Goal: Feedback & Contribution: Submit feedback/report problem

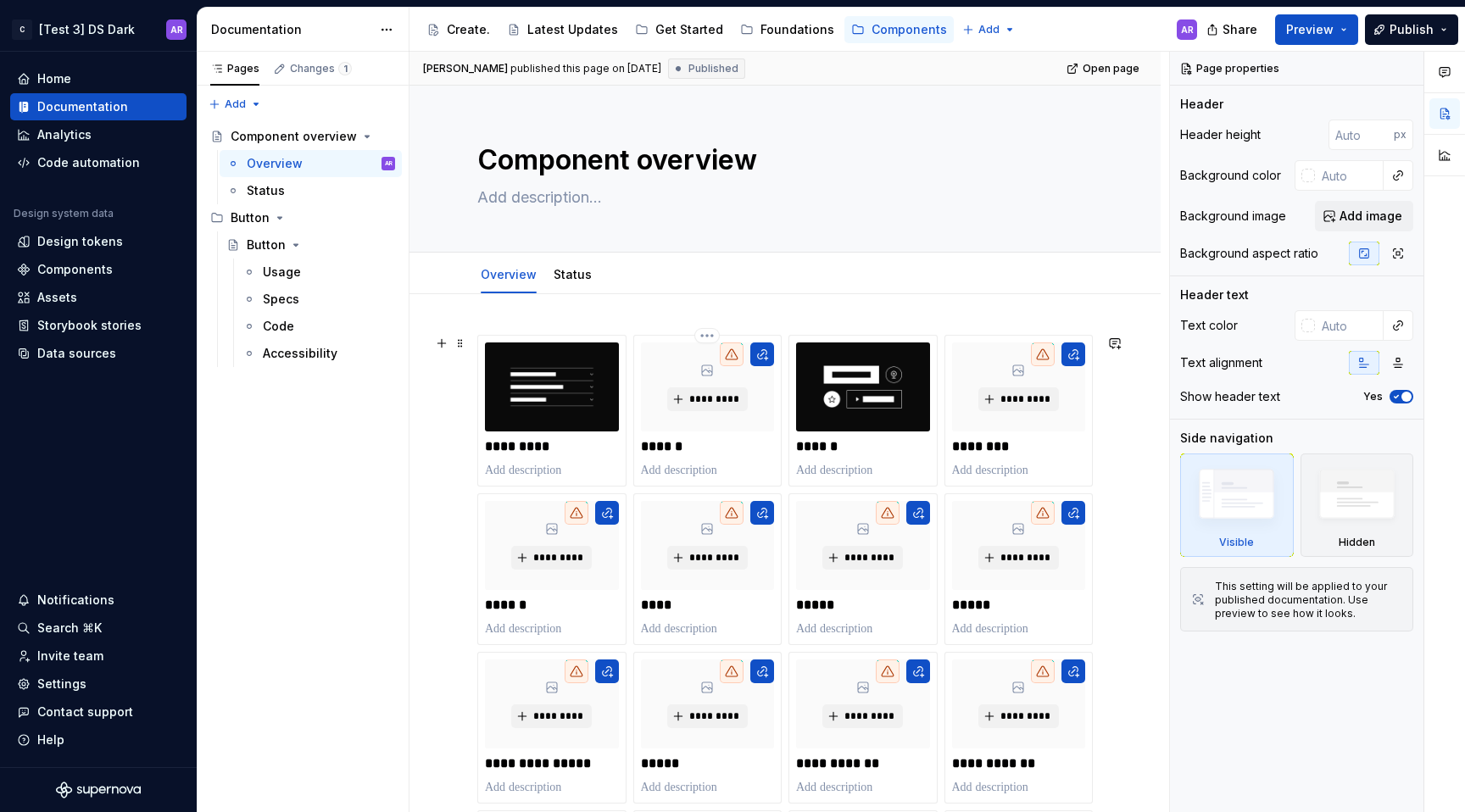
scroll to position [133, 0]
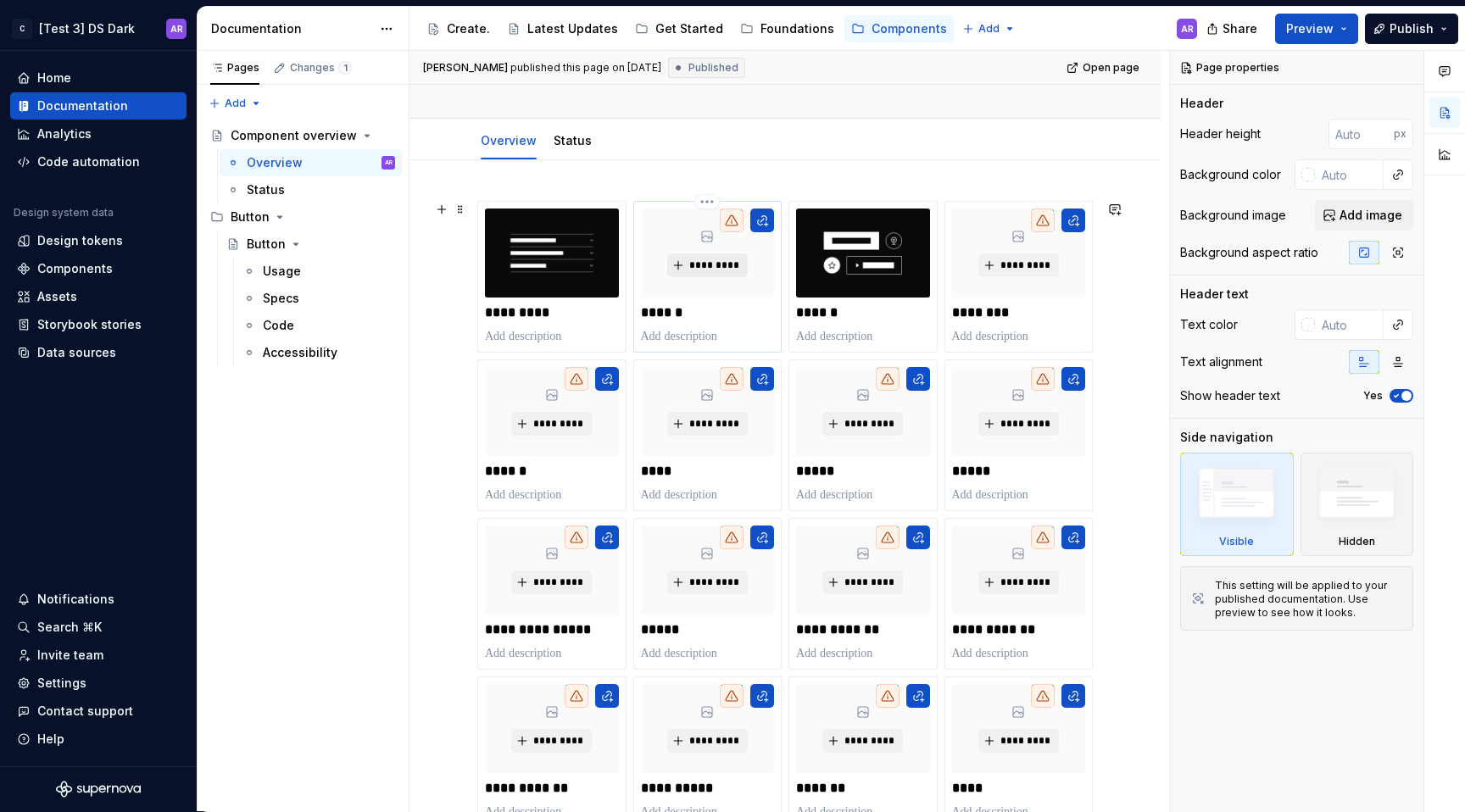
click at [722, 262] on span "*********" at bounding box center [714, 265] width 52 height 14
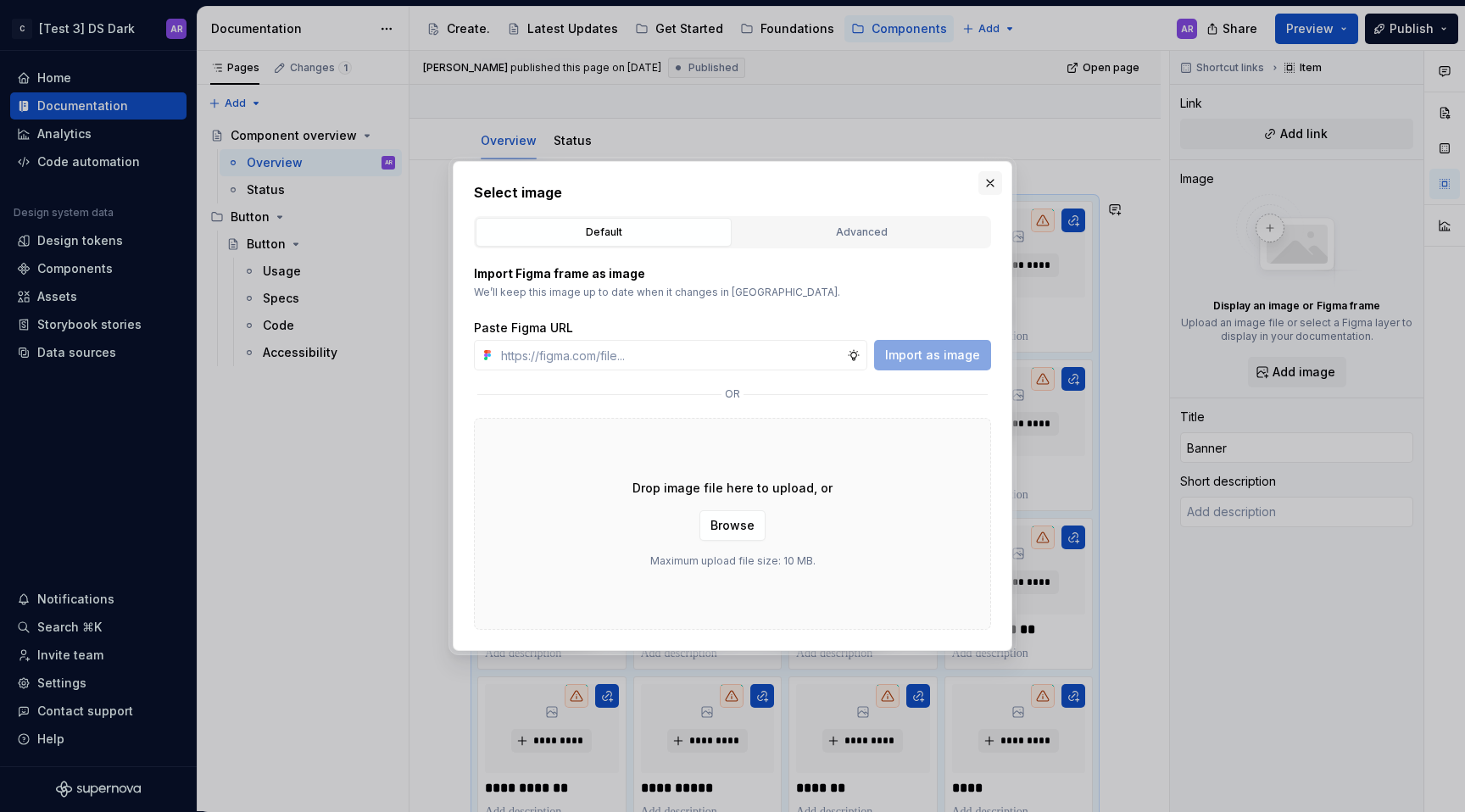
click at [985, 188] on button "button" at bounding box center [991, 183] width 24 height 24
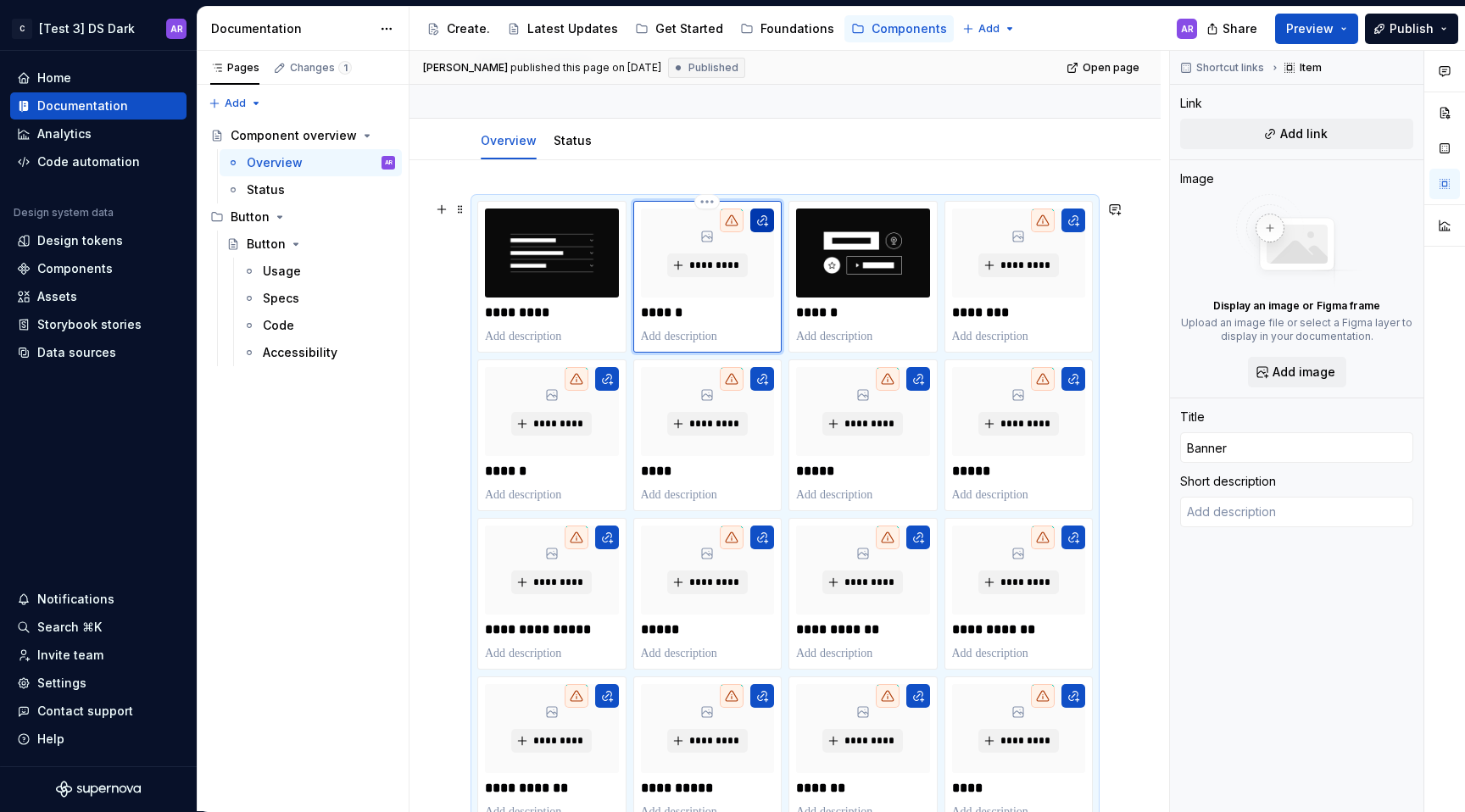
click at [757, 223] on button "button" at bounding box center [763, 220] width 24 height 24
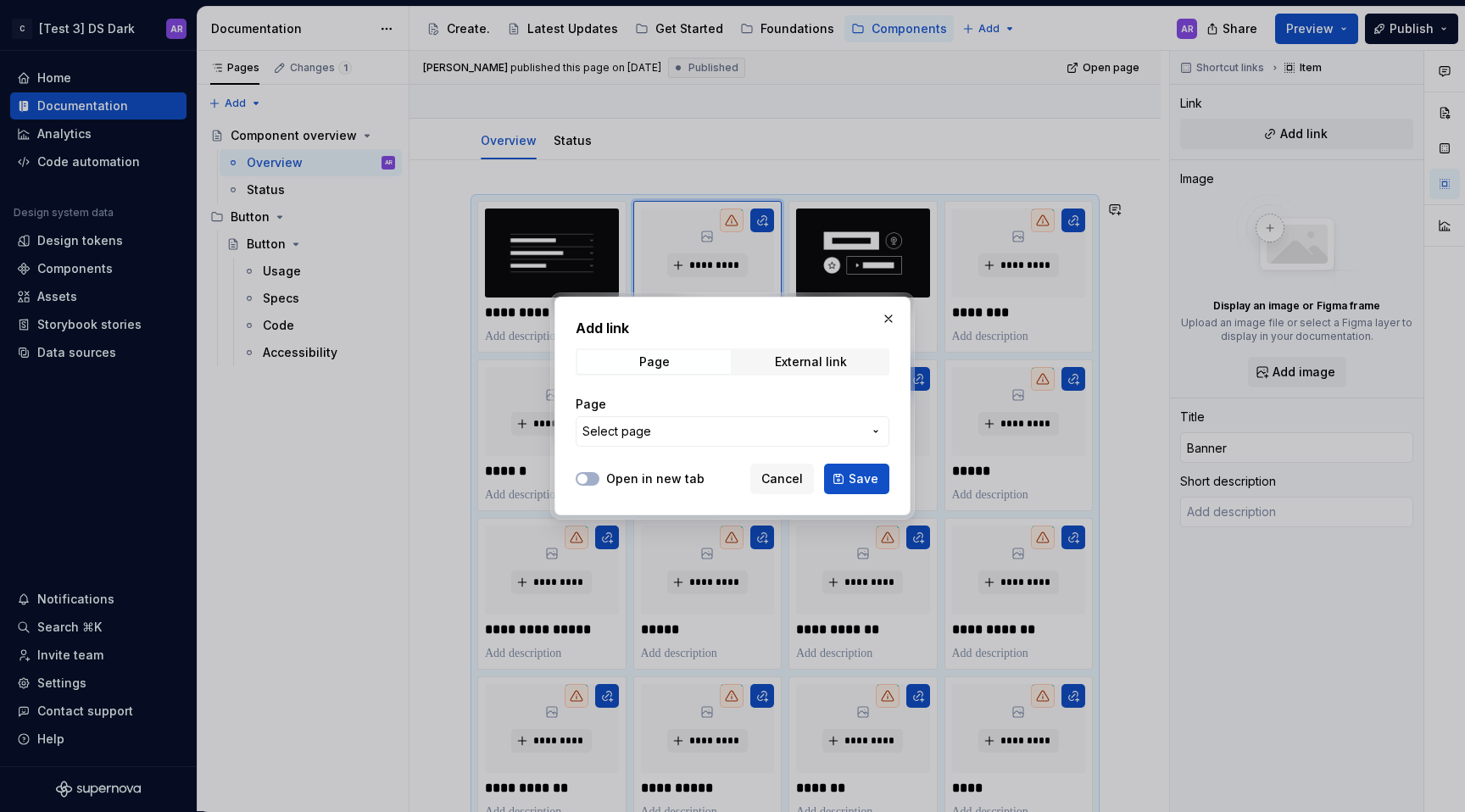
click at [660, 441] on button "Select page" at bounding box center [733, 432] width 314 height 31
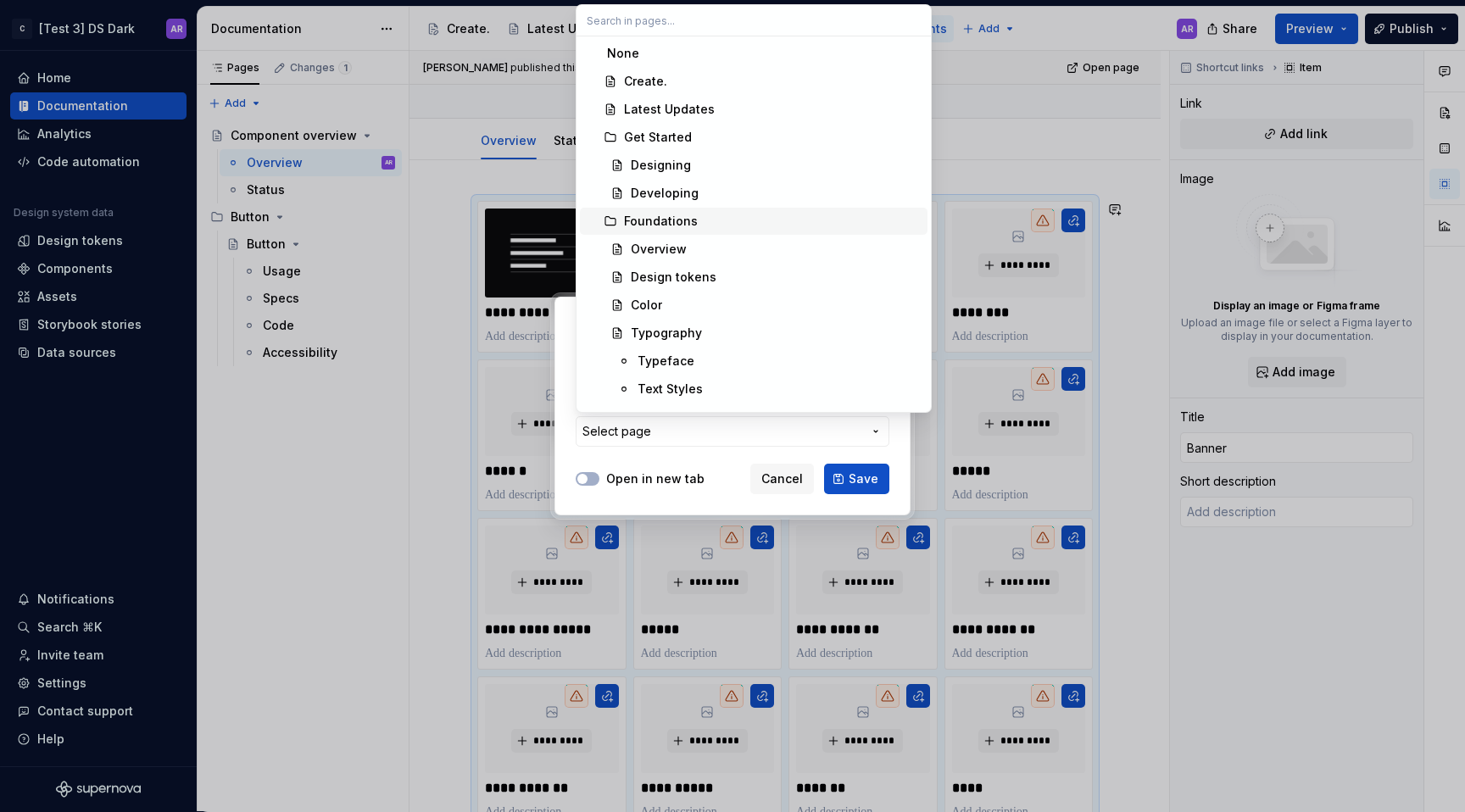
click at [694, 222] on div "Foundations" at bounding box center [772, 221] width 297 height 17
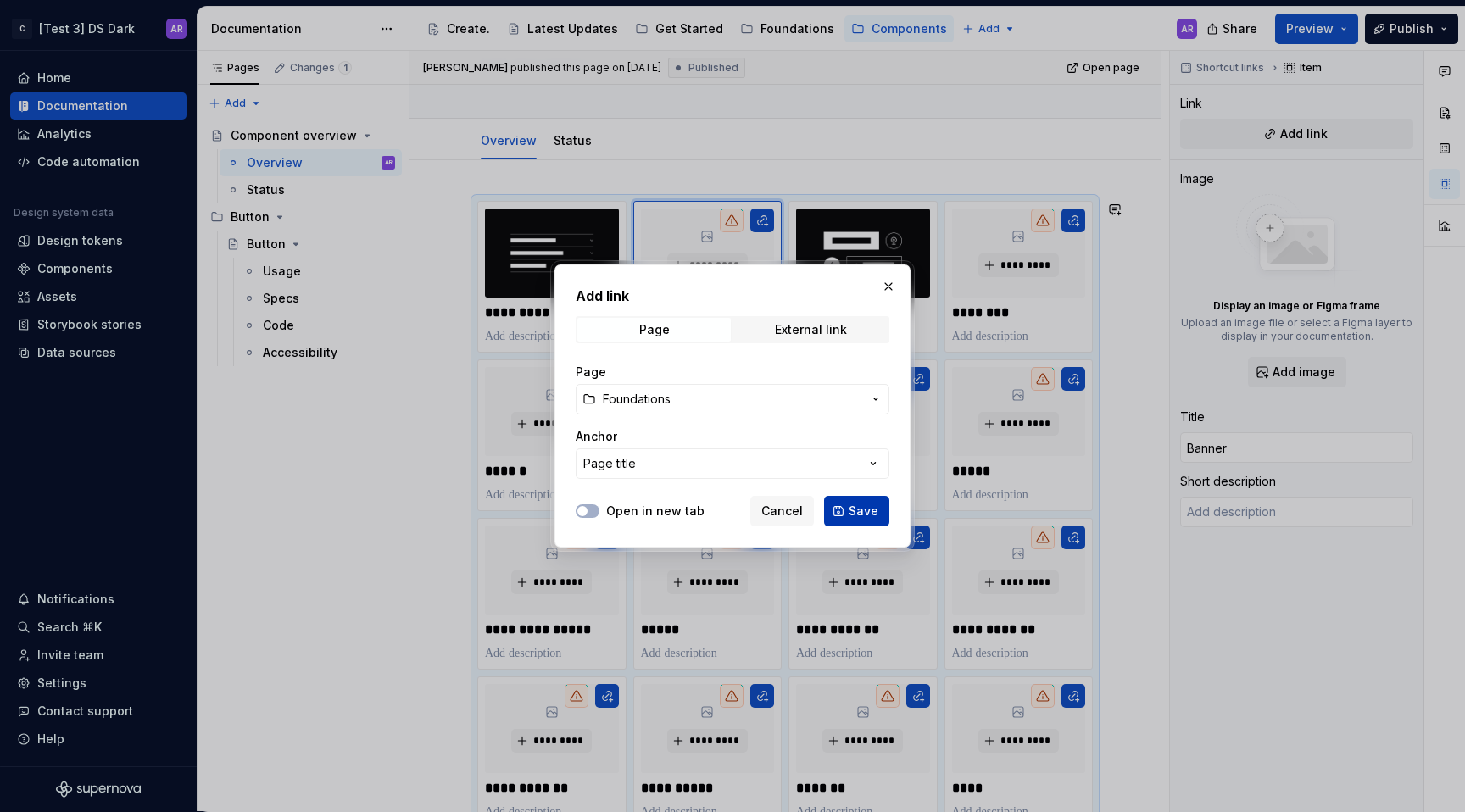
click at [852, 506] on span "Save" at bounding box center [863, 511] width 30 height 17
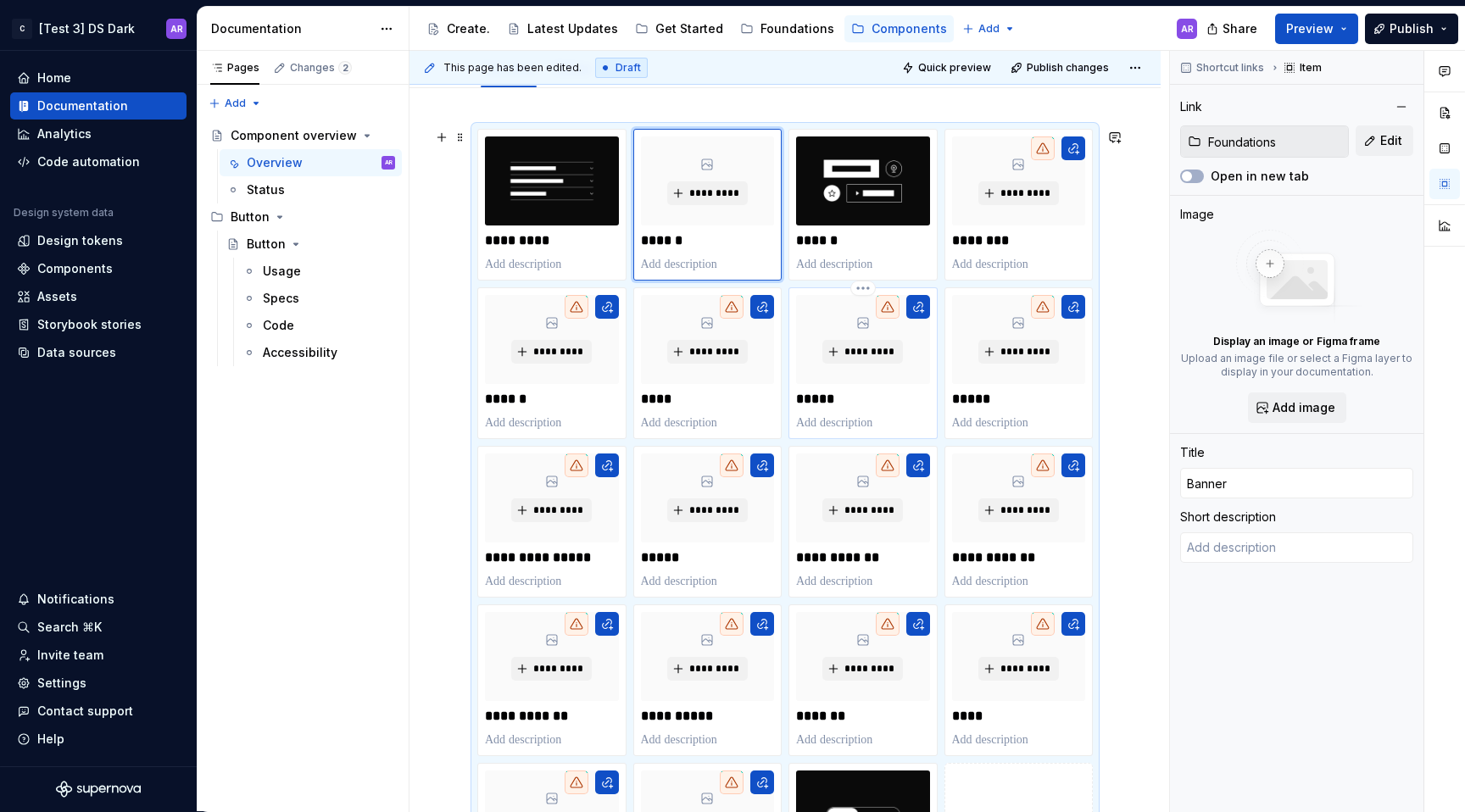
scroll to position [178, 0]
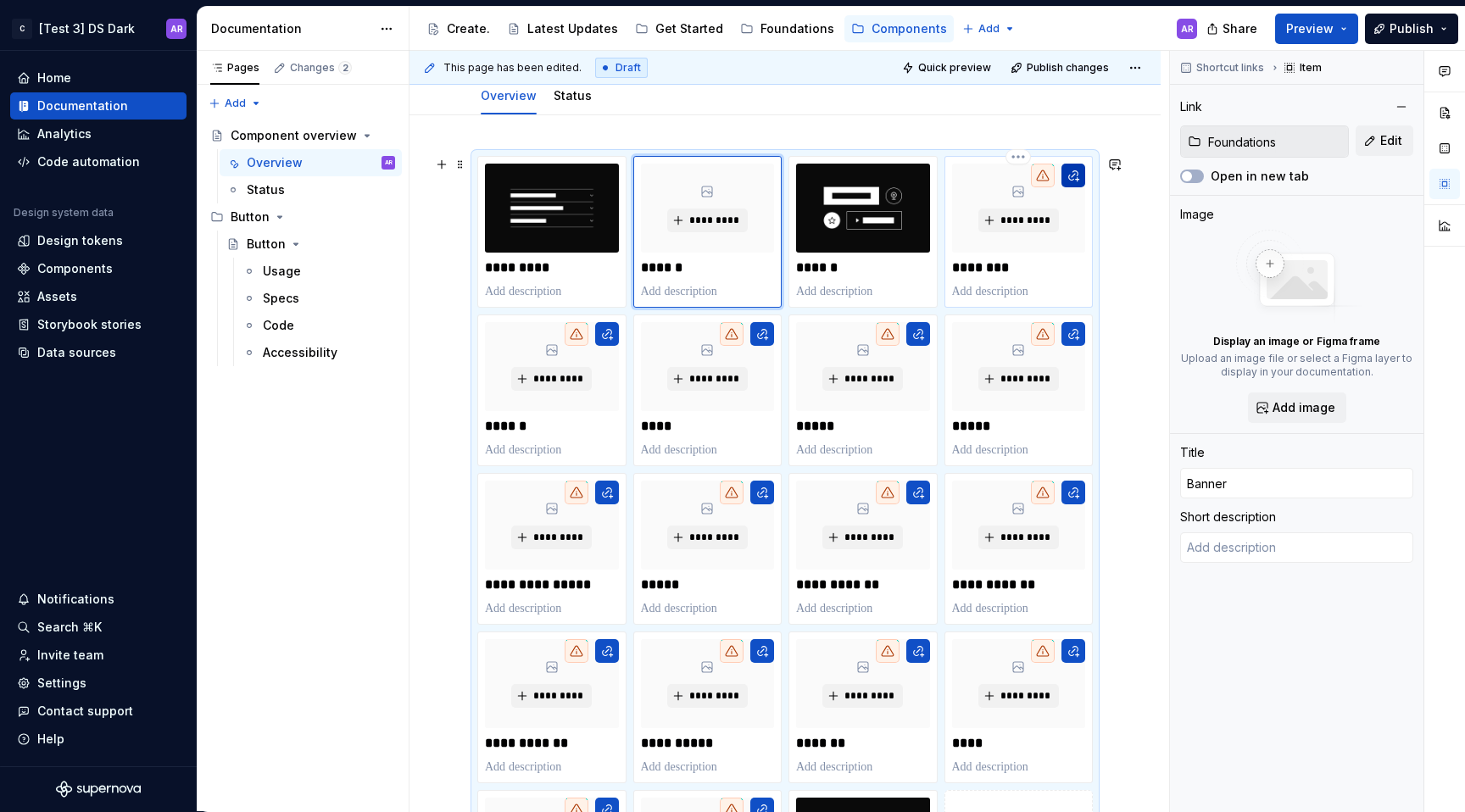
type textarea "*"
type input "Feedback"
click at [1079, 171] on button "button" at bounding box center [1073, 176] width 24 height 24
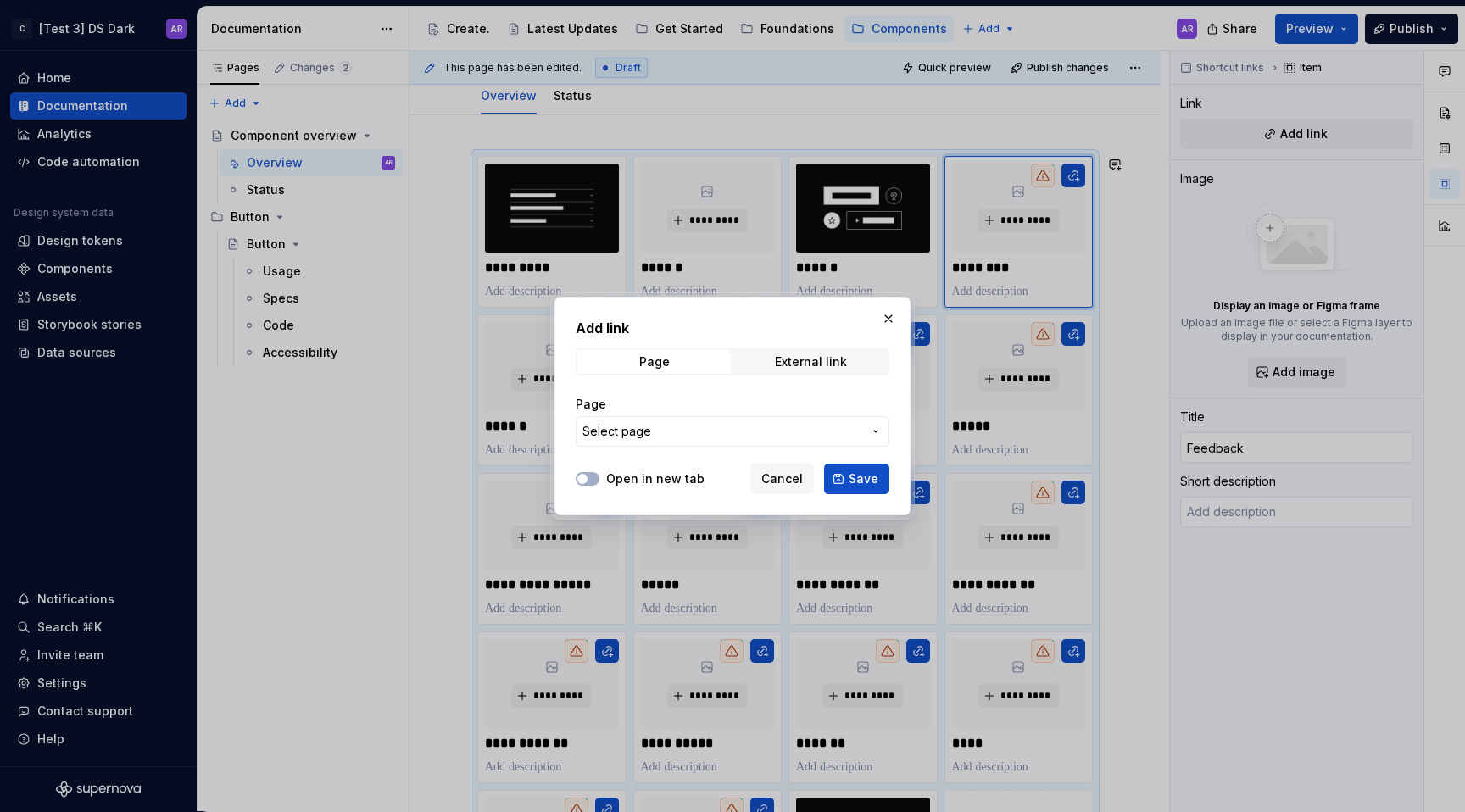
click at [814, 428] on span "Select page" at bounding box center [723, 432] width 280 height 17
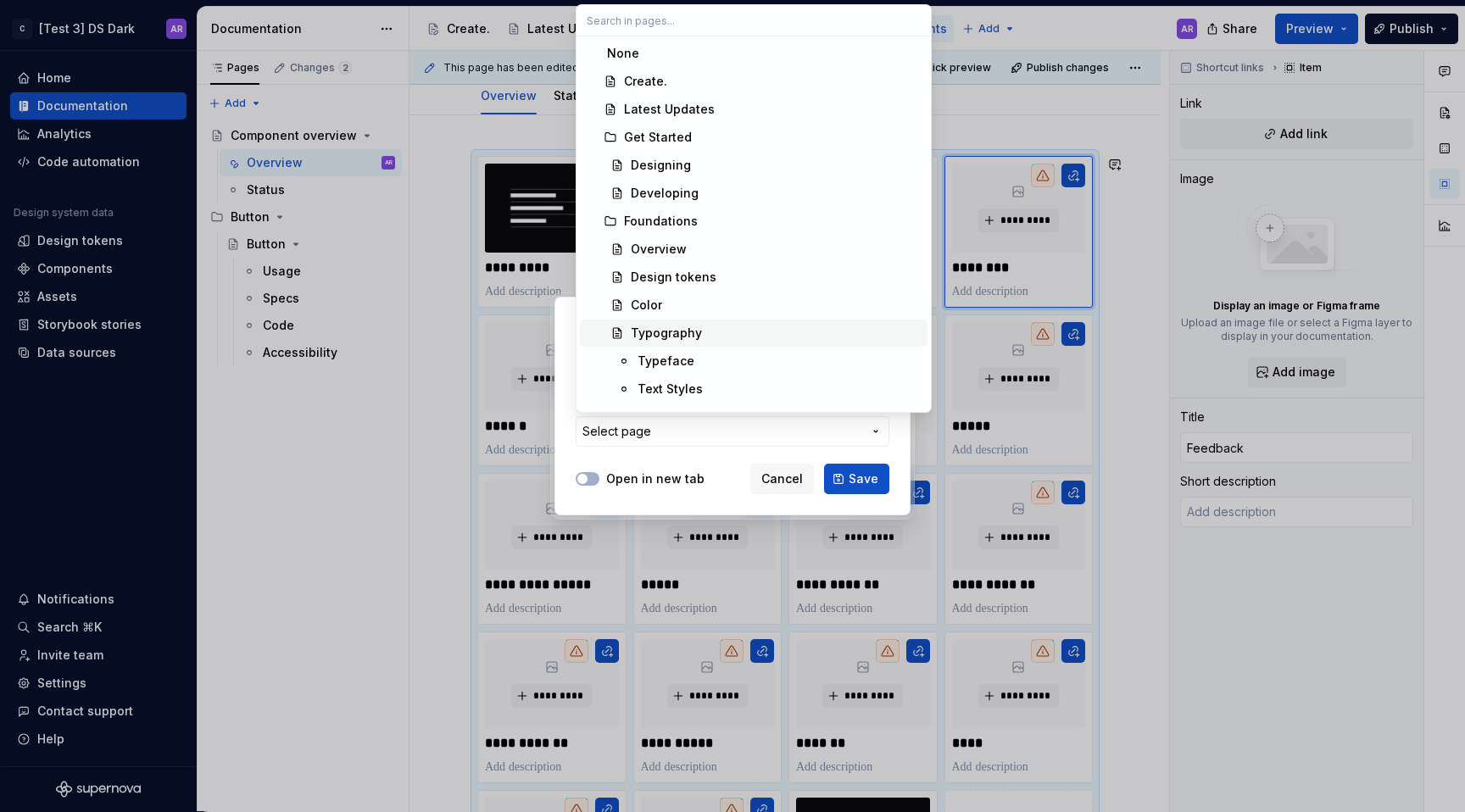
click at [812, 307] on div "Color" at bounding box center [776, 305] width 290 height 17
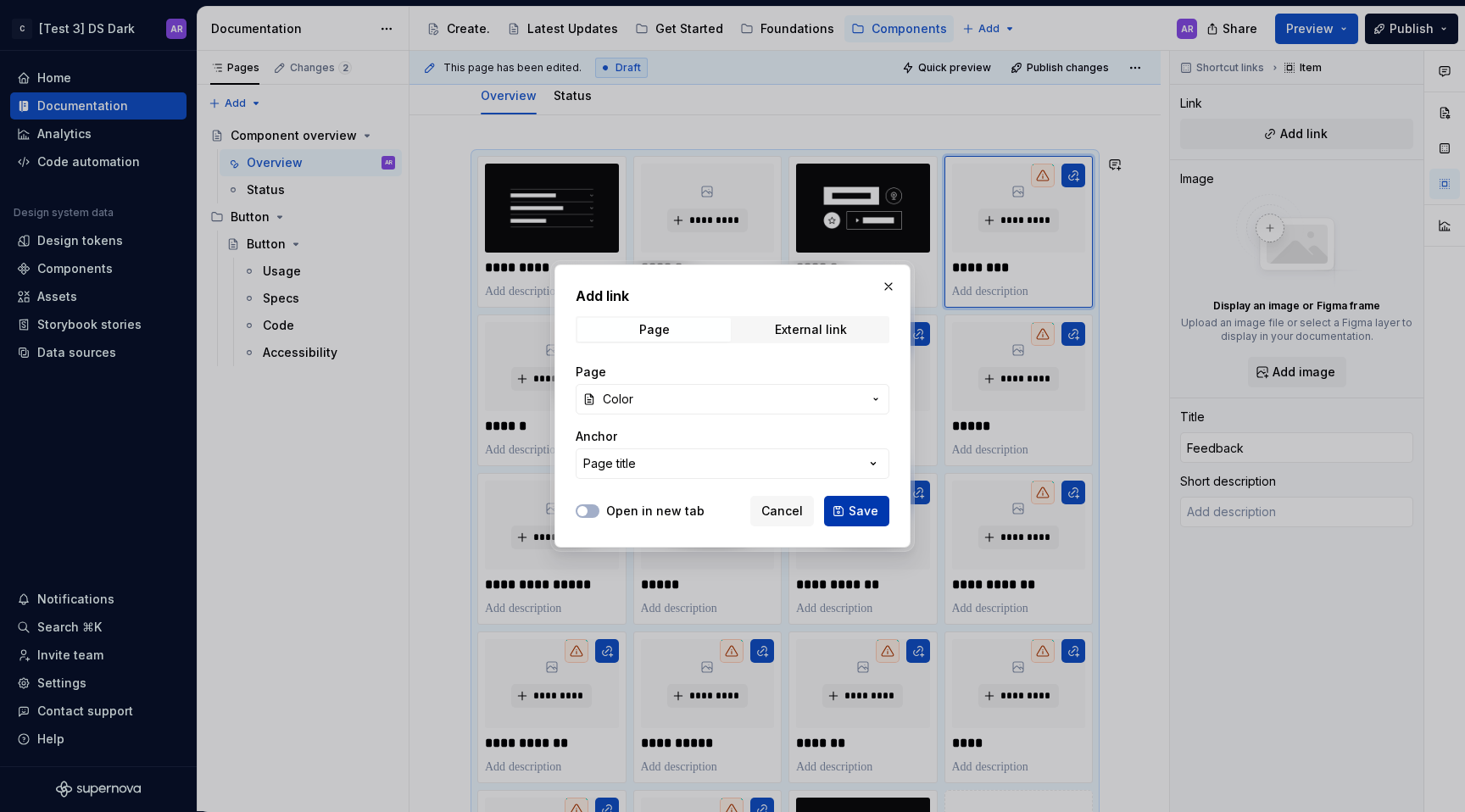
click at [850, 496] on button "Save" at bounding box center [857, 511] width 66 height 31
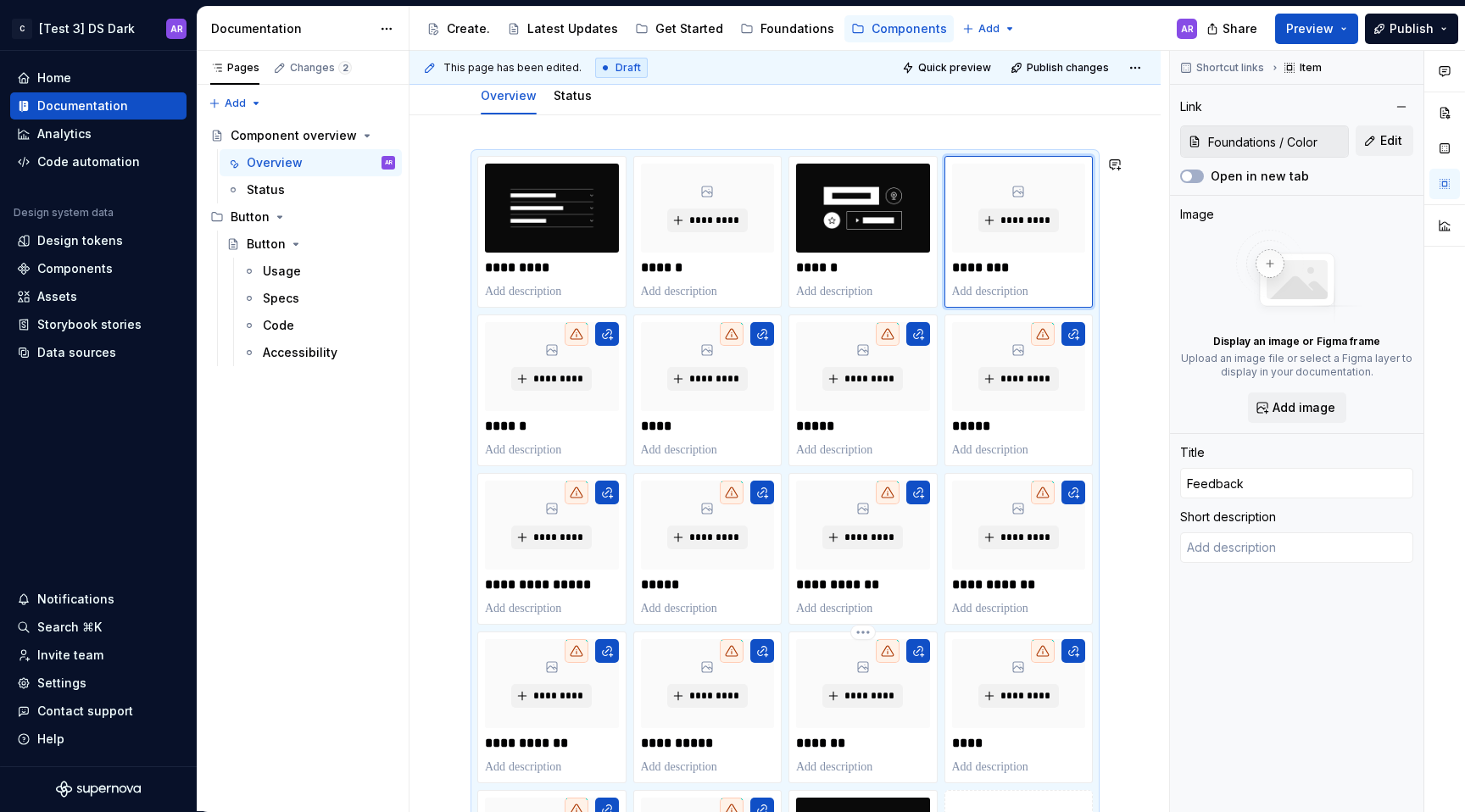
scroll to position [332, 0]
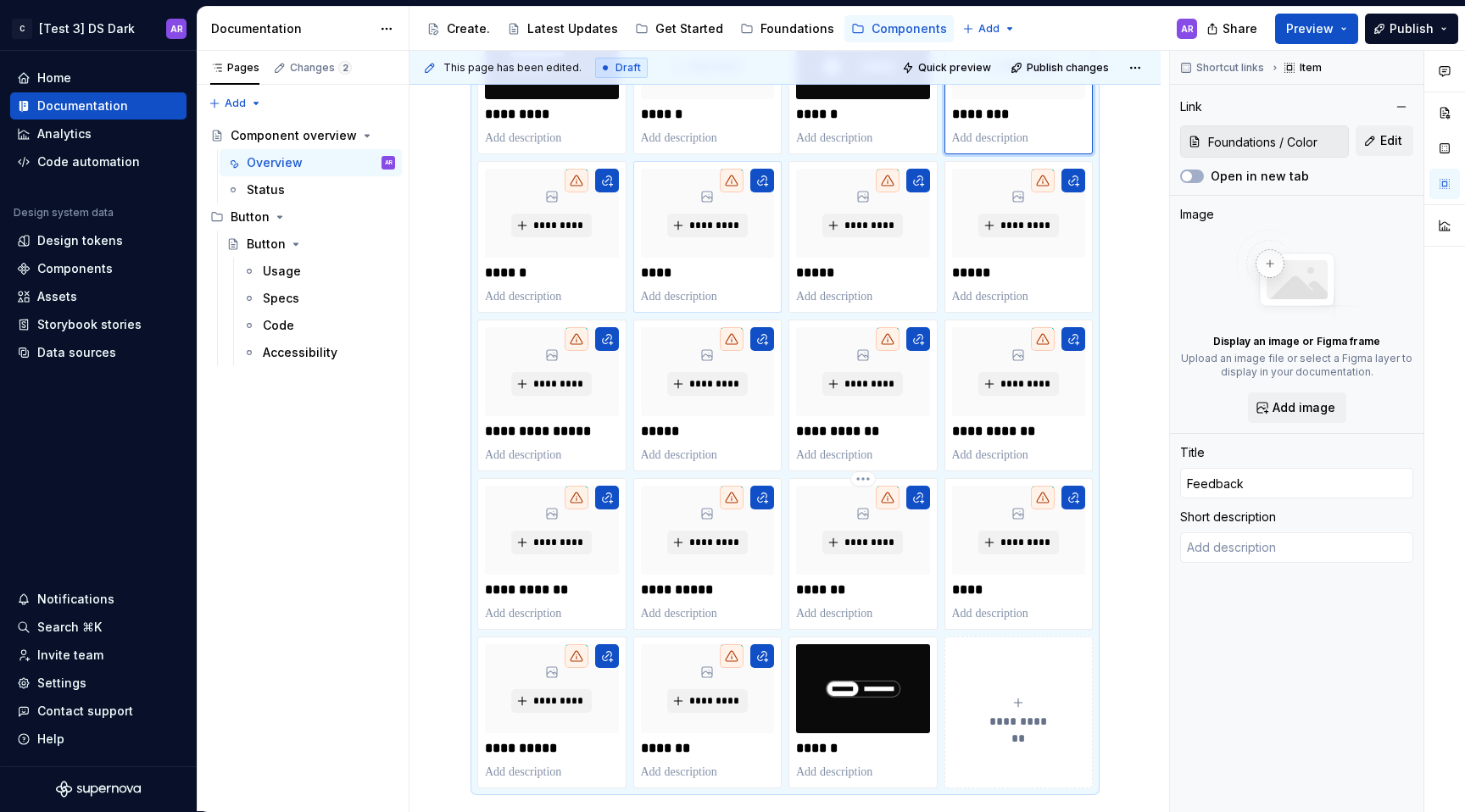
type textarea "*"
type textarea "Lorem ipsum dolor sit amet, mea prima rebum ne, no minim ponderum theophrastus …"
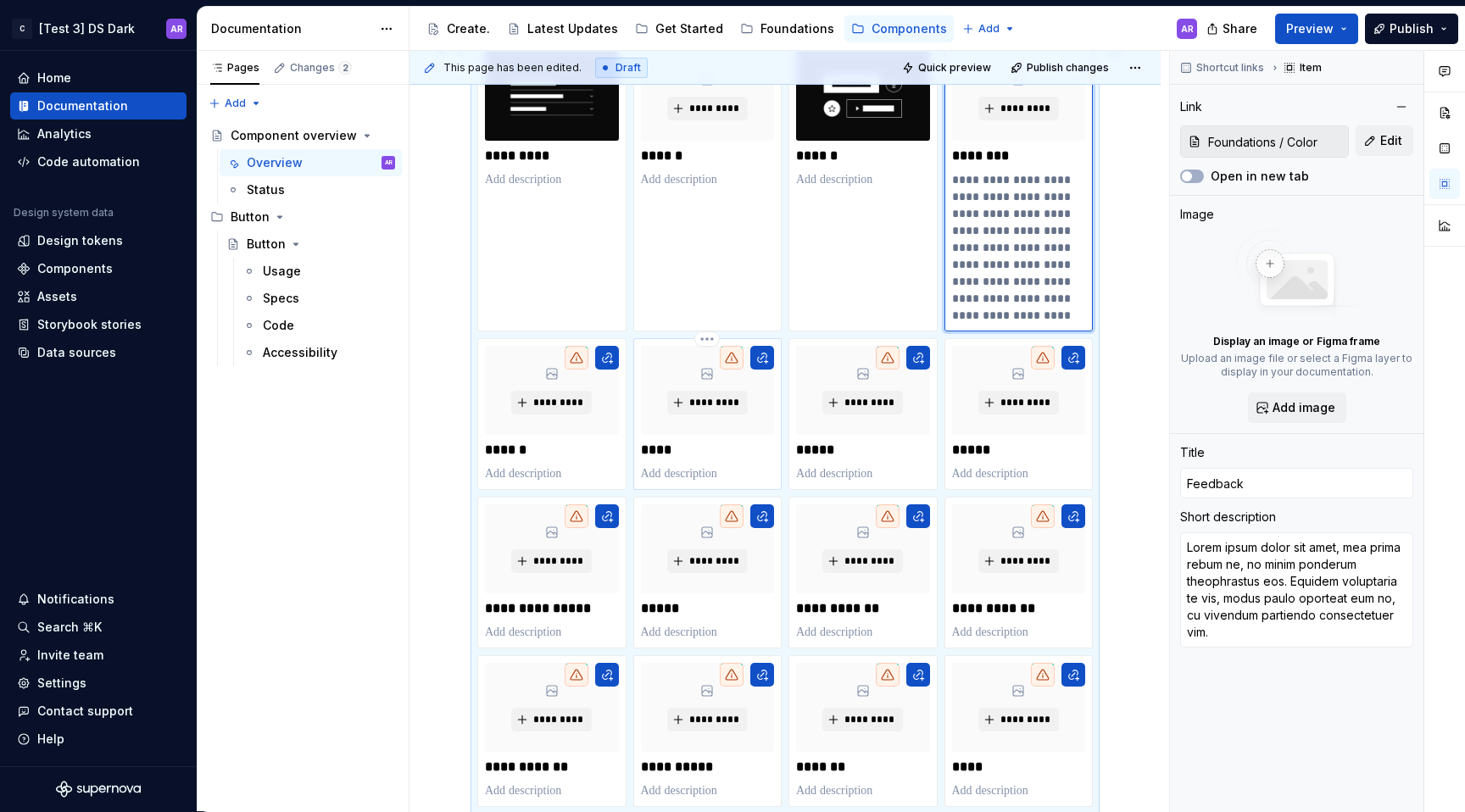
scroll to position [267, 0]
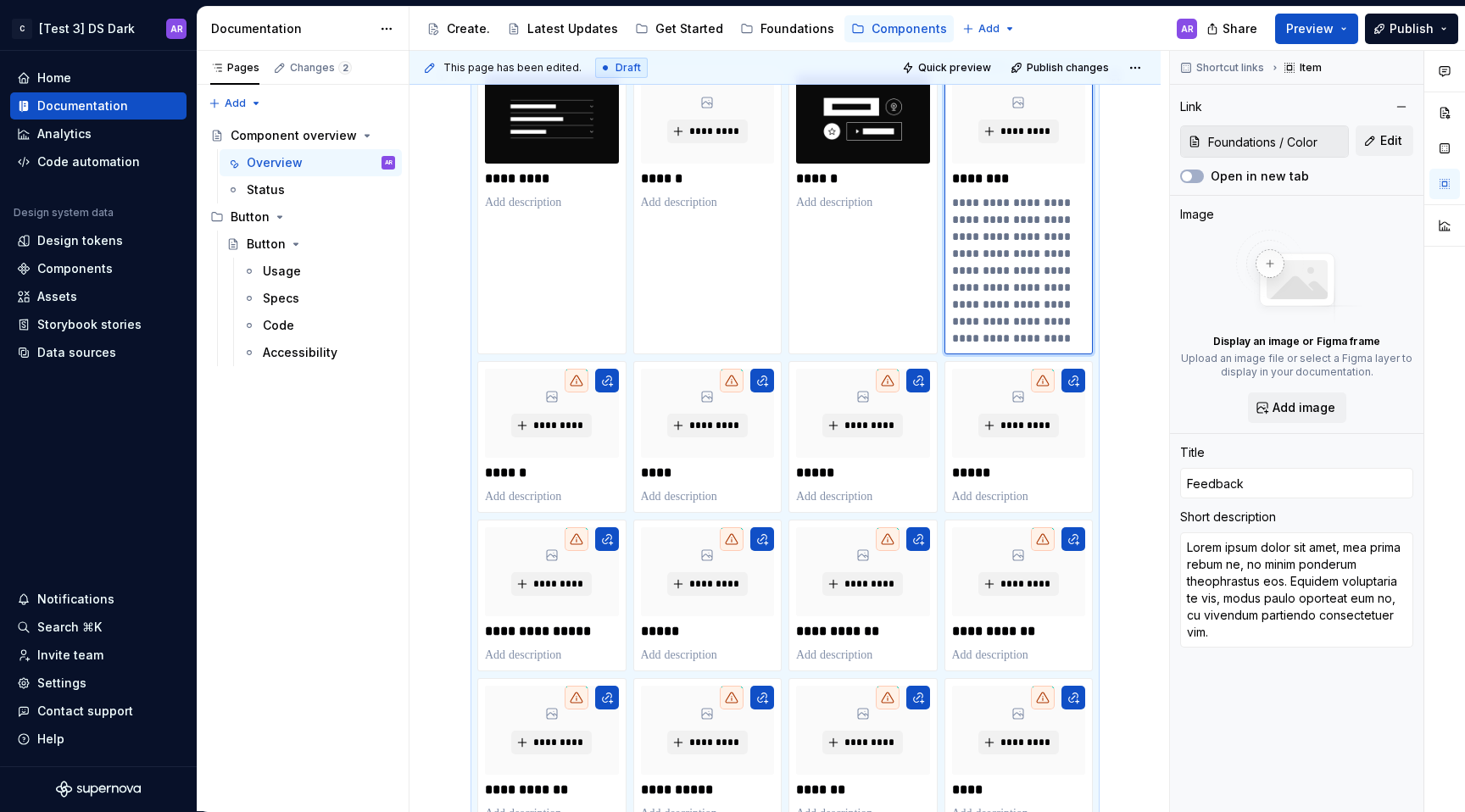
click at [1020, 199] on p "**********" at bounding box center [1019, 270] width 133 height 153
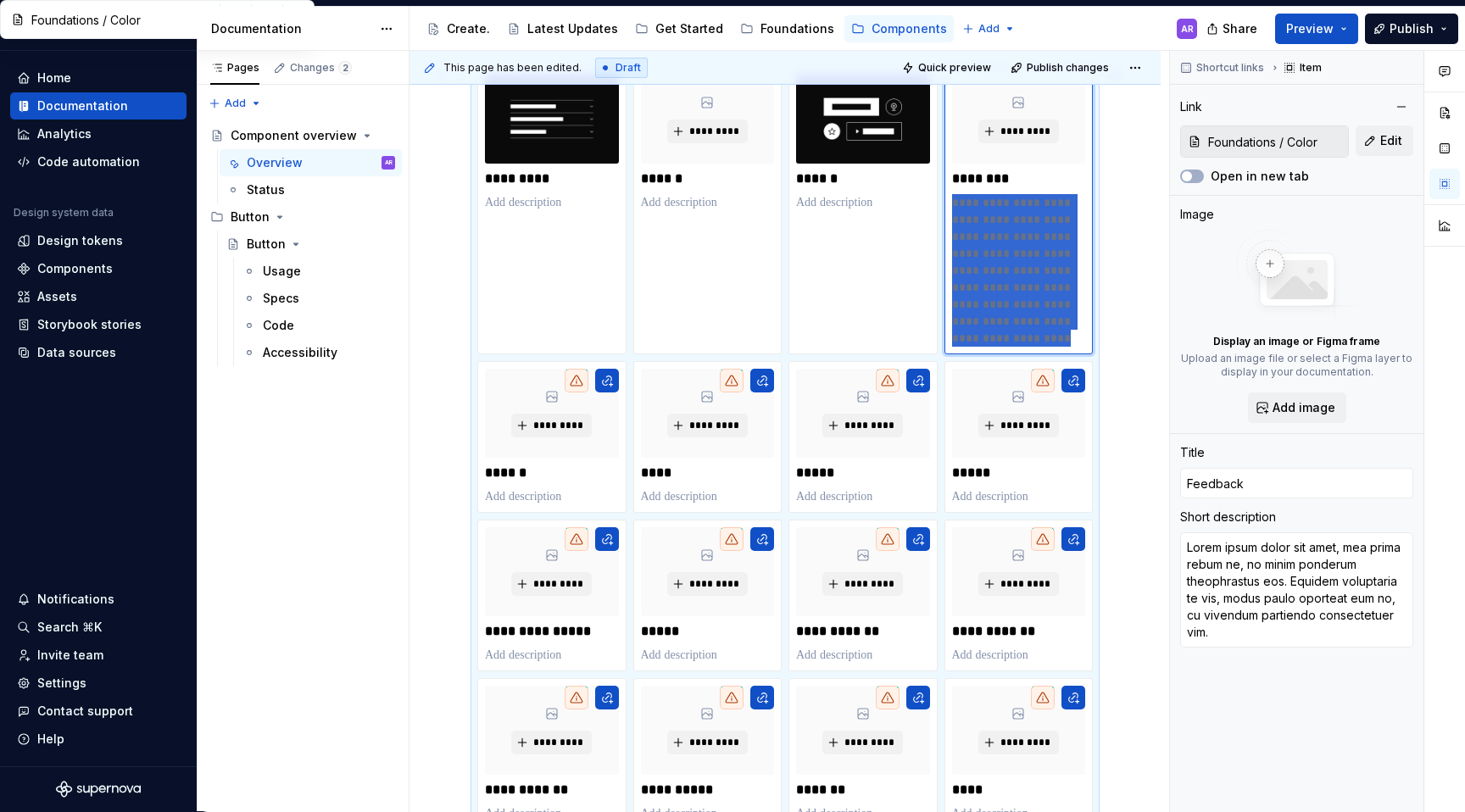
click at [1020, 199] on p "**********" at bounding box center [1019, 270] width 133 height 153
type textarea "*"
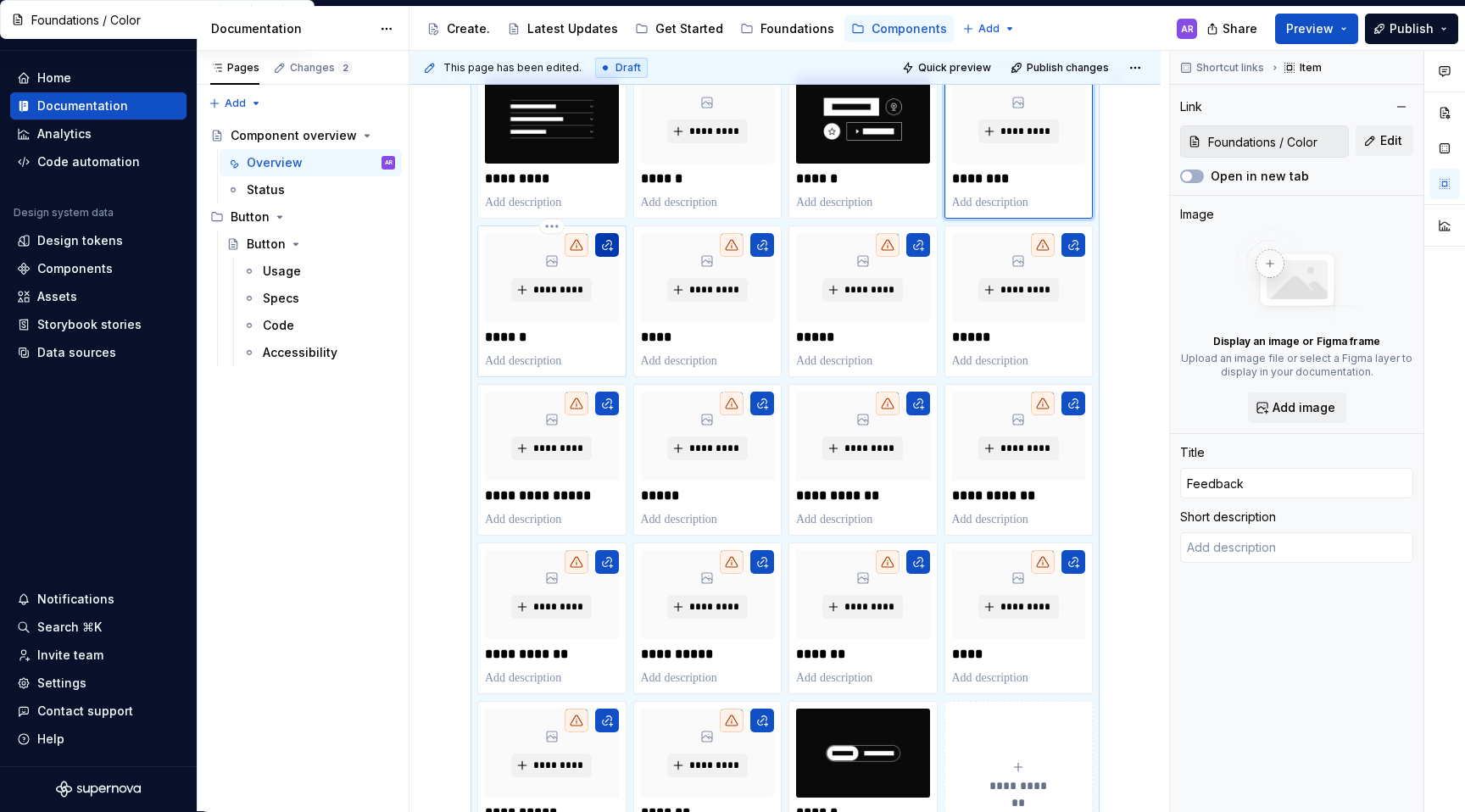
type textarea "*"
type input "Footer"
click at [606, 242] on button "button" at bounding box center [608, 245] width 24 height 24
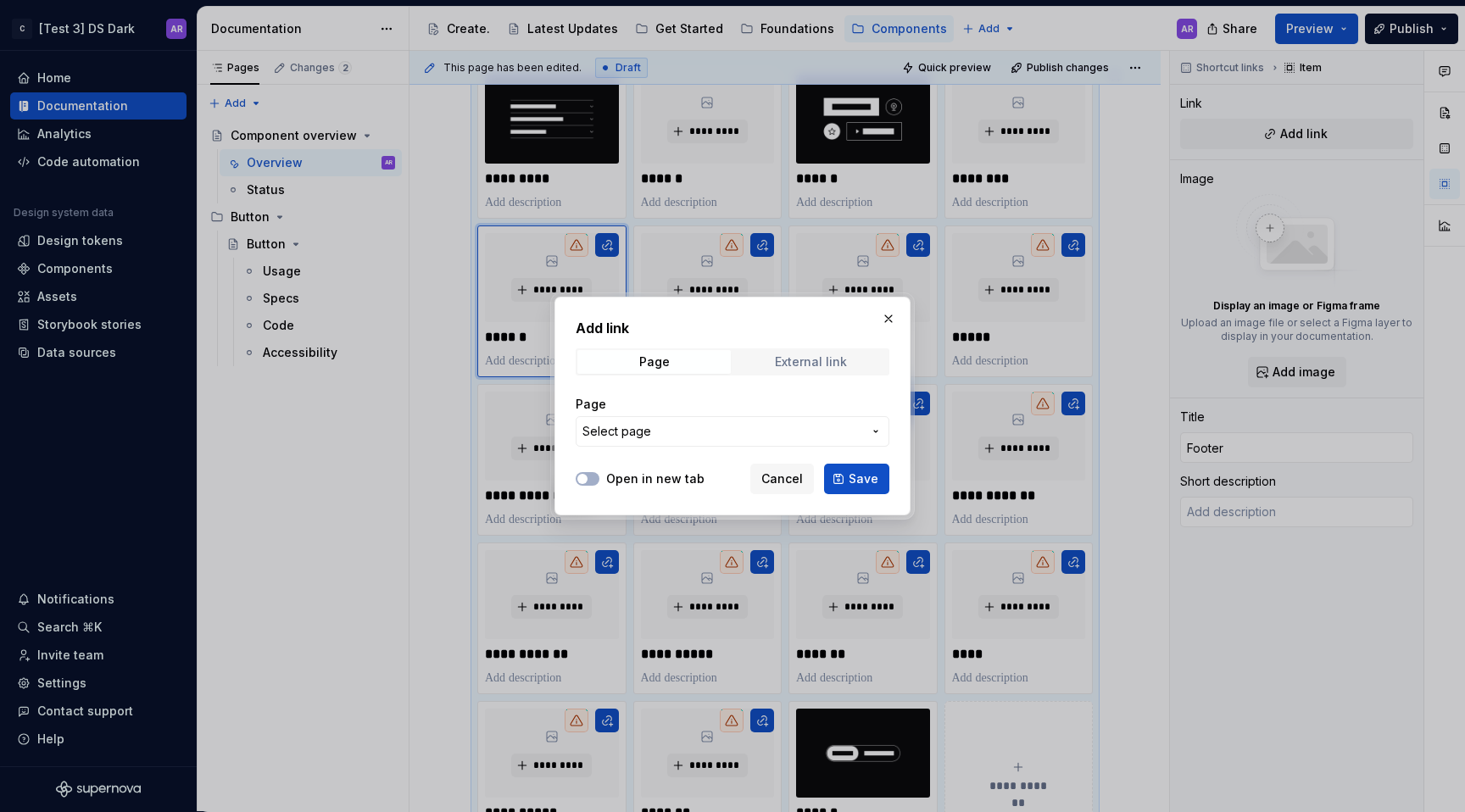
click at [799, 357] on div "External link" at bounding box center [811, 362] width 72 height 14
click at [736, 444] on input "URL" at bounding box center [733, 432] width 314 height 31
click at [682, 349] on div "Page External link" at bounding box center [733, 362] width 314 height 27
click at [682, 354] on span "Page" at bounding box center [654, 362] width 154 height 24
click at [694, 432] on span "Select page" at bounding box center [723, 432] width 280 height 17
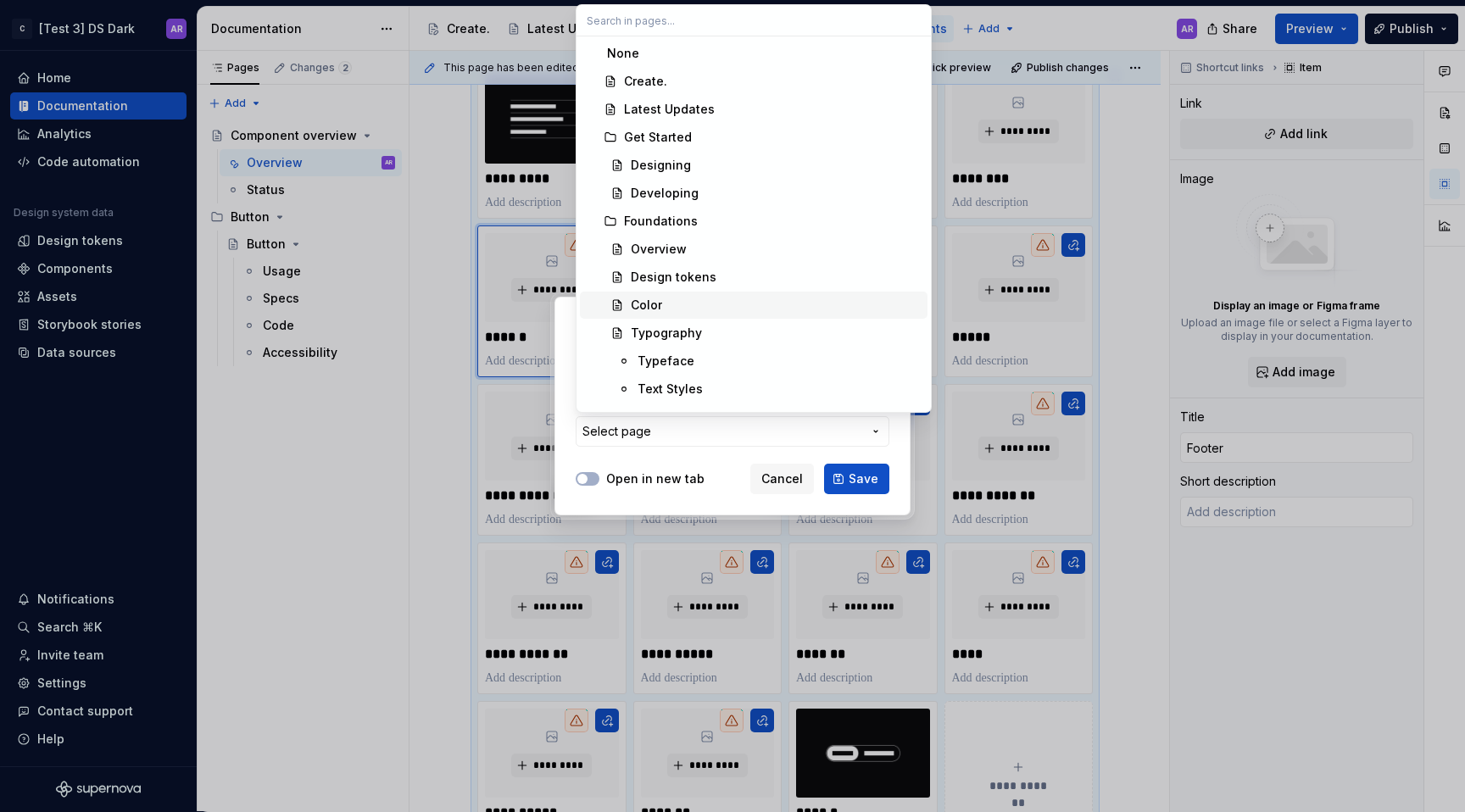
click at [709, 256] on div "Overview" at bounding box center [776, 249] width 290 height 17
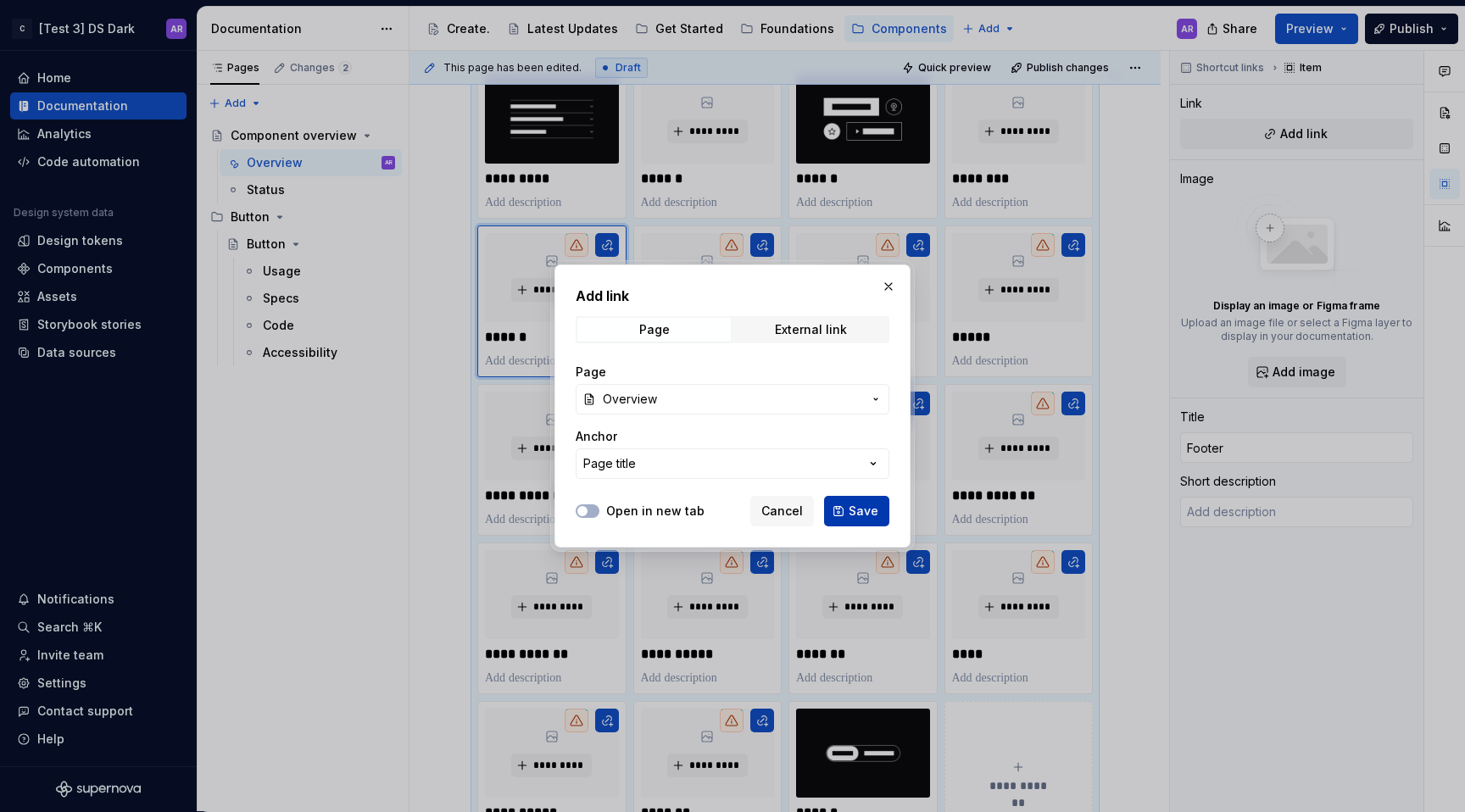
click at [867, 506] on span "Save" at bounding box center [863, 511] width 30 height 17
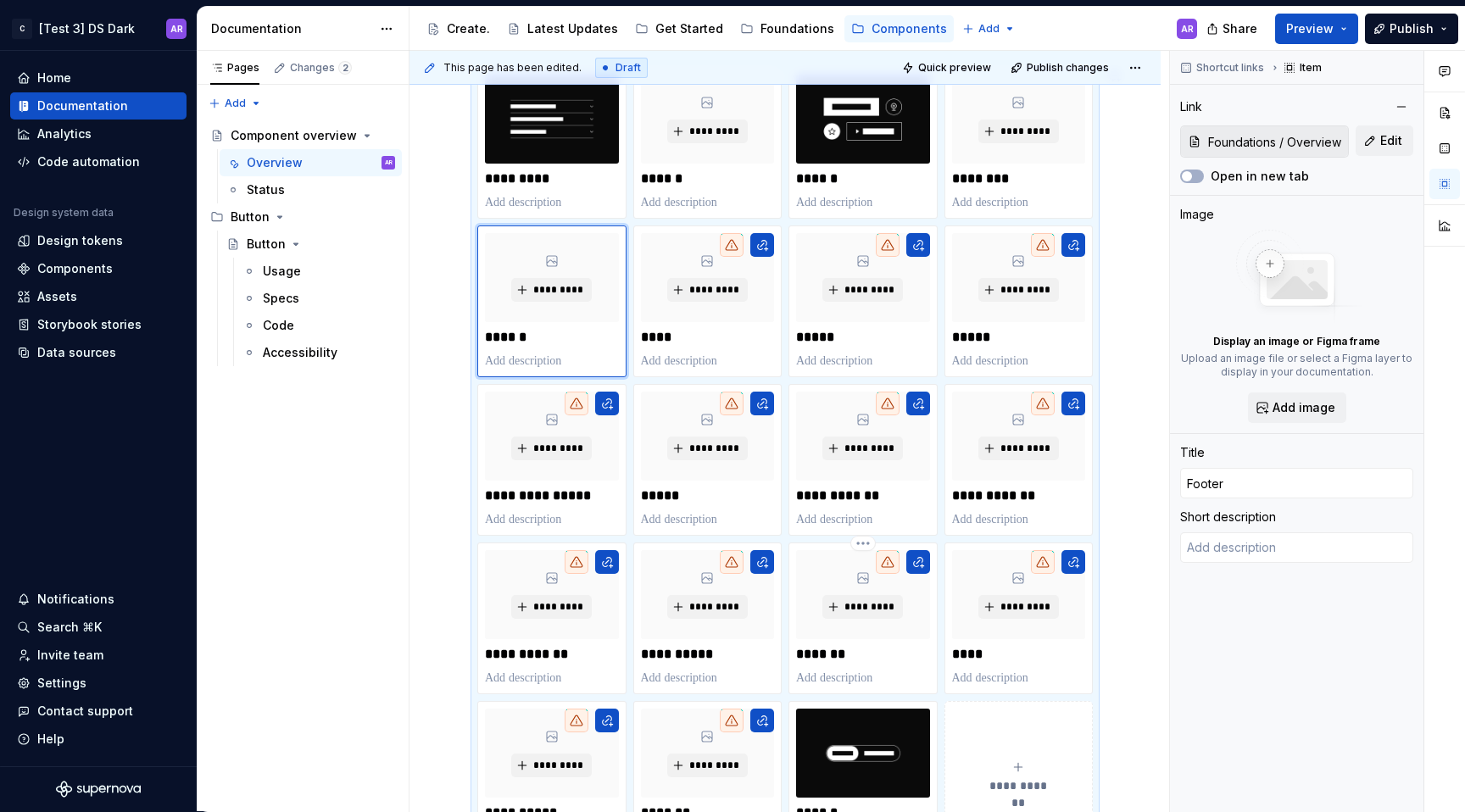
scroll to position [332, 0]
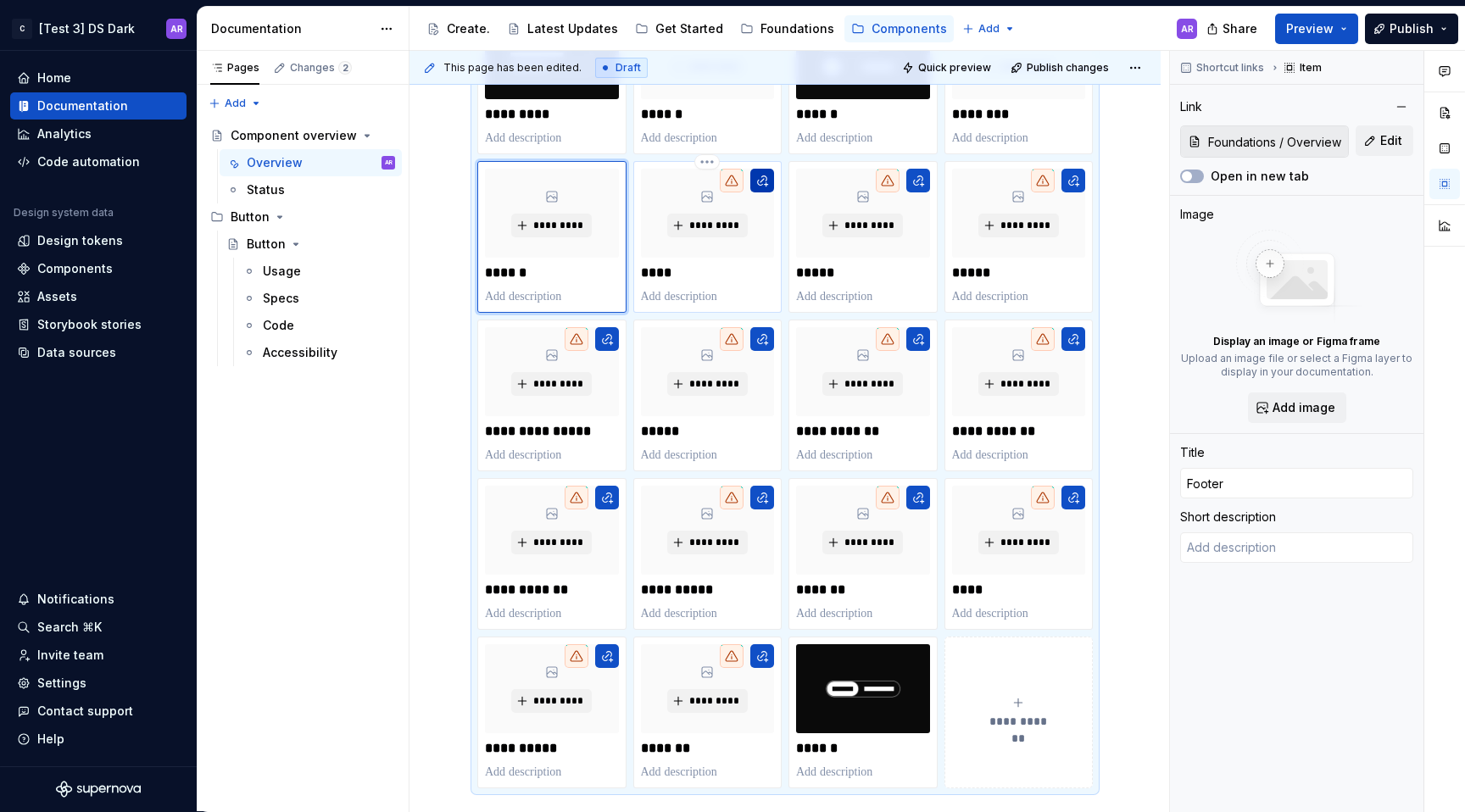
type textarea "*"
type input "Link"
click at [756, 178] on button "button" at bounding box center [763, 181] width 24 height 24
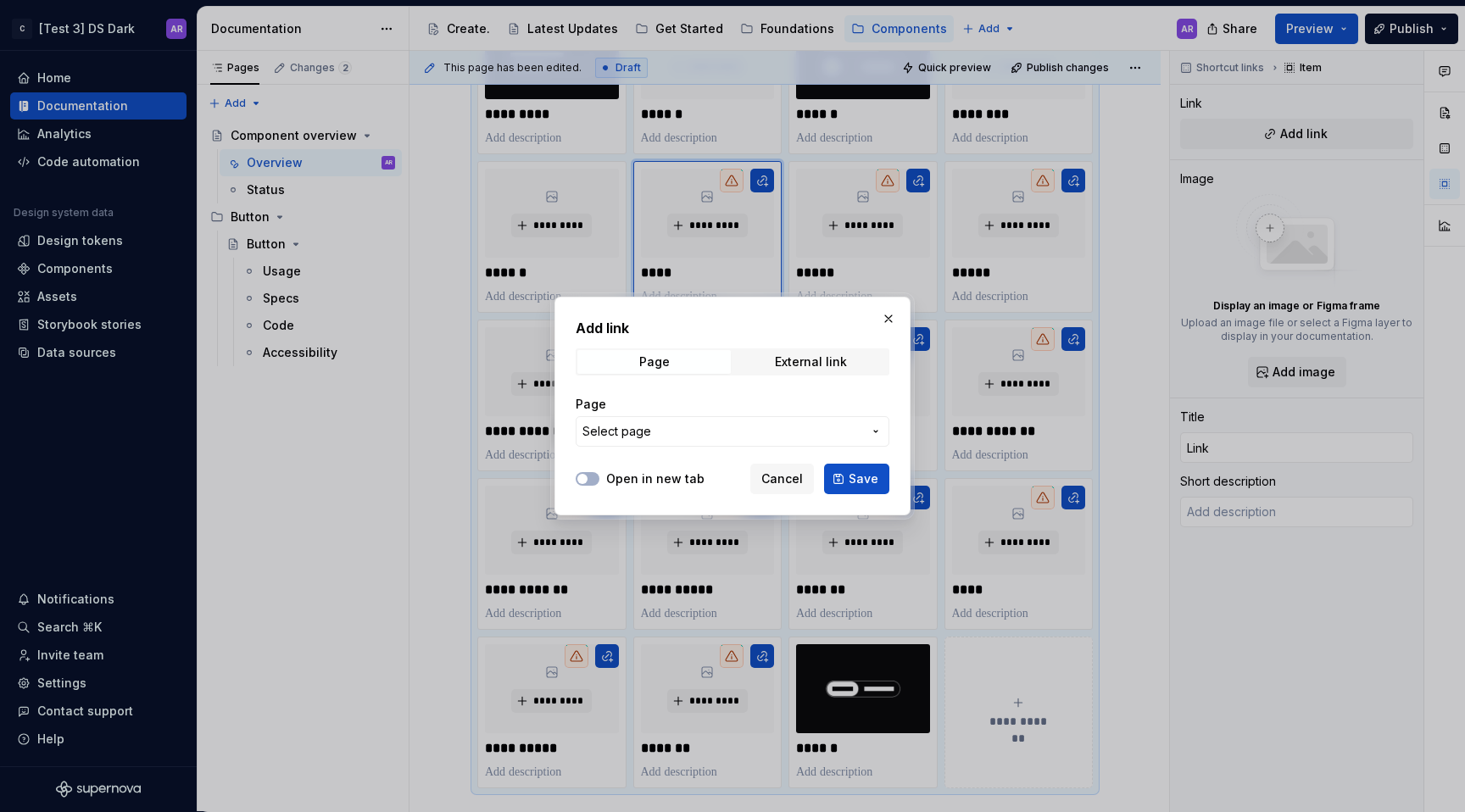
click at [752, 444] on button "Select page" at bounding box center [733, 432] width 314 height 31
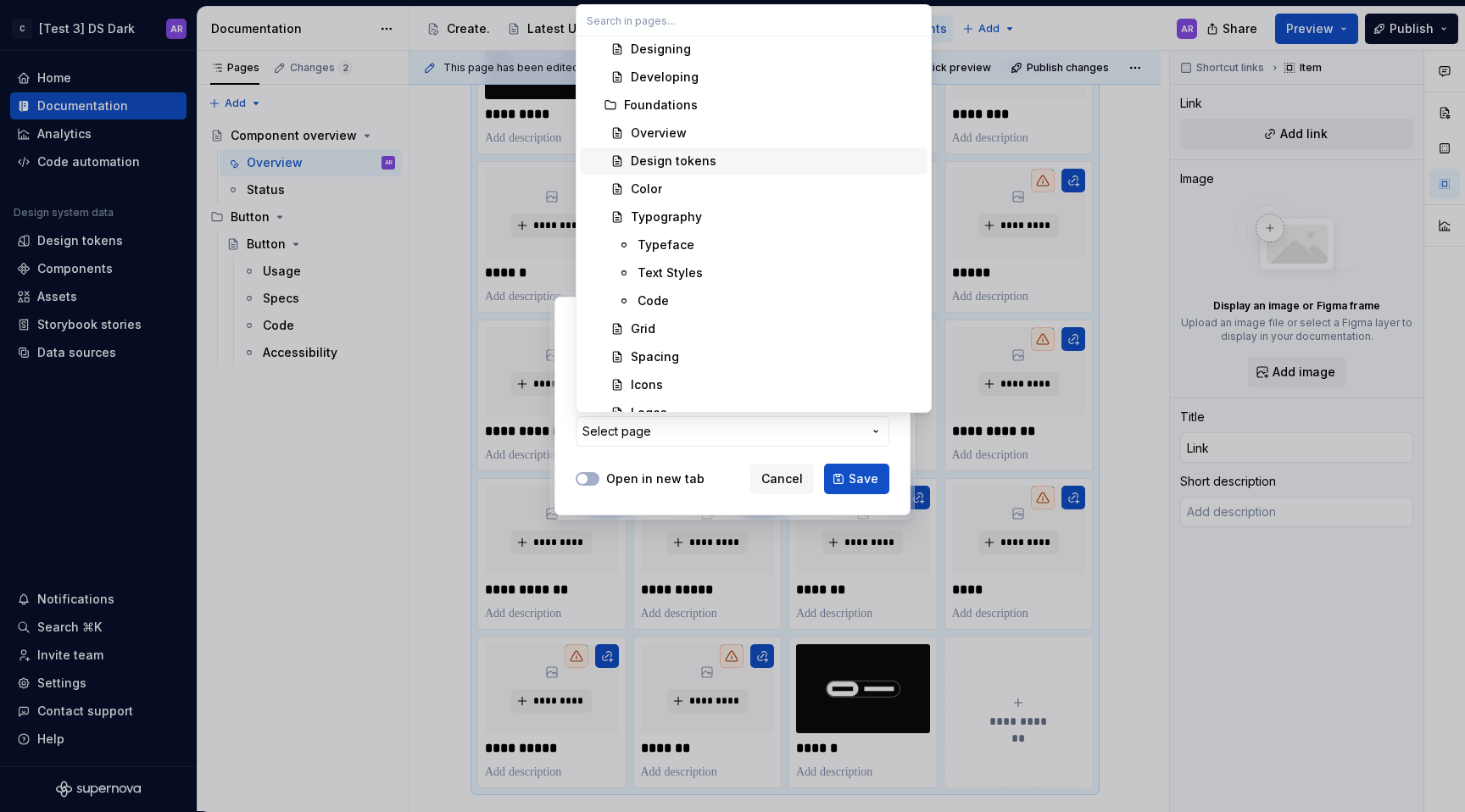
scroll to position [414, 0]
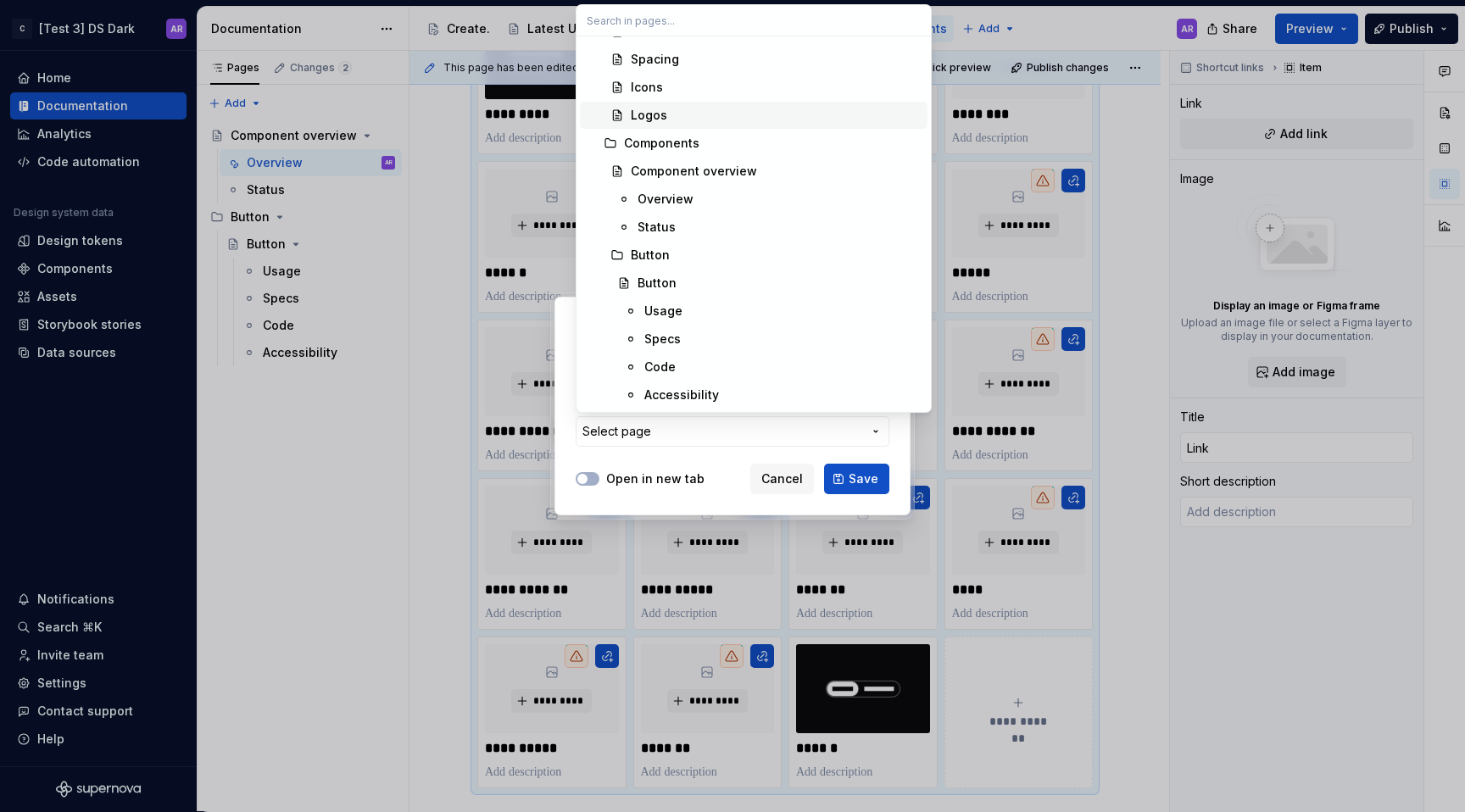
click at [677, 113] on div "Logos" at bounding box center [776, 115] width 290 height 17
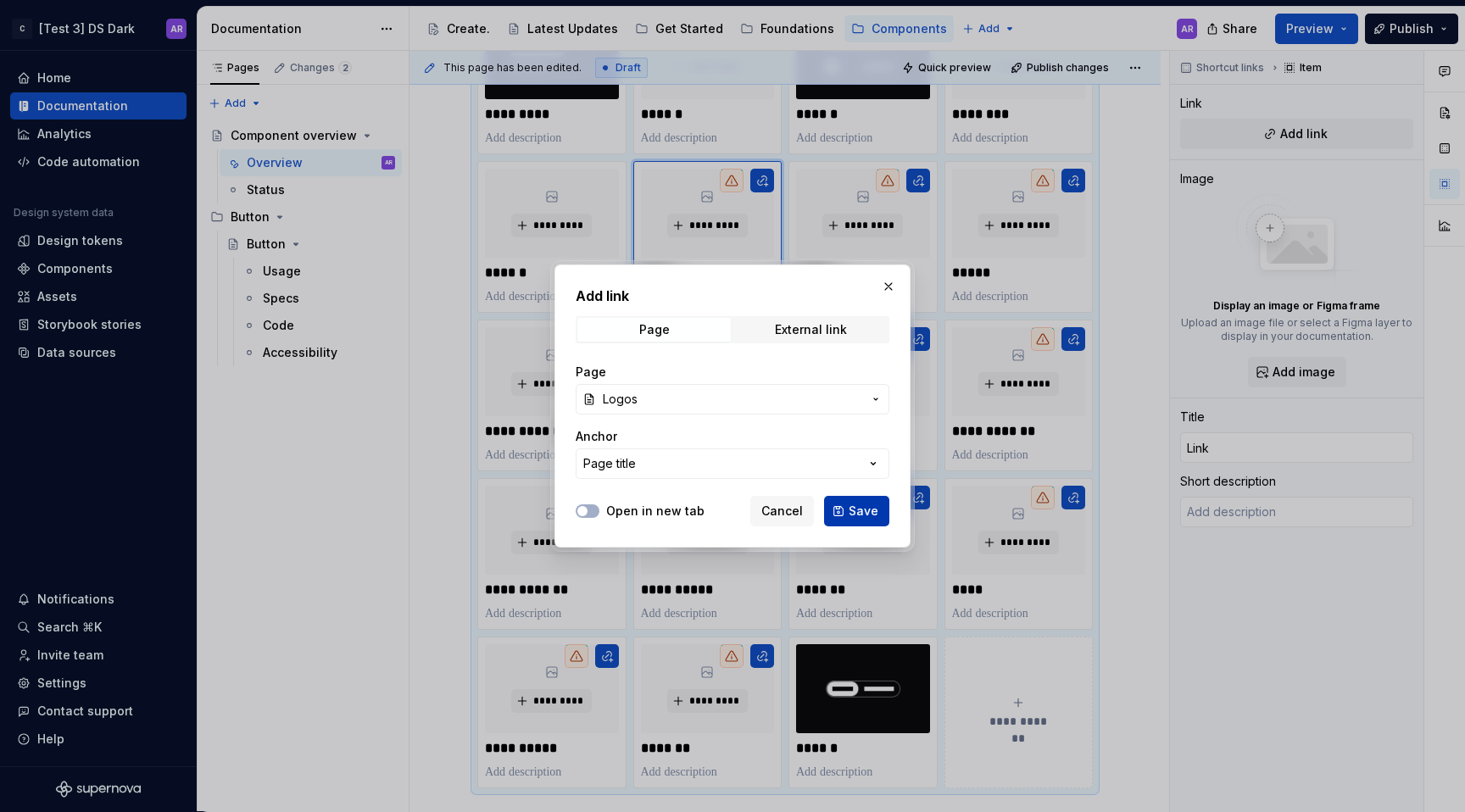
click at [855, 503] on span "Save" at bounding box center [863, 511] width 30 height 17
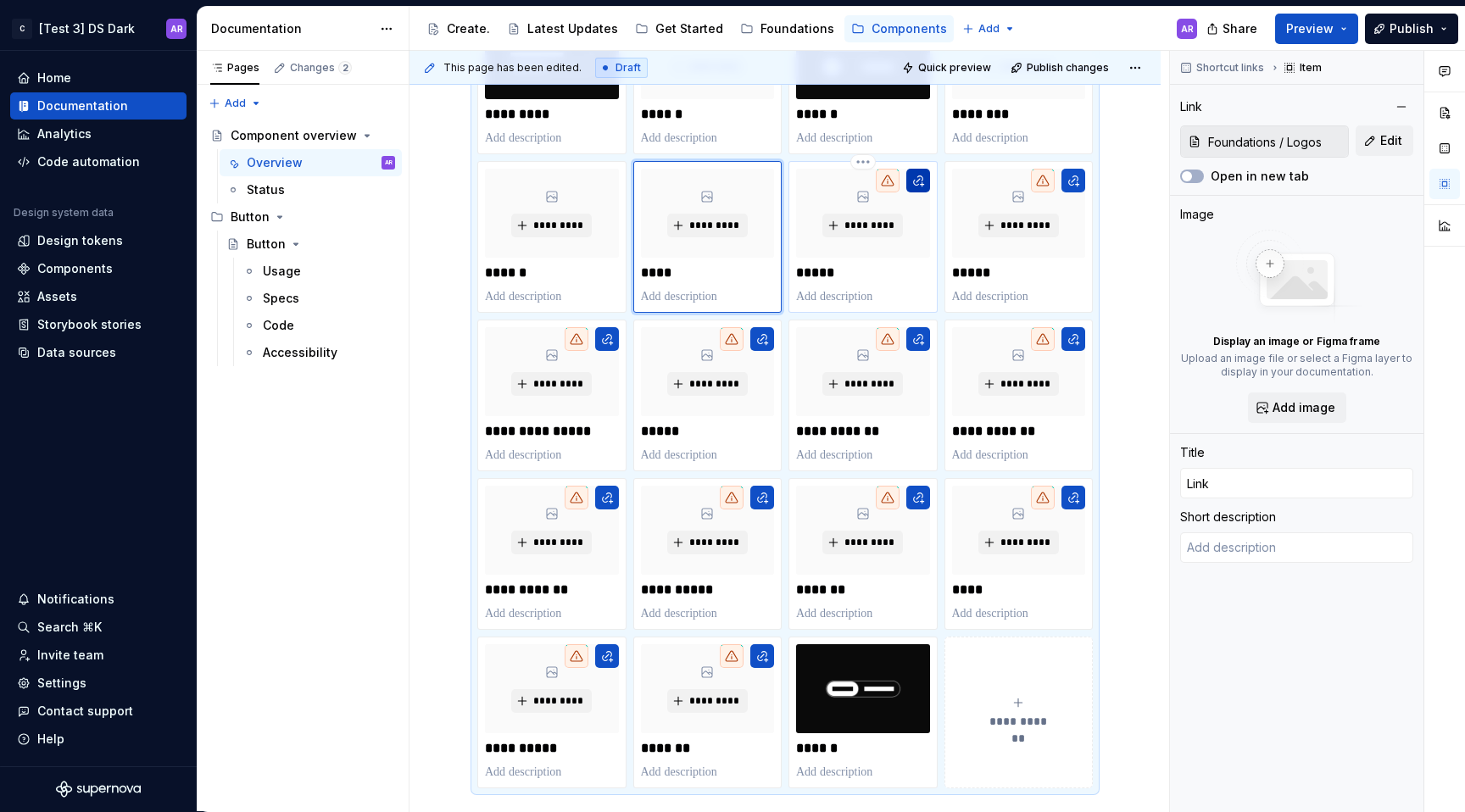
type textarea "*"
type input "Input"
click at [910, 187] on button "button" at bounding box center [918, 181] width 24 height 24
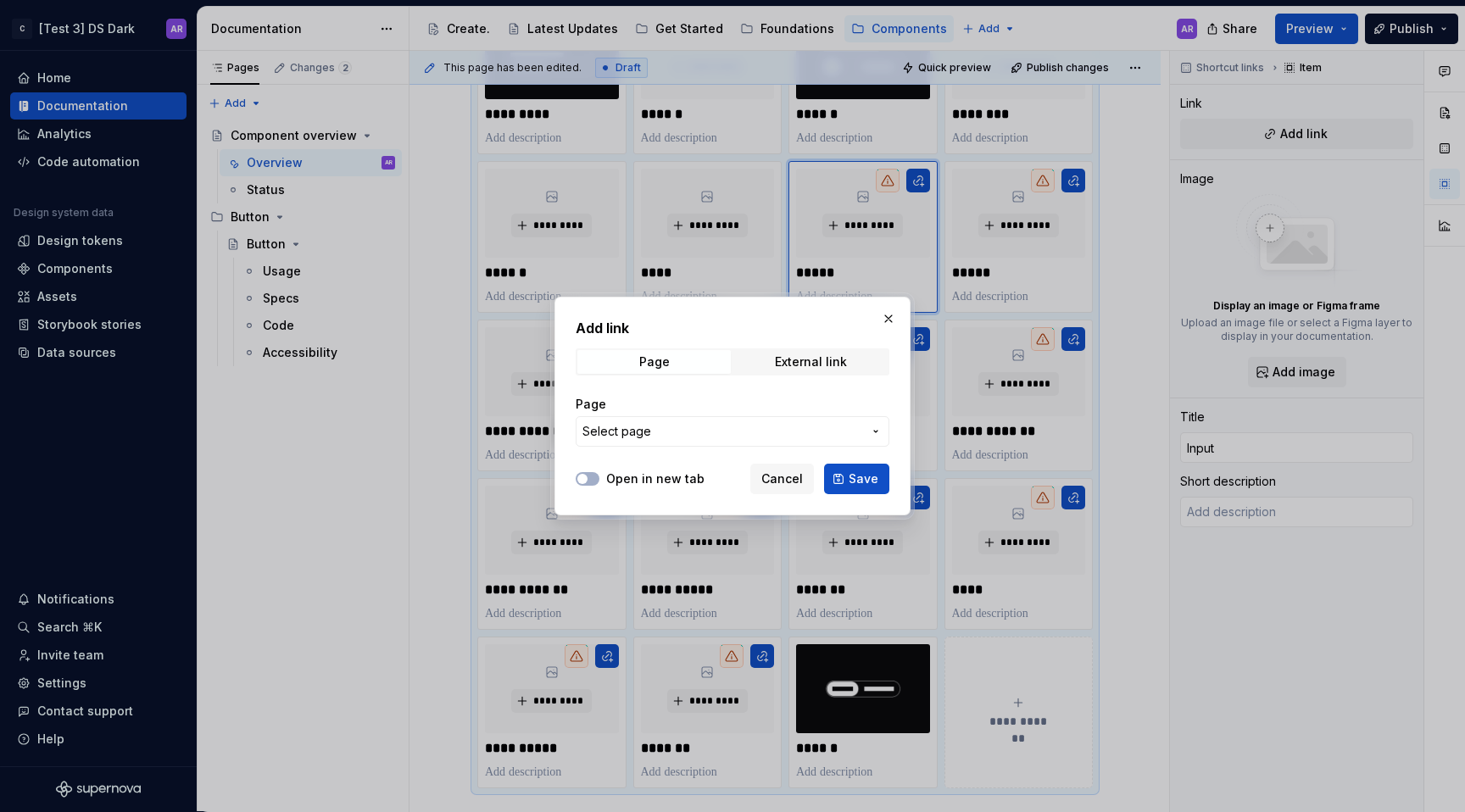
click at [777, 412] on div "Page" at bounding box center [733, 404] width 314 height 17
click at [782, 446] on button "Select page" at bounding box center [733, 432] width 314 height 31
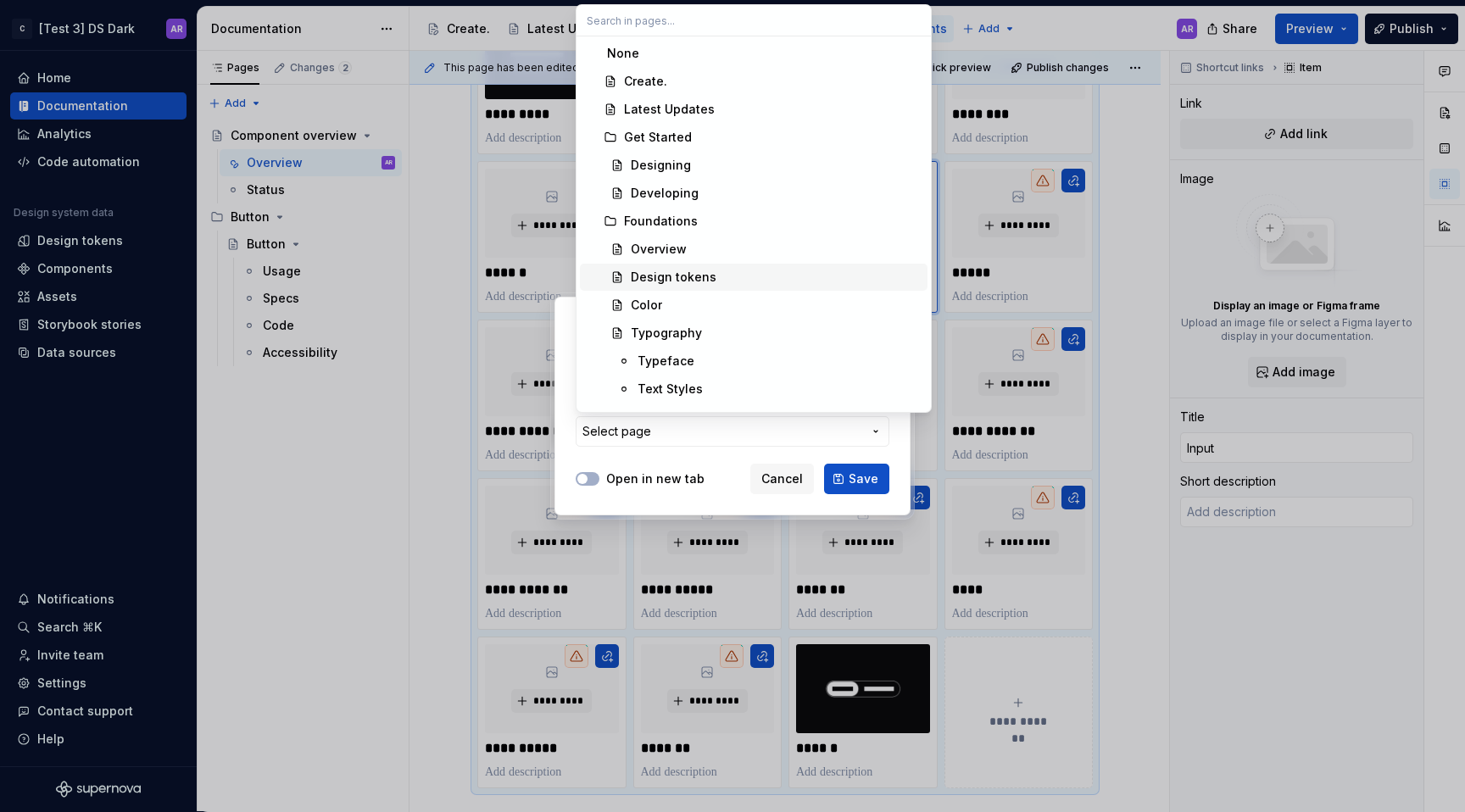
click at [778, 281] on div "Design tokens" at bounding box center [776, 277] width 290 height 17
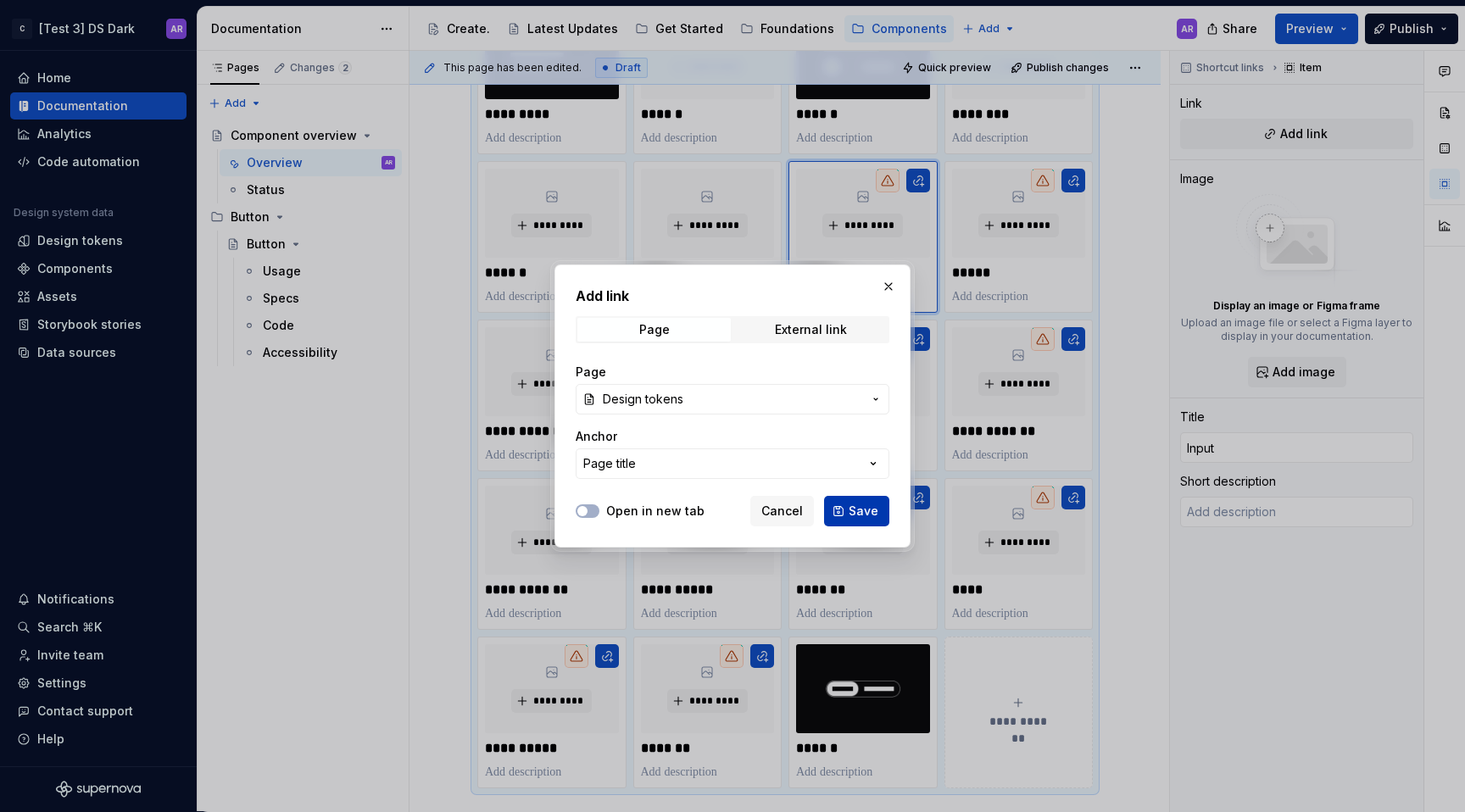
click at [855, 515] on span "Save" at bounding box center [863, 511] width 30 height 17
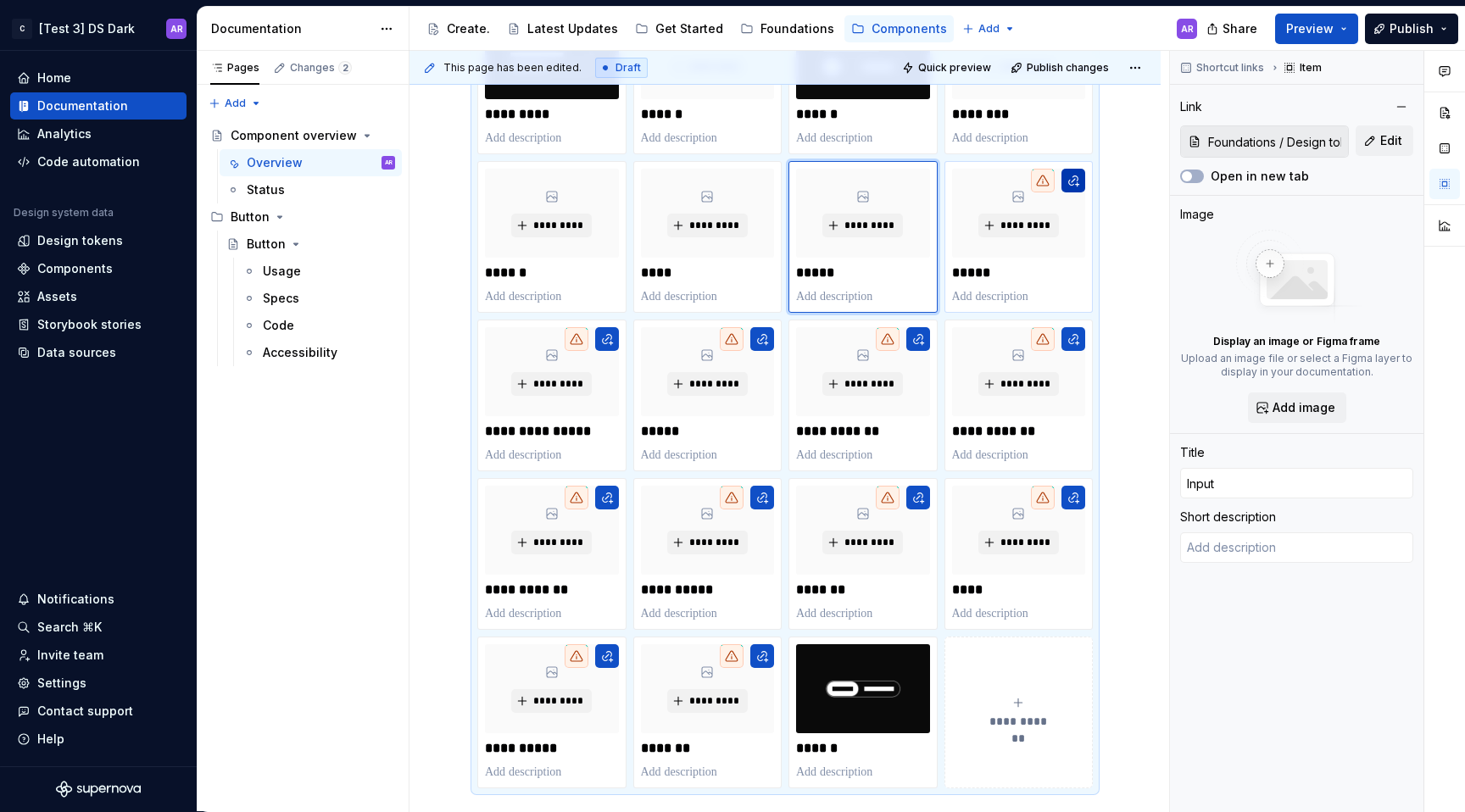
type textarea "*"
type input "Modal"
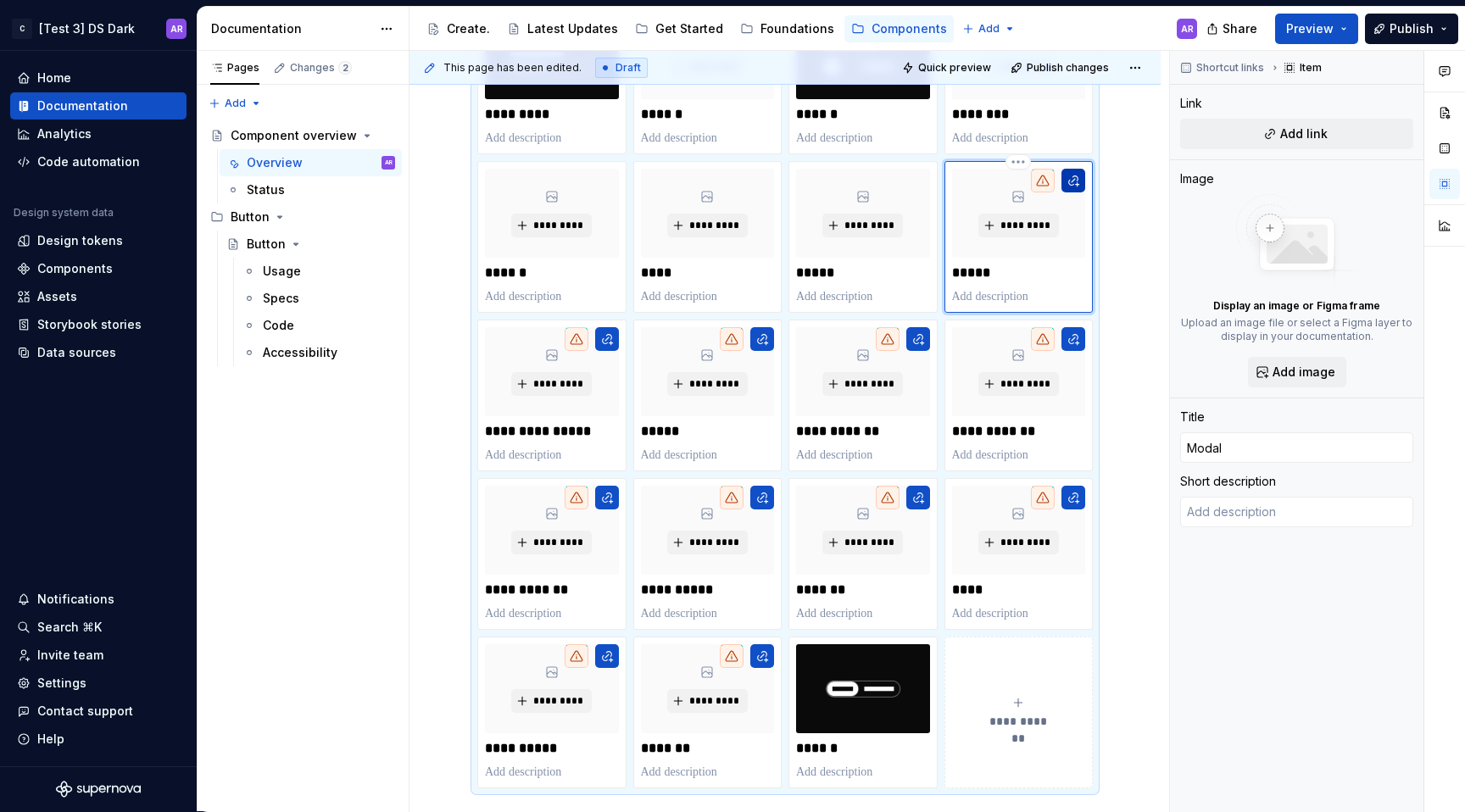
click at [1069, 177] on button "button" at bounding box center [1073, 181] width 24 height 24
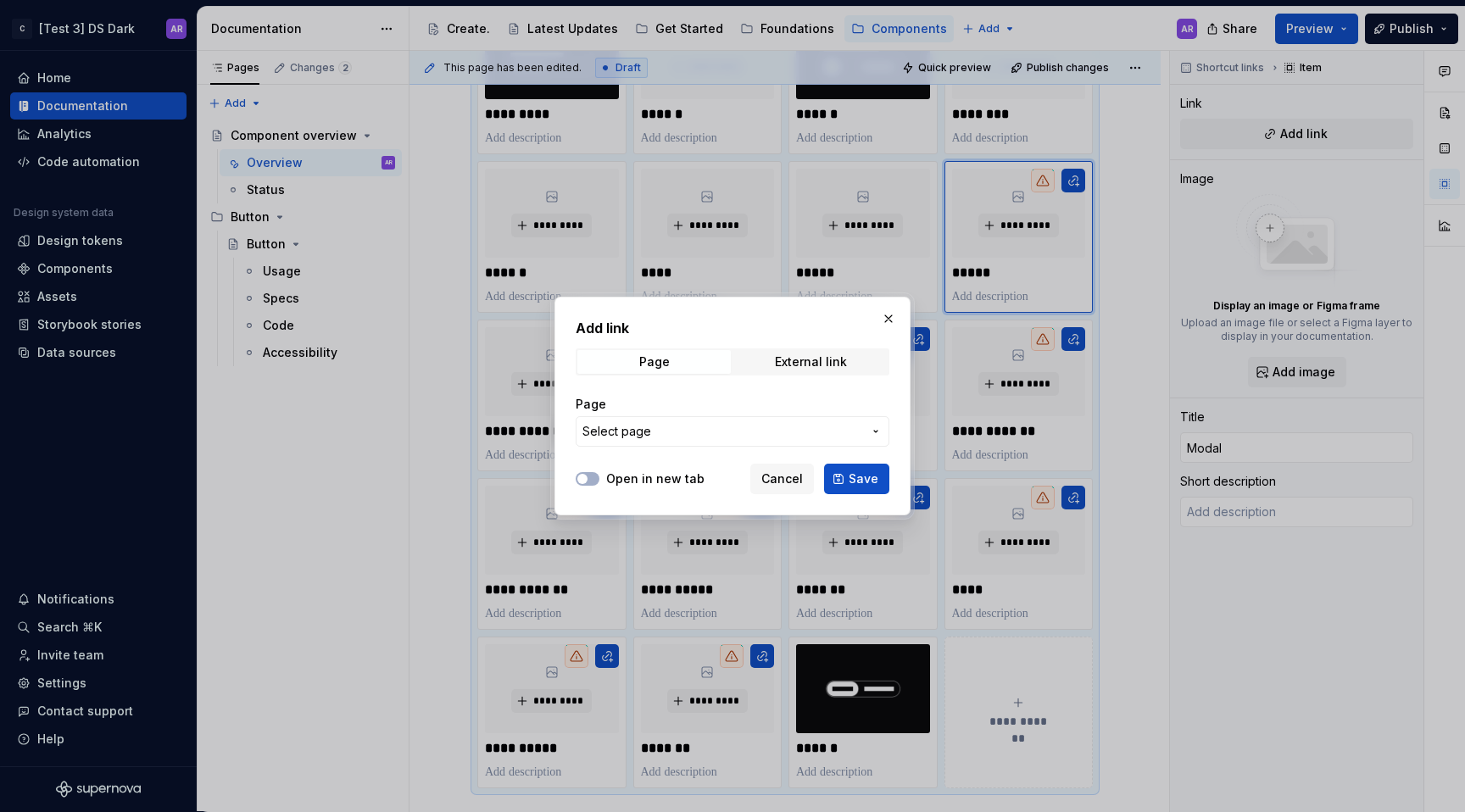
click at [750, 420] on button "Select page" at bounding box center [733, 432] width 314 height 31
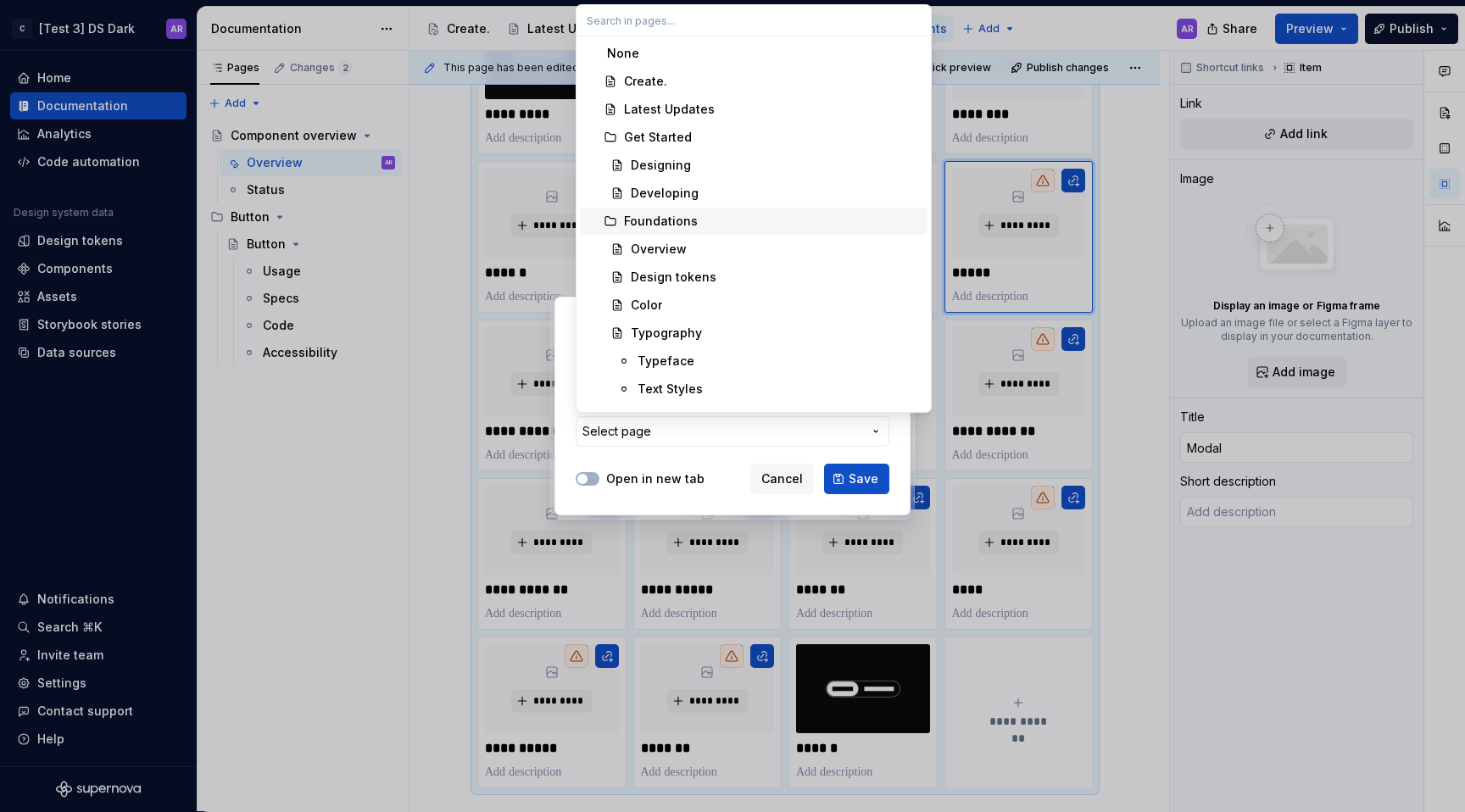
click at [751, 217] on div "Foundations" at bounding box center [772, 221] width 297 height 17
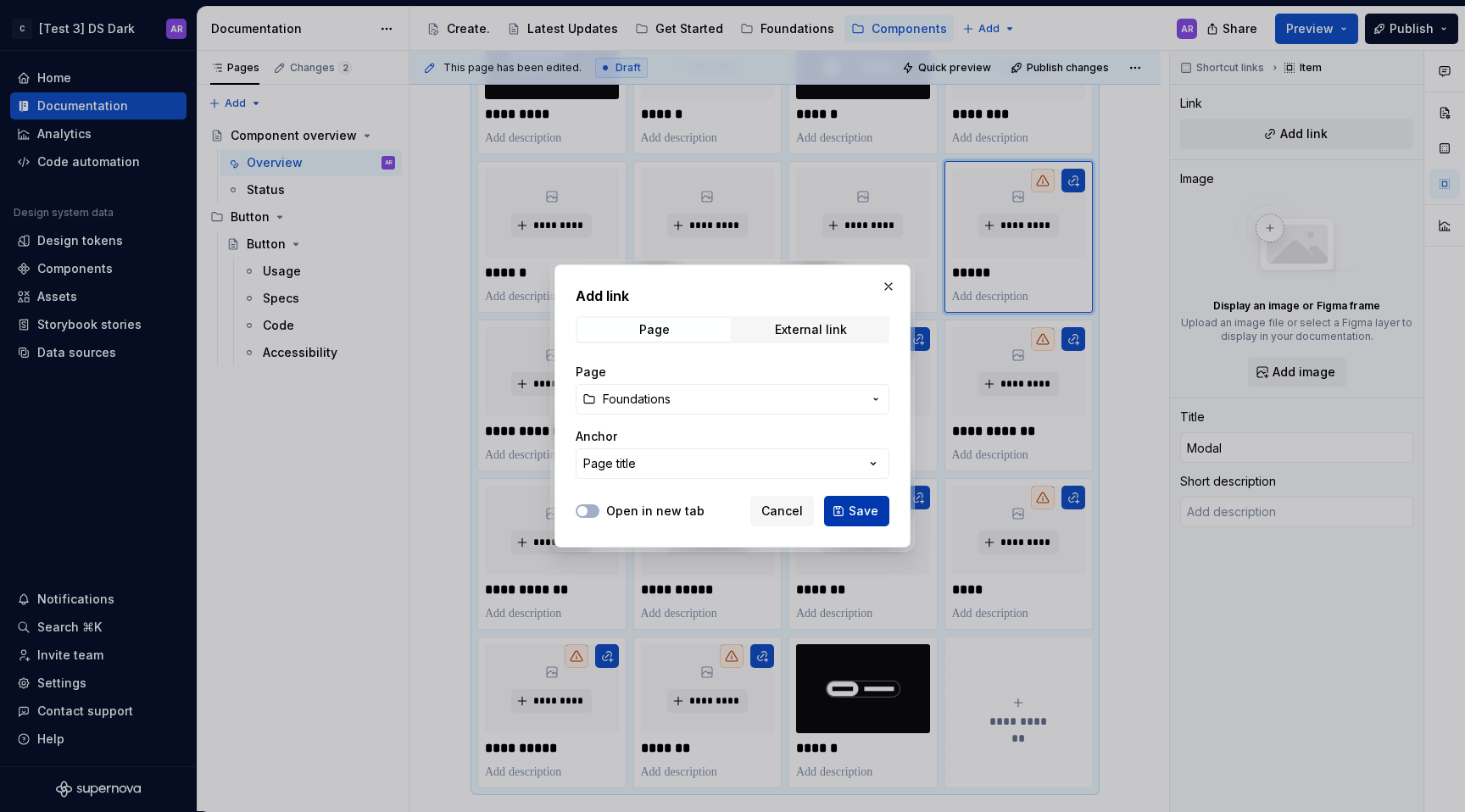
click at [853, 512] on span "Save" at bounding box center [863, 511] width 30 height 17
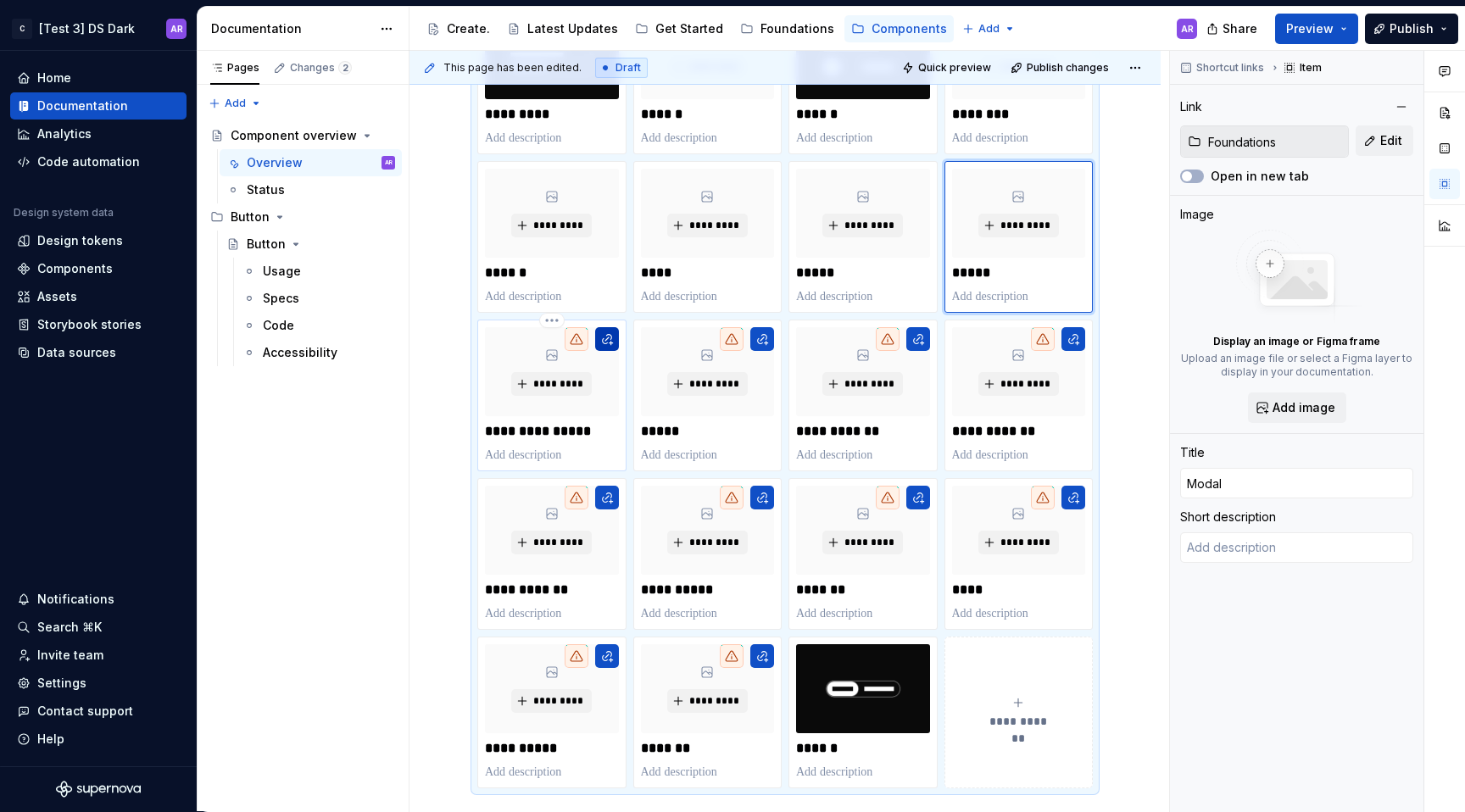
type textarea "*"
type input "Navigation Menu"
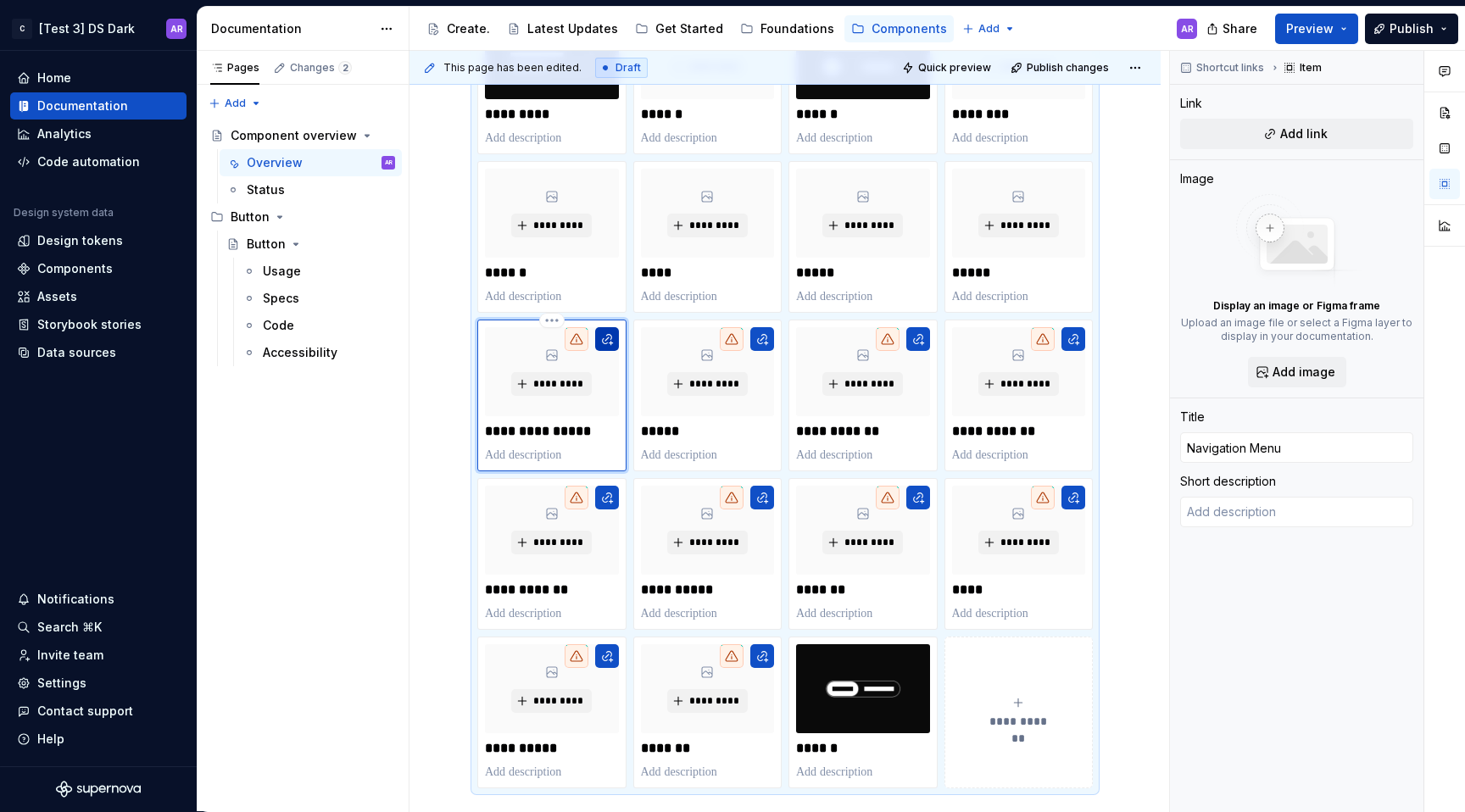
click at [613, 337] on button "button" at bounding box center [608, 339] width 24 height 24
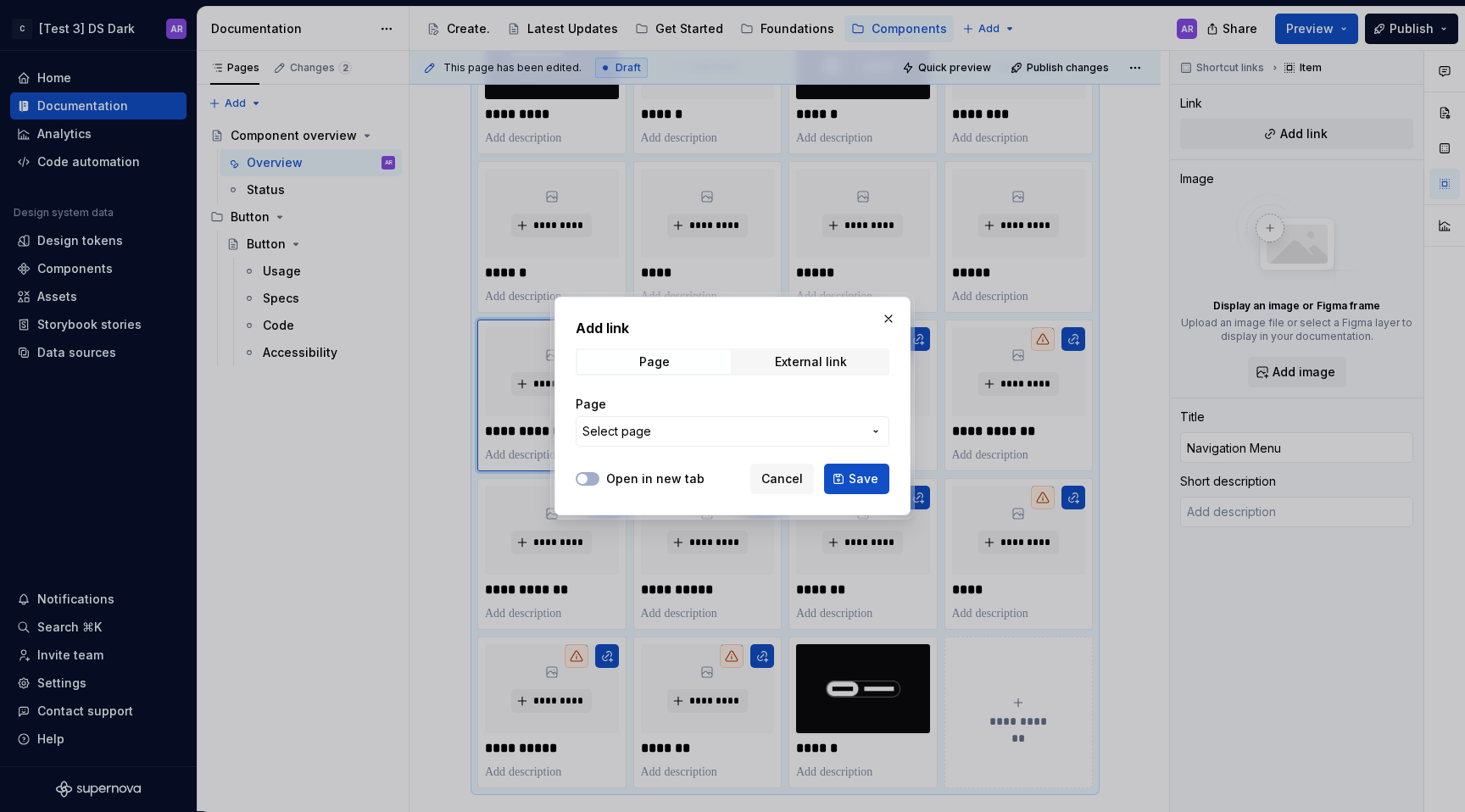
click at [667, 422] on button "Select page" at bounding box center [733, 432] width 314 height 31
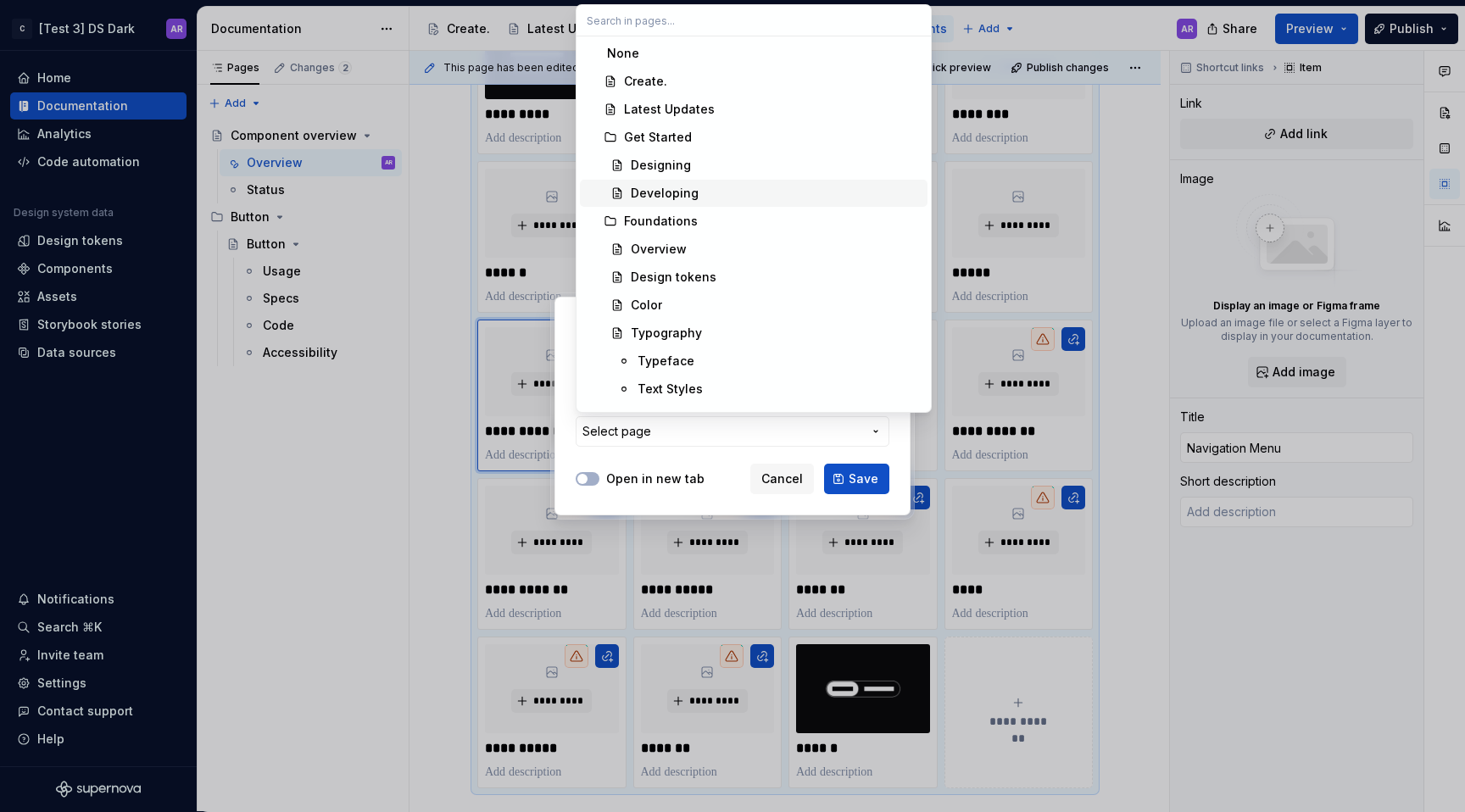
click at [697, 165] on div "Designing" at bounding box center [776, 165] width 290 height 17
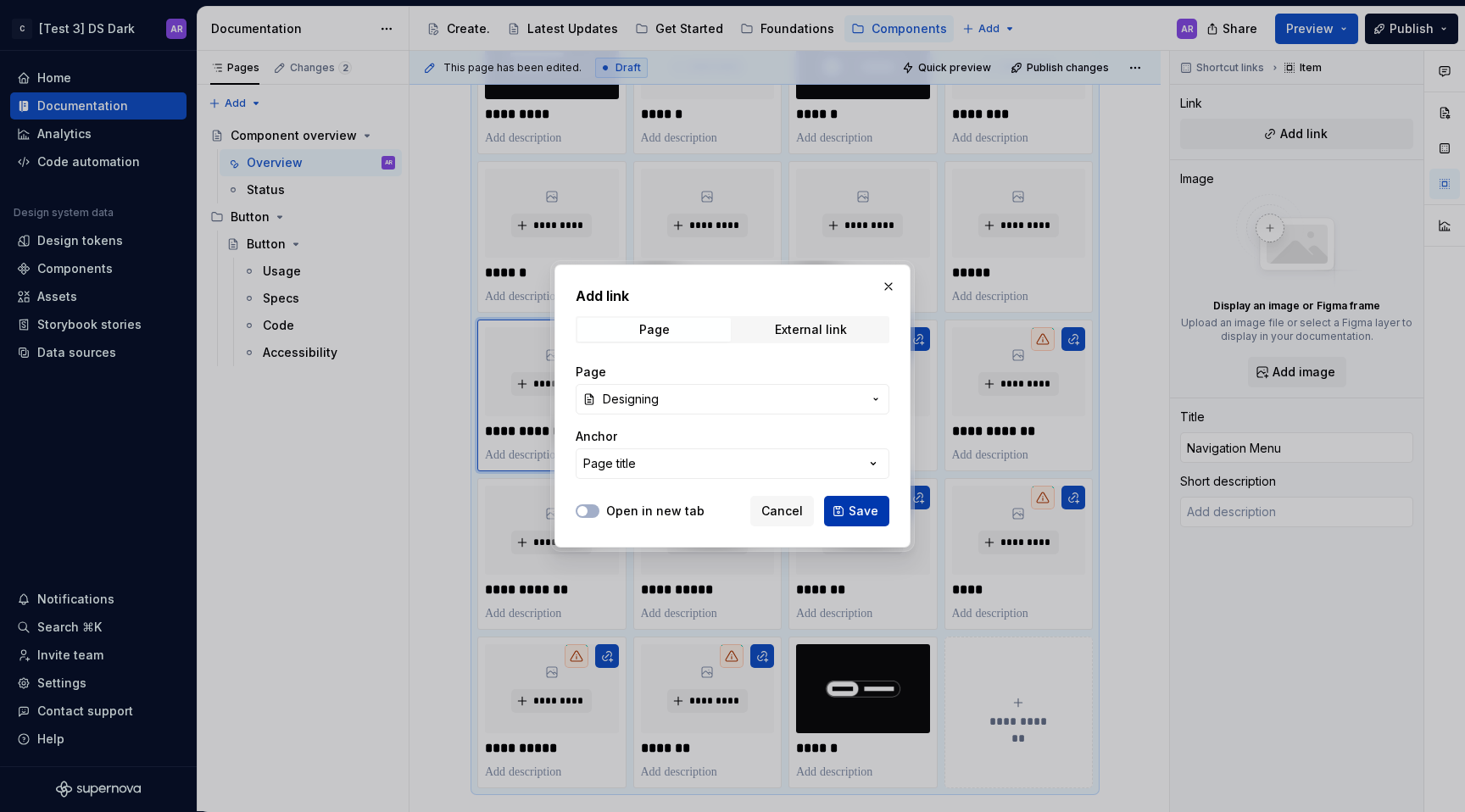
click at [862, 502] on span "Save" at bounding box center [863, 511] width 30 height 17
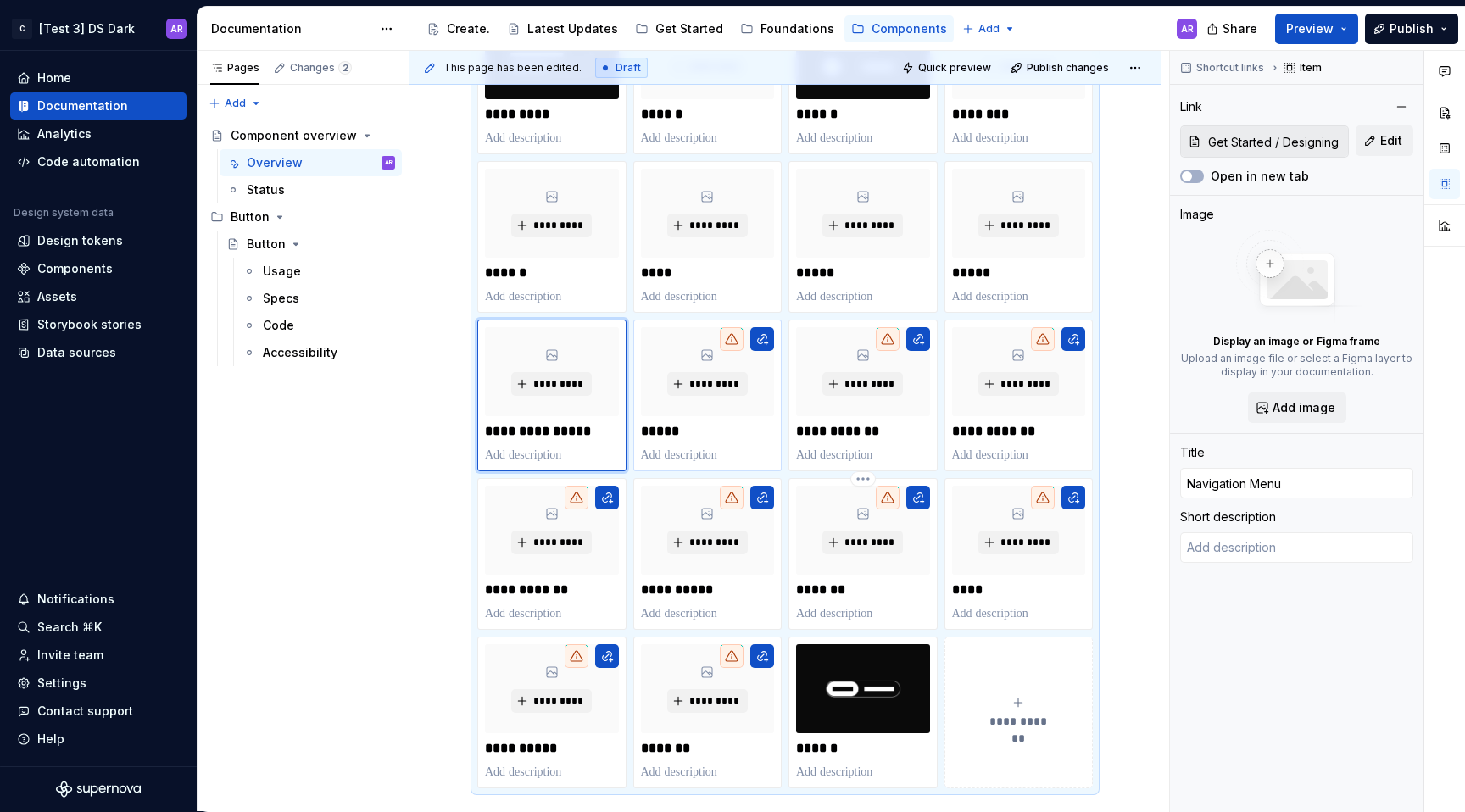
type textarea "*"
type textarea "Lorem ipsum dolor sit amet, mea prima rebum ne, no minim ponderum theophrastus …"
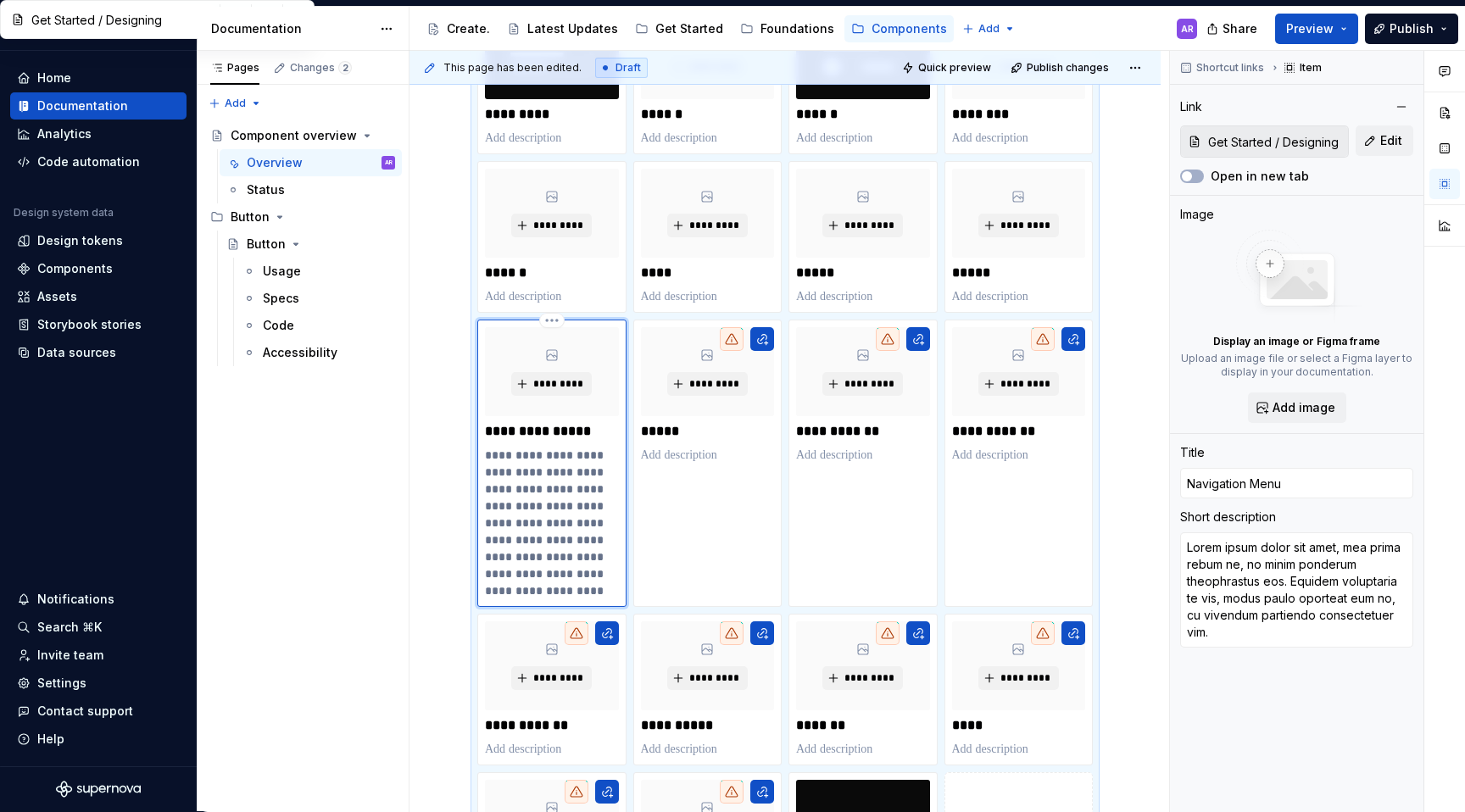
click at [602, 492] on p "**********" at bounding box center [551, 523] width 133 height 153
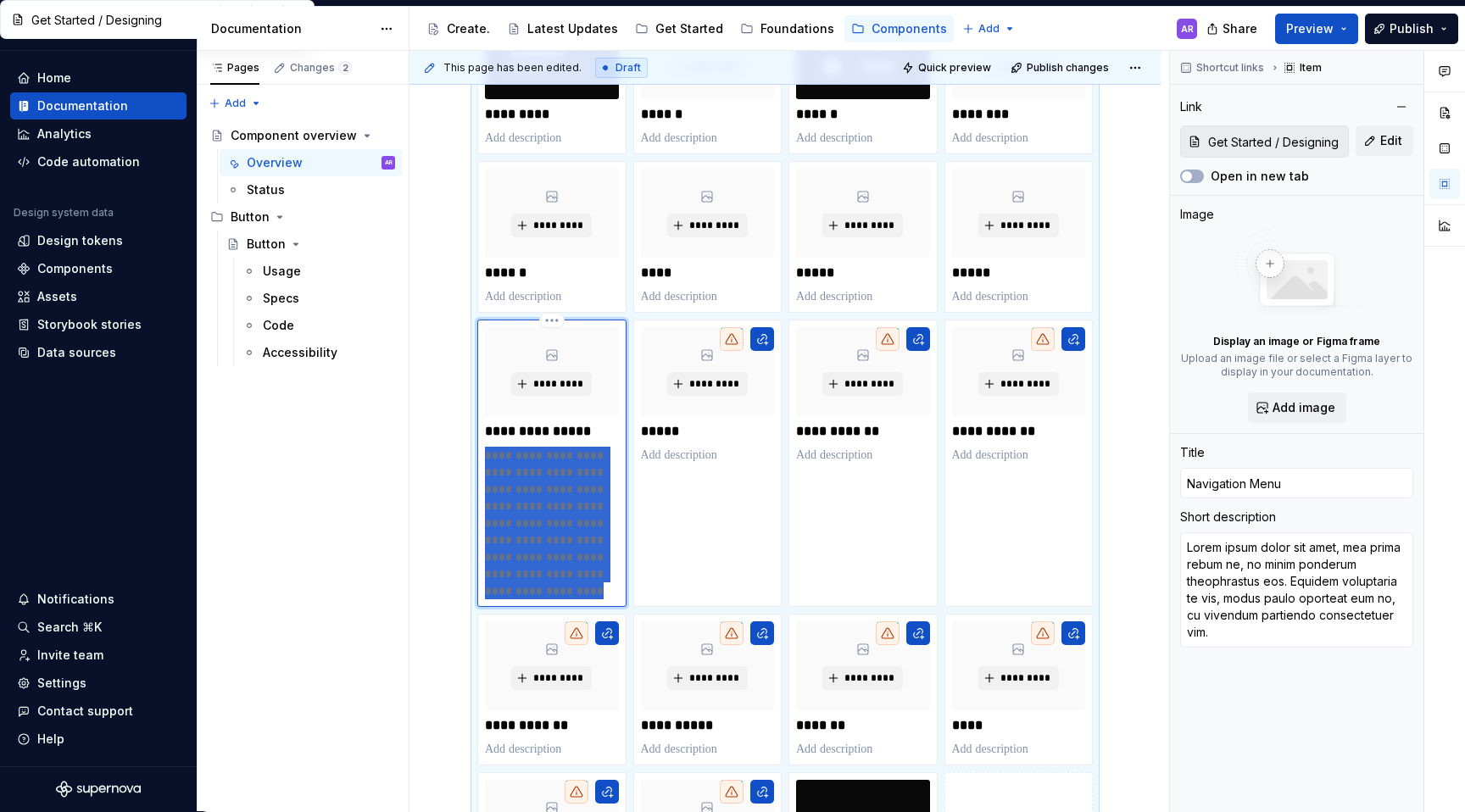
click at [602, 492] on p "**********" at bounding box center [551, 523] width 133 height 153
type textarea "*"
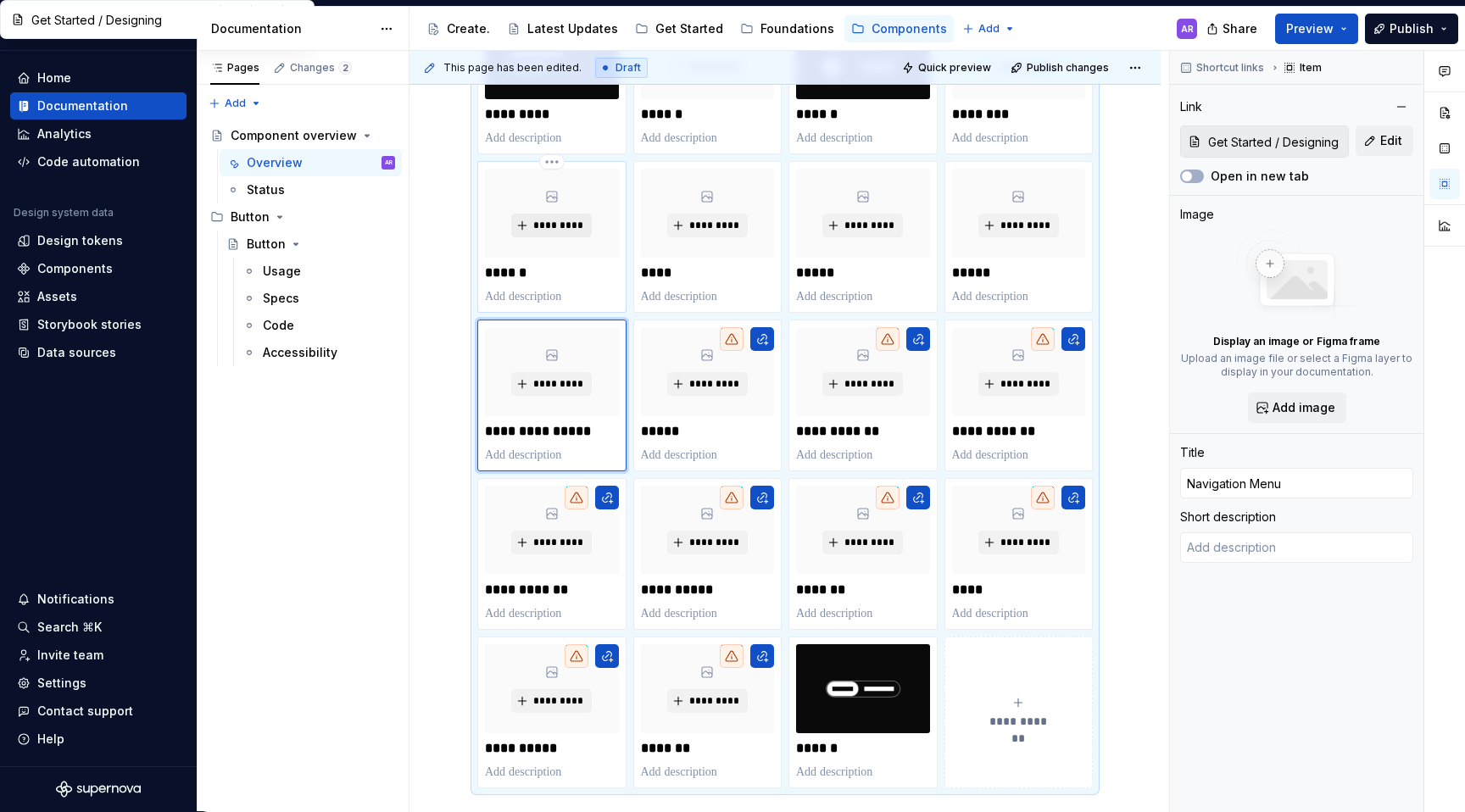
click at [570, 222] on span "*********" at bounding box center [558, 225] width 52 height 14
type textarea "*"
type input "Footer"
type input "Foundations / Overview"
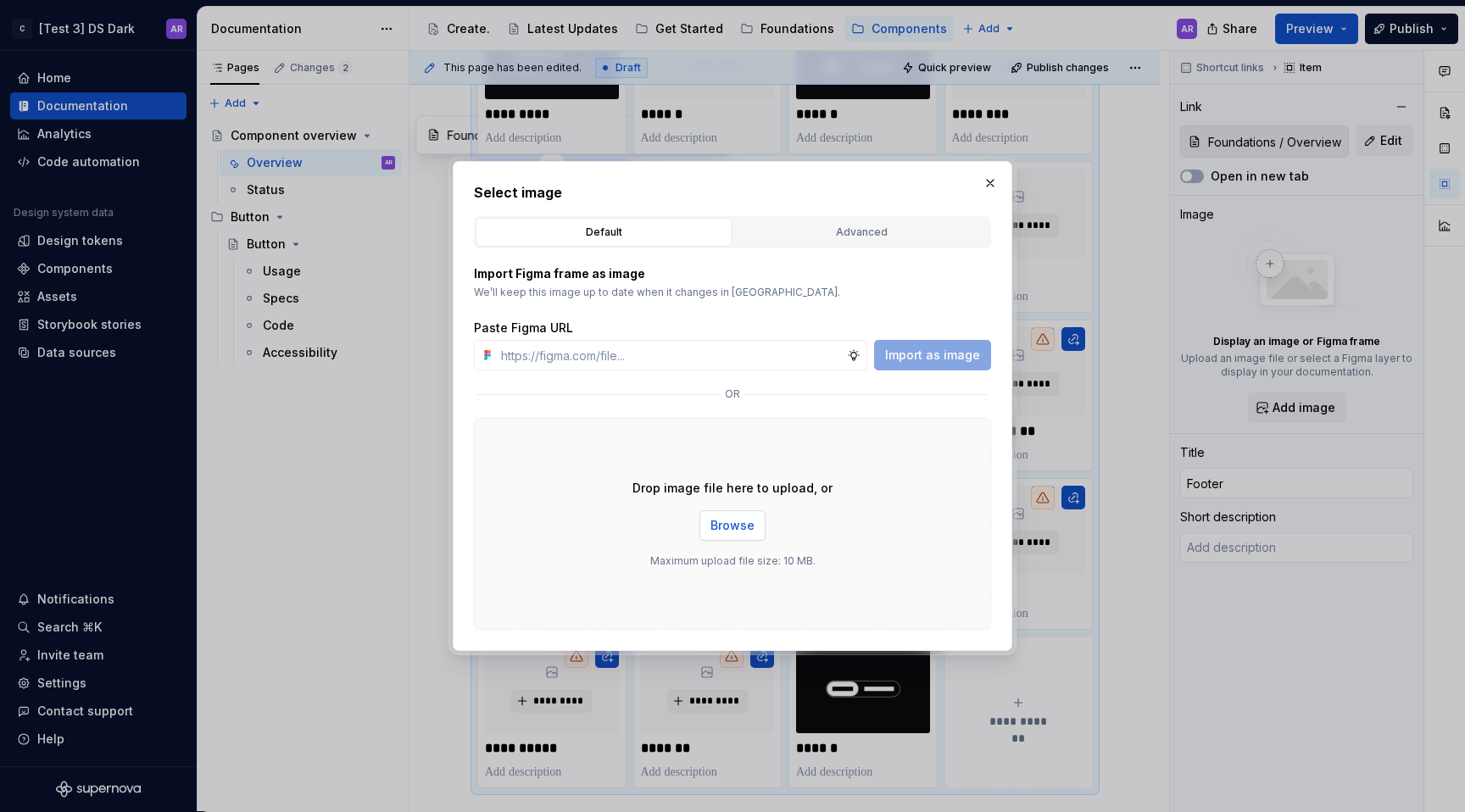
click at [733, 529] on span "Browse" at bounding box center [733, 525] width 44 height 17
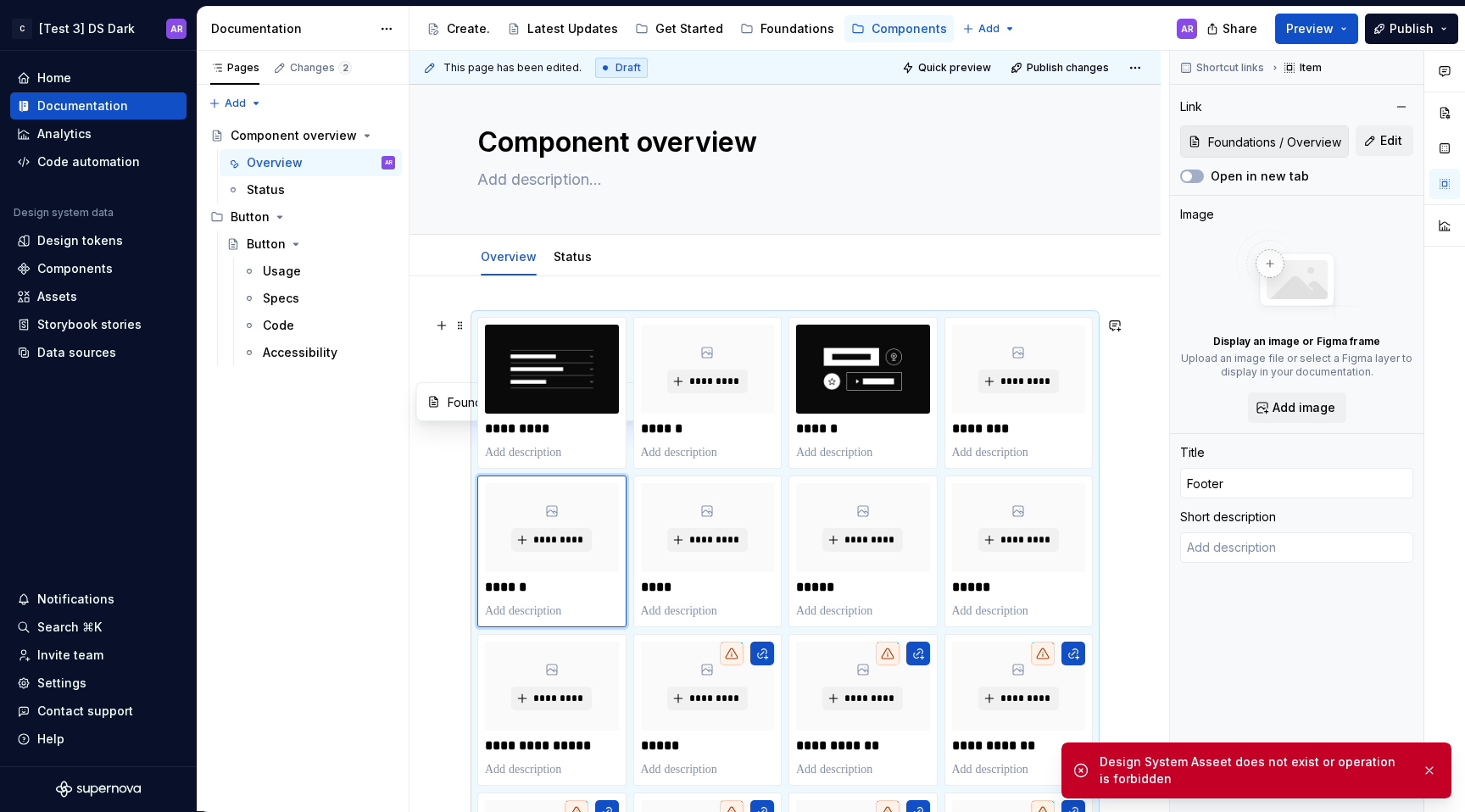
scroll to position [0, 0]
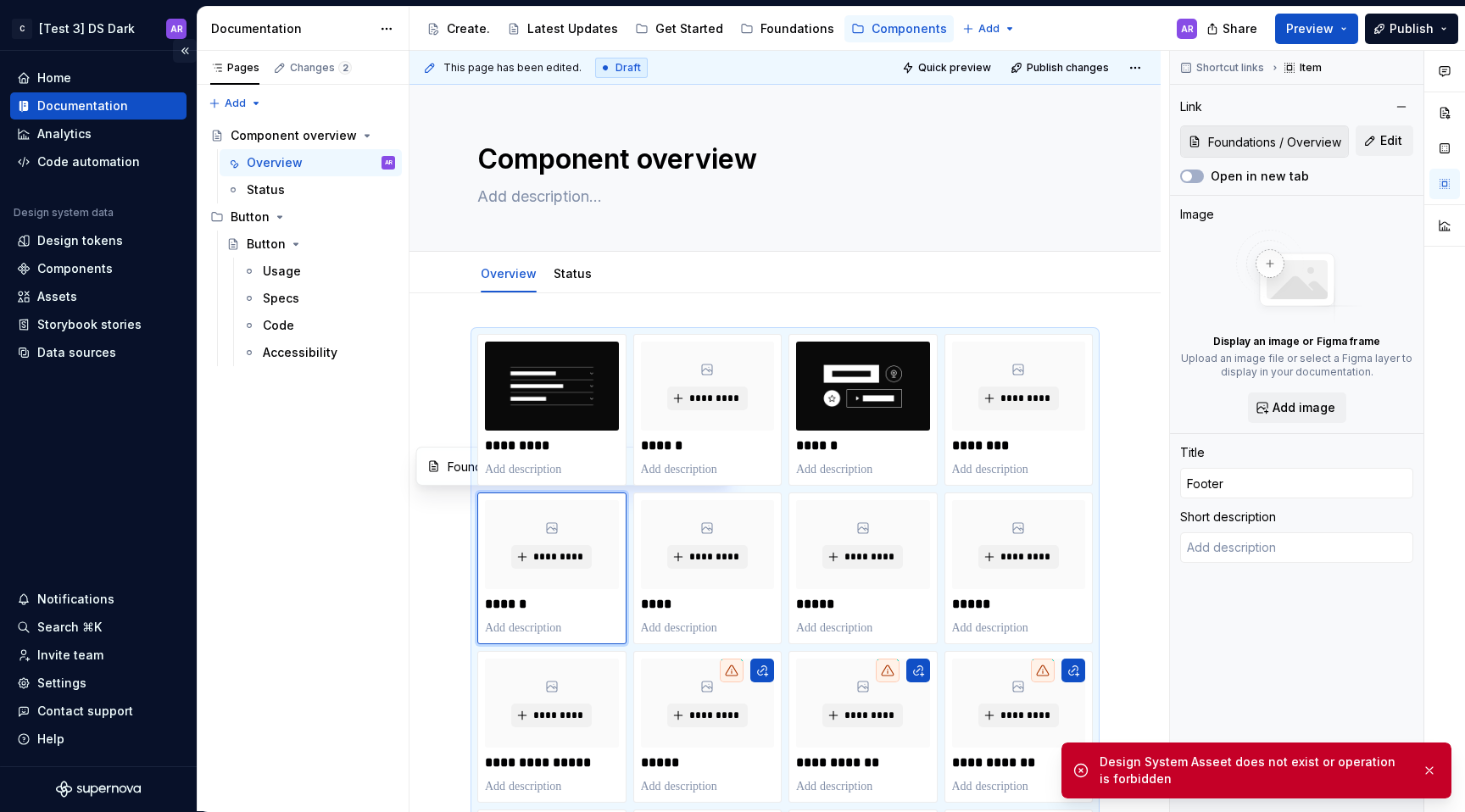
click at [187, 55] on button "Collapse sidebar" at bounding box center [185, 51] width 24 height 24
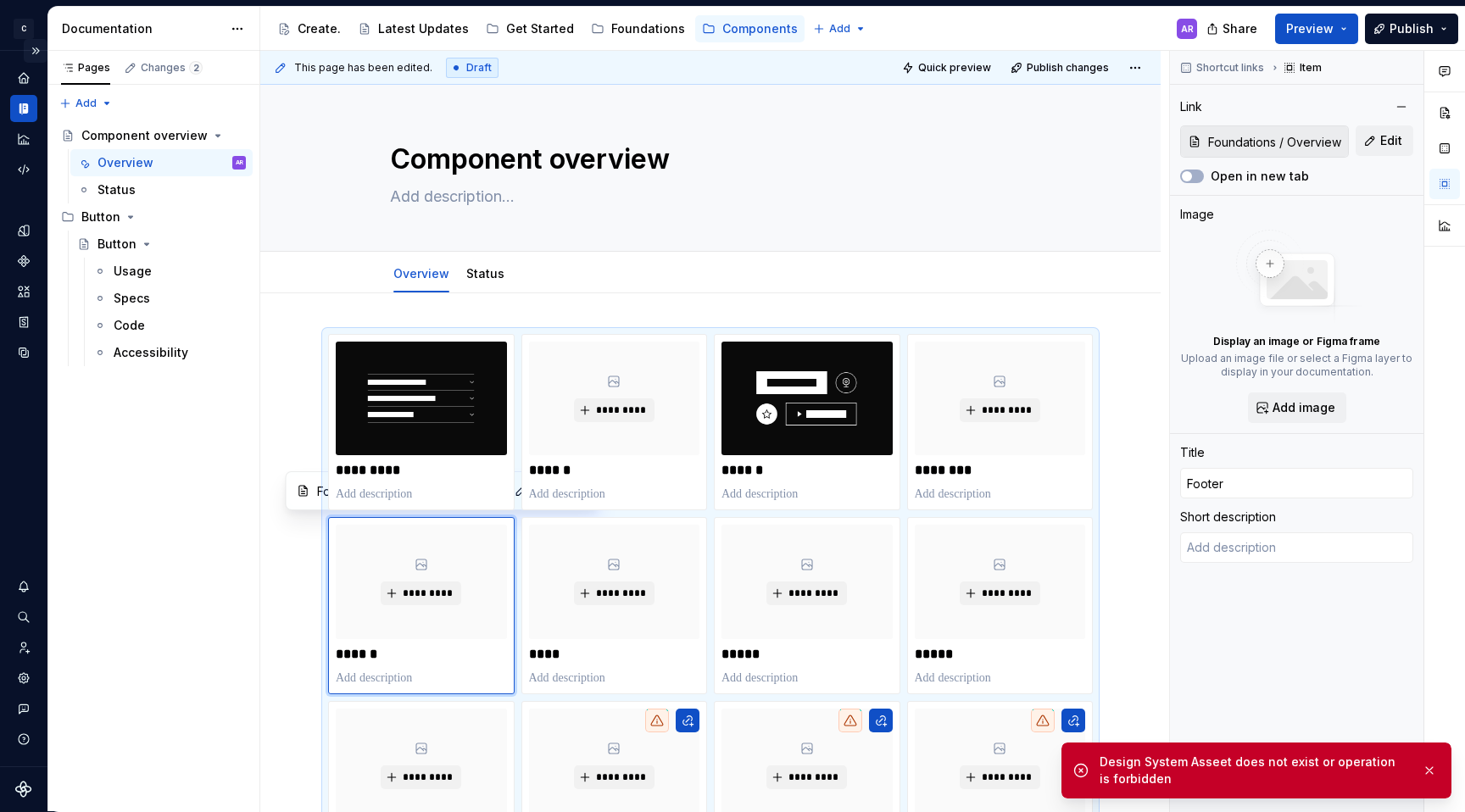
click at [33, 57] on button "Expand sidebar" at bounding box center [36, 51] width 24 height 24
type textarea "*"
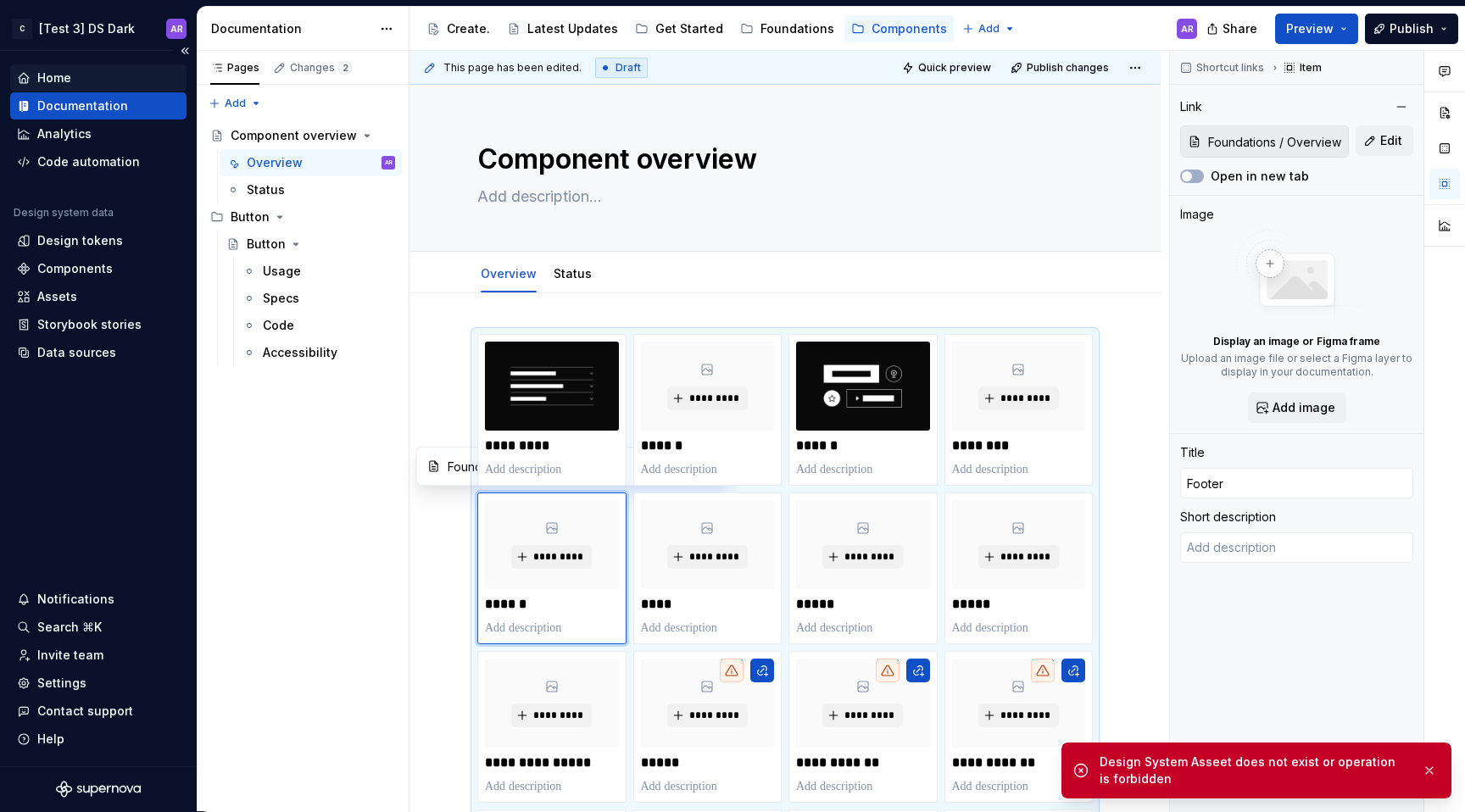
click at [80, 76] on div "Home" at bounding box center [98, 78] width 163 height 17
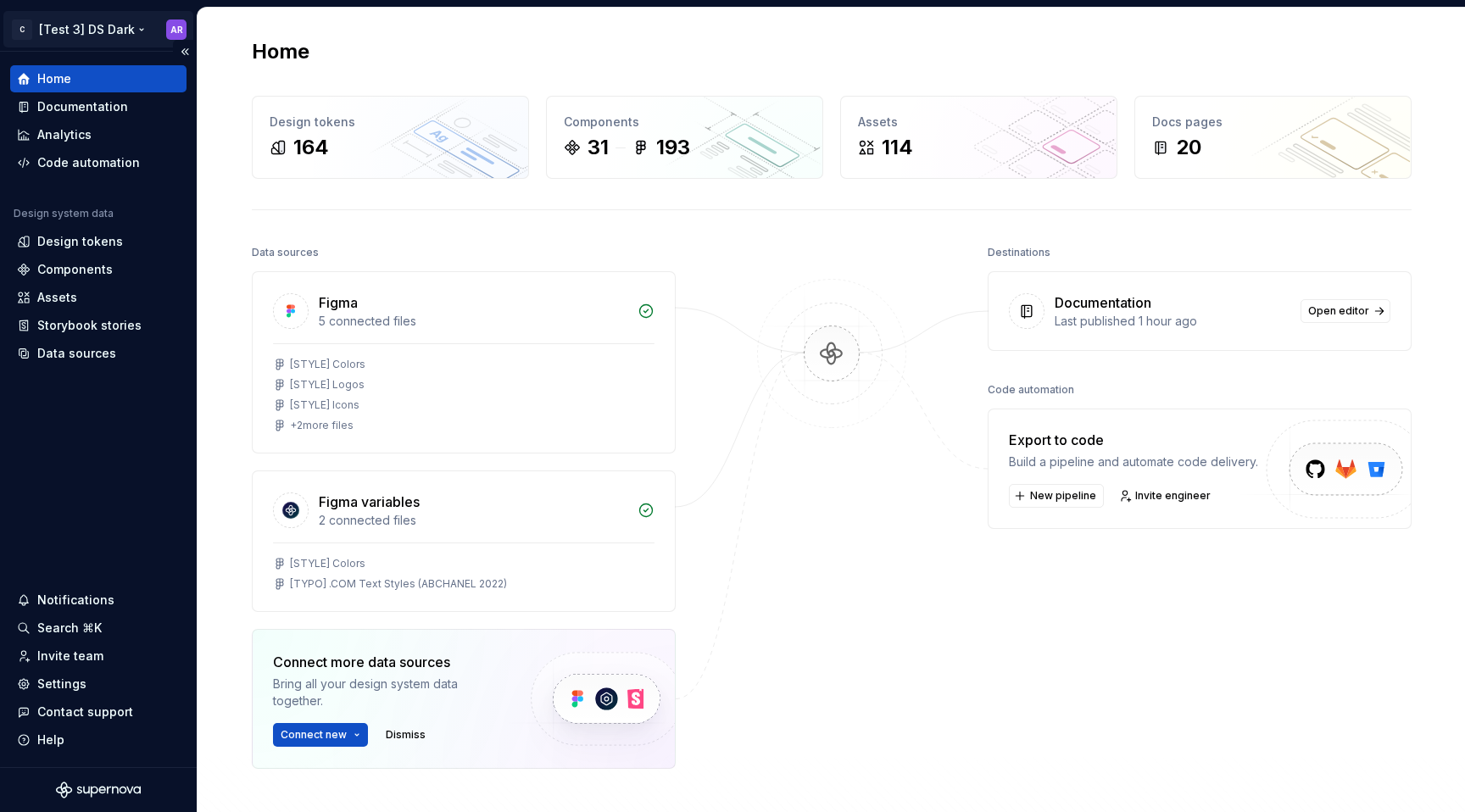
click at [122, 36] on html "C [Test 3] DS Dark AR Home Documentation Analytics Code automation Design syste…" at bounding box center [732, 406] width 1465 height 812
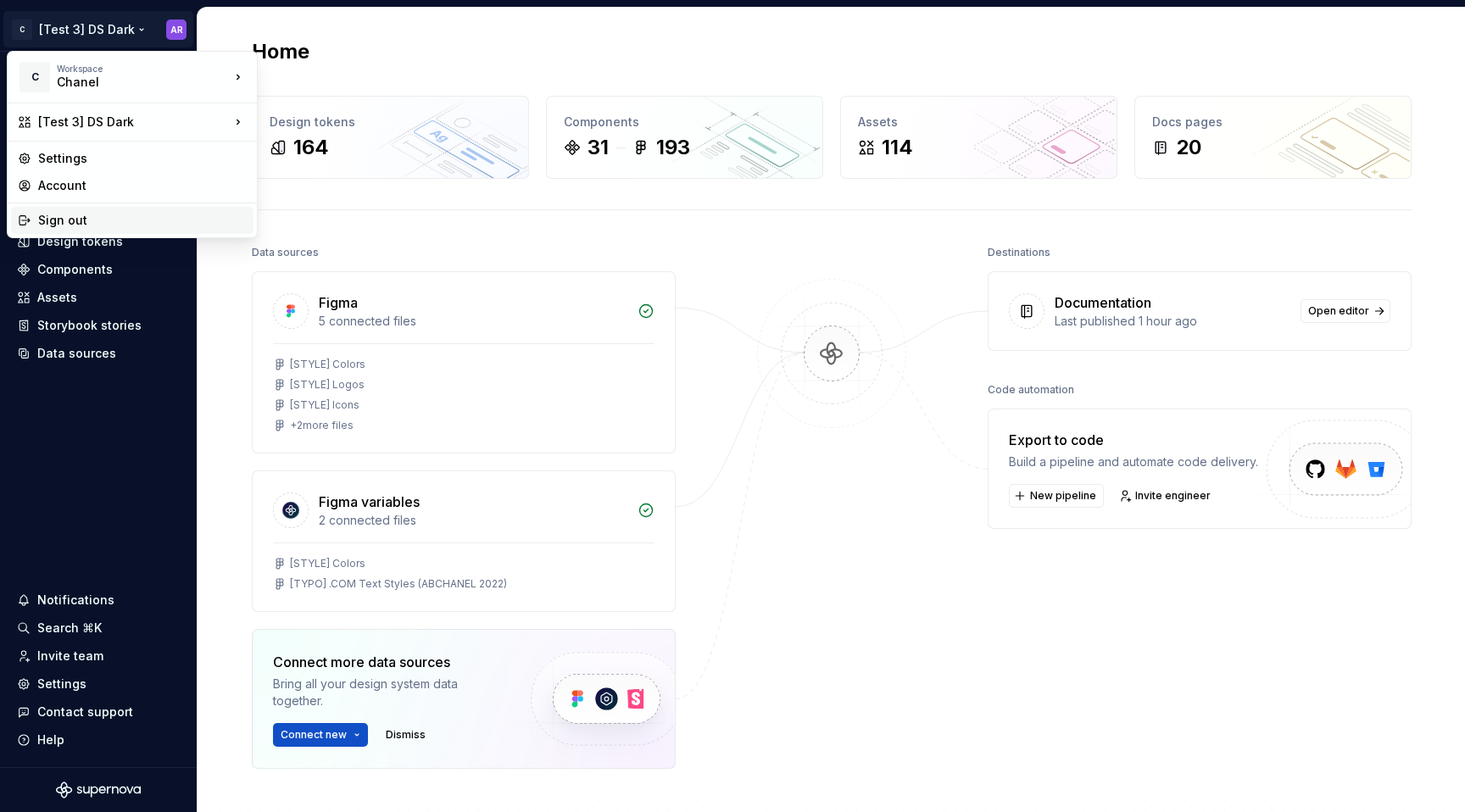
click at [84, 215] on div "Sign out" at bounding box center [142, 220] width 208 height 17
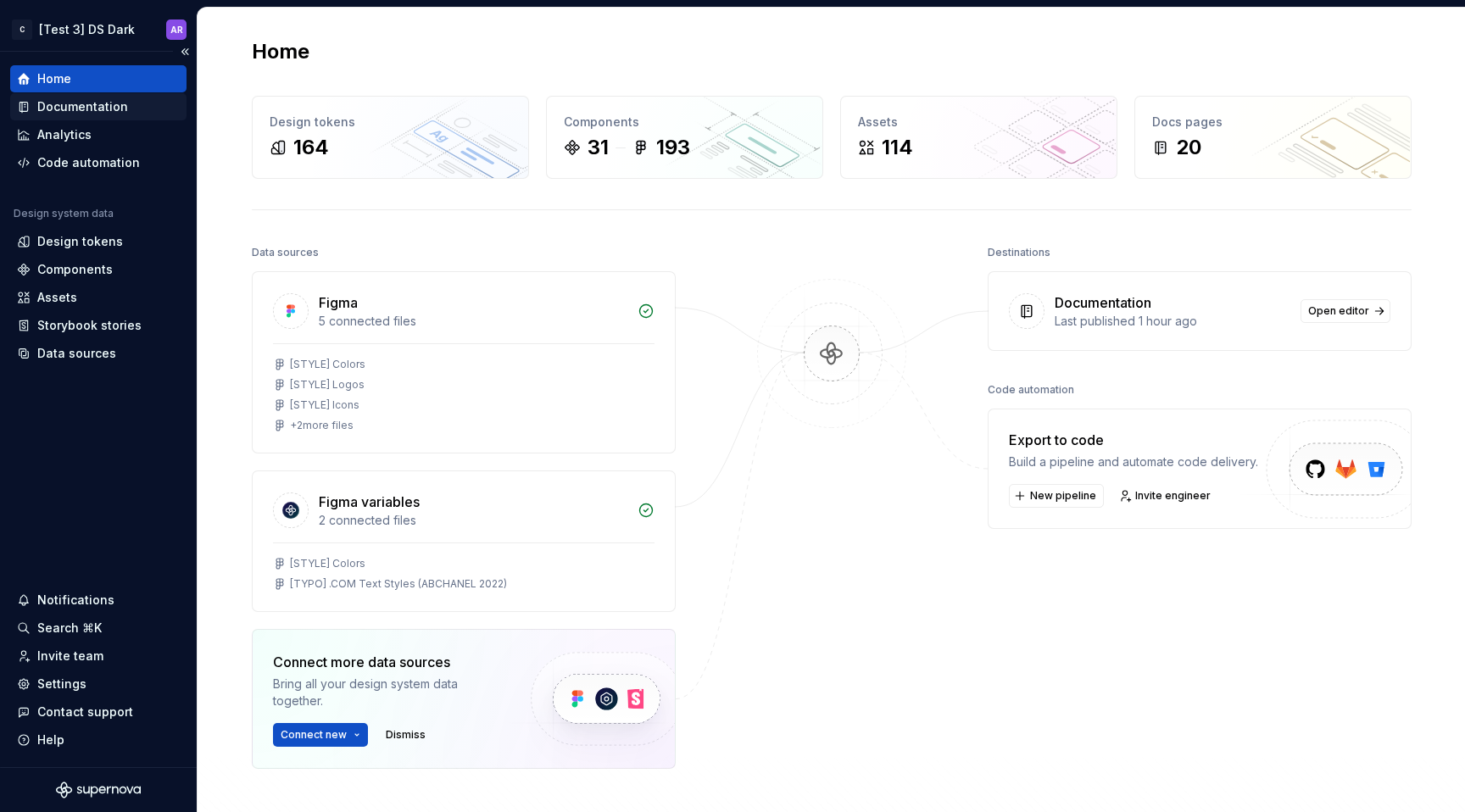
click at [94, 94] on div "Documentation" at bounding box center [98, 107] width 177 height 27
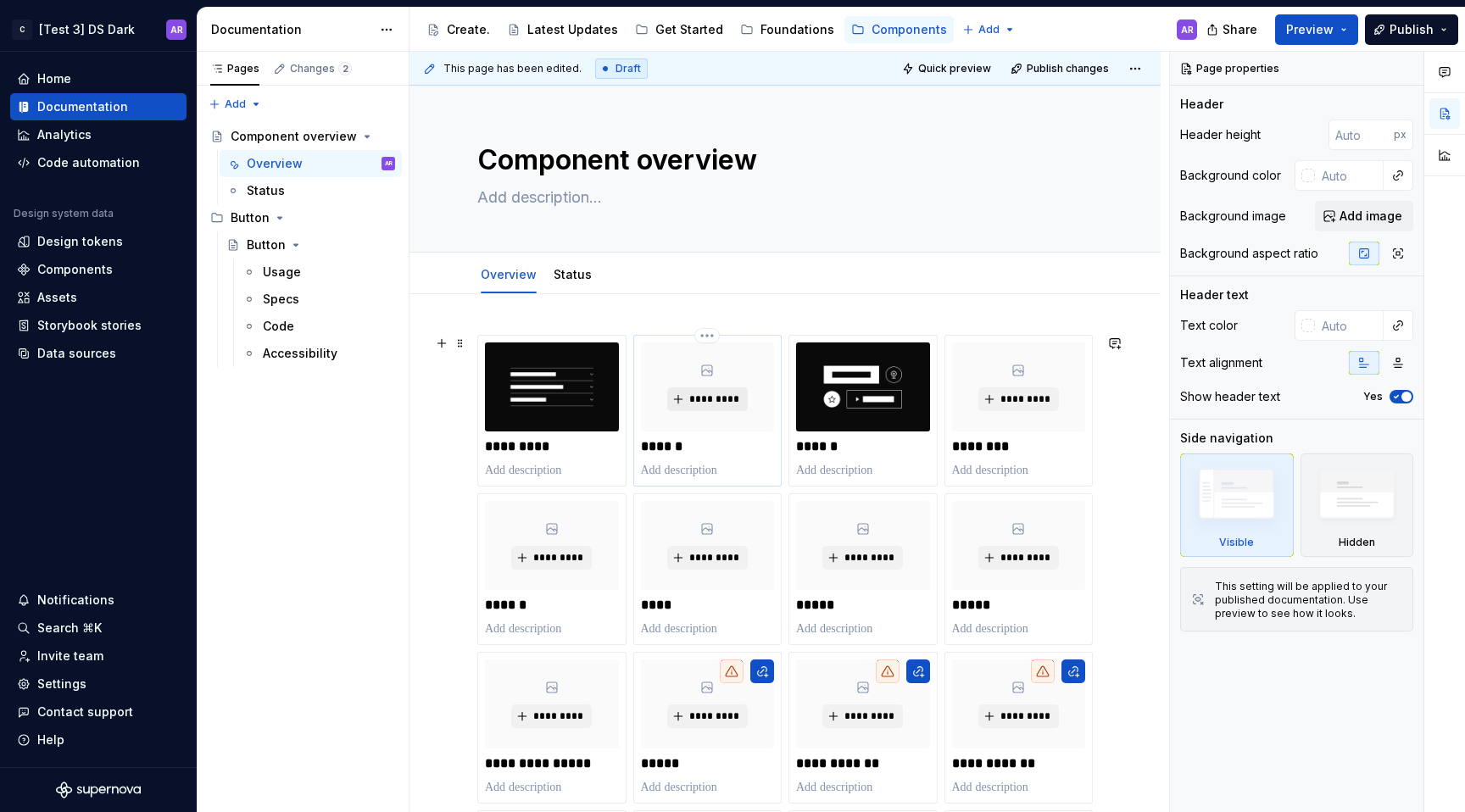
click at [709, 392] on span "*********" at bounding box center [714, 399] width 52 height 14
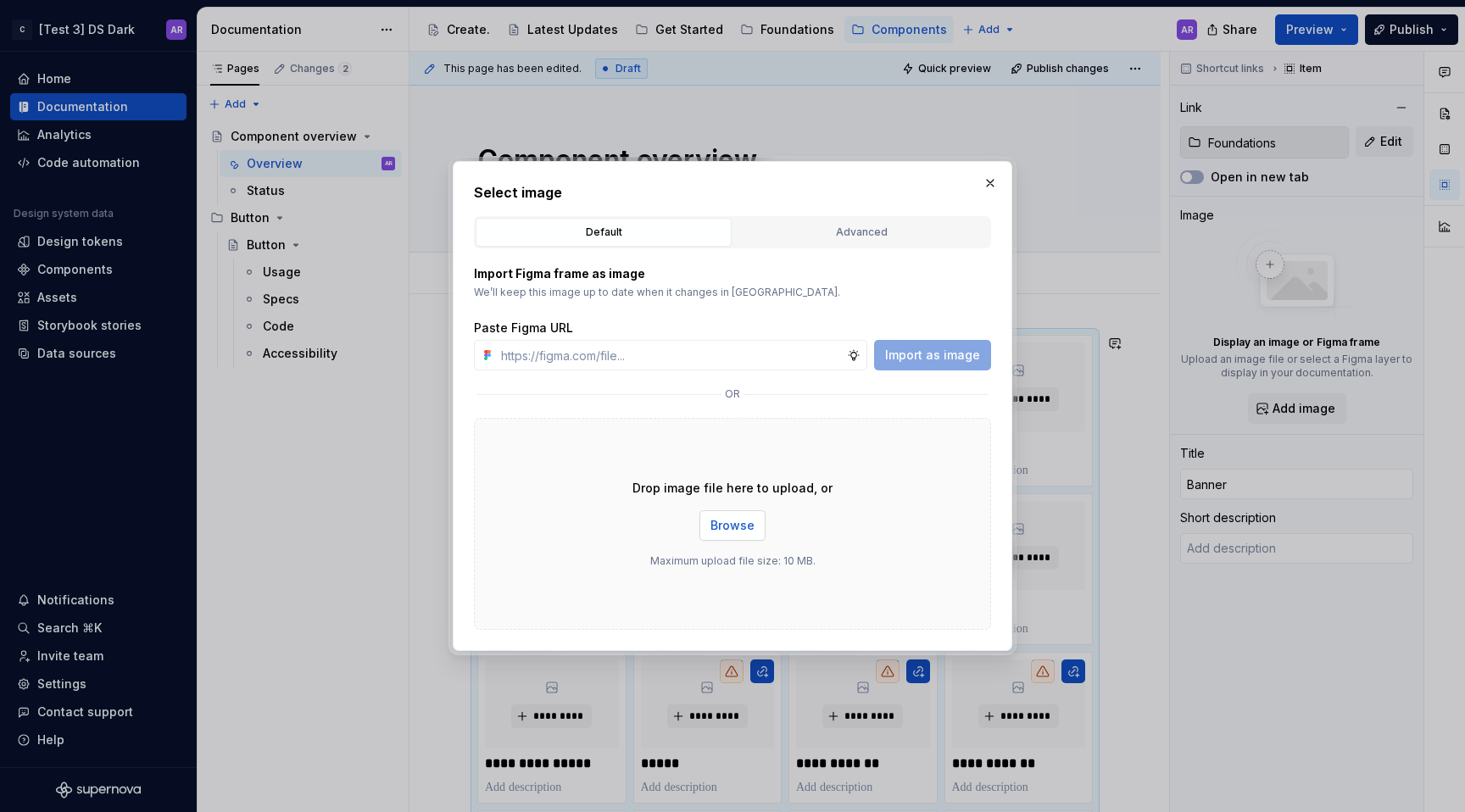
click at [734, 519] on span "Browse" at bounding box center [733, 525] width 44 height 17
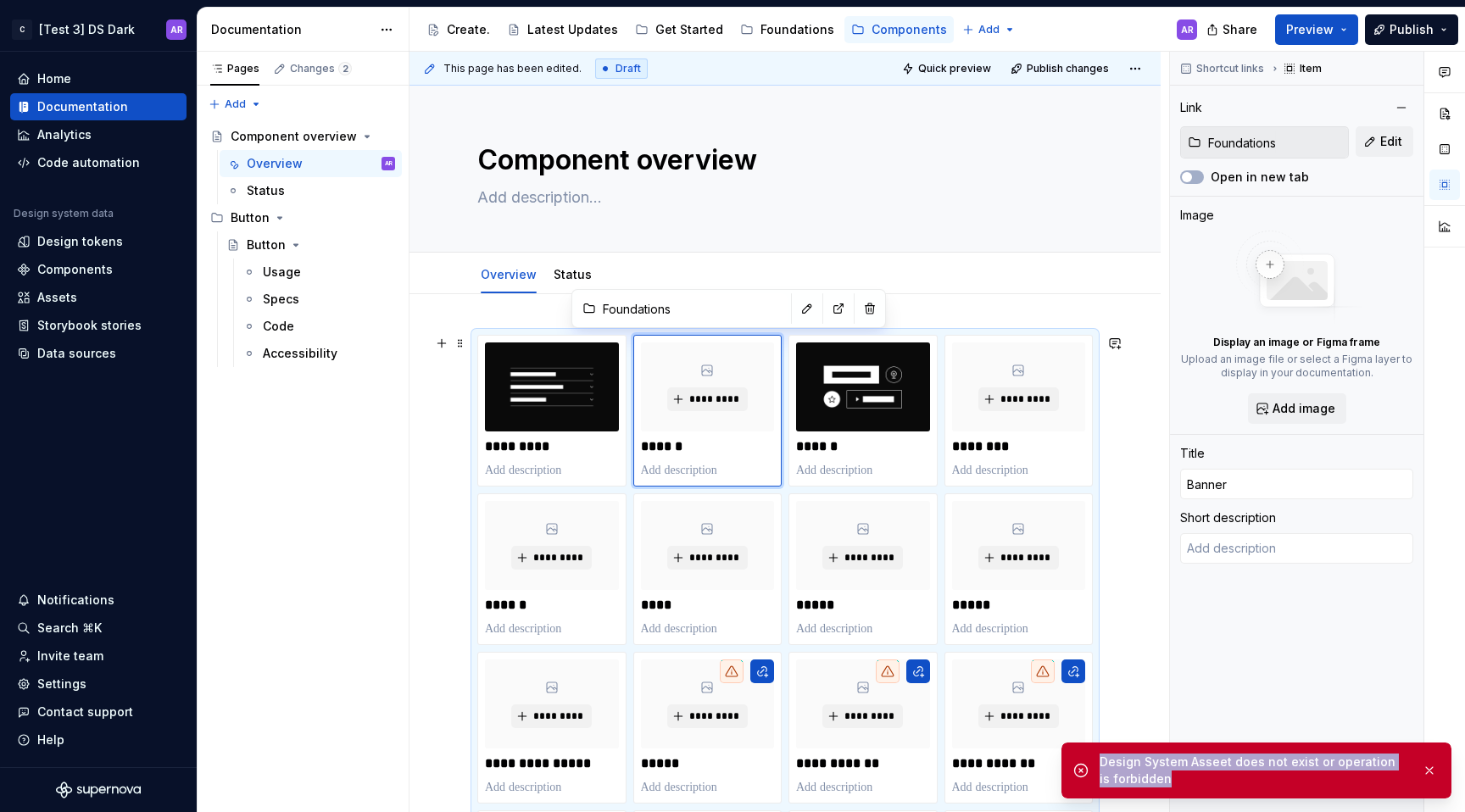
drag, startPoint x: 1185, startPoint y: 776, endPoint x: 1085, endPoint y: 752, distance: 102.8
click at [1085, 752] on div "Design System Asseet does not exist or operation is forbidden" at bounding box center [1256, 771] width 390 height 56
copy div "Design System Asseet does not exist or operation is forbidden"
click at [146, 21] on html "C [Test 3] DS Dark AR Home Documentation Analytics Code automation Design syste…" at bounding box center [732, 406] width 1465 height 812
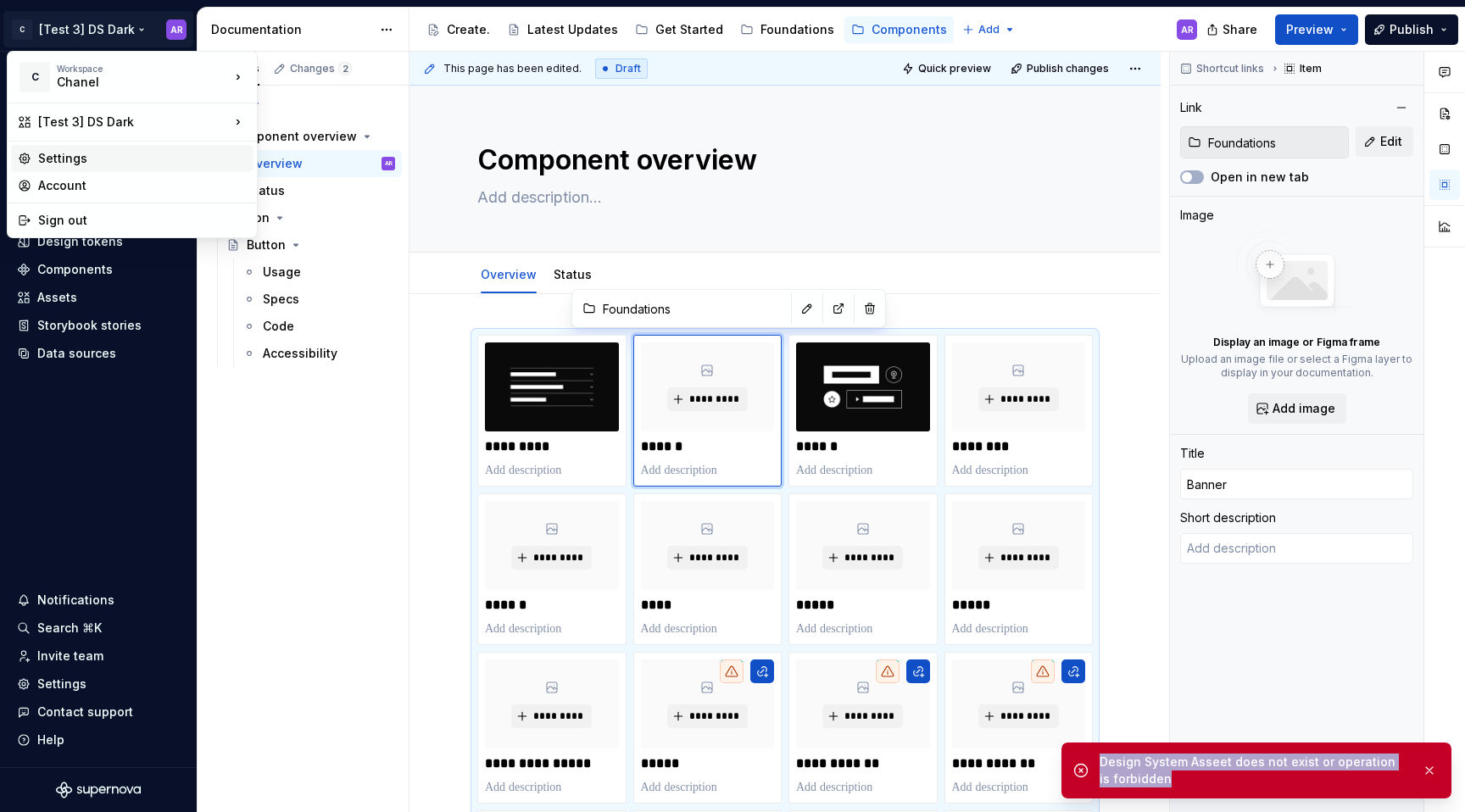
click at [114, 156] on div "Settings" at bounding box center [142, 159] width 208 height 17
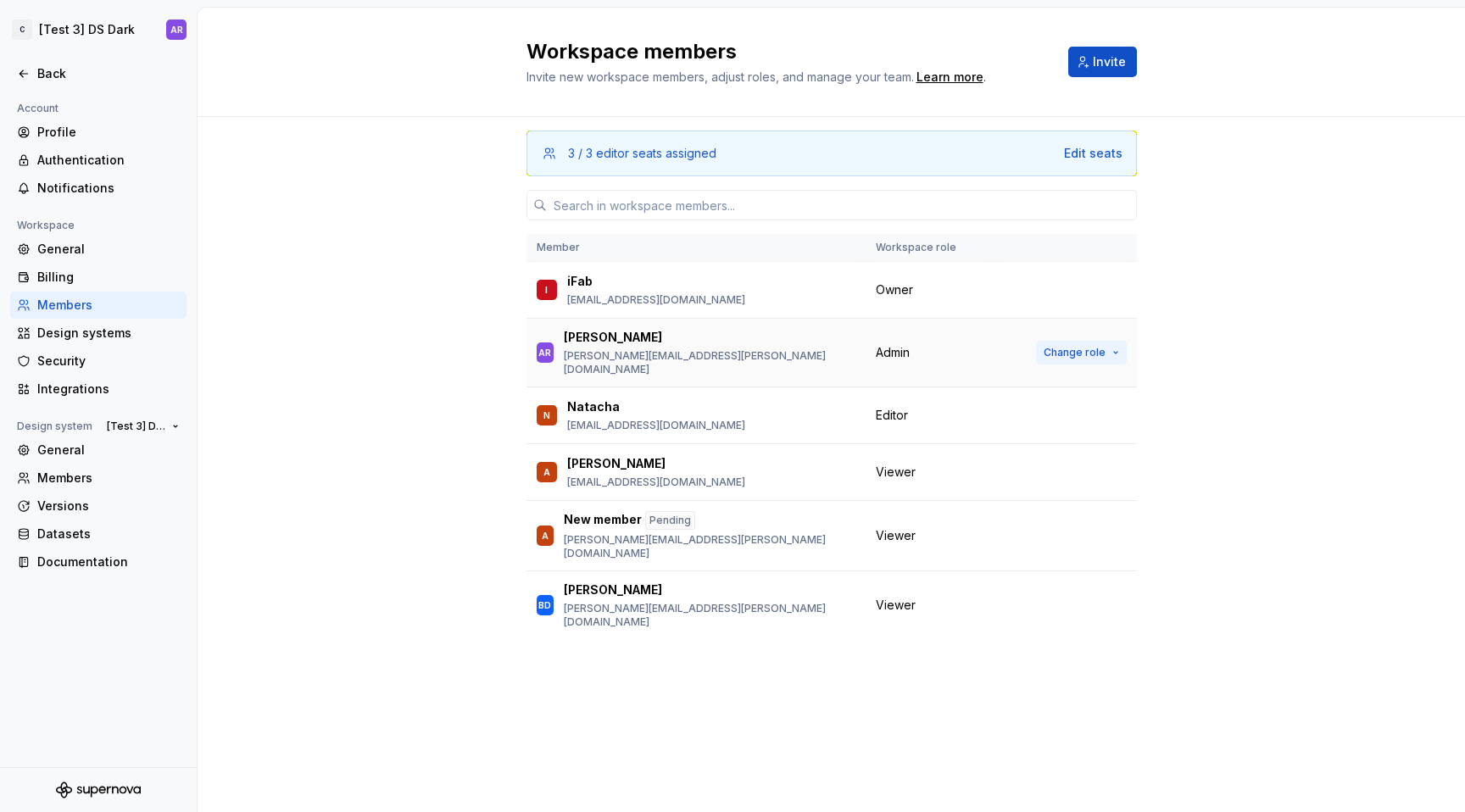
click at [1073, 345] on span "Change role" at bounding box center [1074, 352] width 62 height 14
click at [1238, 305] on div "3 / 3 editor seats assigned Edit seats Member Workspace role I iFab [EMAIL_ADDR…" at bounding box center [832, 464] width 1268 height 695
click at [82, 31] on html "C [Test 3] DS Dark AR Back Account Profile Authentication Notifications Workspa…" at bounding box center [732, 406] width 1465 height 812
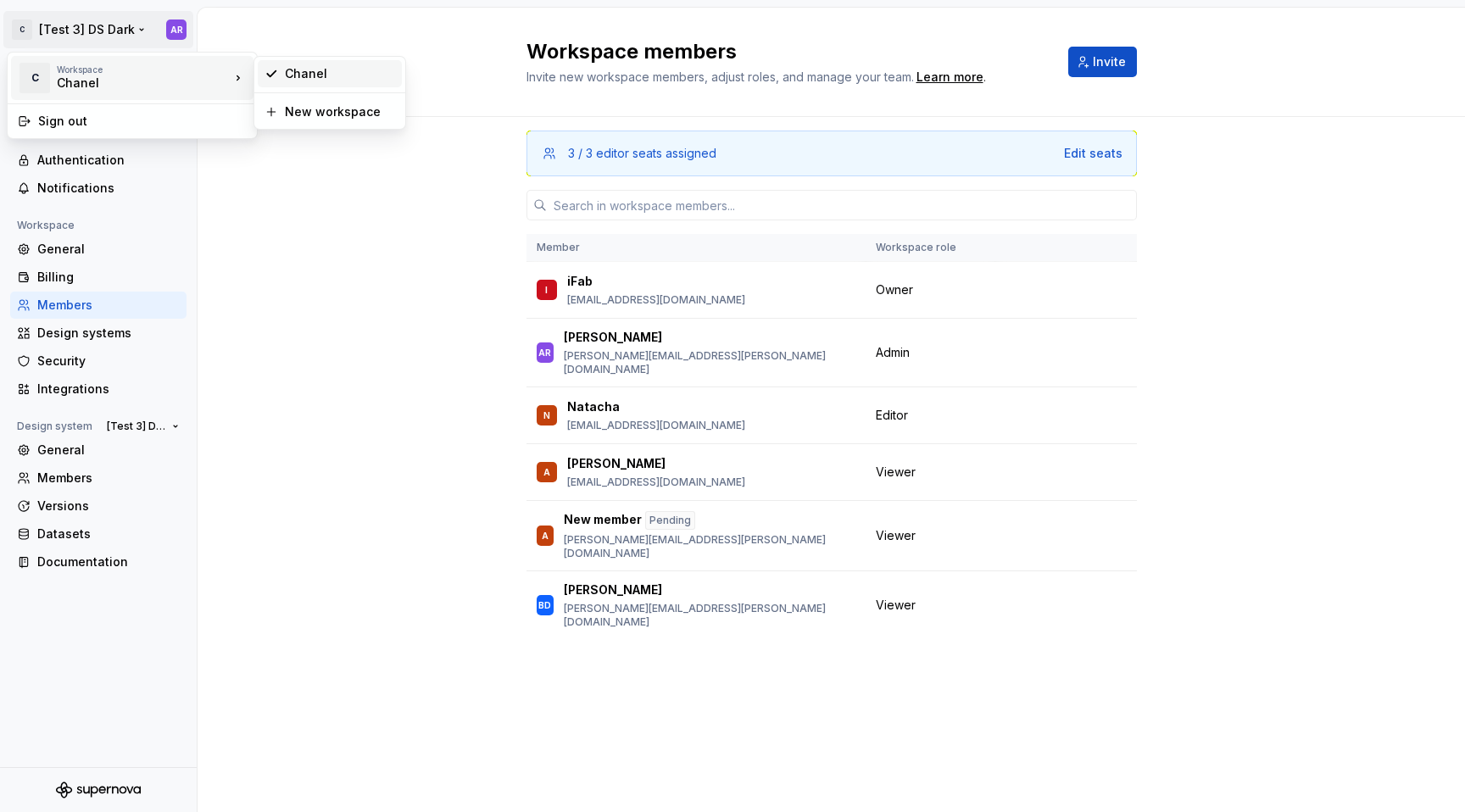
click at [288, 77] on div "Chanel" at bounding box center [340, 74] width 110 height 17
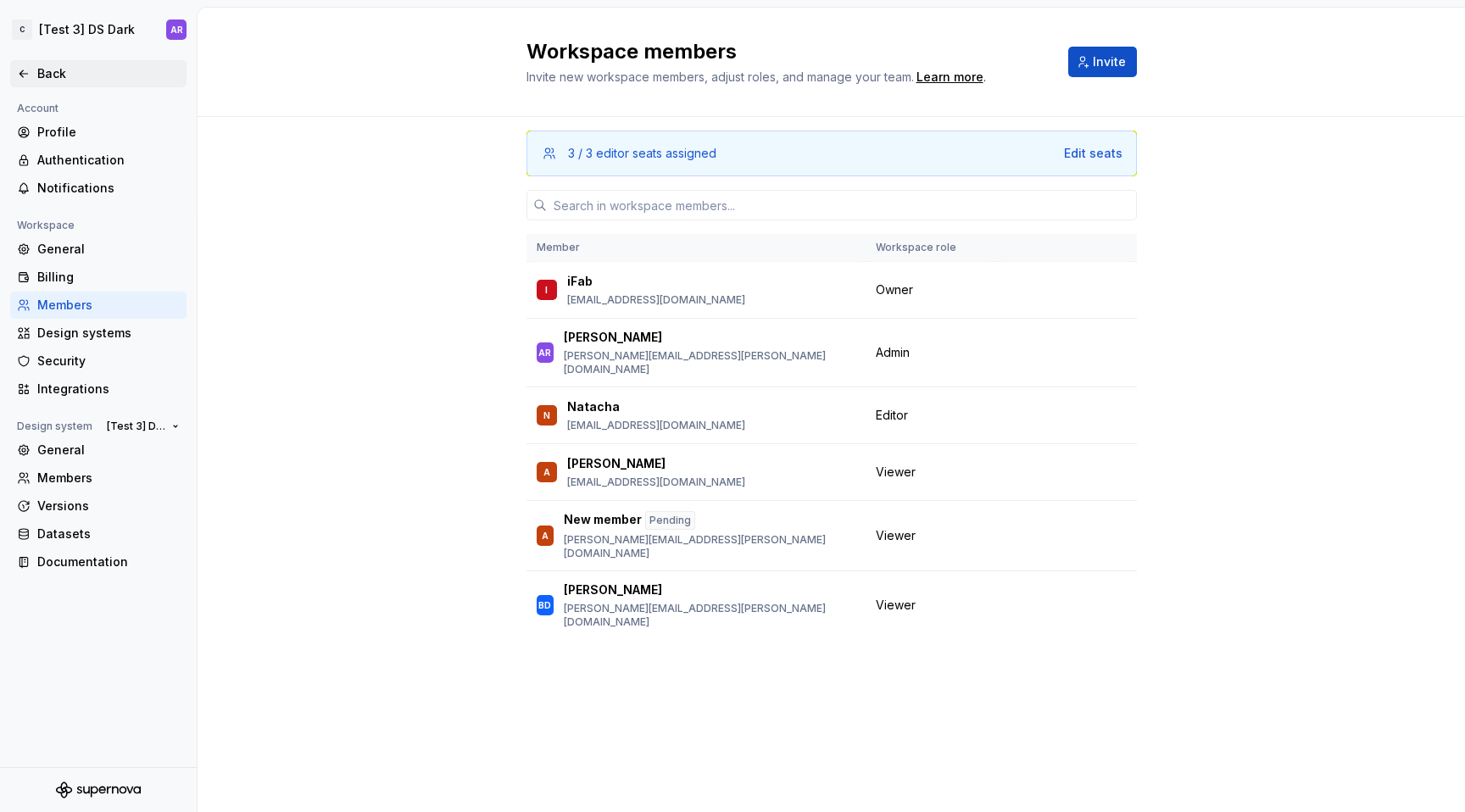
click at [28, 80] on div "Back" at bounding box center [98, 74] width 163 height 17
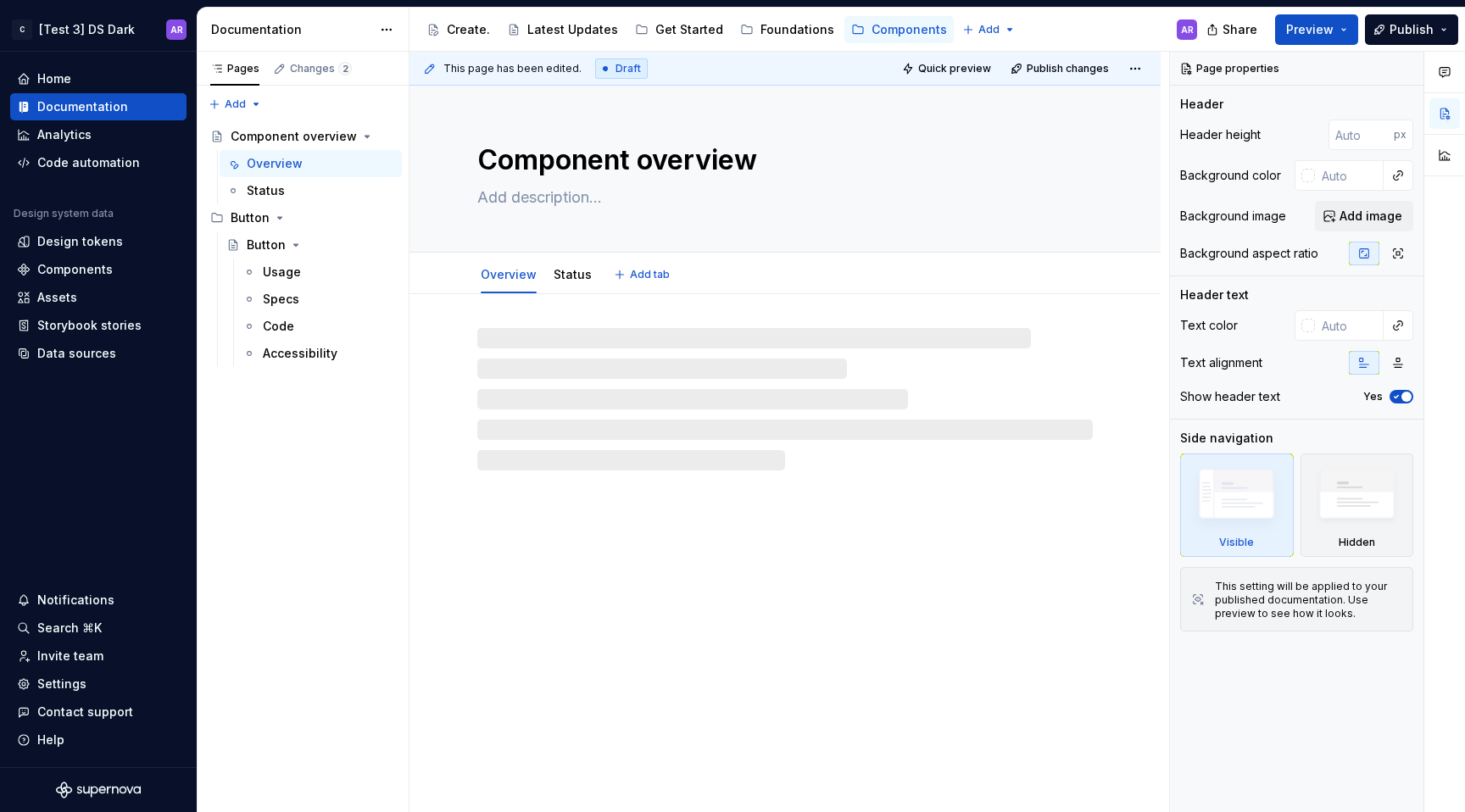
type textarea "*"
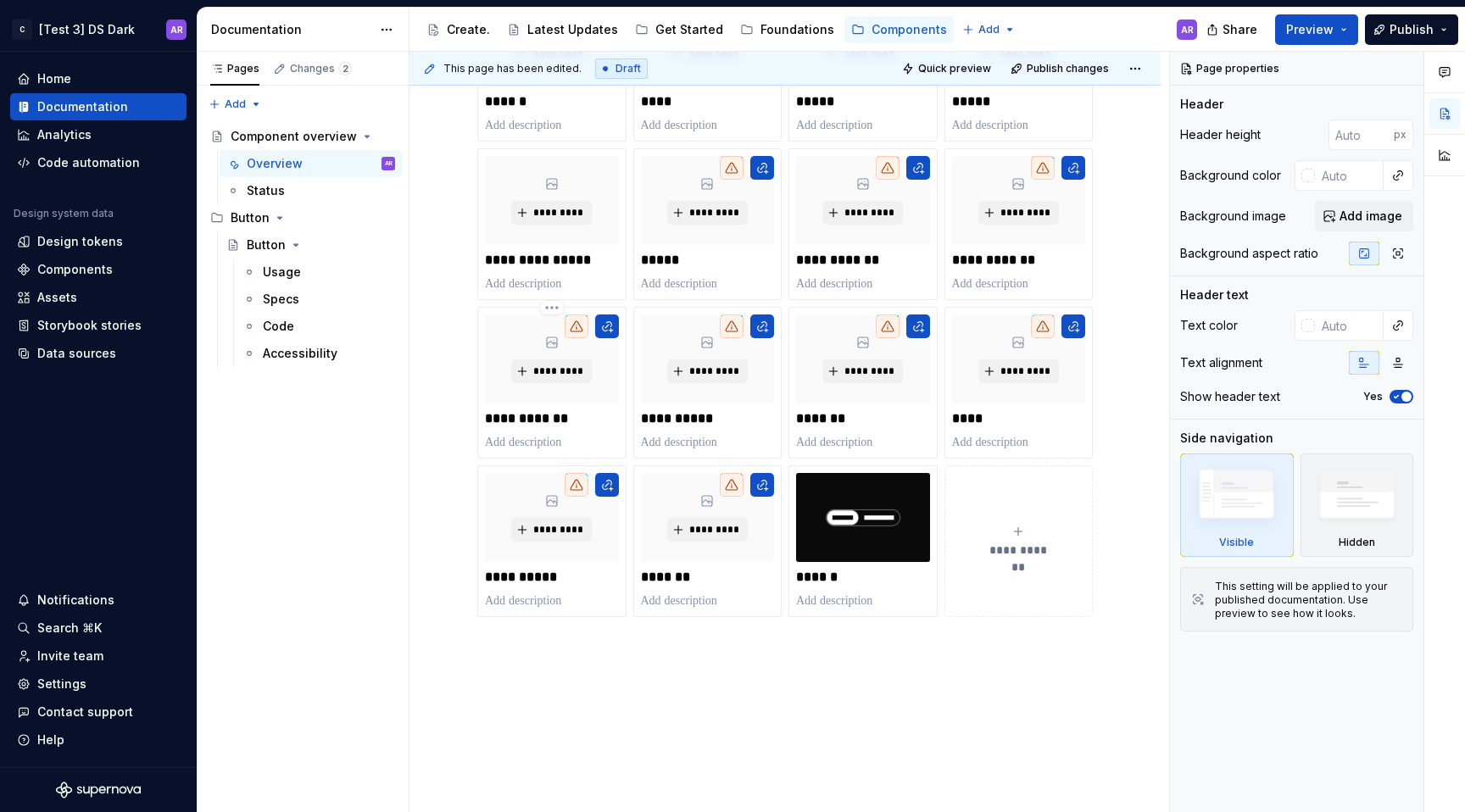
scroll to position [521, 0]
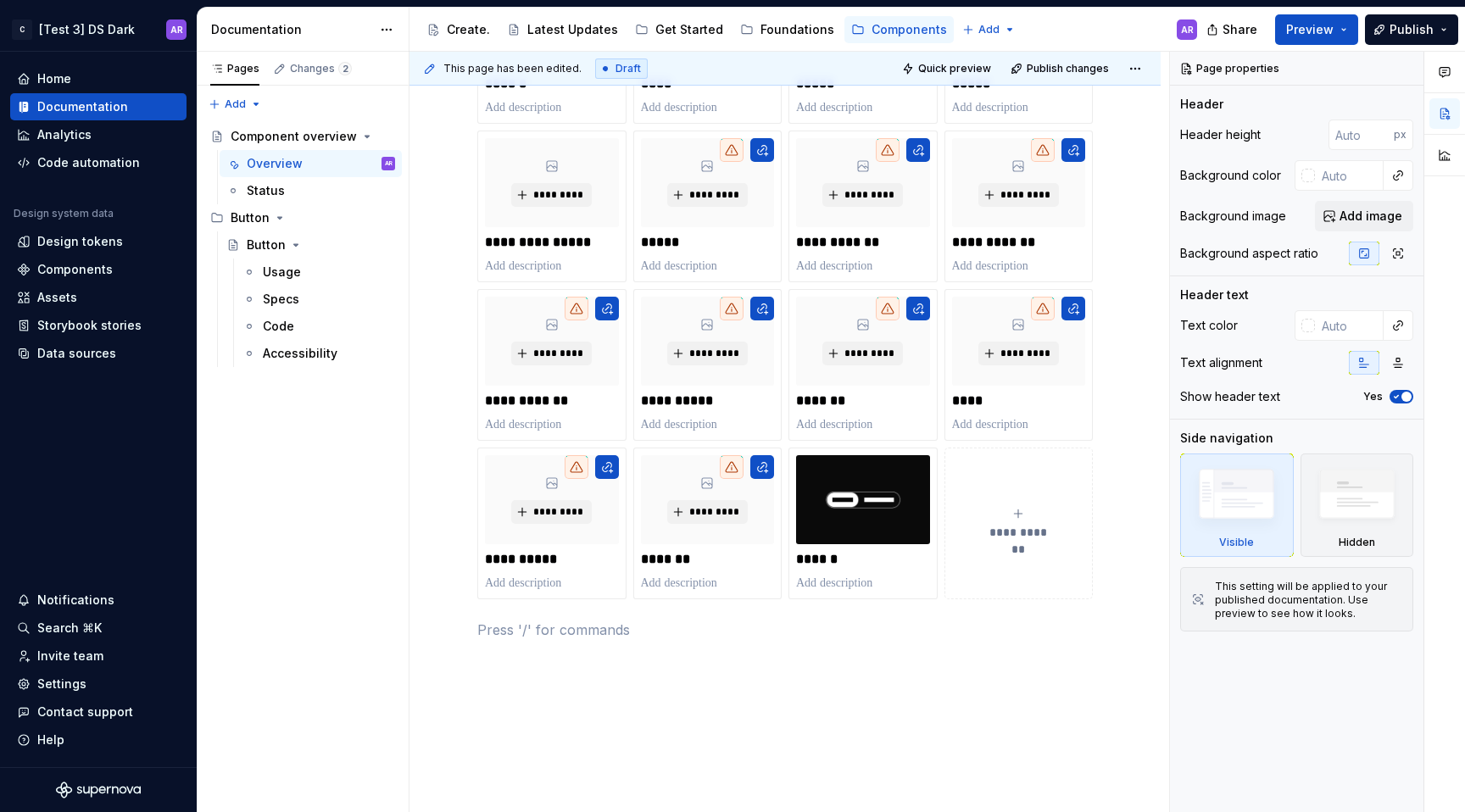
click at [712, 606] on div "**********" at bounding box center [786, 226] width 616 height 826
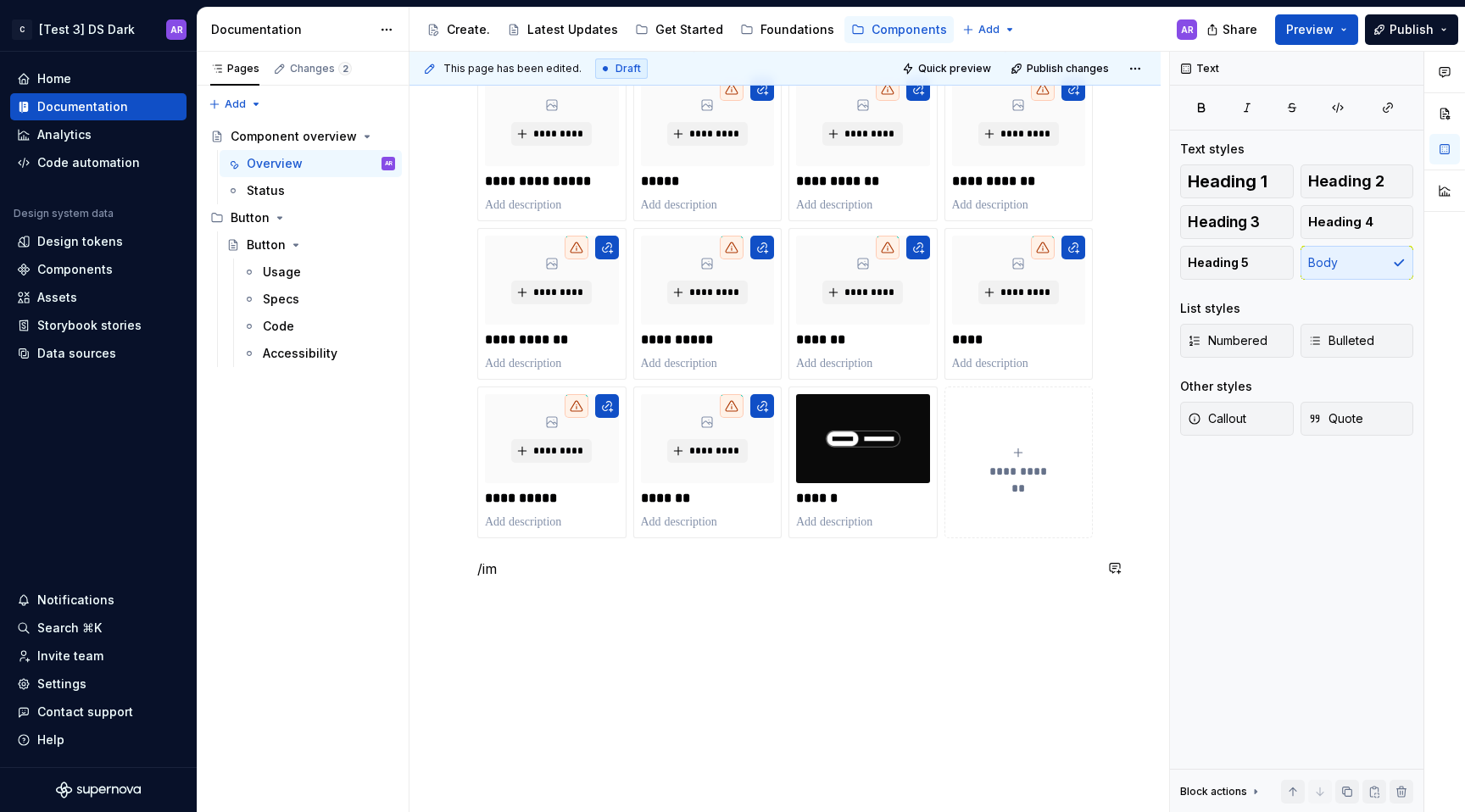
scroll to position [612, 0]
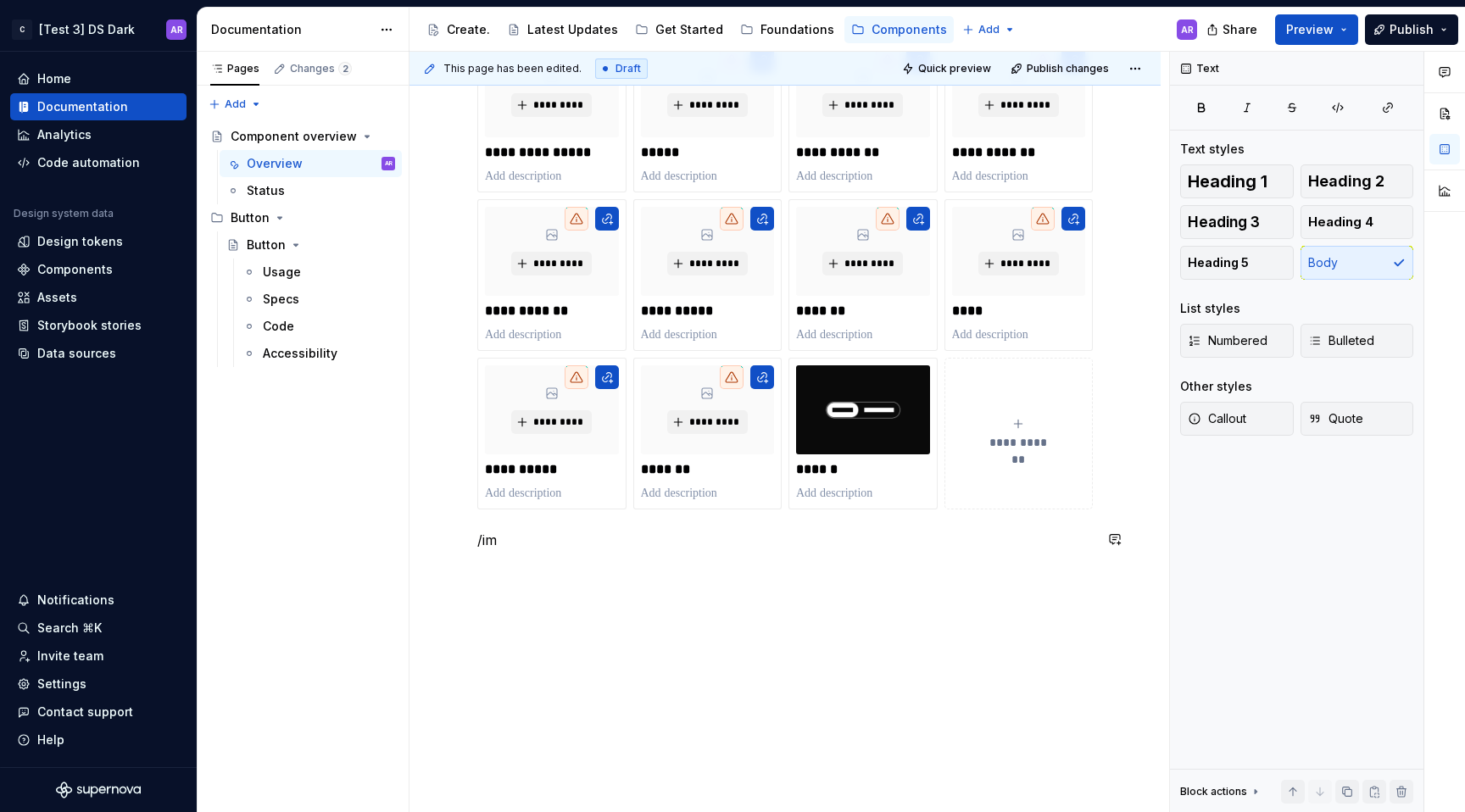
click at [671, 527] on div "**********" at bounding box center [786, 136] width 616 height 826
drag, startPoint x: 547, startPoint y: 571, endPoint x: 480, endPoint y: 542, distance: 73.0
click at [480, 542] on div "**********" at bounding box center [786, 152] width 616 height 857
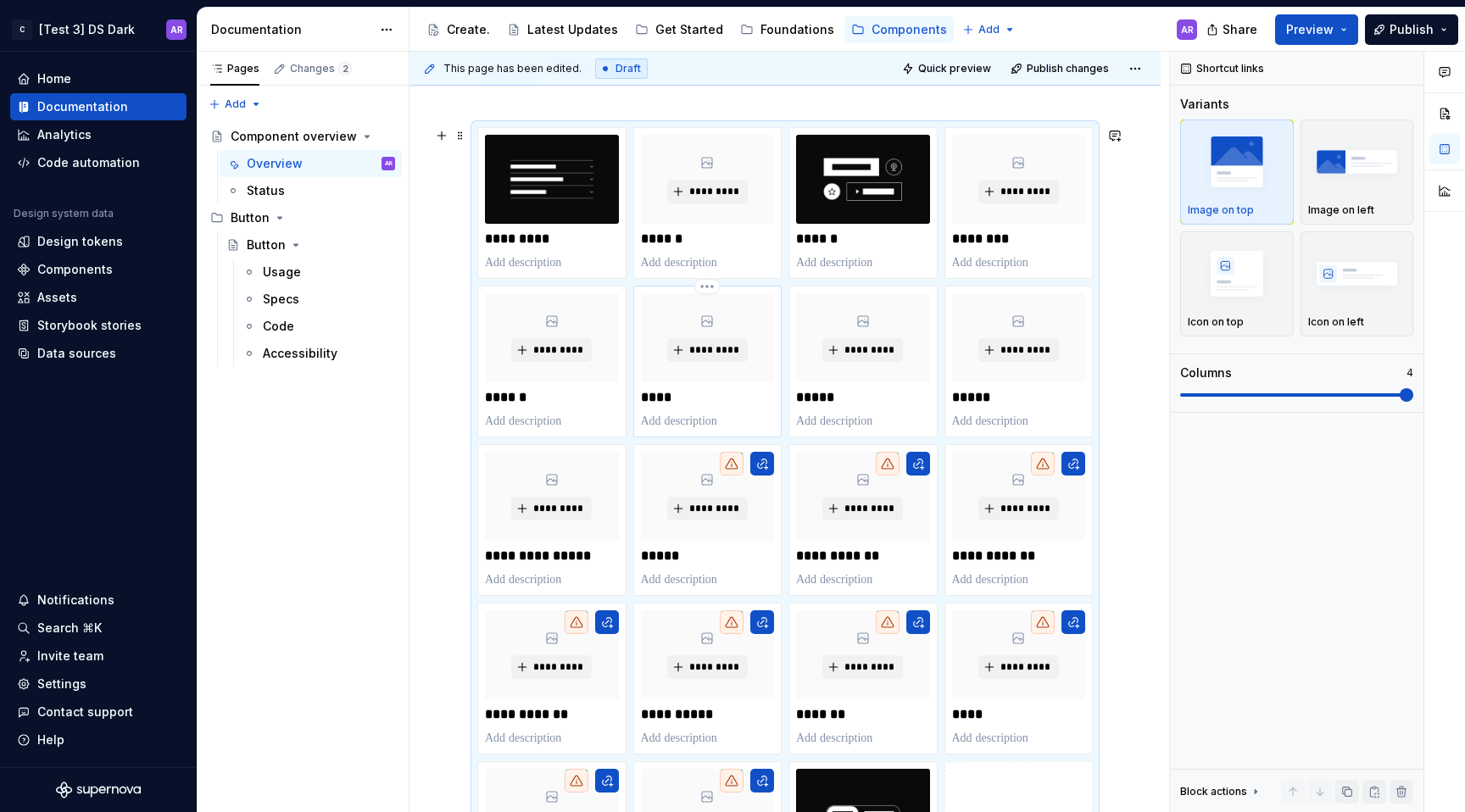
scroll to position [41, 0]
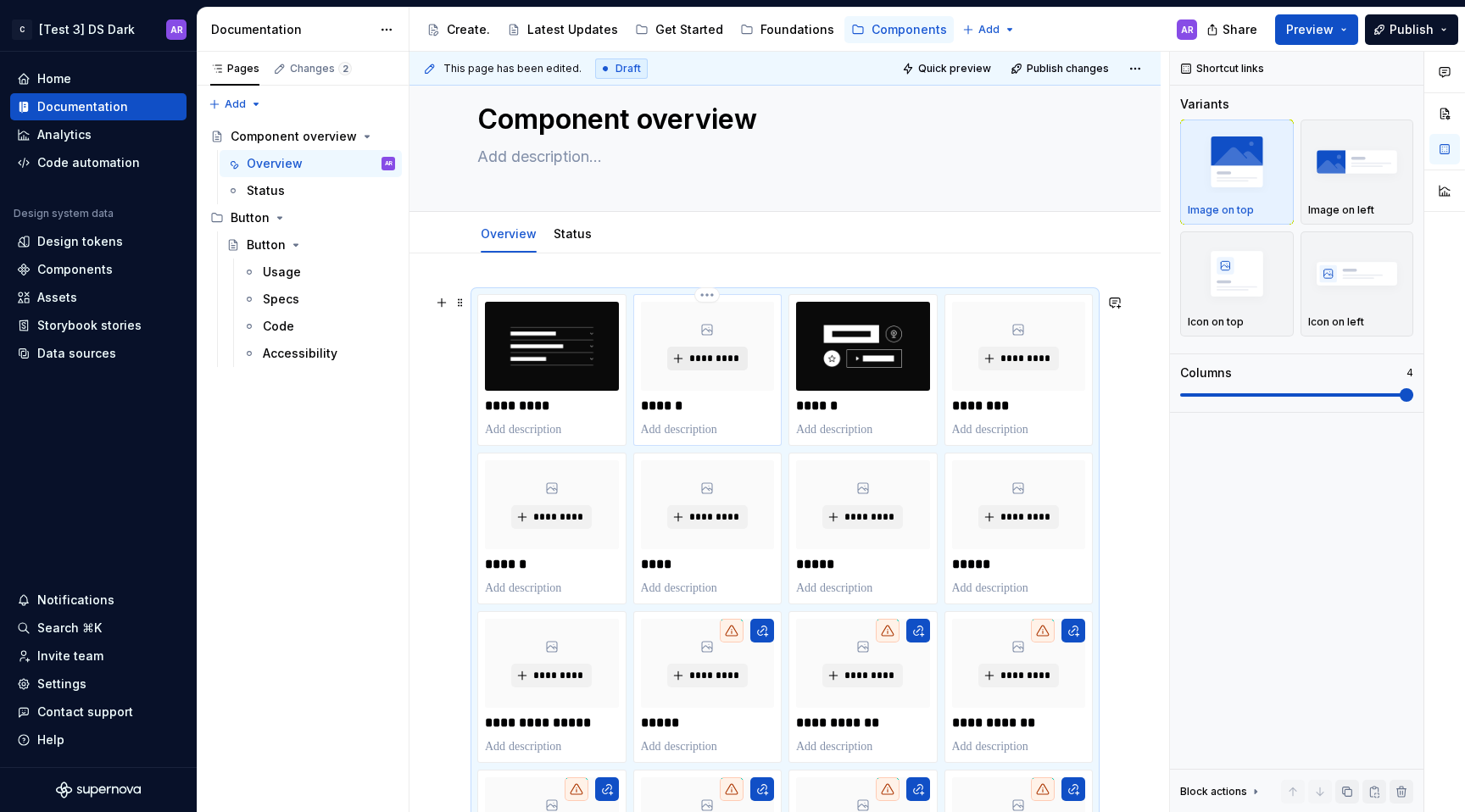
click at [729, 351] on span "*********" at bounding box center [714, 358] width 52 height 14
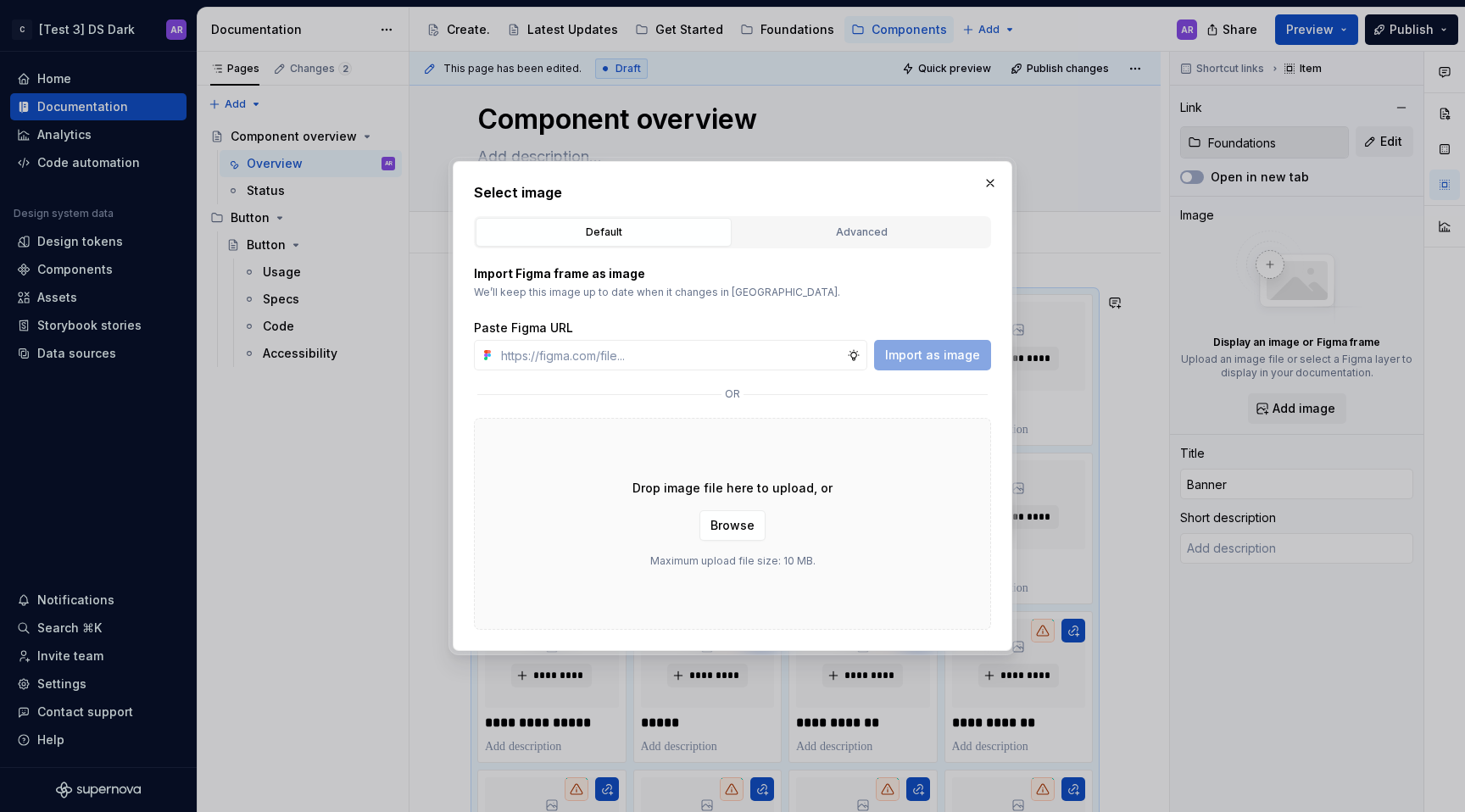
click at [686, 531] on div "Drop image file here to upload, or Browse Maximum upload file size: 10 MB." at bounding box center [733, 524] width 517 height 212
click at [706, 531] on button "Browse" at bounding box center [733, 525] width 67 height 31
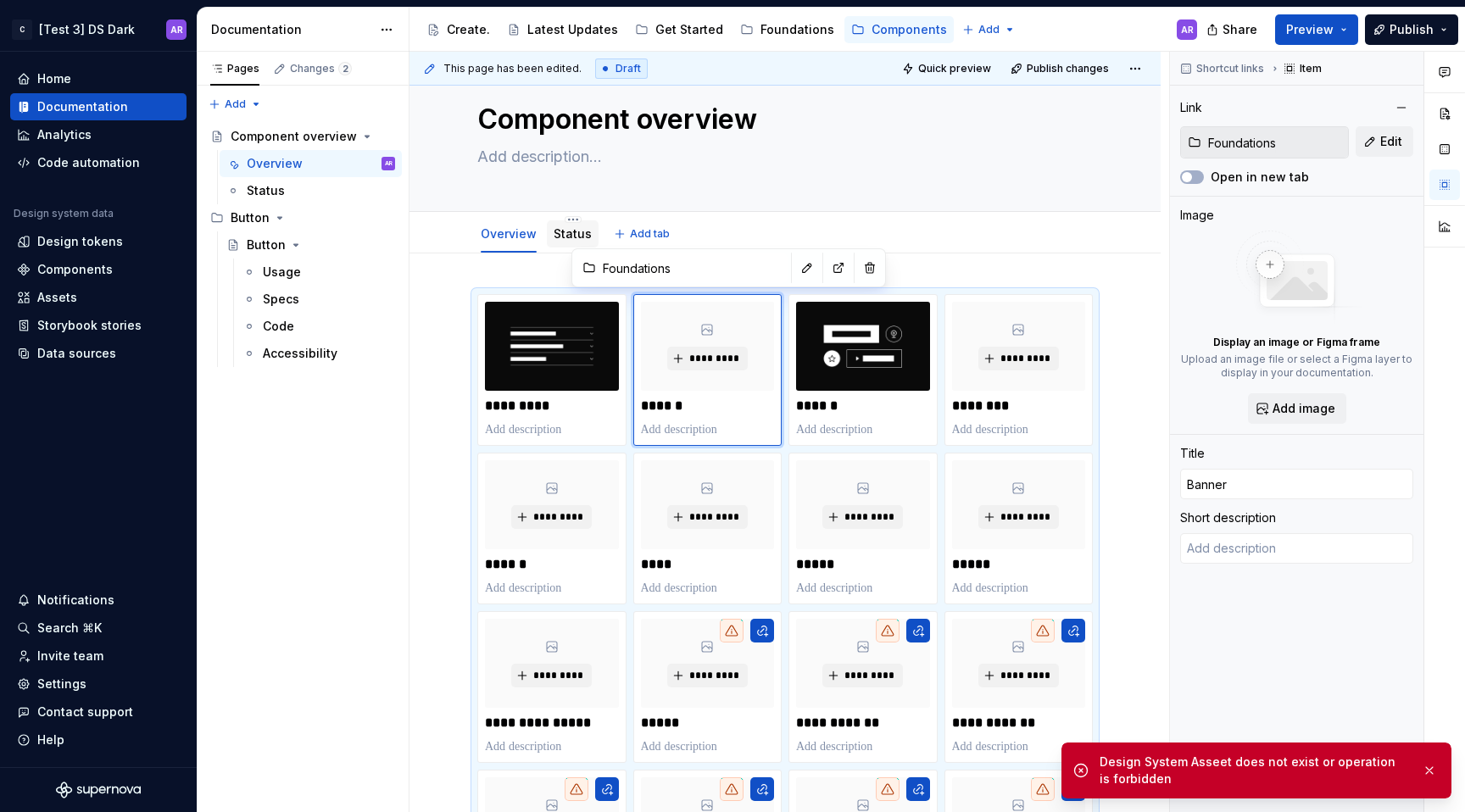
click at [557, 229] on link "Status" at bounding box center [573, 233] width 38 height 14
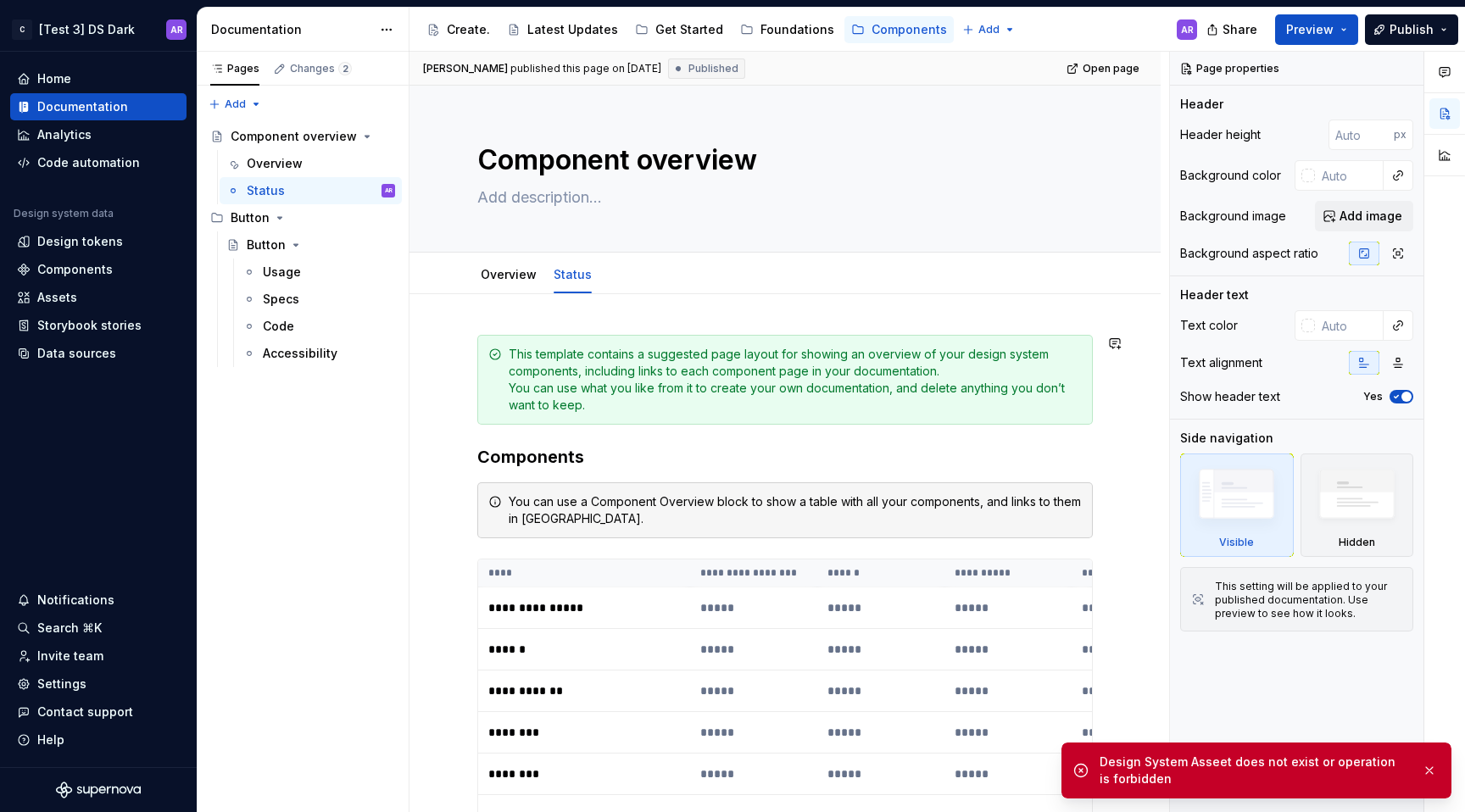
type textarea "*"
click at [630, 268] on span "Add tab" at bounding box center [649, 275] width 40 height 14
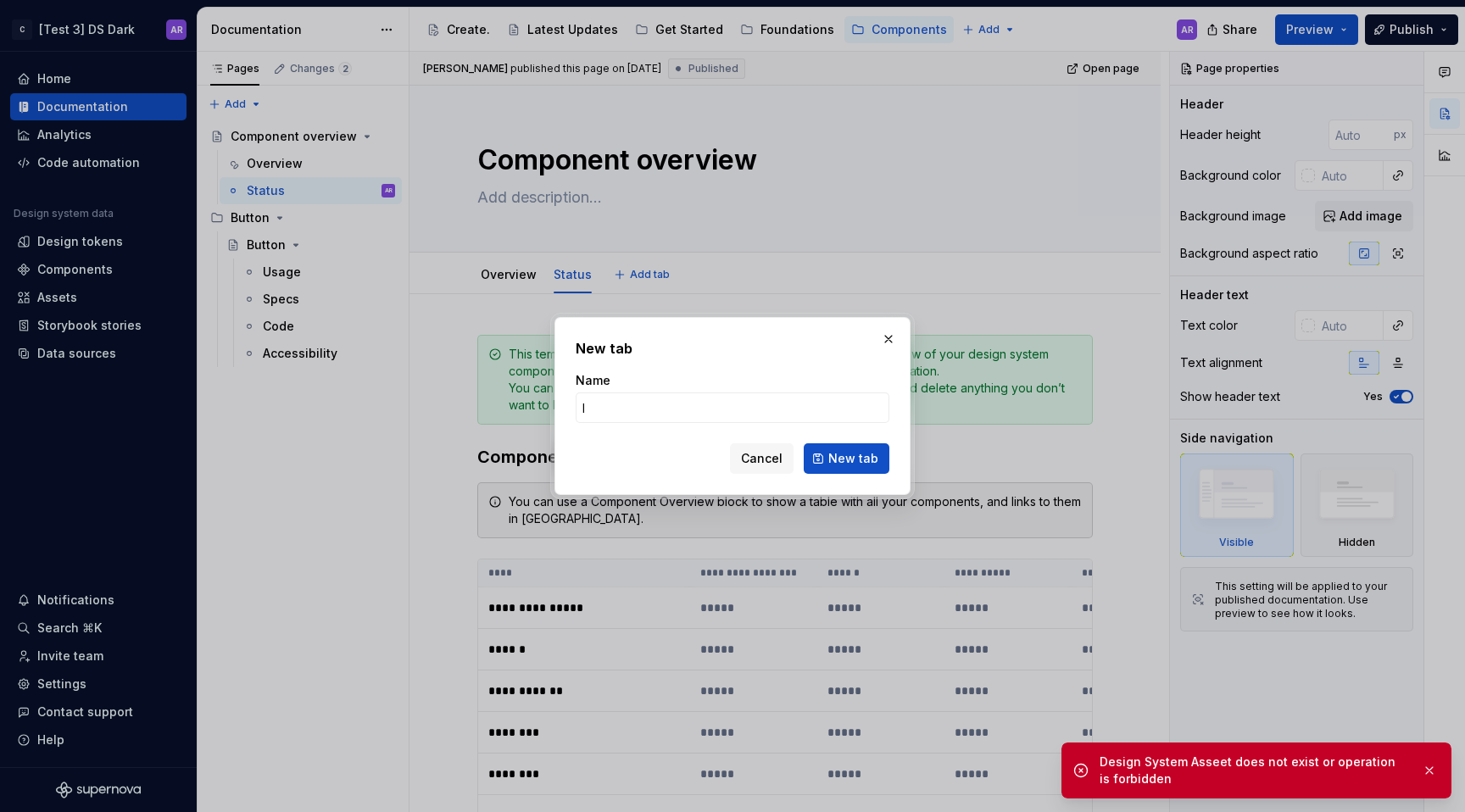
type input "ll"
click button "New tab" at bounding box center [846, 459] width 85 height 31
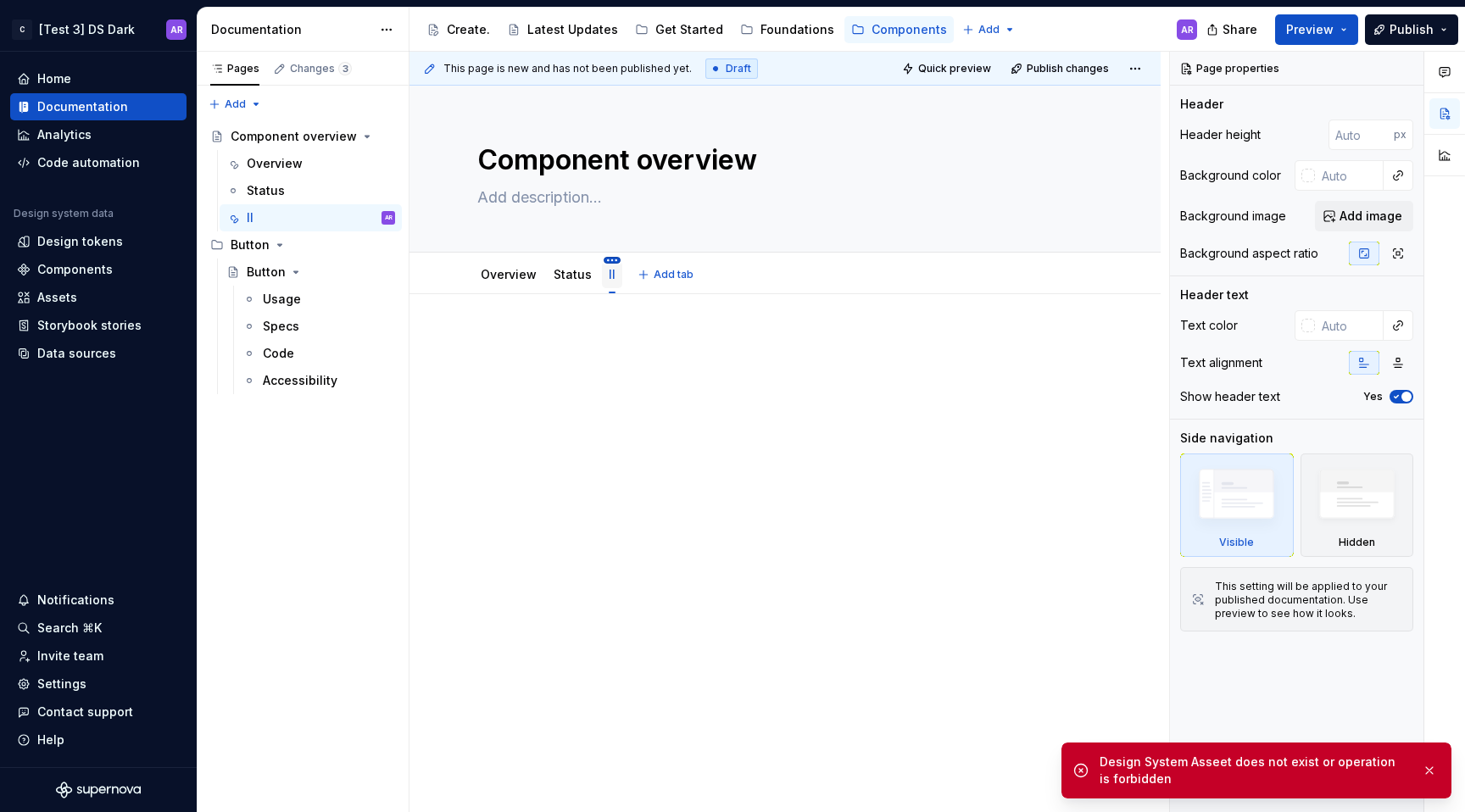
click at [608, 259] on html "C [Test 3] DS Dark AR Home Documentation Analytics Code automation Design syste…" at bounding box center [732, 406] width 1465 height 812
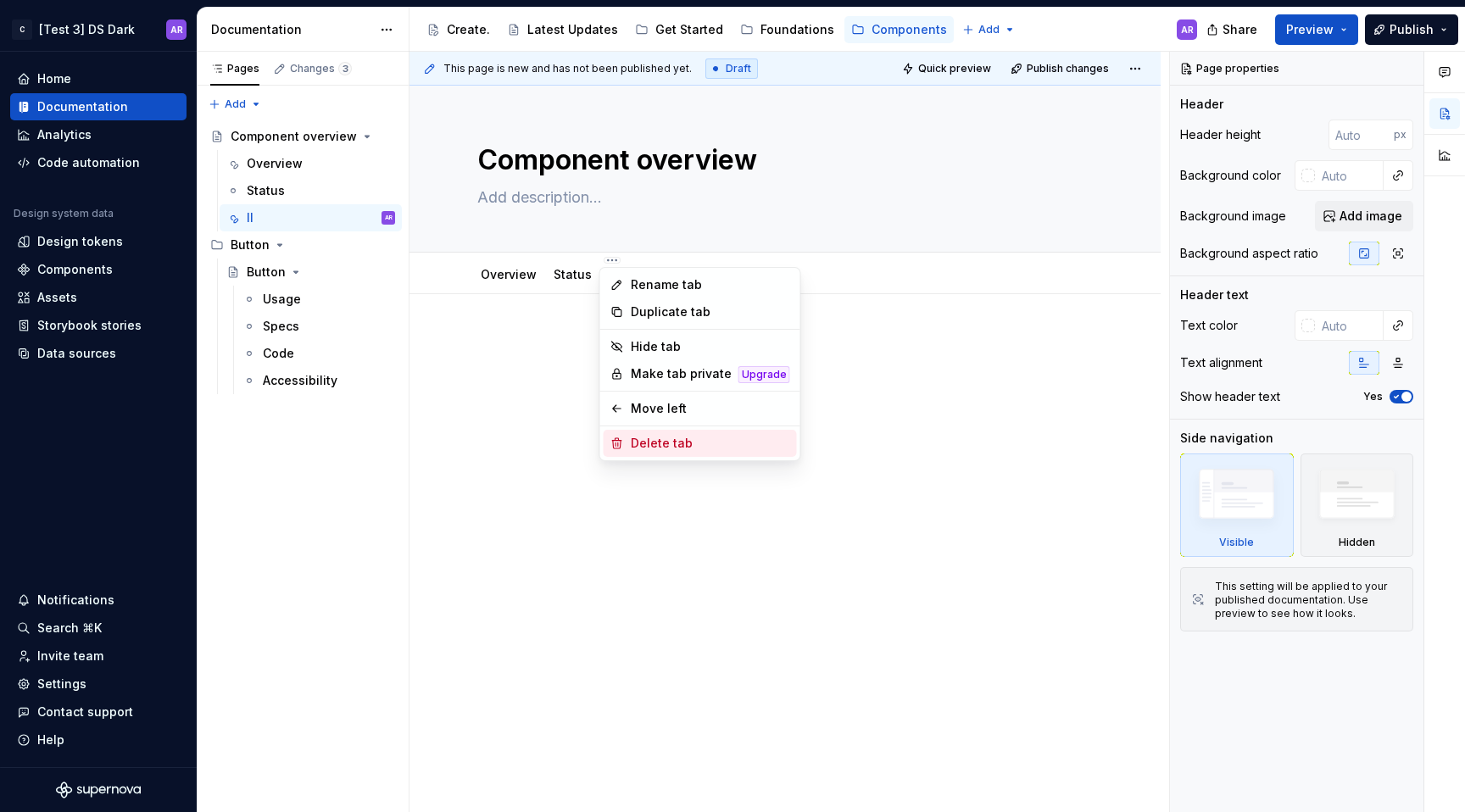
click at [681, 451] on div "Delete tab" at bounding box center [710, 444] width 160 height 17
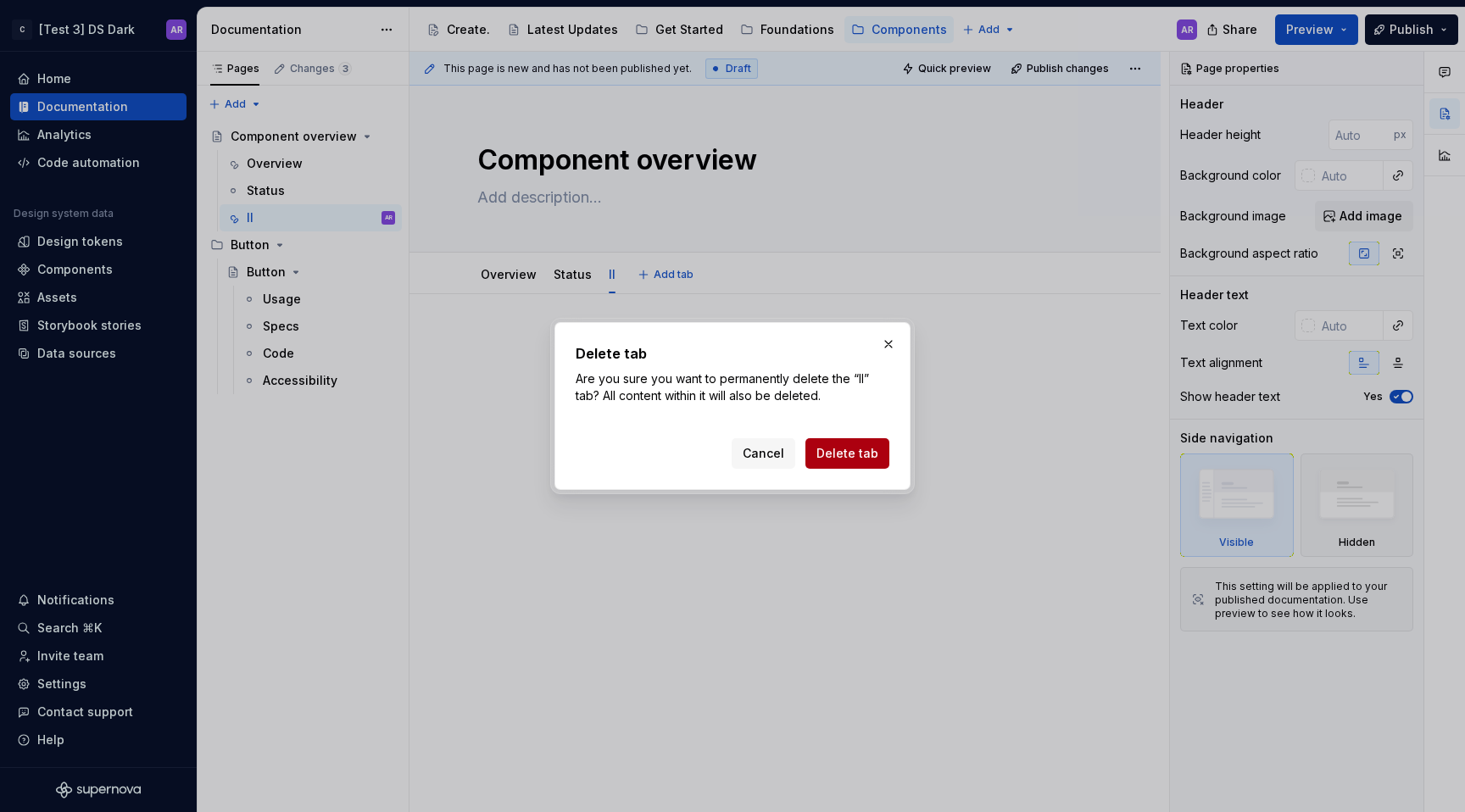
click at [850, 465] on button "Delete tab" at bounding box center [847, 454] width 84 height 31
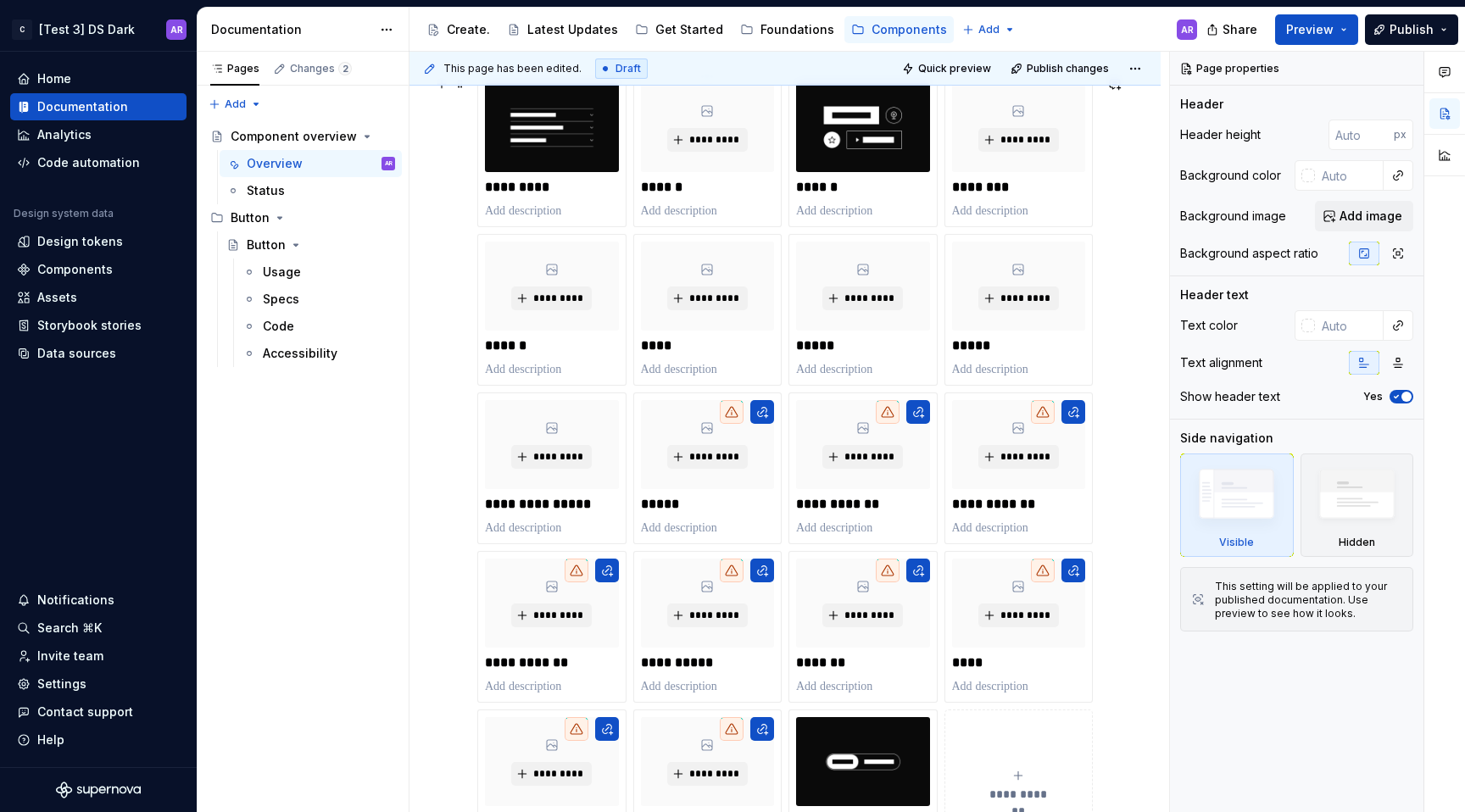
scroll to position [271, 0]
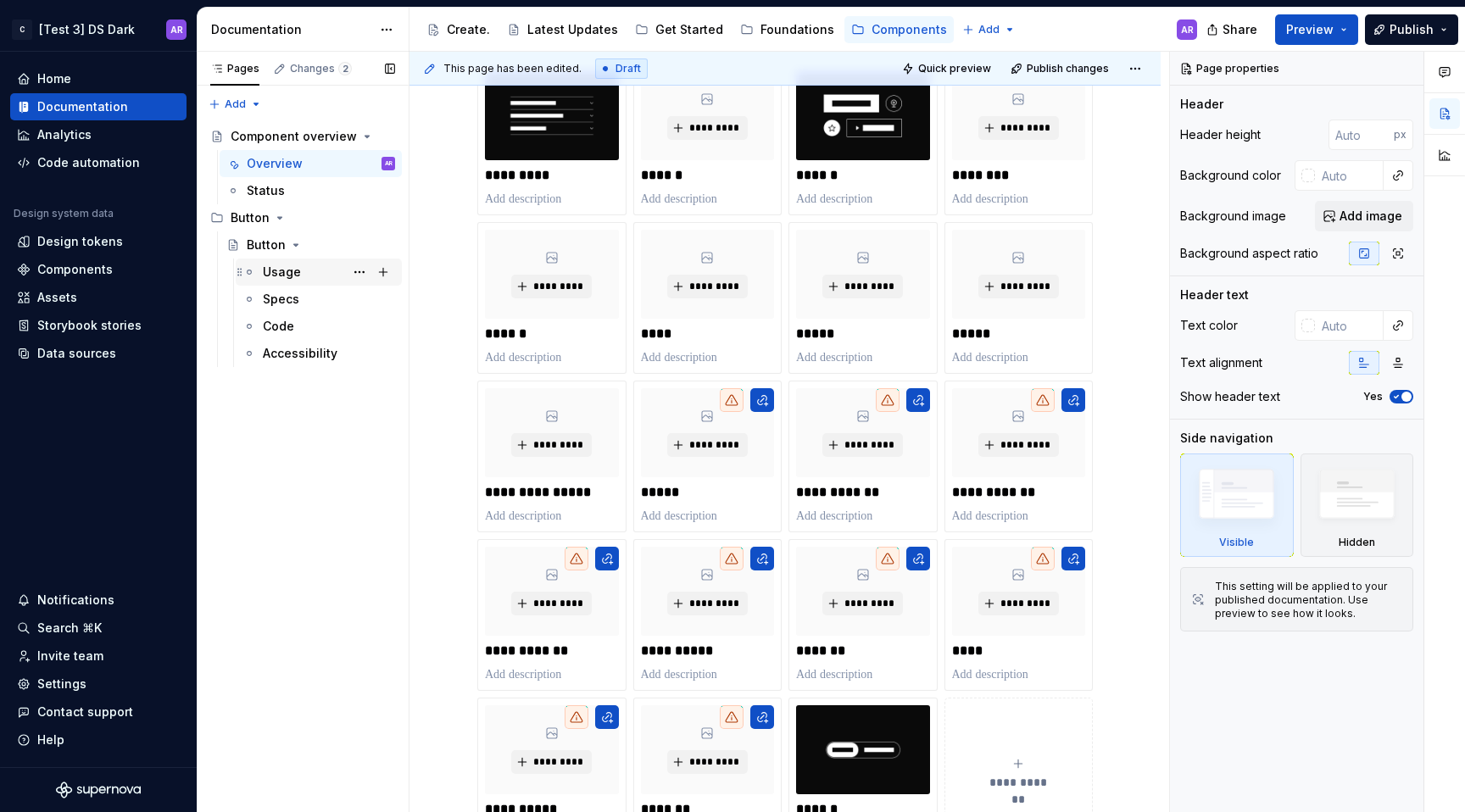
click at [328, 277] on div "Usage" at bounding box center [328, 272] width 132 height 24
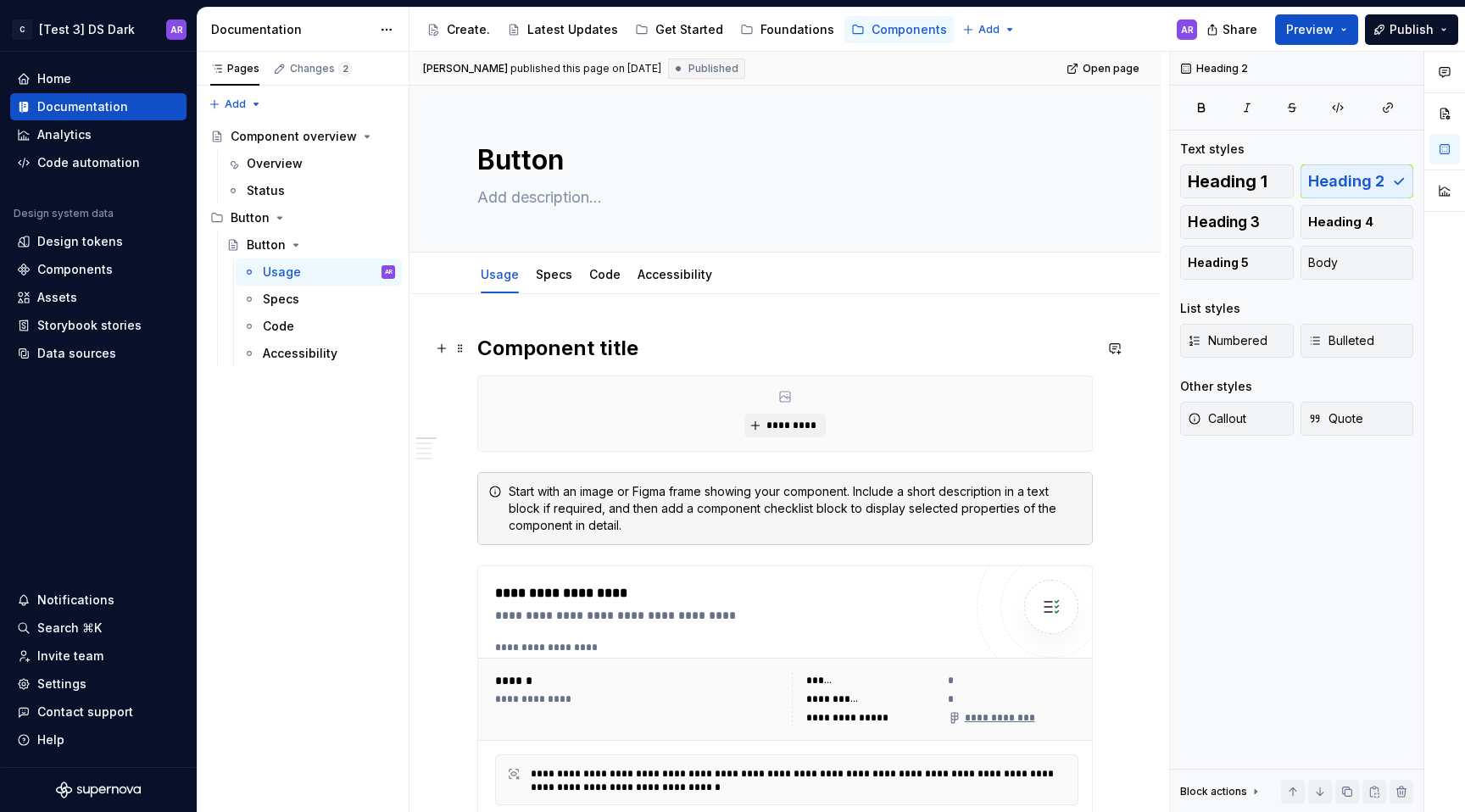
click at [603, 349] on h2 "Component title" at bounding box center [786, 349] width 616 height 27
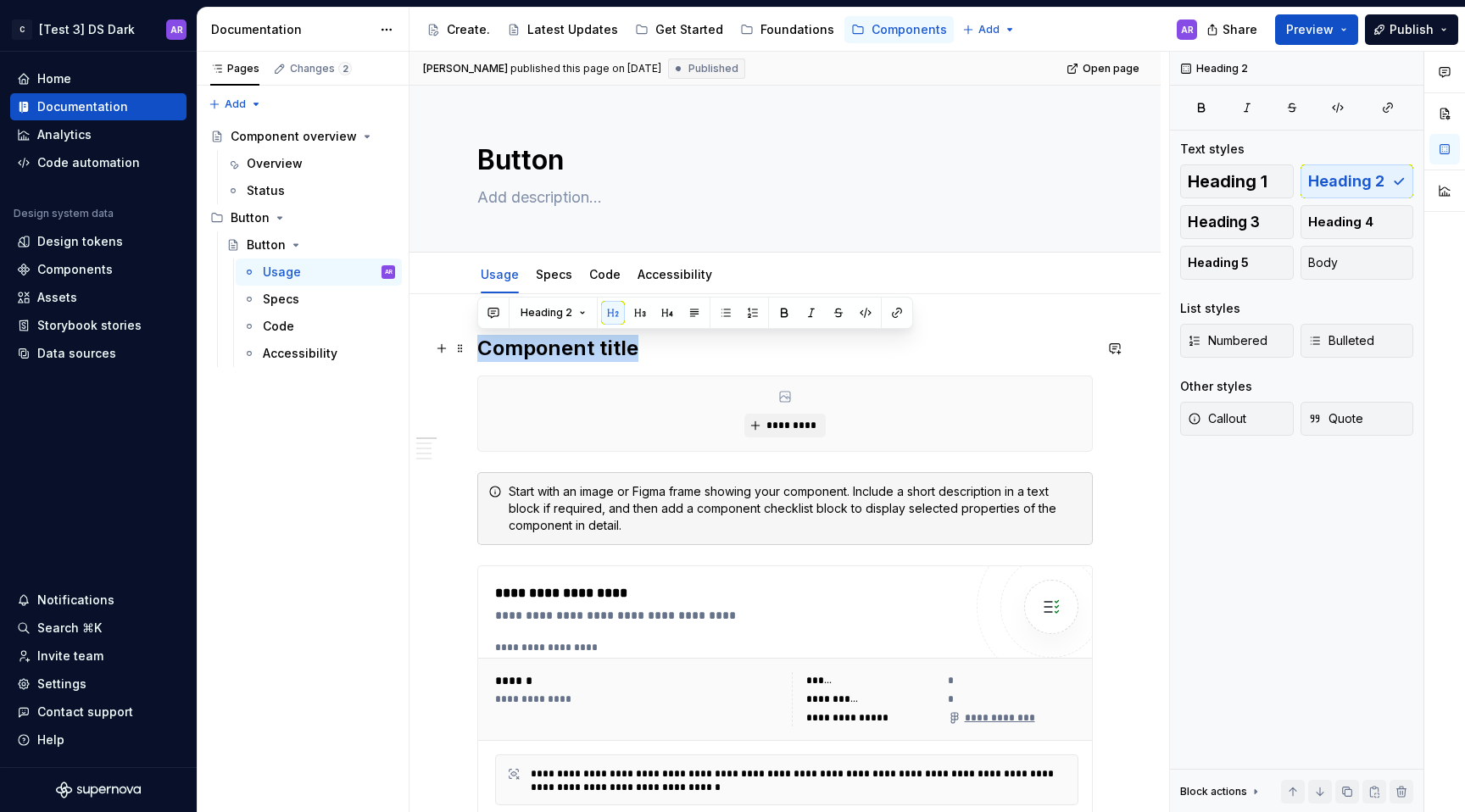
click at [603, 349] on h2 "Component title" at bounding box center [786, 349] width 616 height 27
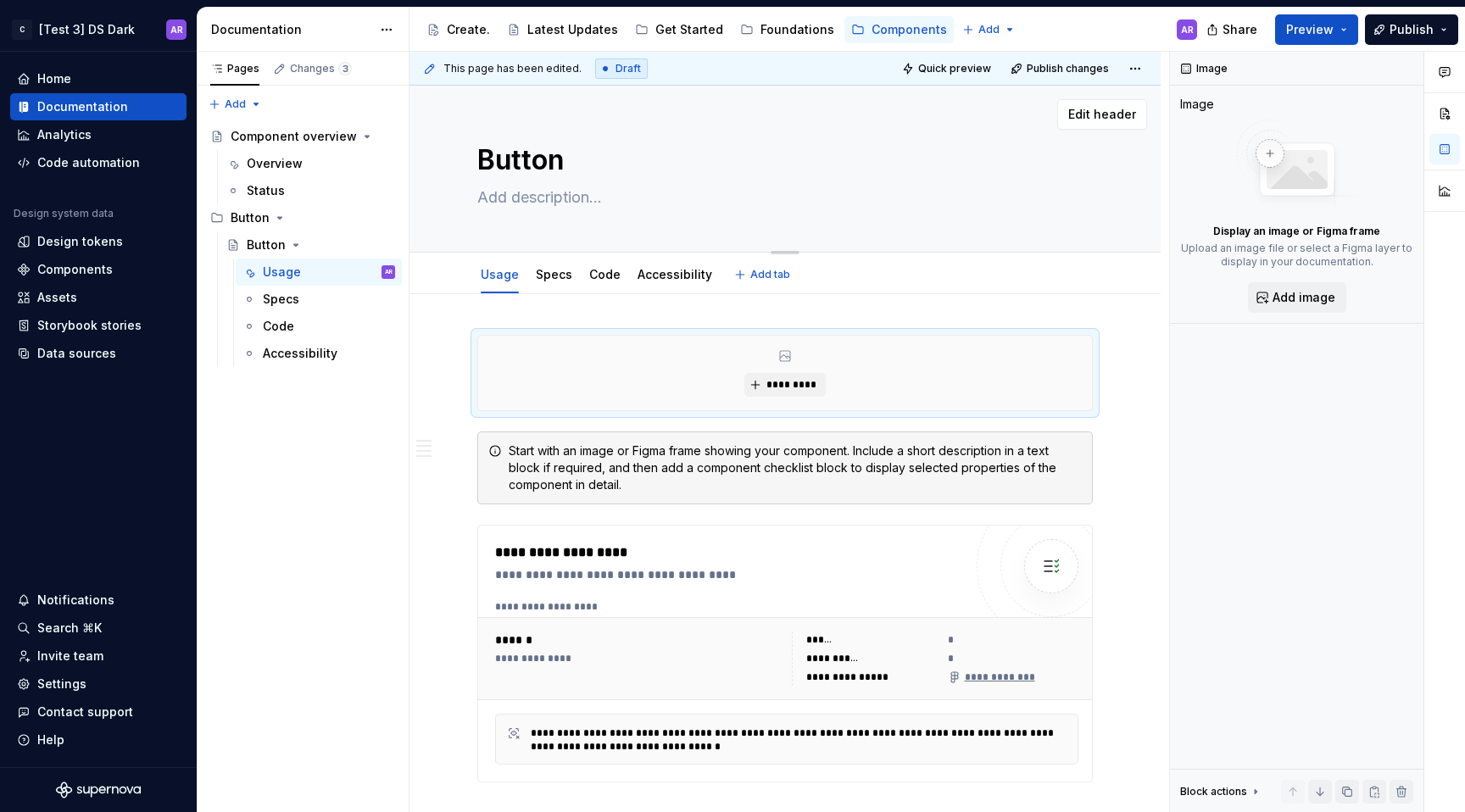
click at [614, 200] on textarea at bounding box center [782, 198] width 616 height 27
click at [512, 194] on textarea at bounding box center [782, 198] width 616 height 27
paste textarea "Buttons are used to initialize an action. Button labels express what action wil…"
type textarea "*"
type textarea "Buttons are used to initialize an action. Button labels express what action wil…"
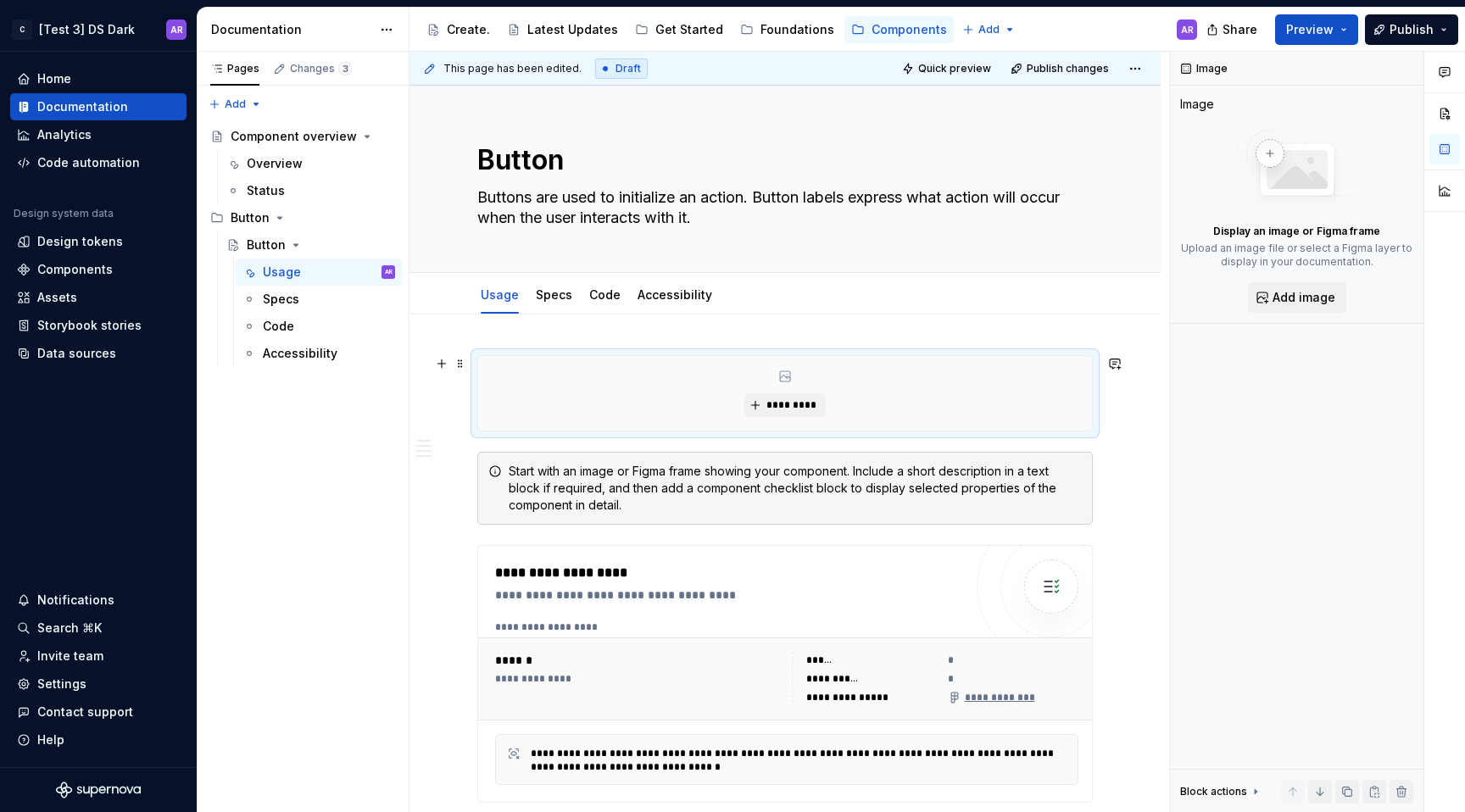
type textarea "*"
type textarea "Buttons are used to initialize an action. Button labels express what action wil…"
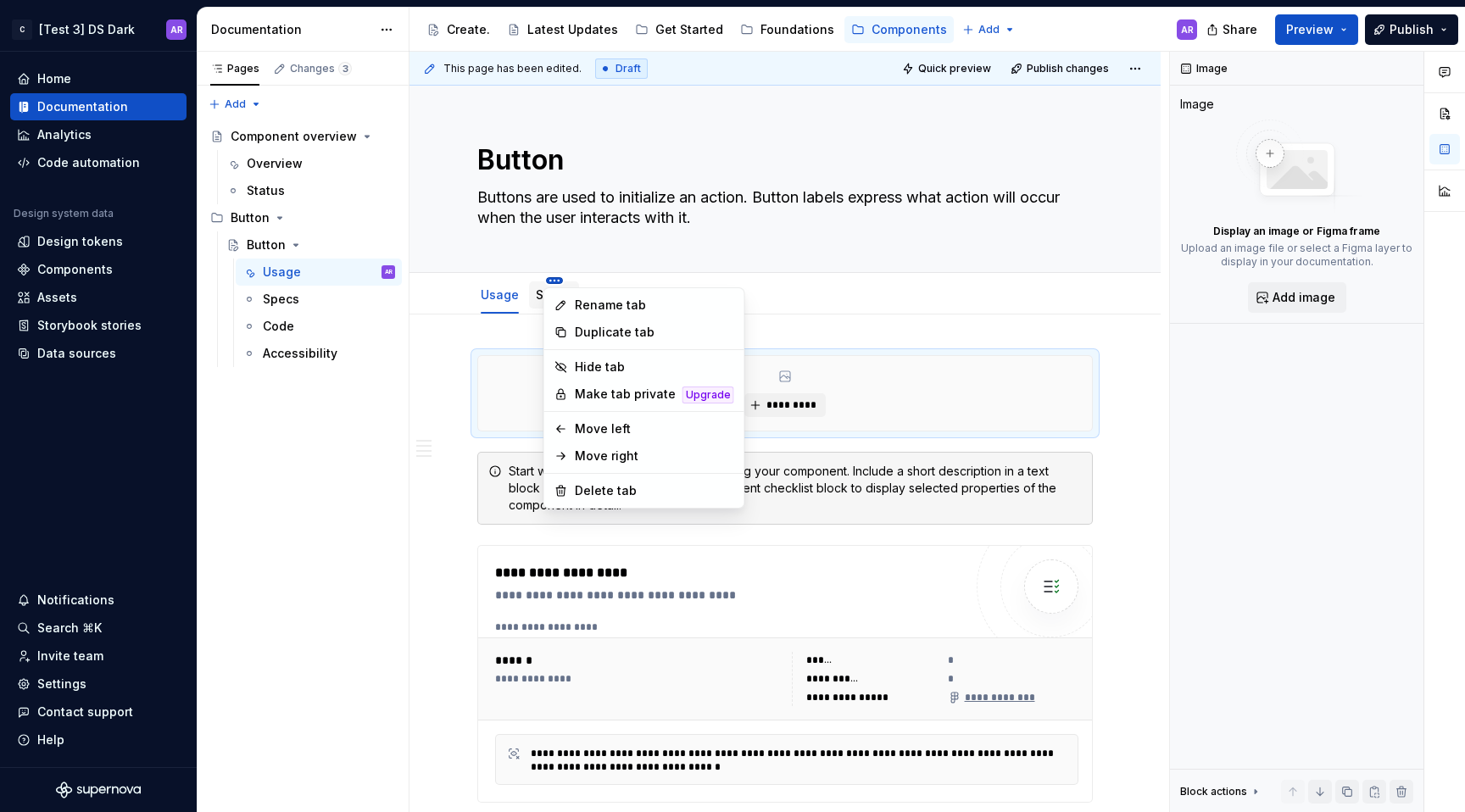
click at [550, 281] on html "C [Test 3] DS Dark AR Home Documentation Analytics Code automation Design syste…" at bounding box center [732, 406] width 1465 height 812
click at [589, 496] on div "Delete tab" at bounding box center [654, 490] width 160 height 17
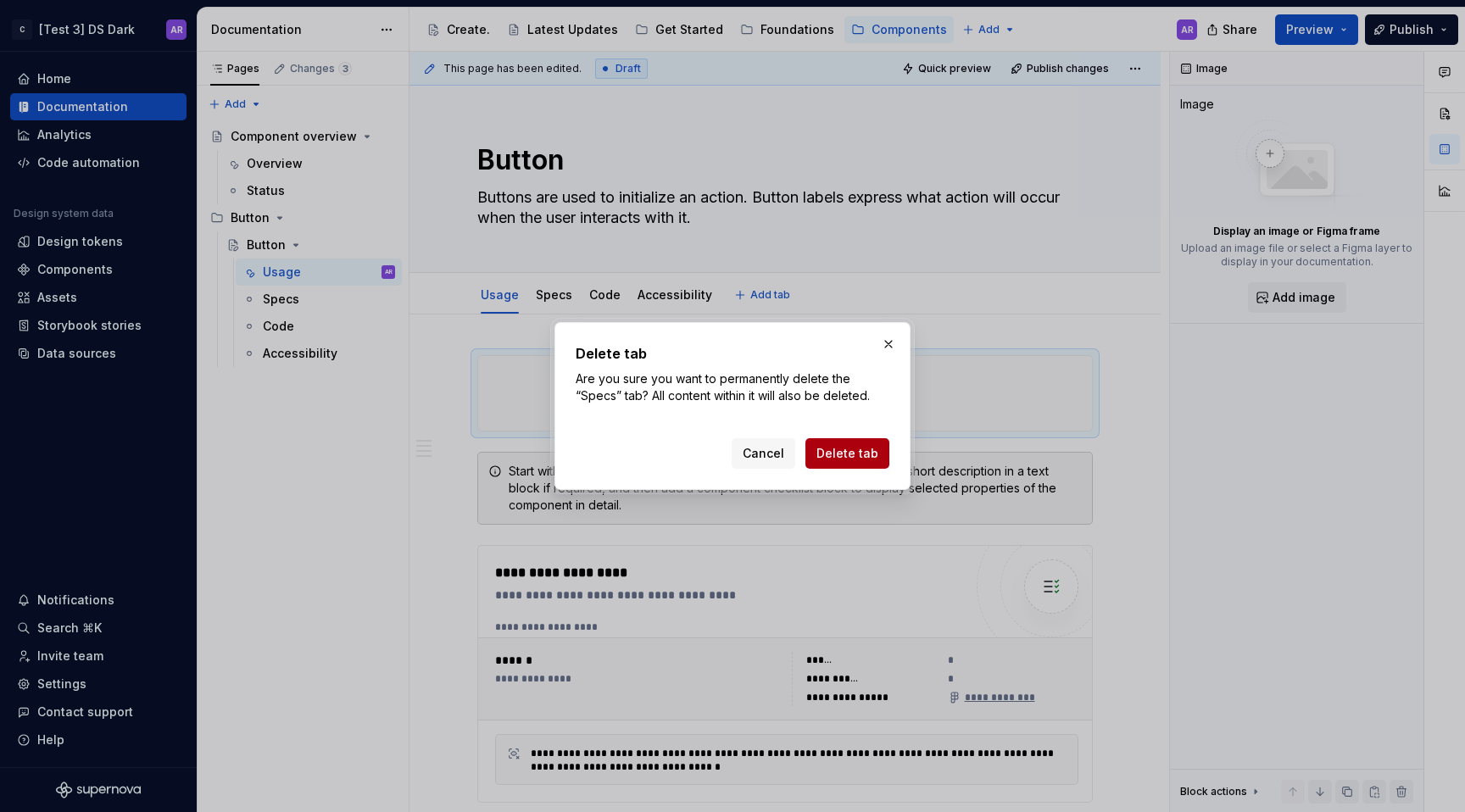
click at [850, 447] on span "Delete tab" at bounding box center [847, 454] width 62 height 17
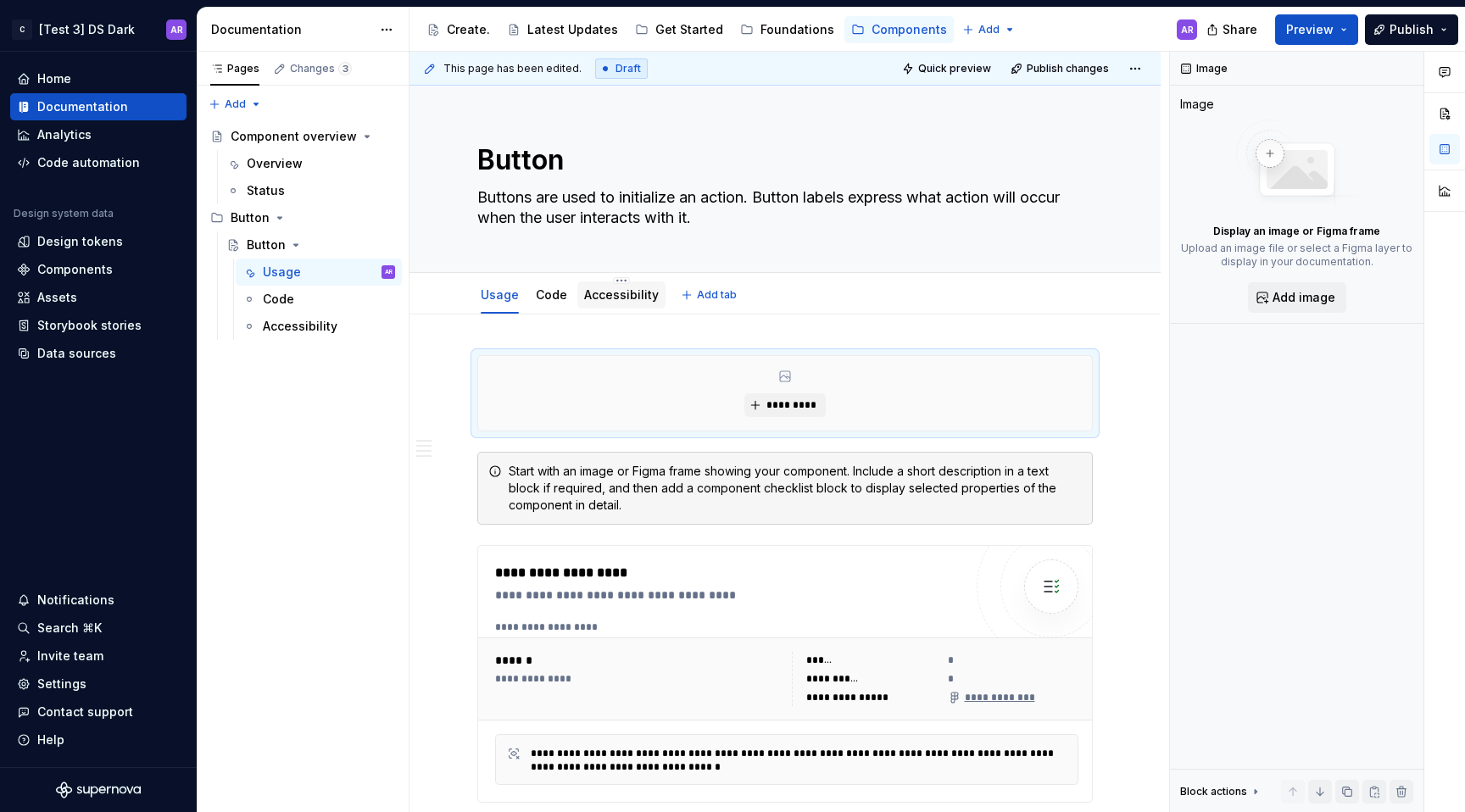
click at [602, 302] on link "Accessibility" at bounding box center [621, 294] width 74 height 14
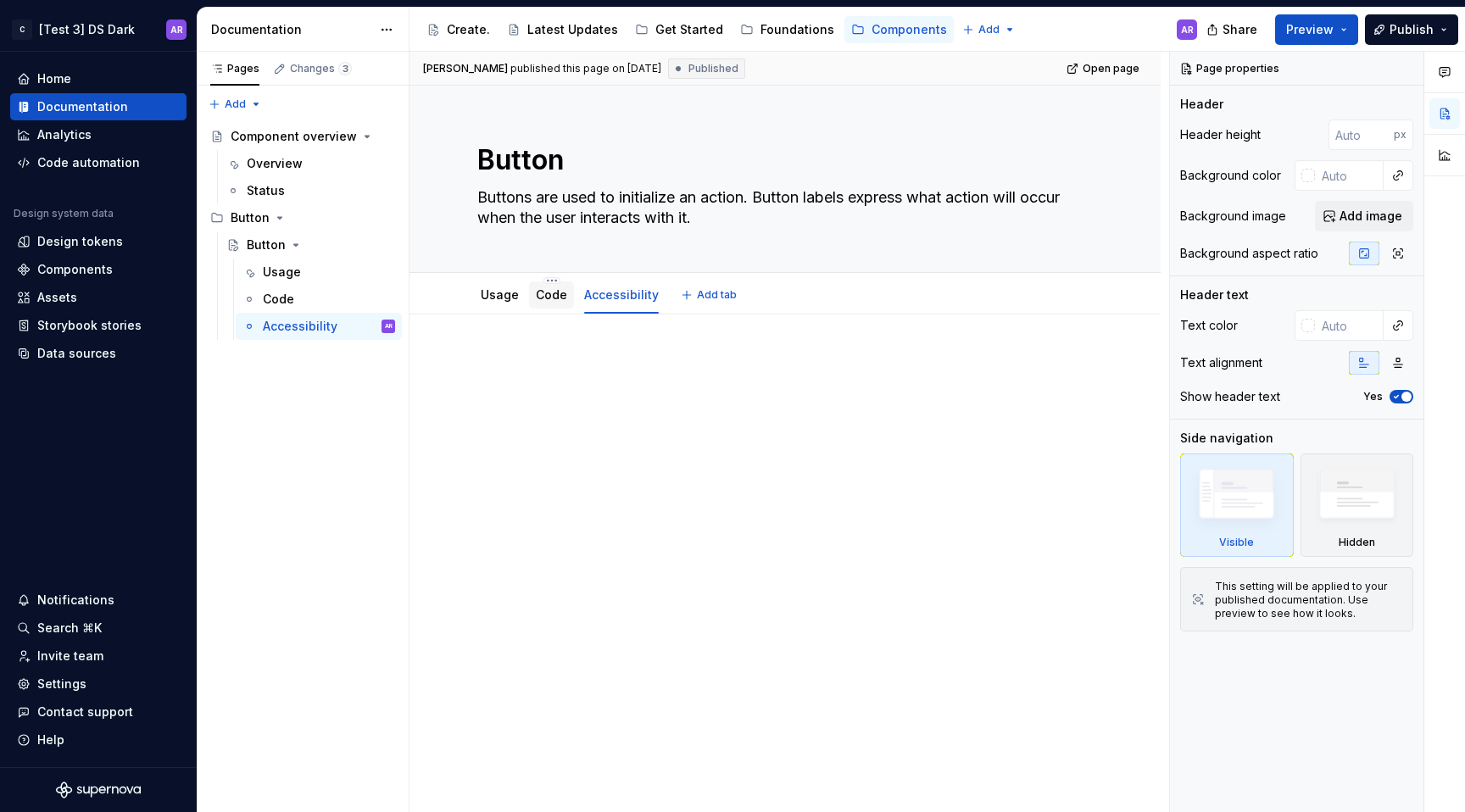
click at [557, 293] on link "Code" at bounding box center [551, 294] width 32 height 14
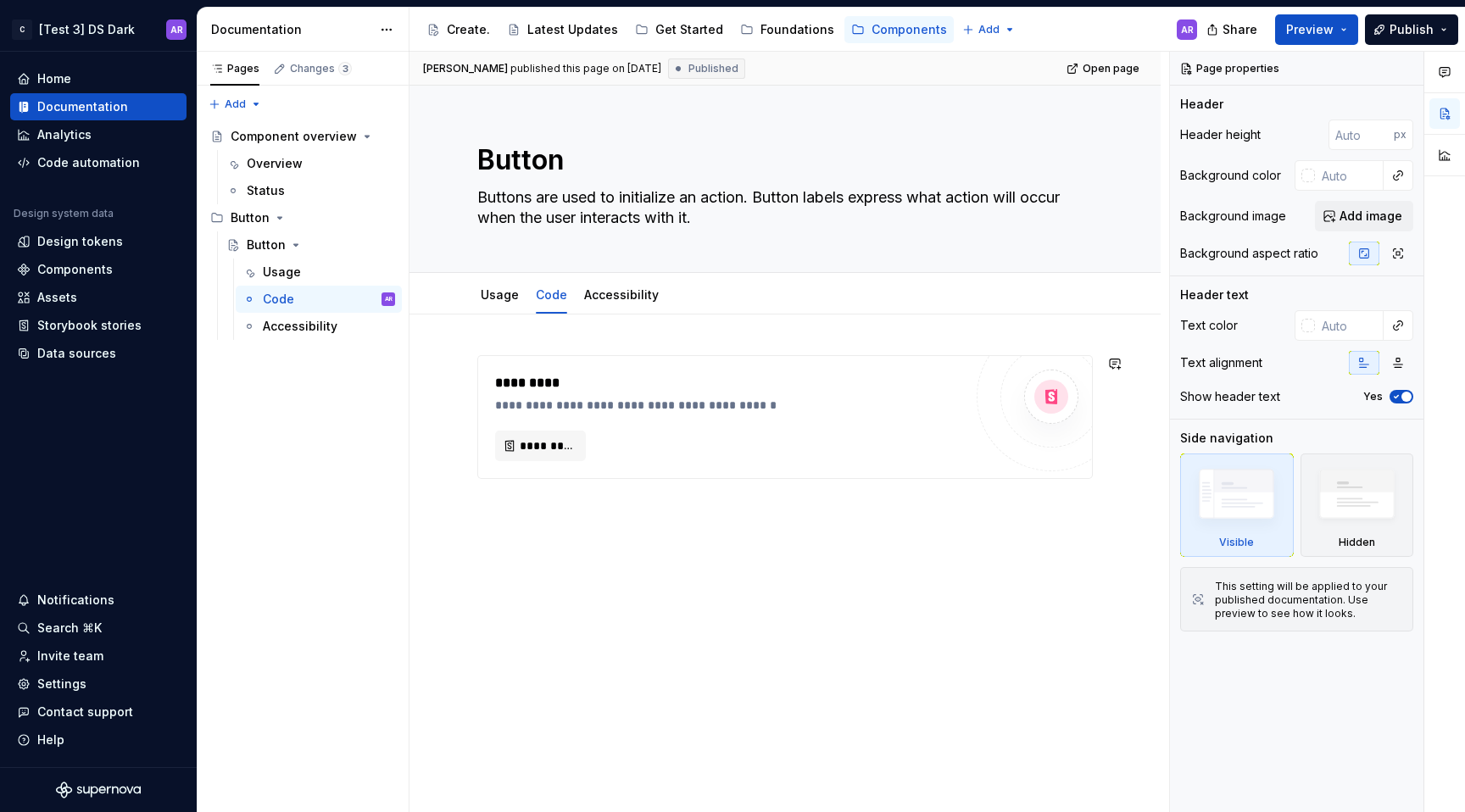
click at [564, 509] on p at bounding box center [786, 509] width 616 height 20
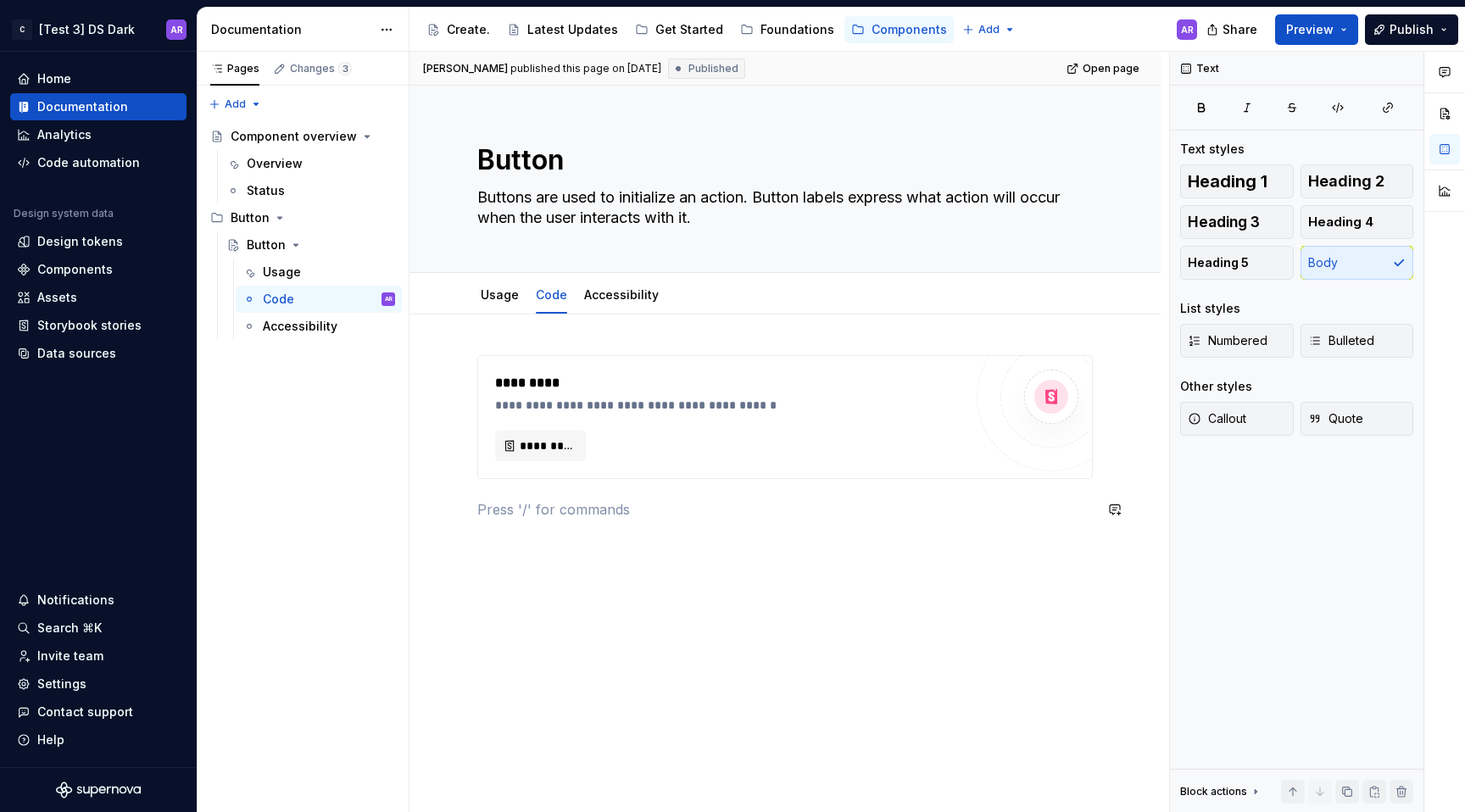
click at [526, 494] on div "**********" at bounding box center [786, 437] width 616 height 165
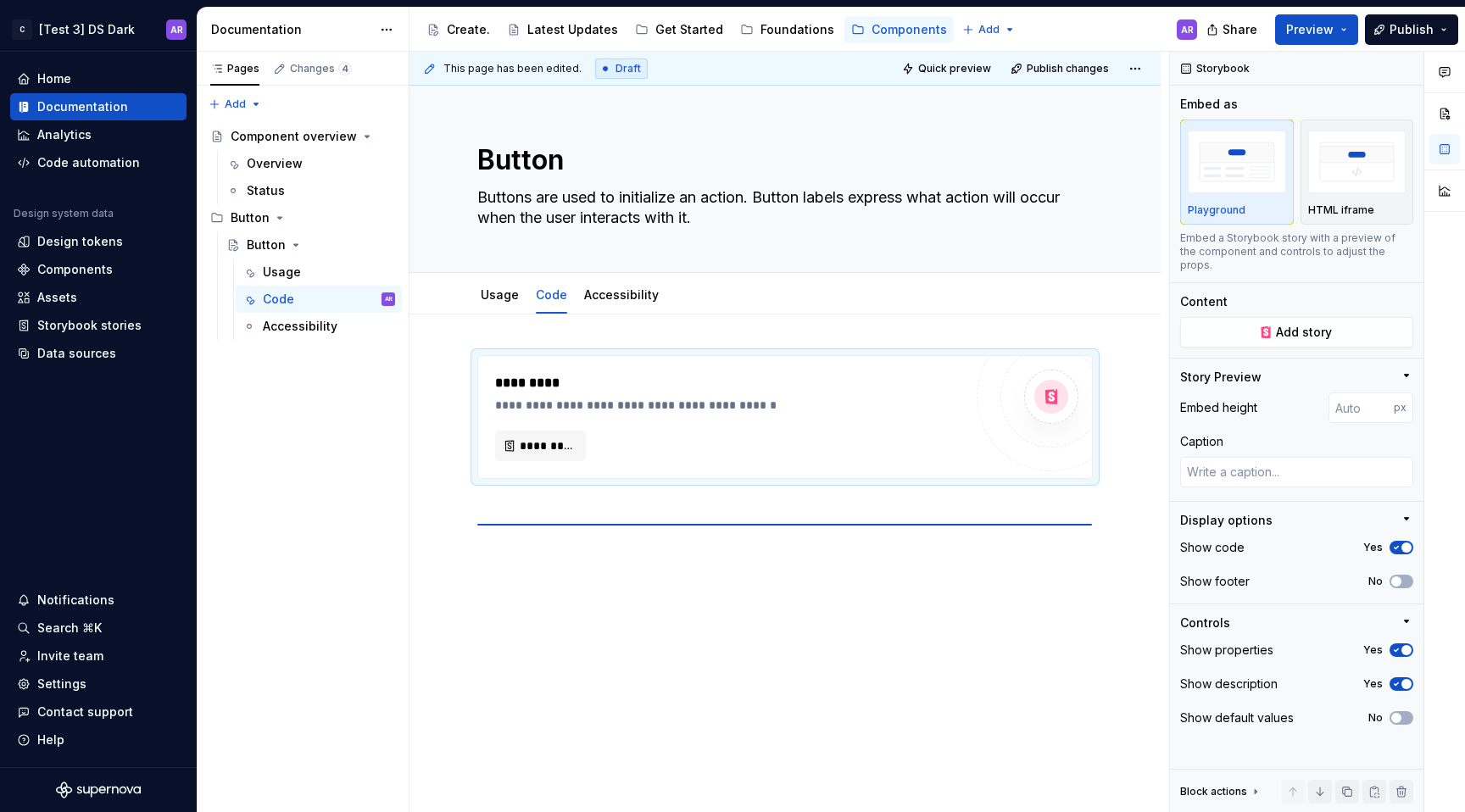
type textarea "*"
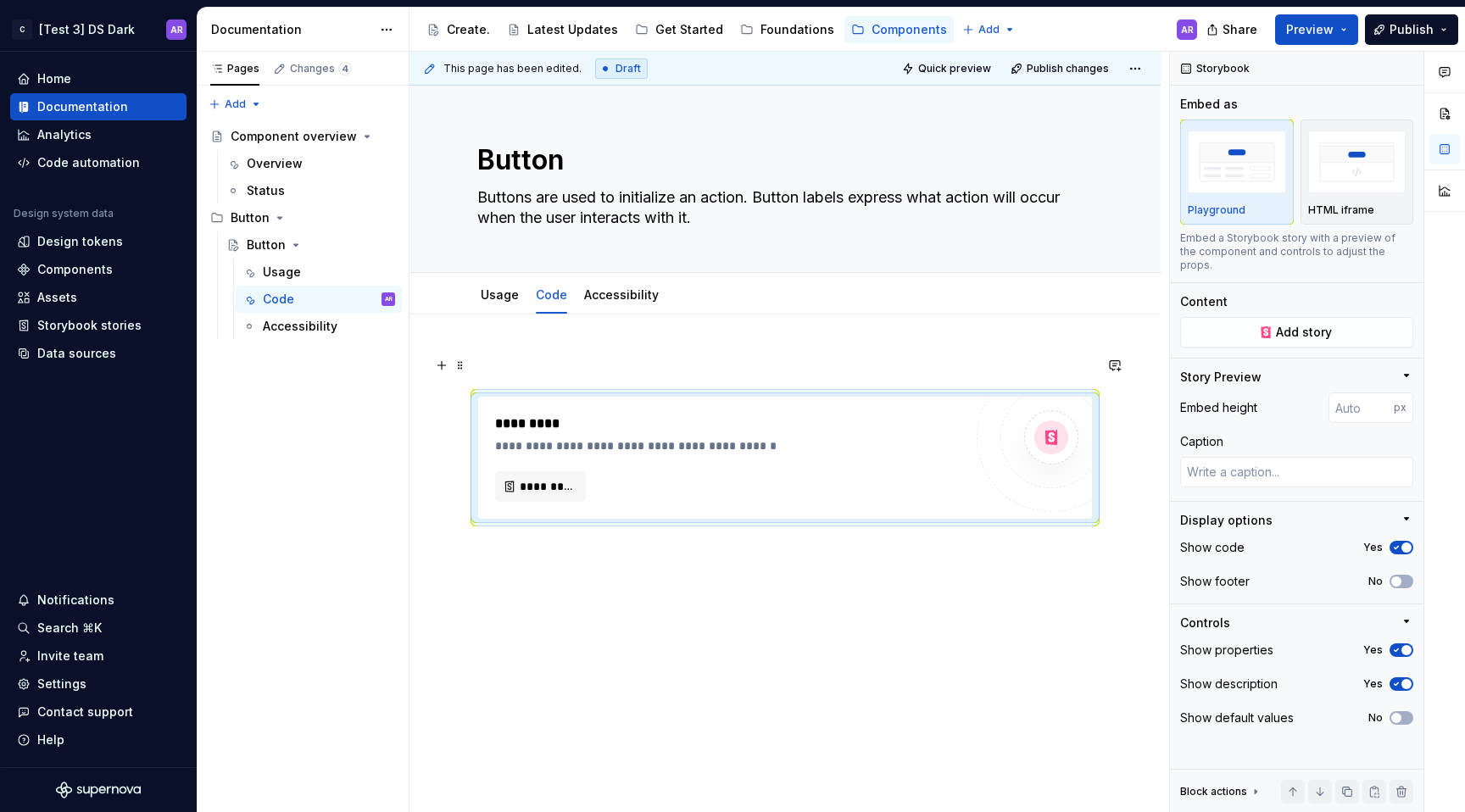
click at [528, 353] on div "**********" at bounding box center [785, 569] width 752 height 509
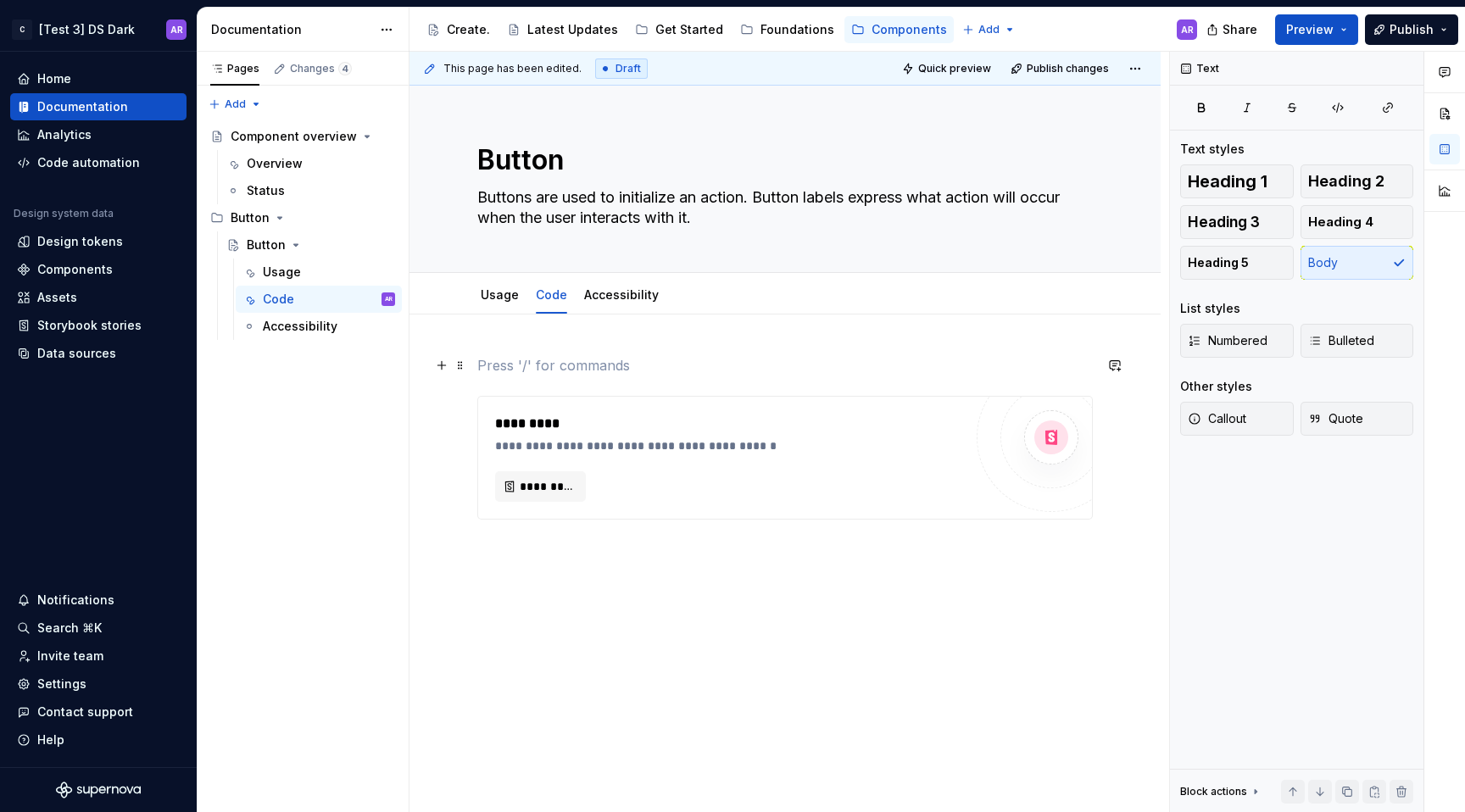
click at [528, 357] on p at bounding box center [786, 365] width 616 height 20
click at [570, 436] on div "Link to a page or external URL" at bounding box center [604, 442] width 151 height 14
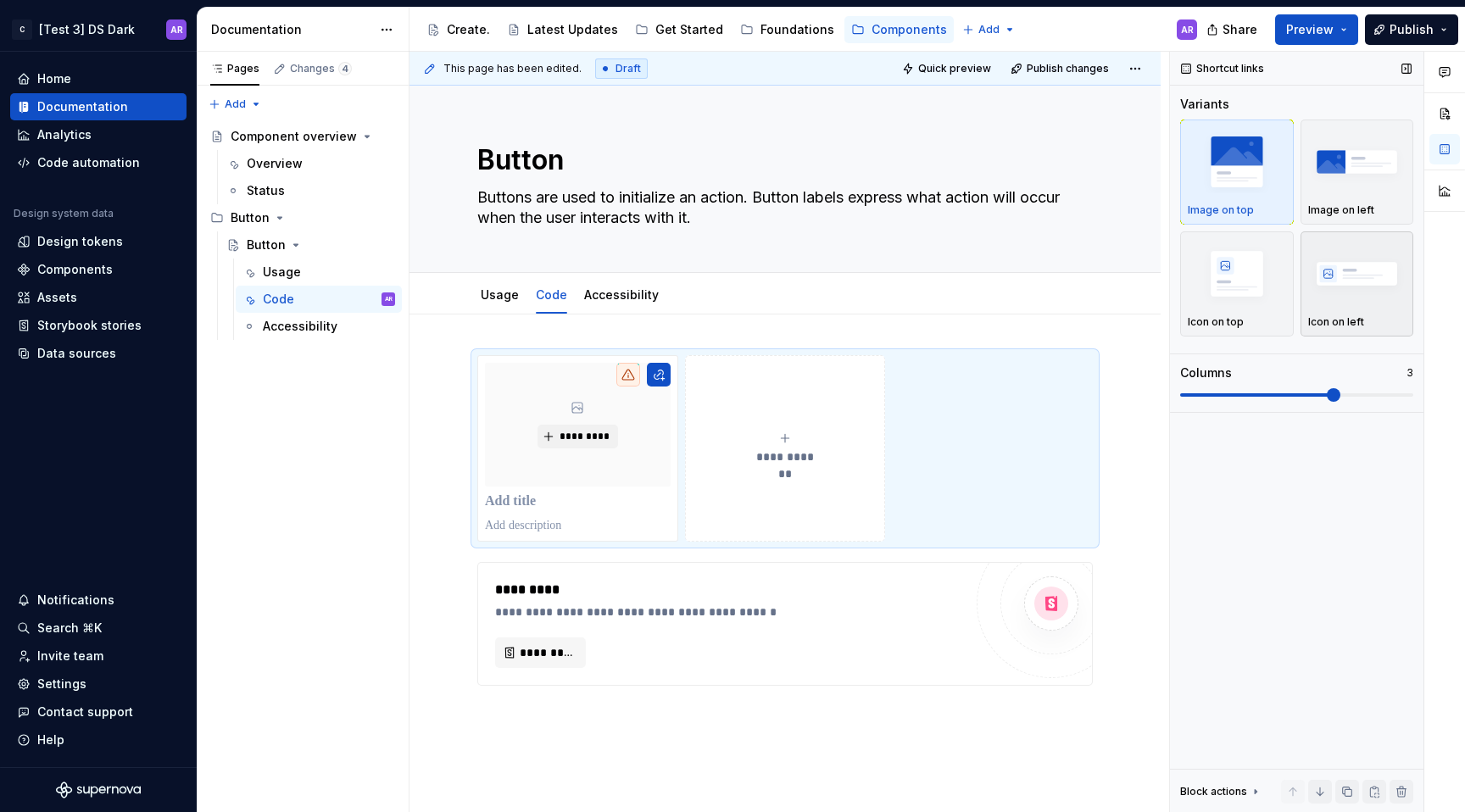
click at [1346, 309] on div "Icon on left" at bounding box center [1357, 283] width 98 height 90
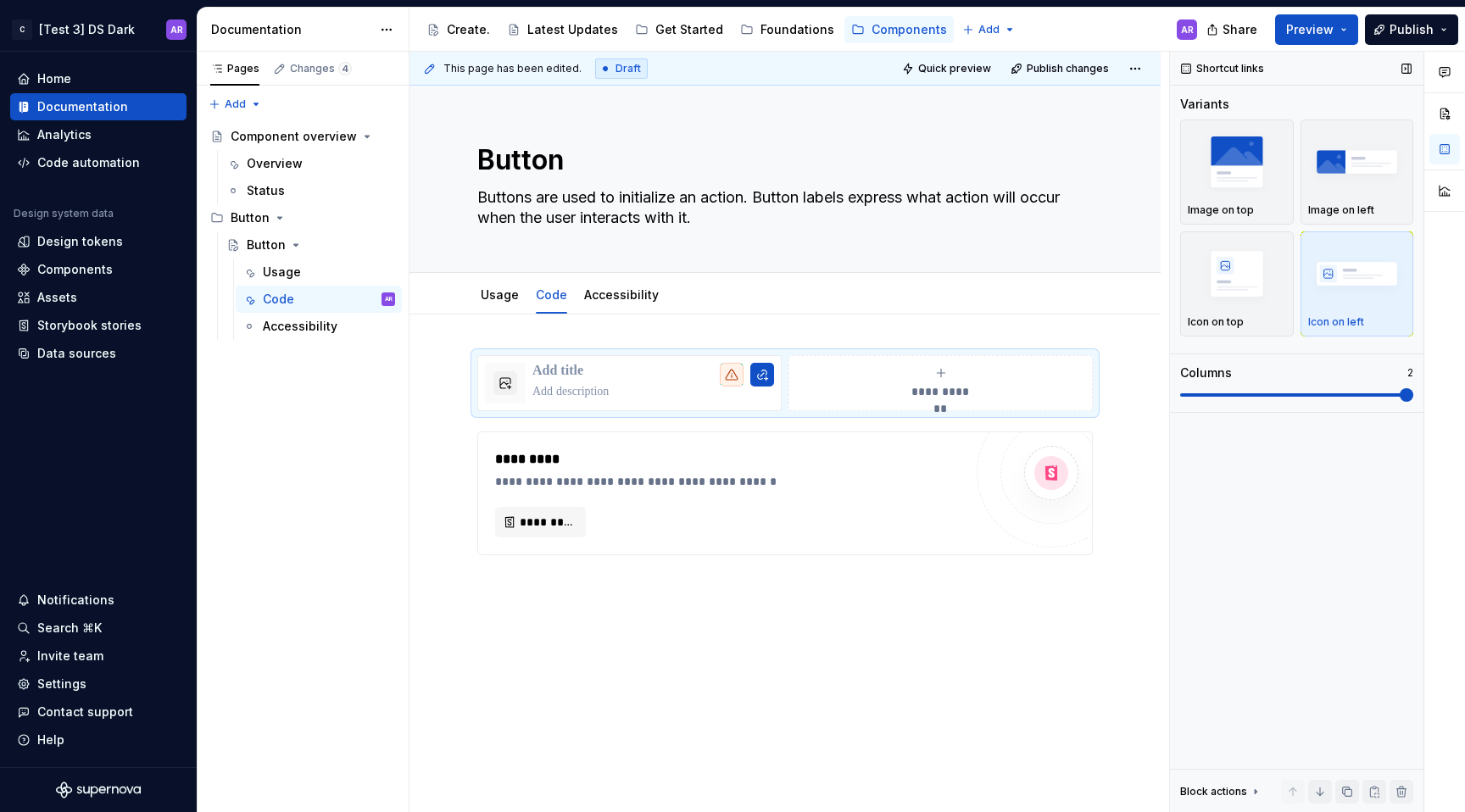
click at [1414, 402] on span at bounding box center [1407, 395] width 14 height 14
click at [960, 641] on div "**********" at bounding box center [785, 587] width 752 height 545
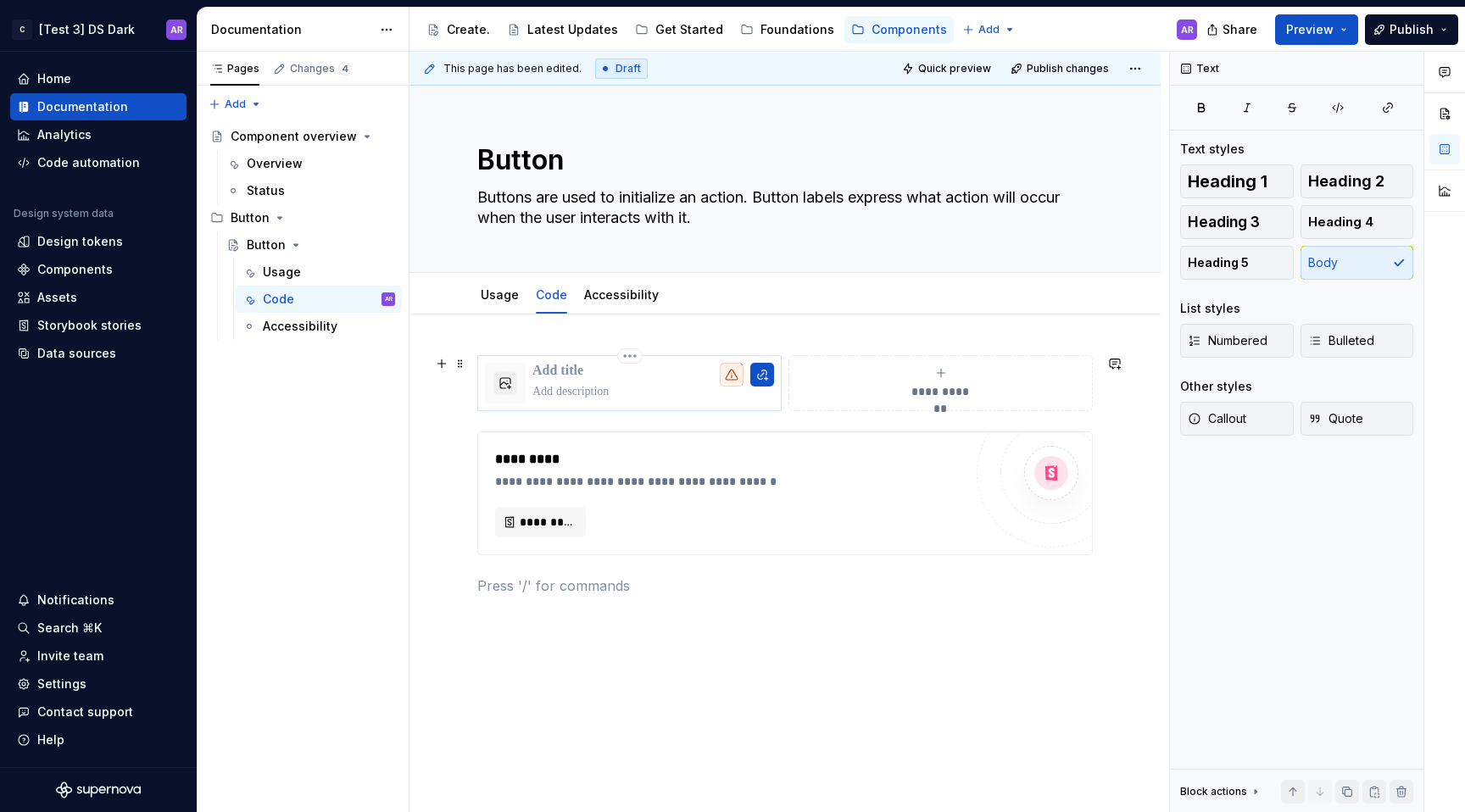
click at [592, 379] on p at bounding box center [653, 371] width 241 height 17
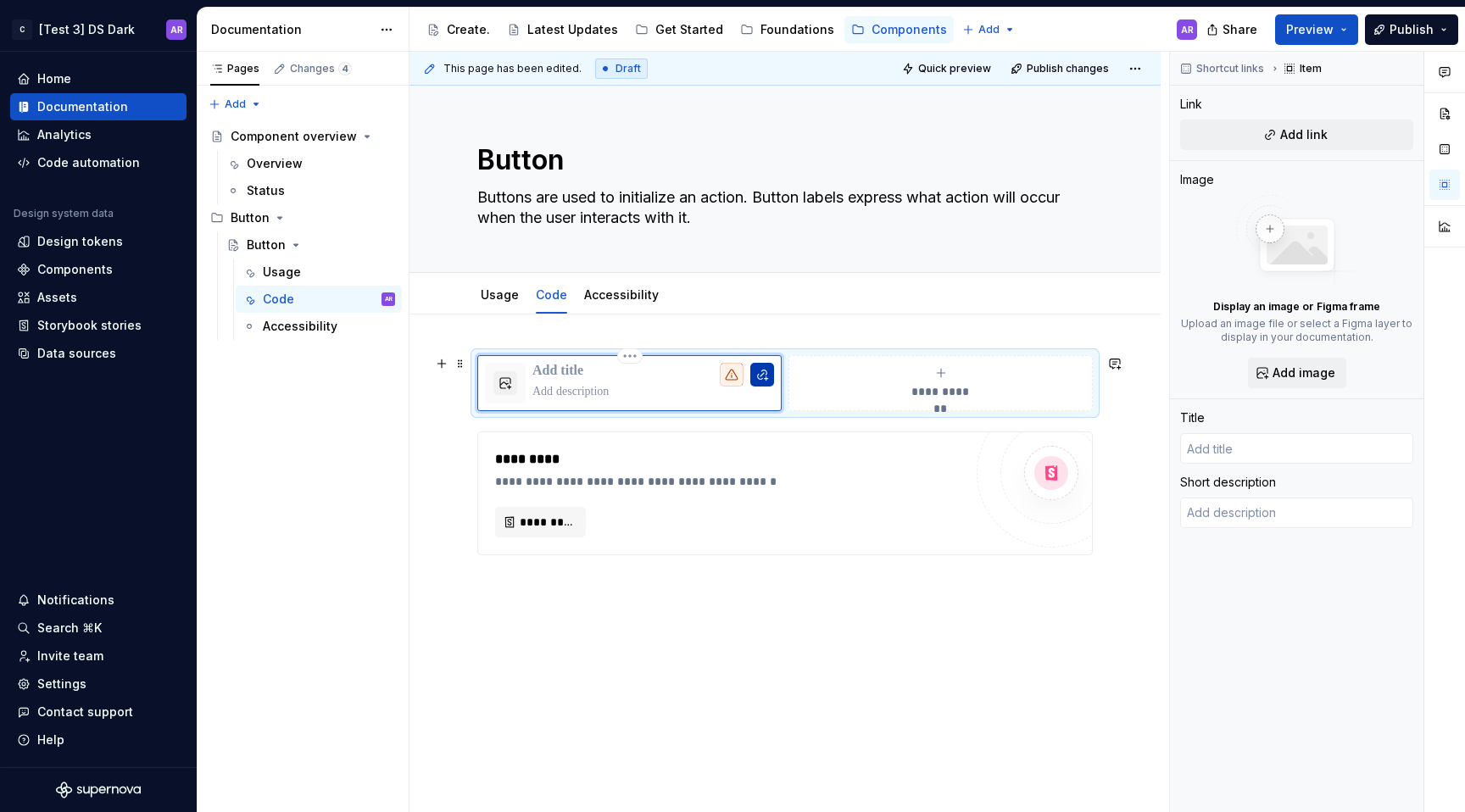
click at [765, 369] on button "button" at bounding box center [763, 374] width 24 height 24
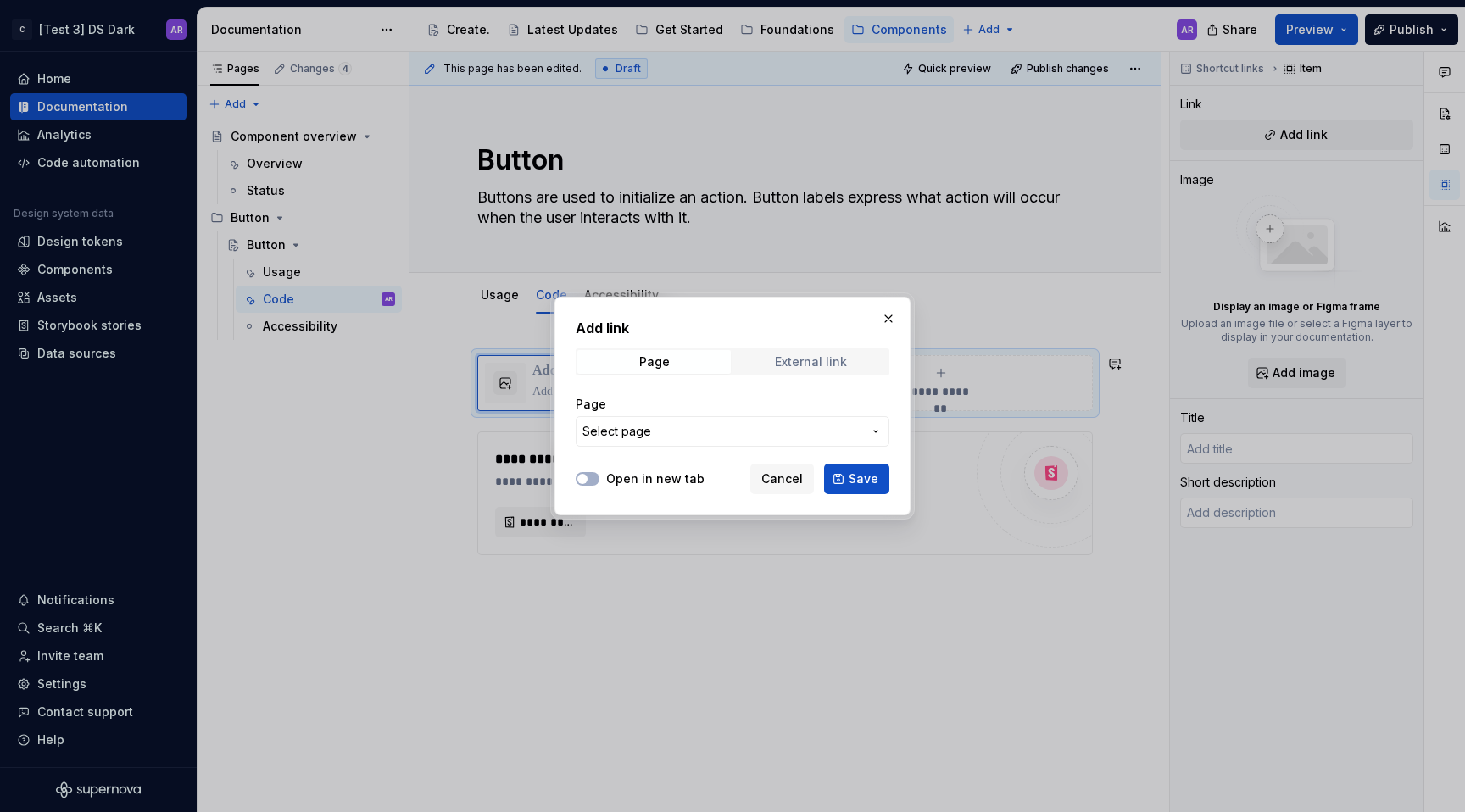
click at [820, 357] on div "External link" at bounding box center [811, 362] width 72 height 14
click at [863, 481] on span "Save" at bounding box center [863, 479] width 30 height 17
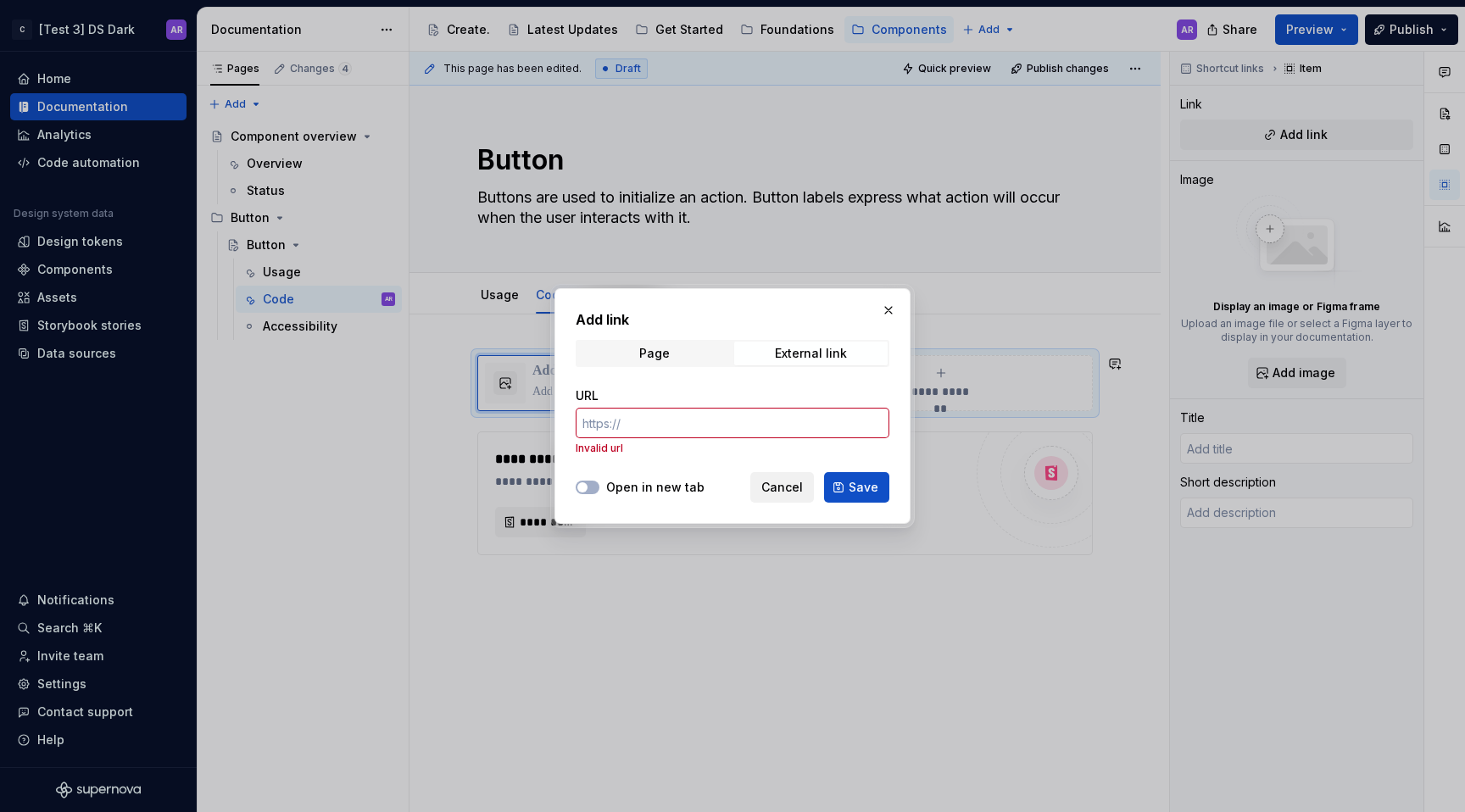
click at [810, 496] on button "Cancel" at bounding box center [782, 488] width 64 height 31
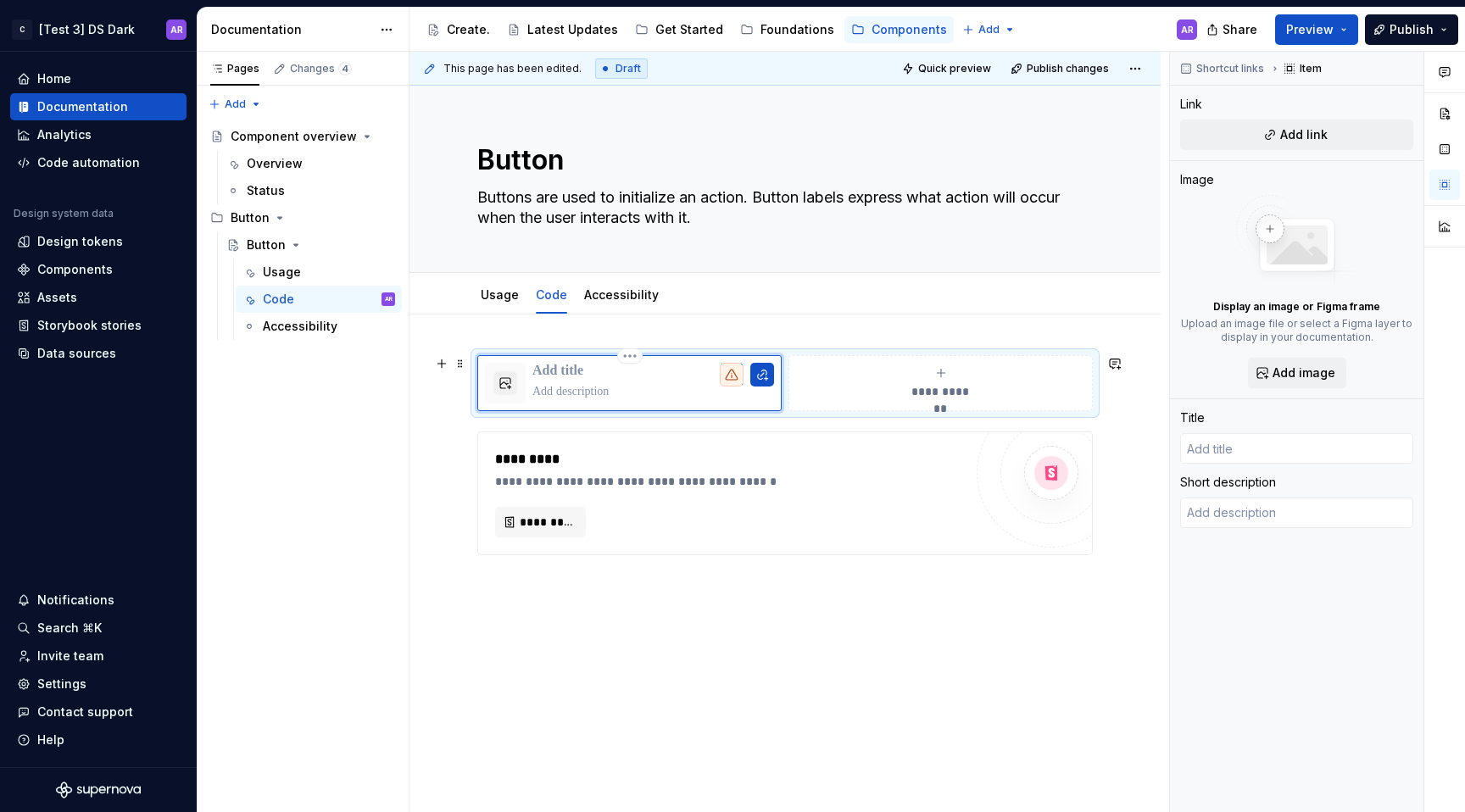
type textarea "*"
type input "R"
type textarea "*"
type input "Re"
type textarea "*"
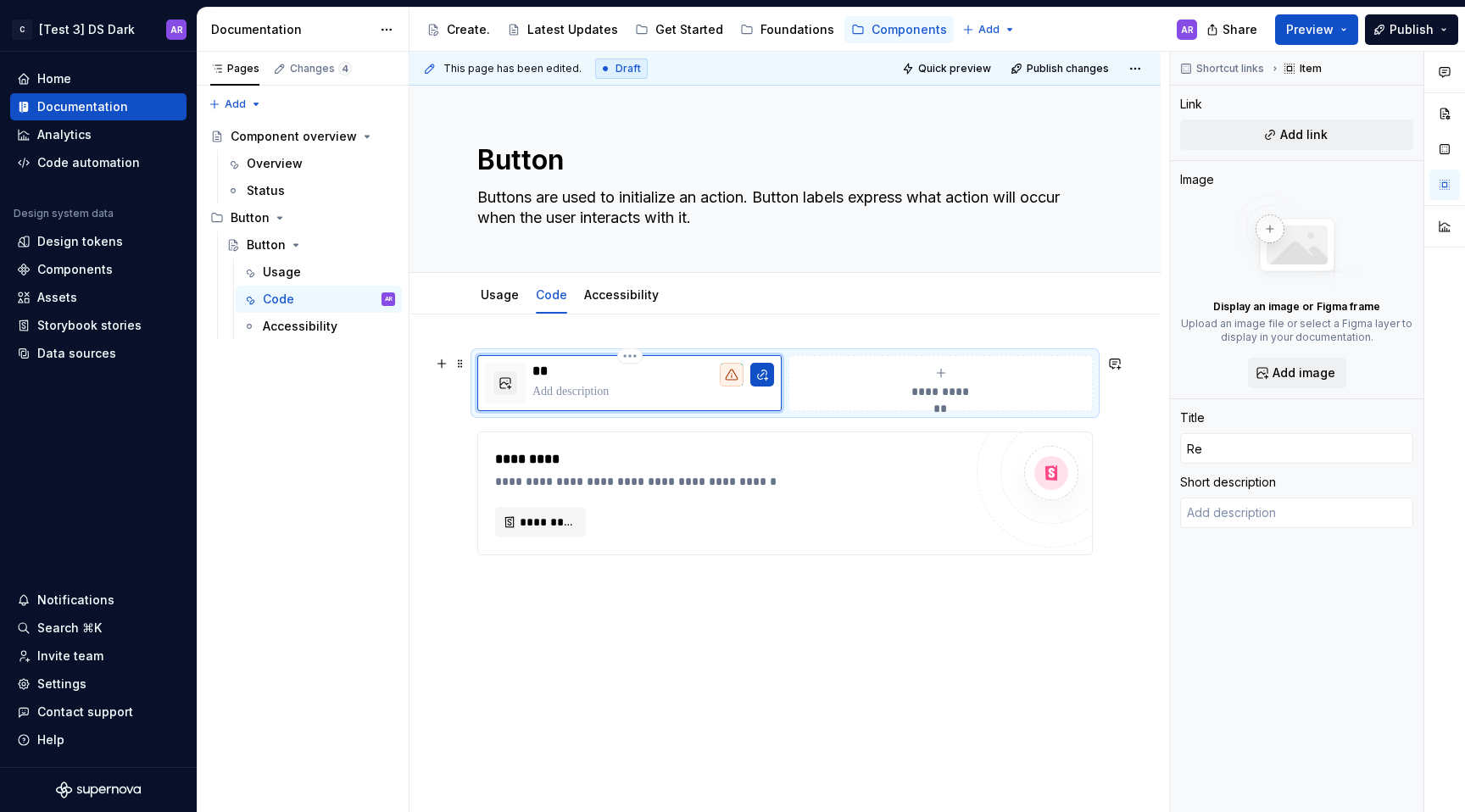
type input "Rea"
type textarea "*"
type input "Reac"
type textarea "*"
type input "React"
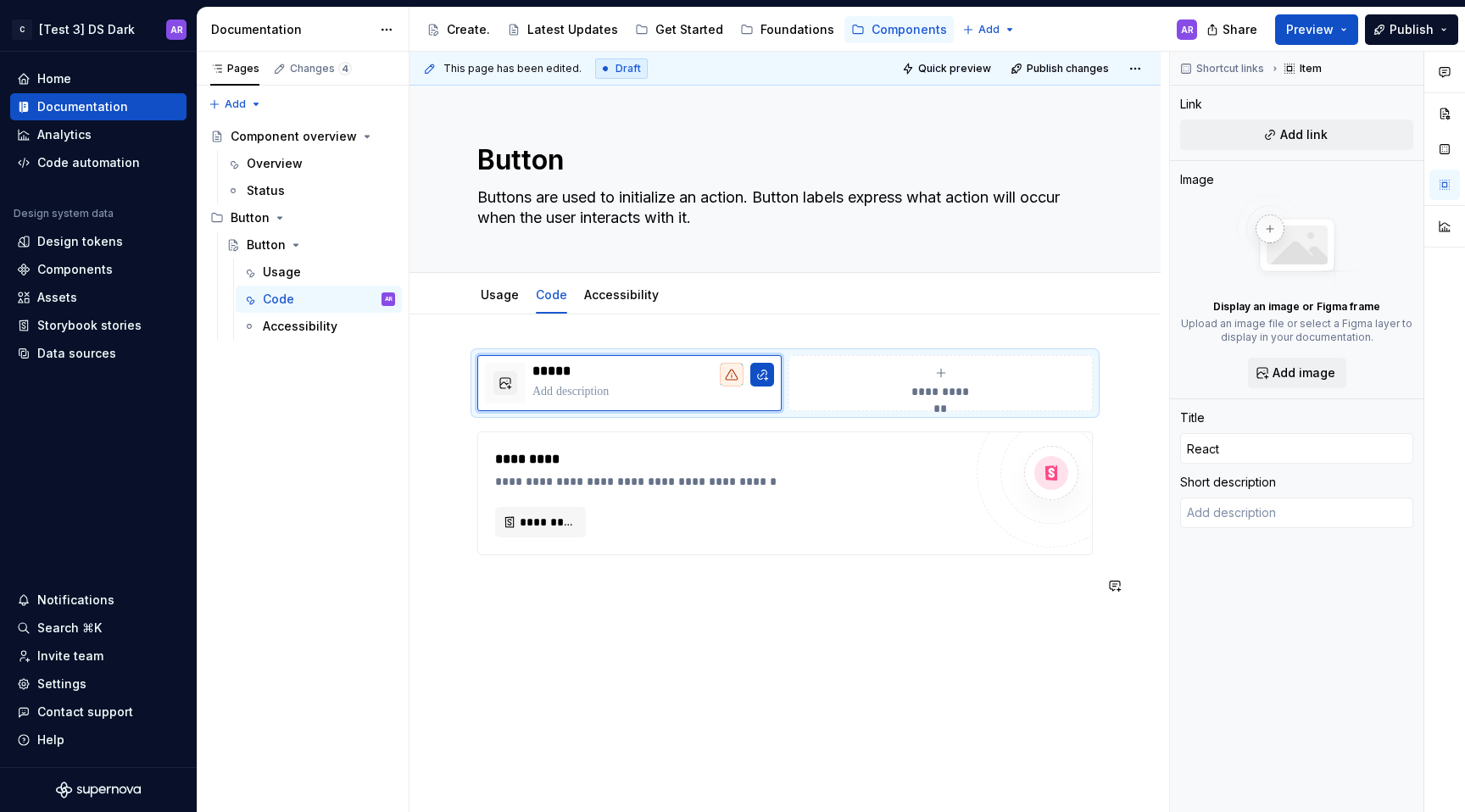
click at [596, 689] on div "**********" at bounding box center [785, 587] width 752 height 545
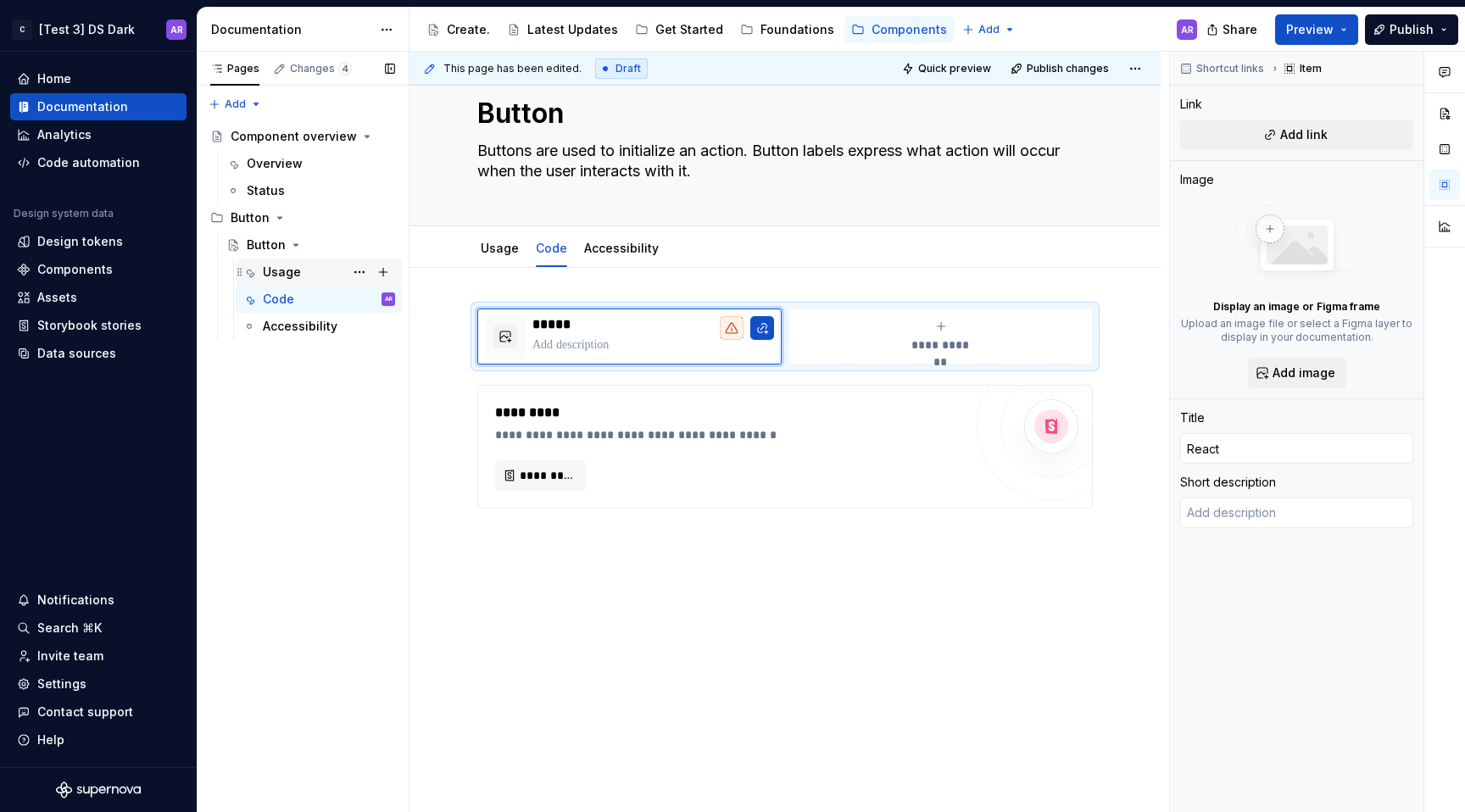
click at [287, 264] on div "Usage" at bounding box center [282, 272] width 38 height 17
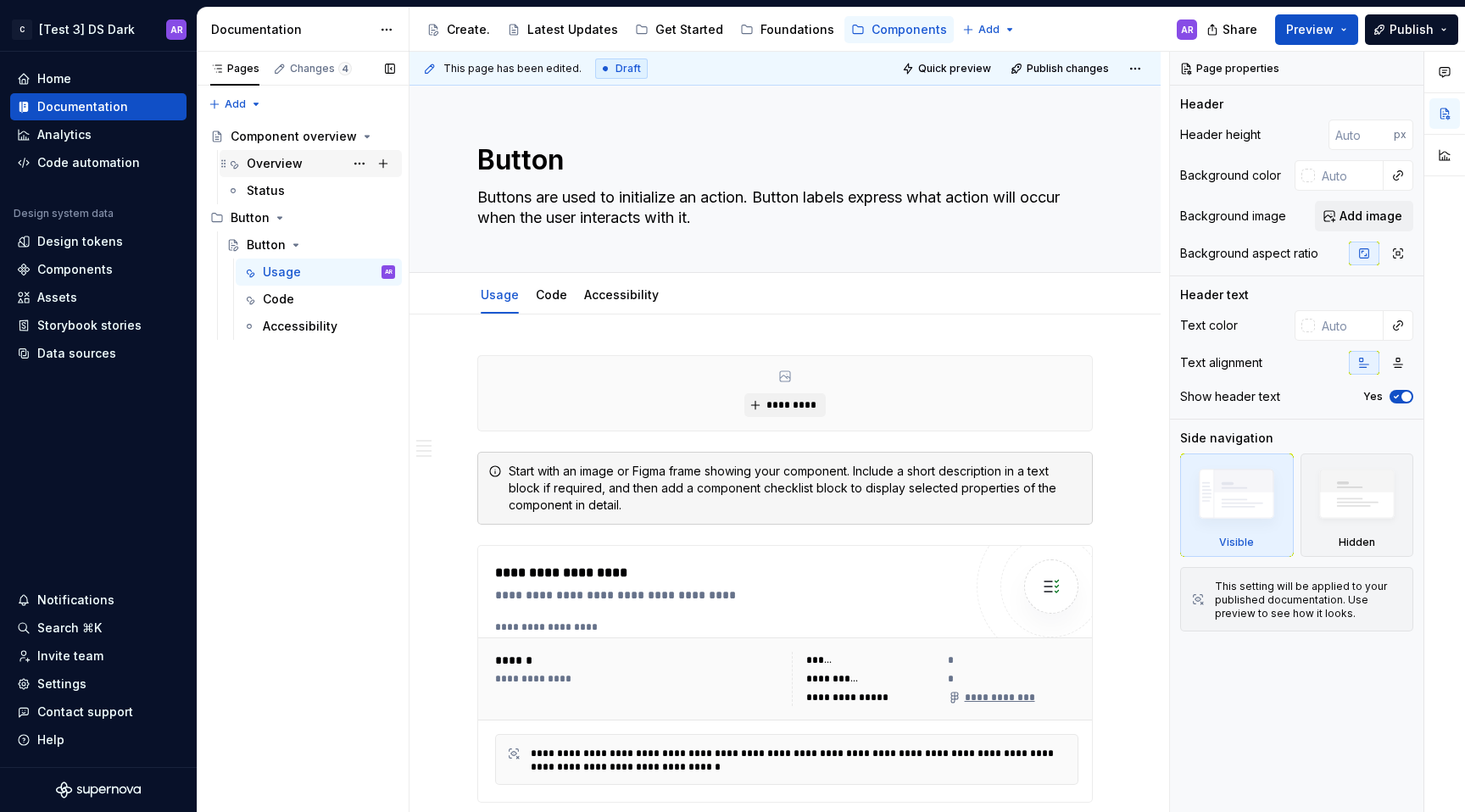
click at [289, 163] on div "Overview" at bounding box center [275, 164] width 56 height 17
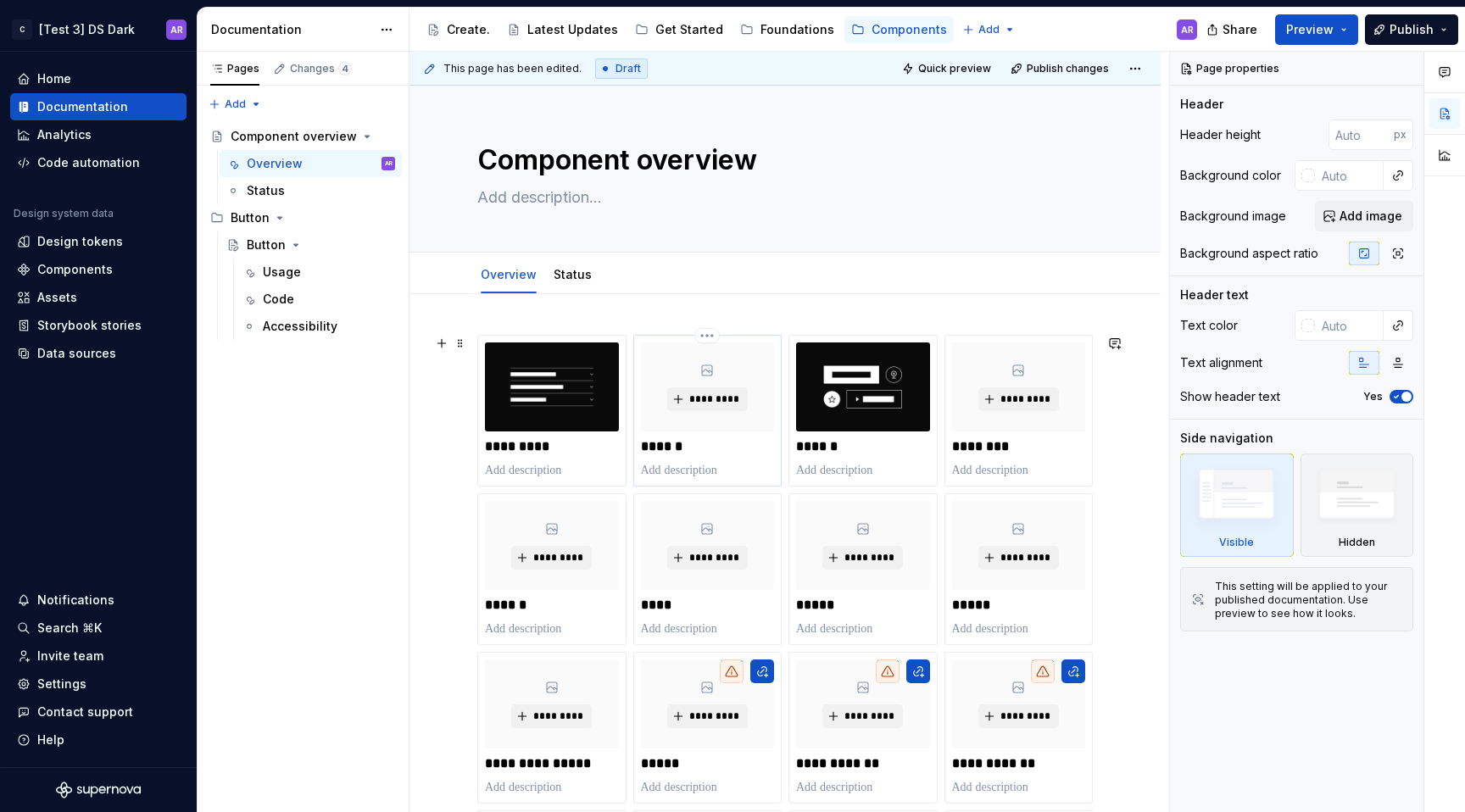
click at [717, 412] on div "*********" at bounding box center [707, 386] width 134 height 89
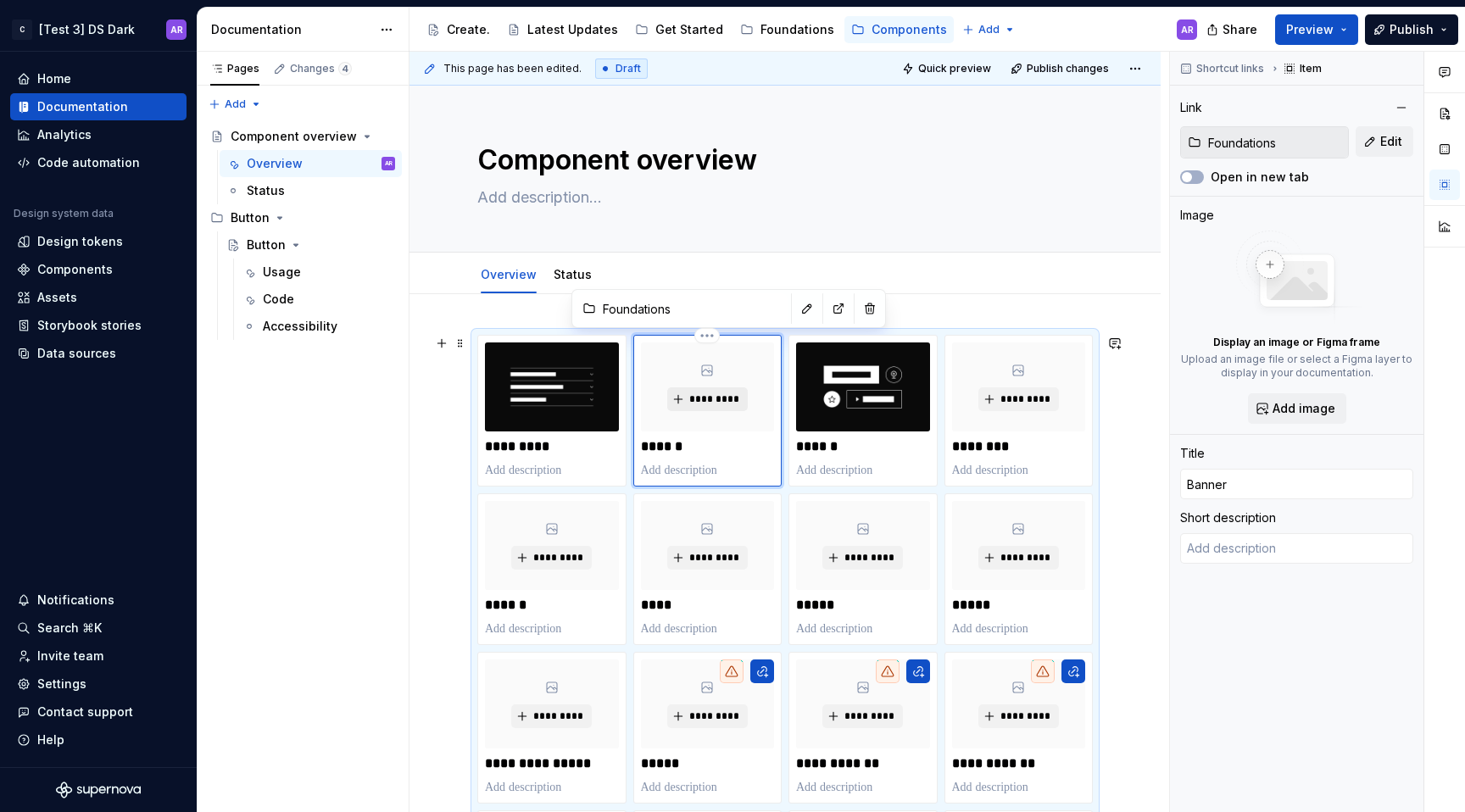
click at [716, 397] on span "*********" at bounding box center [714, 399] width 52 height 14
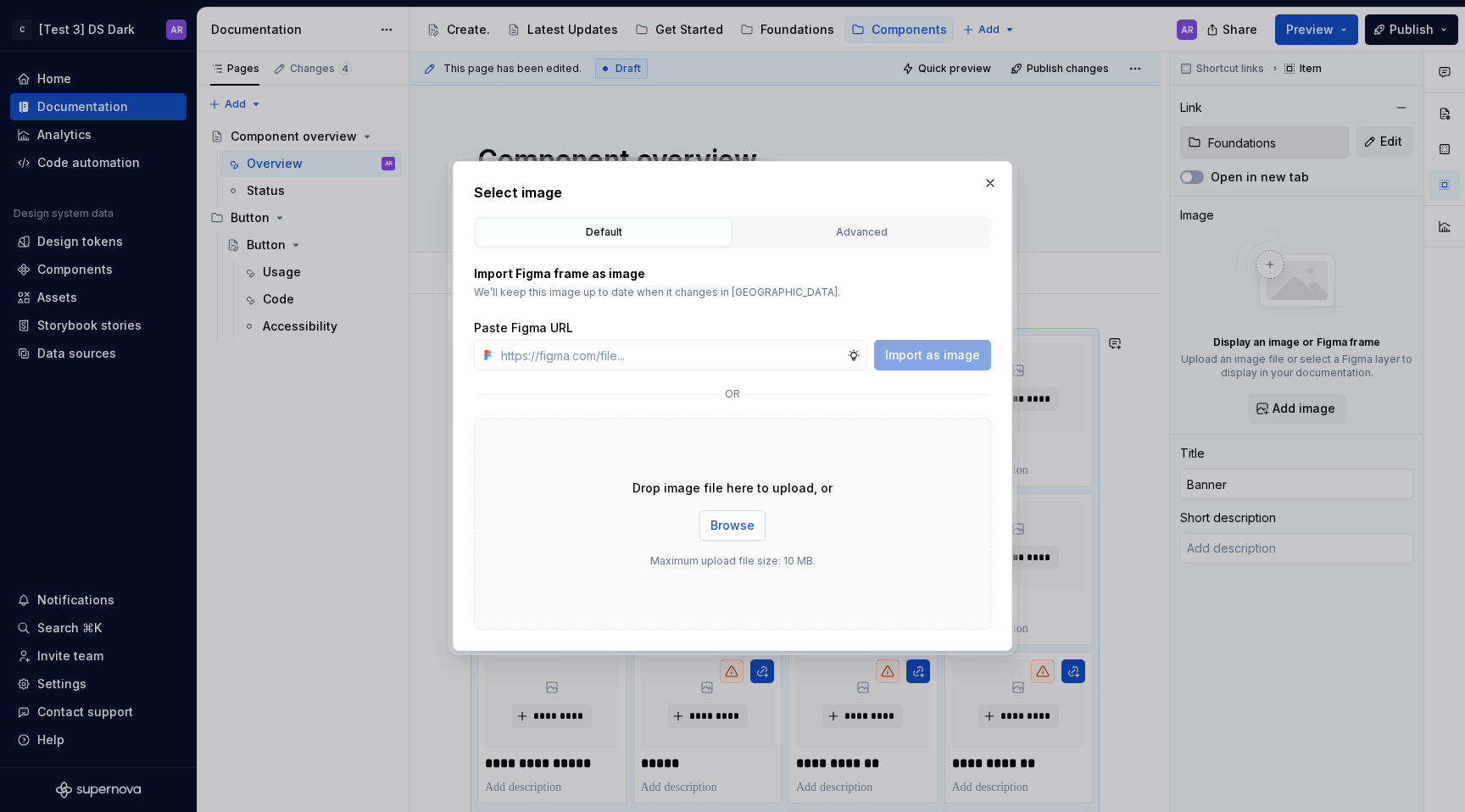
click at [726, 527] on span "Browse" at bounding box center [733, 525] width 44 height 17
click at [995, 165] on div "Select image Default Advanced Import Figma frame as image We’ll keep this image…" at bounding box center [733, 406] width 560 height 490
click at [991, 182] on button "button" at bounding box center [991, 183] width 24 height 24
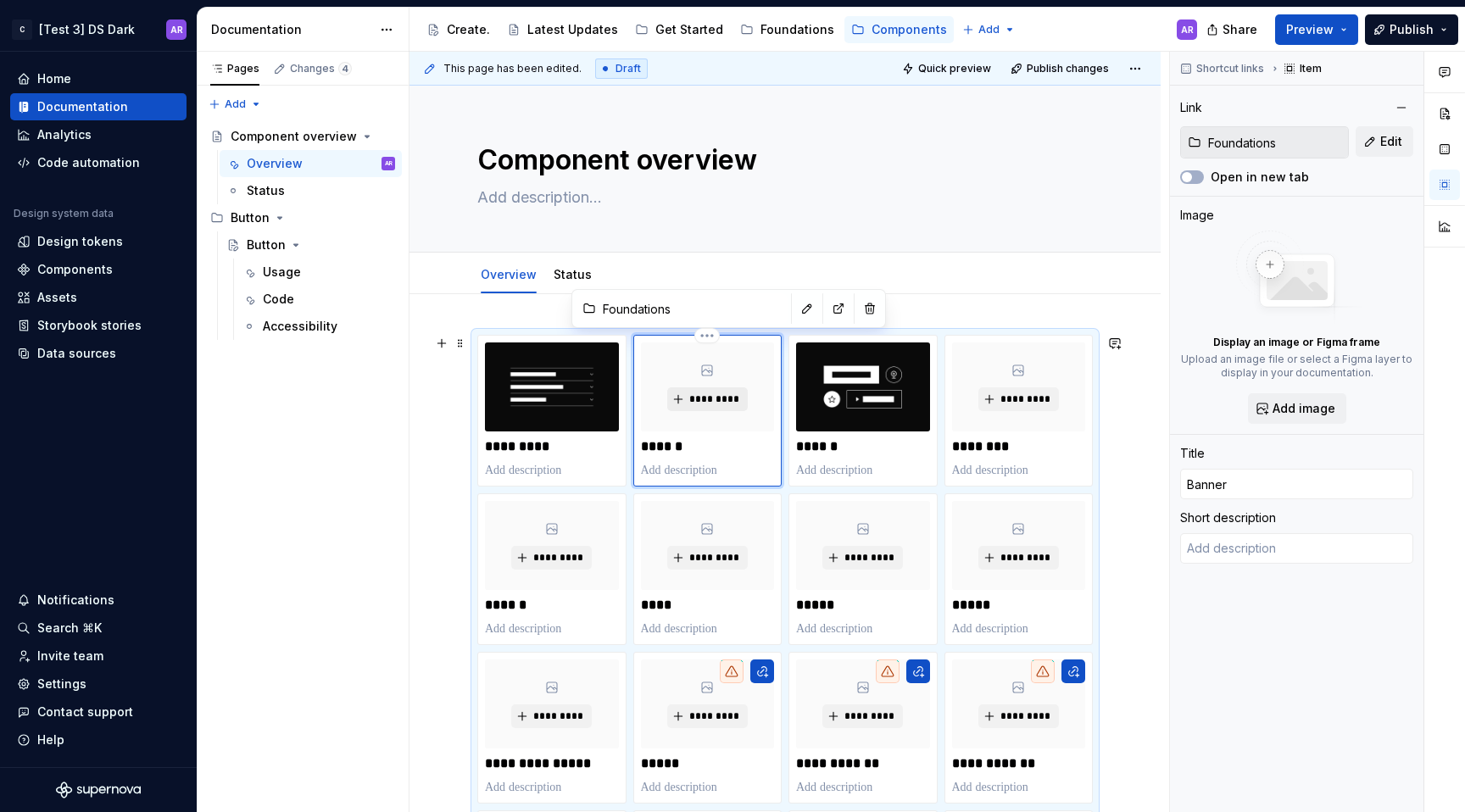
click at [706, 397] on span "*********" at bounding box center [714, 399] width 52 height 14
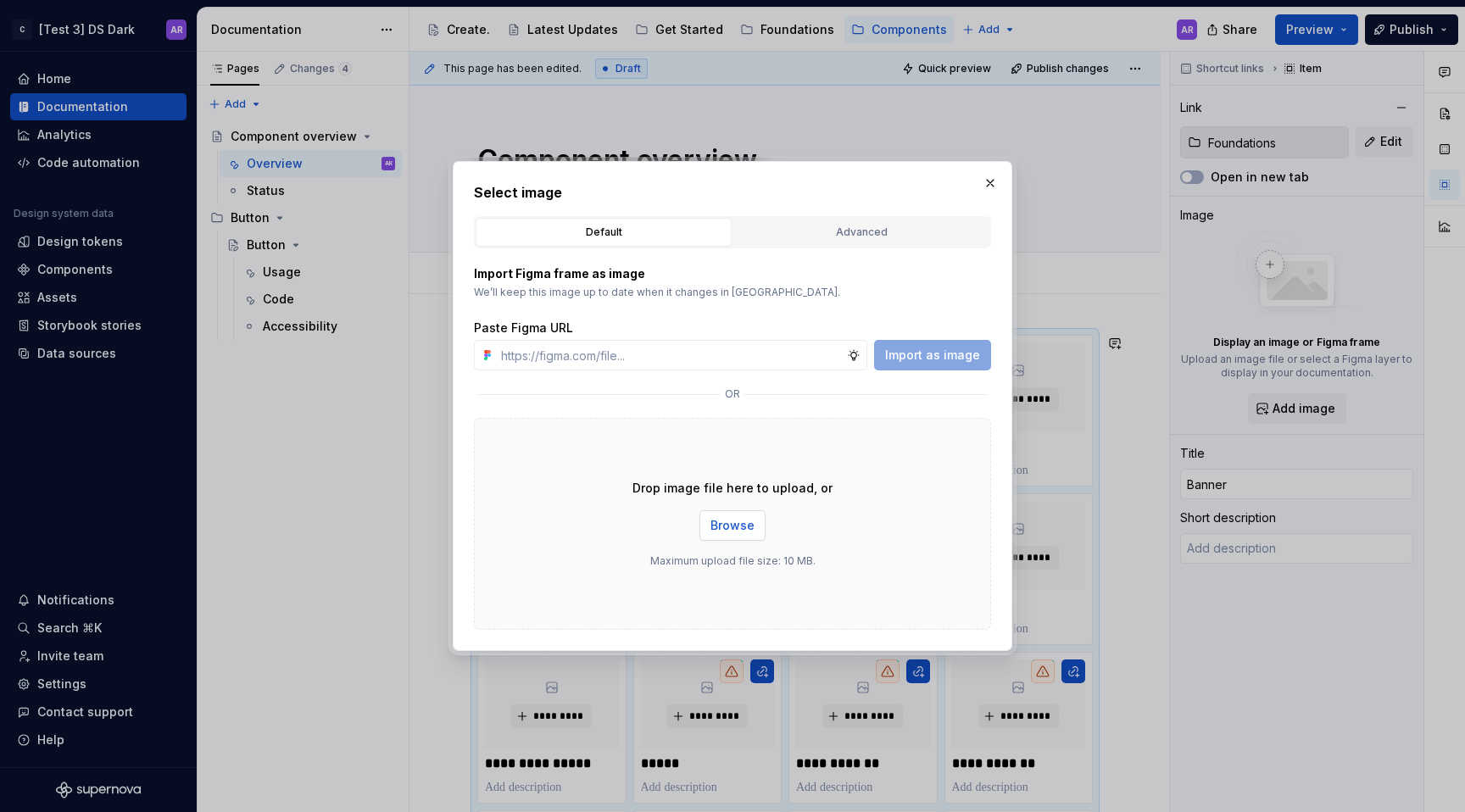
click at [731, 515] on button "Browse" at bounding box center [733, 525] width 67 height 31
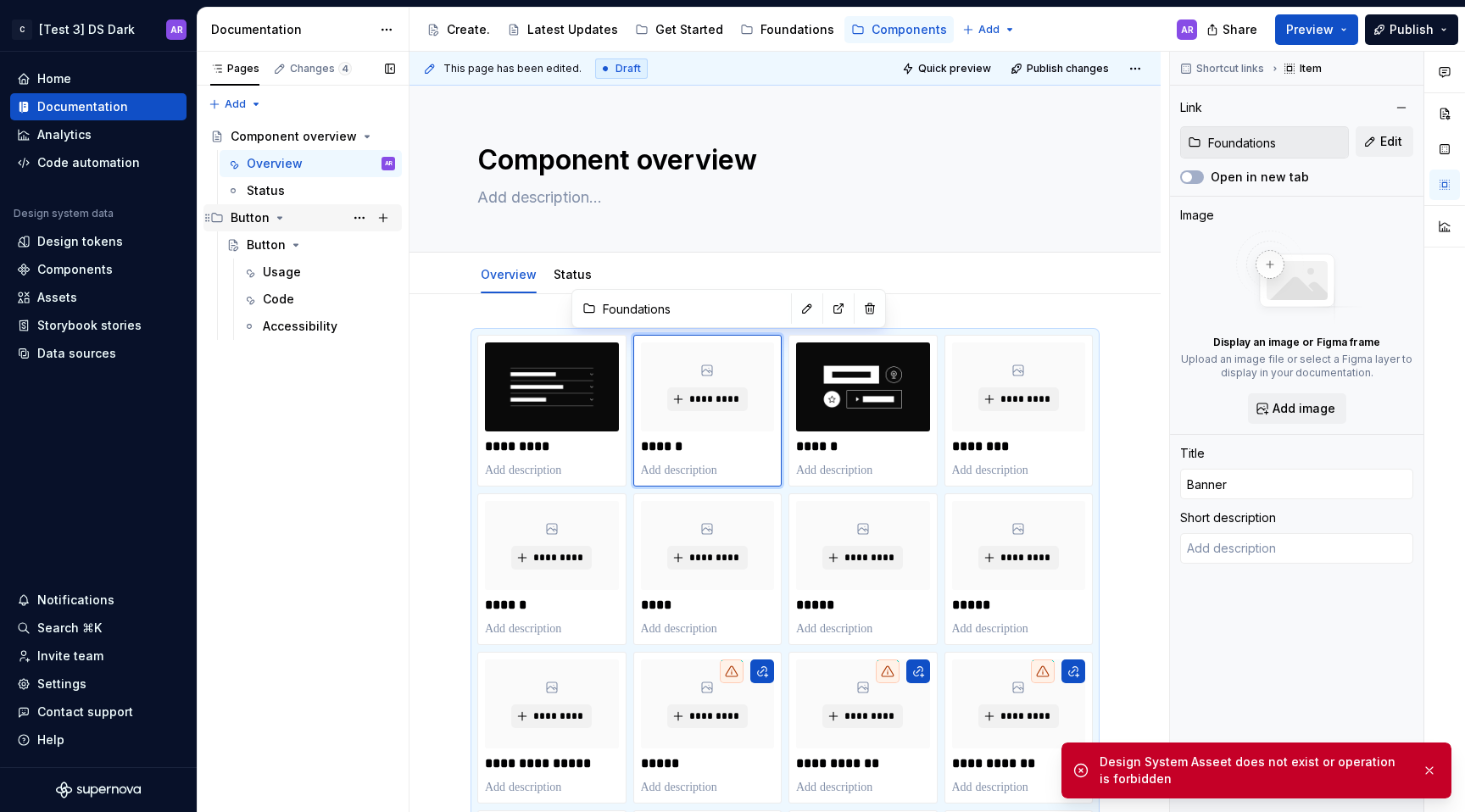
type textarea "*"
click at [123, 671] on div "Settings" at bounding box center [98, 684] width 177 height 27
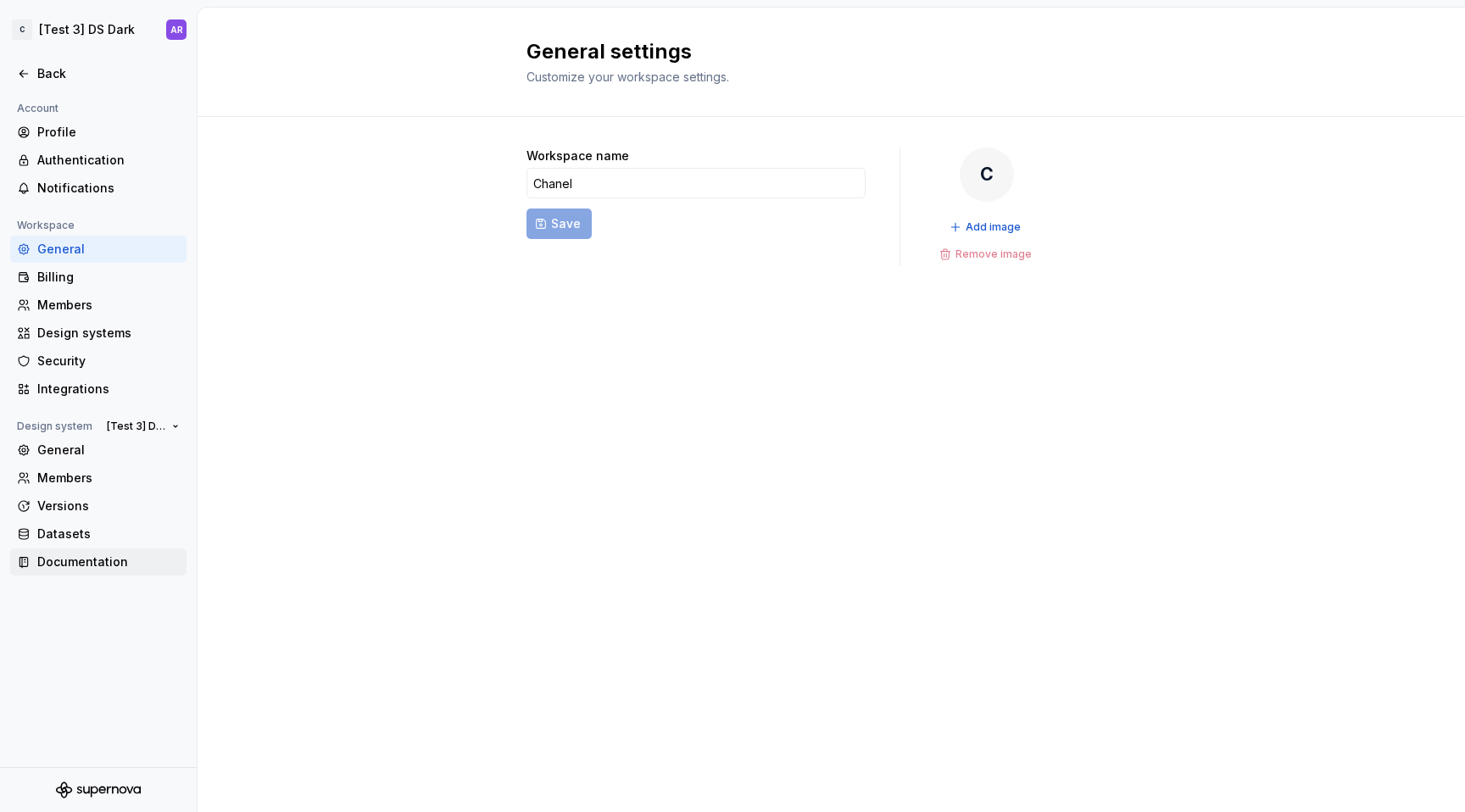
click at [95, 550] on div "Documentation" at bounding box center [98, 562] width 177 height 27
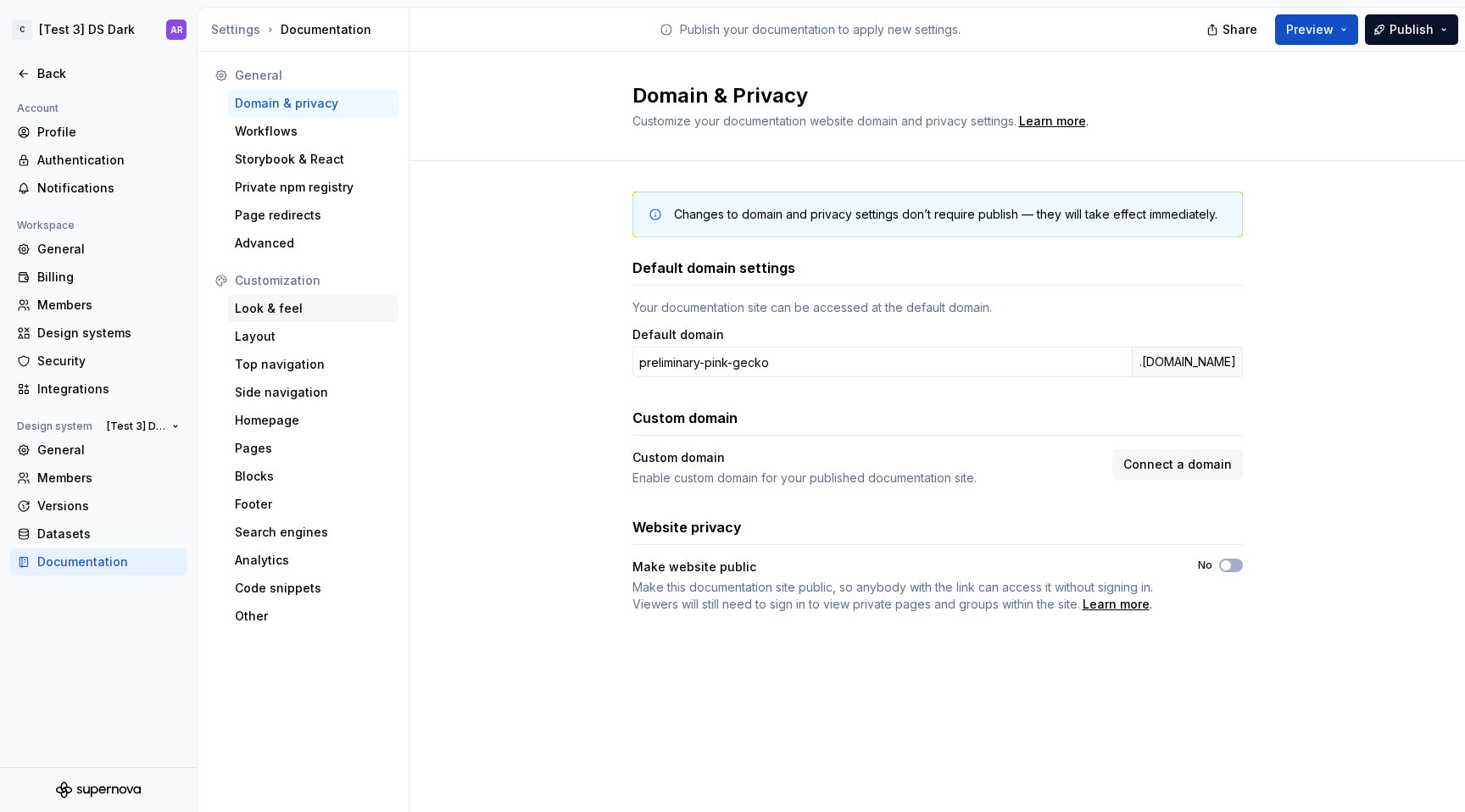
click at [303, 319] on div "Look & feel" at bounding box center [313, 309] width 171 height 27
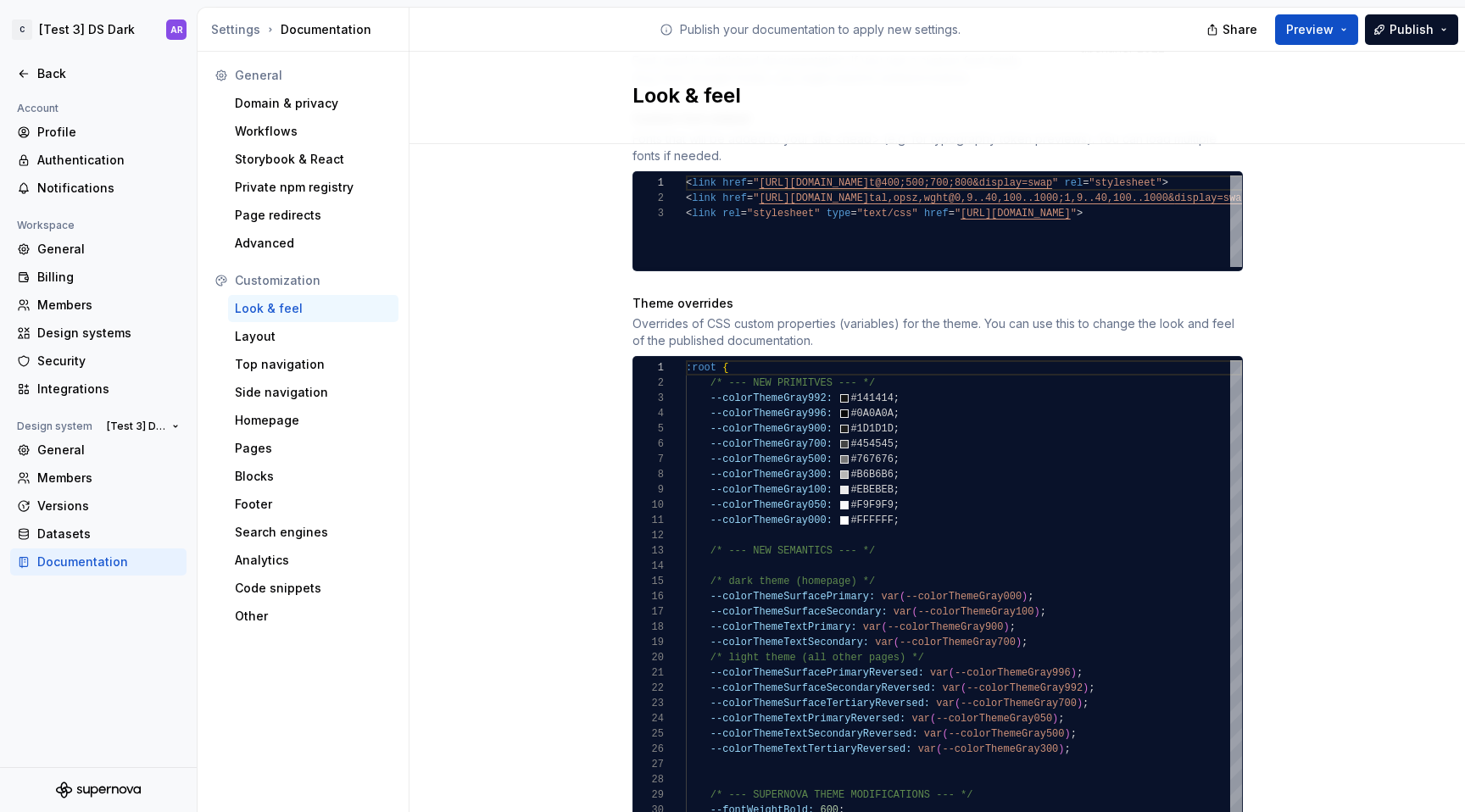
scroll to position [1023, 0]
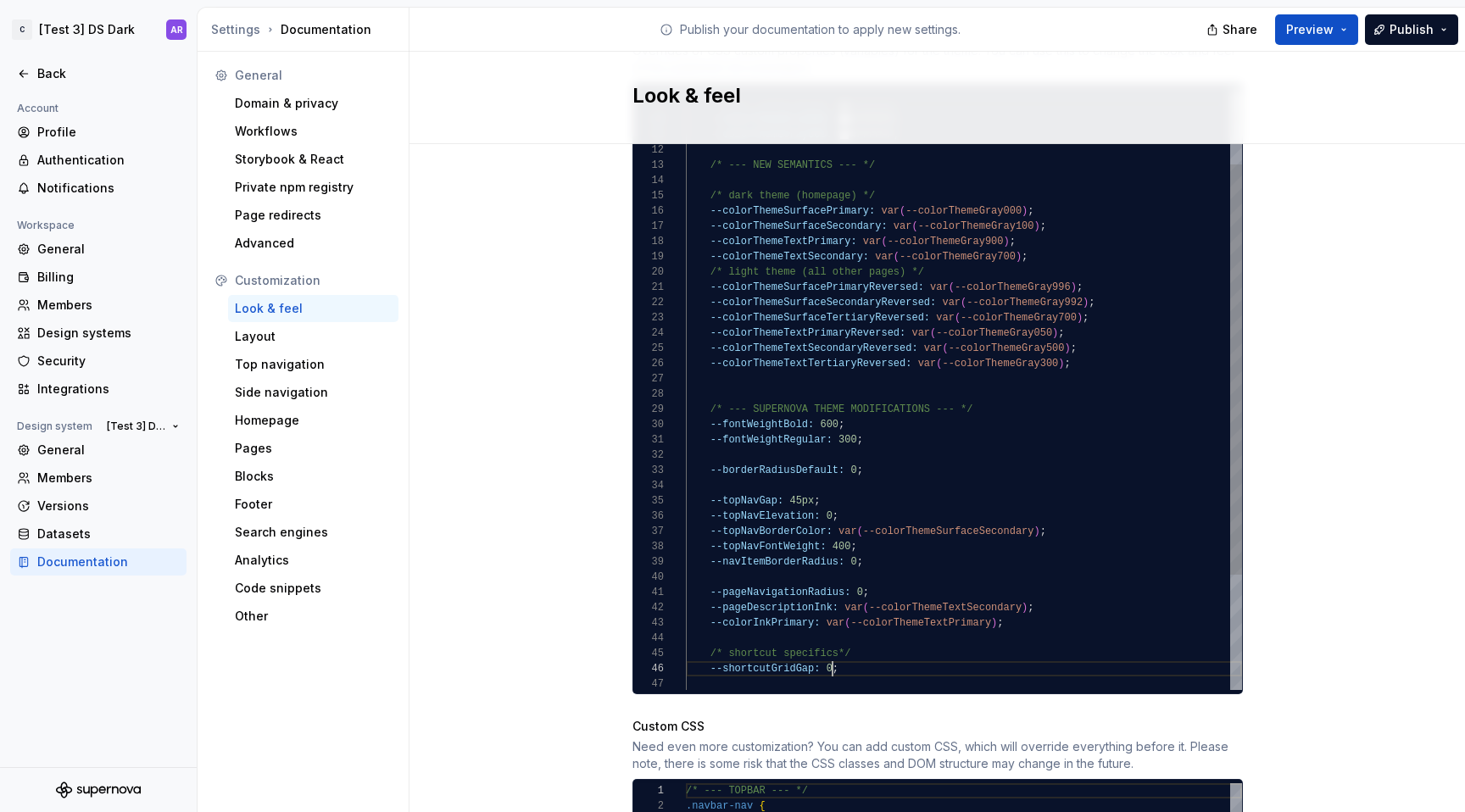
click at [826, 652] on div "--colorThemeTextSecondary: var ( --colorThemeGray700 ) ; /* light theme (all ot…" at bounding box center [964, 417] width 556 height 885
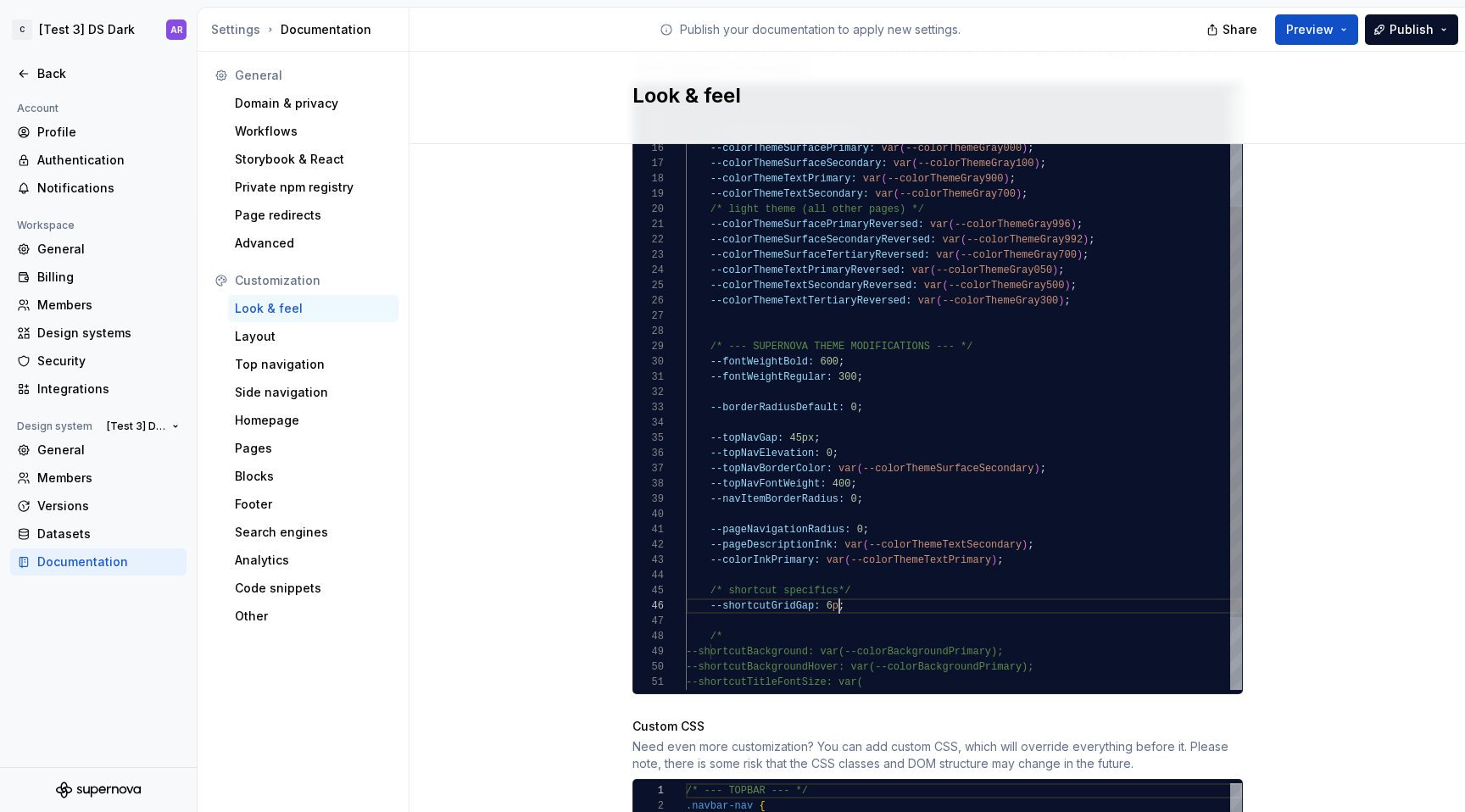
scroll to position [76, 160]
type textarea "**********"
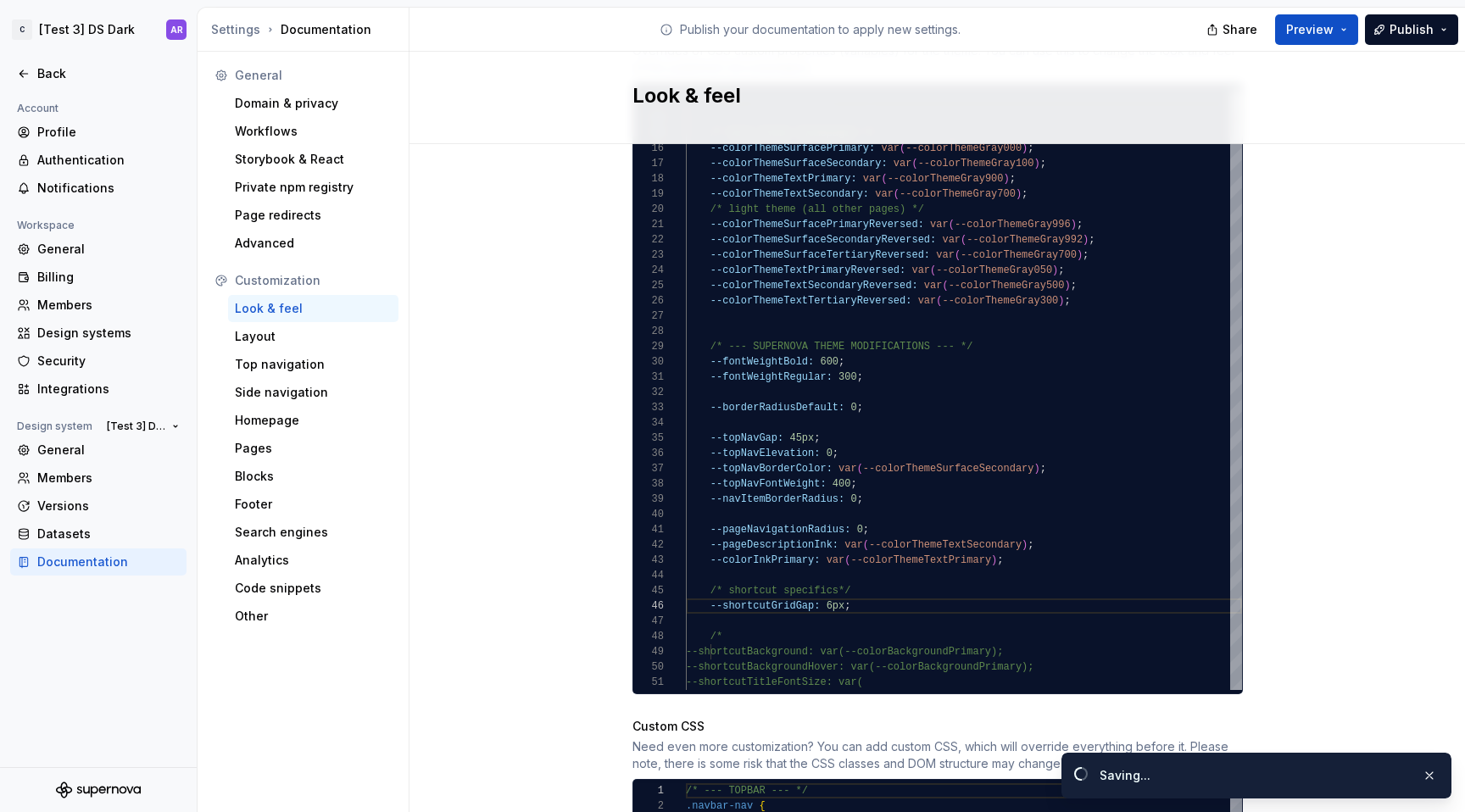
click at [1335, 472] on div "Site logo A company logo that will be displayed on all pages on your documentat…" at bounding box center [937, 287] width 1055 height 2333
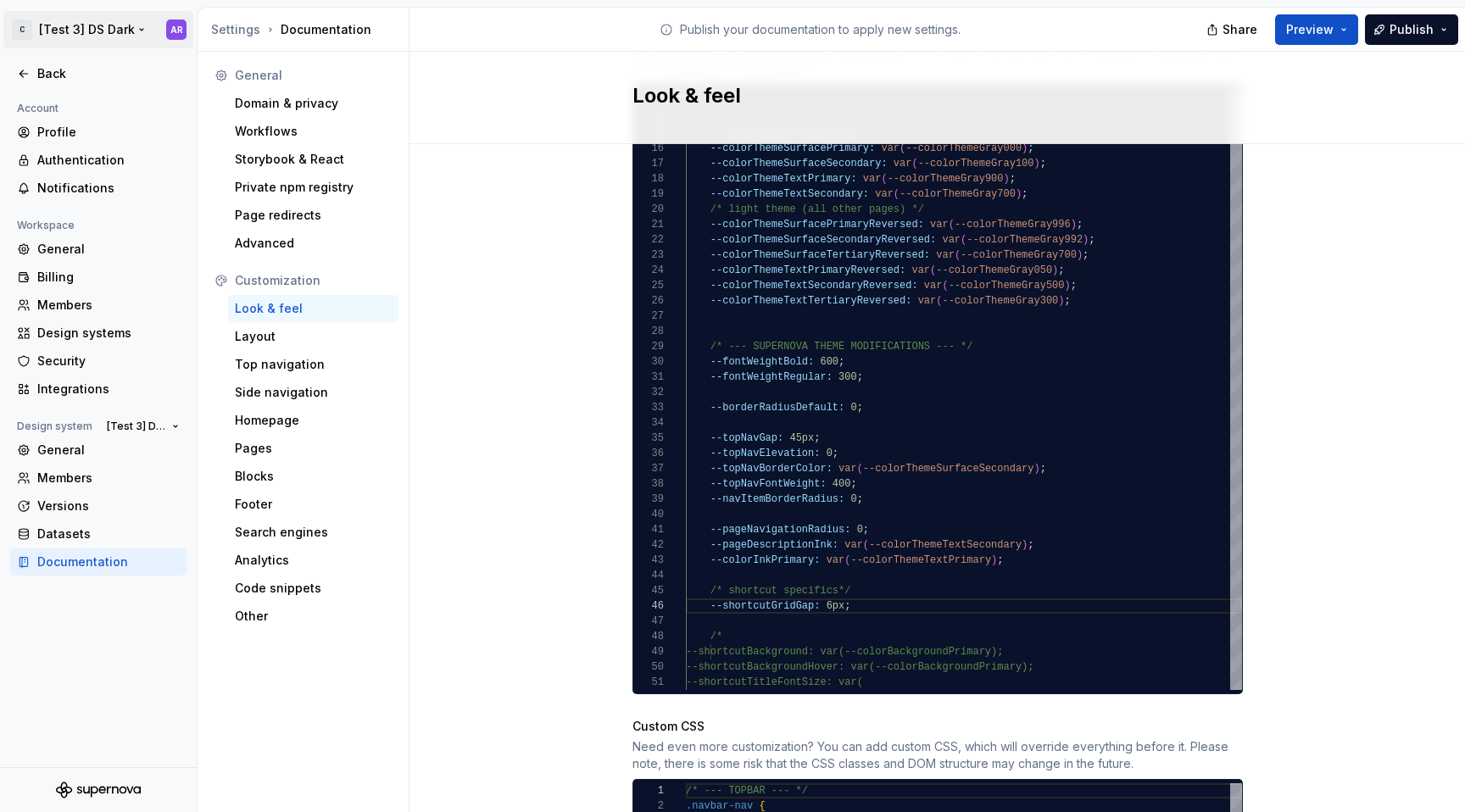
click at [147, 32] on html "C [Test 3] DS Dark AR Back Account Profile Authentication Notifications Workspa…" at bounding box center [732, 406] width 1465 height 812
click at [132, 118] on div "Sign out" at bounding box center [142, 121] width 208 height 17
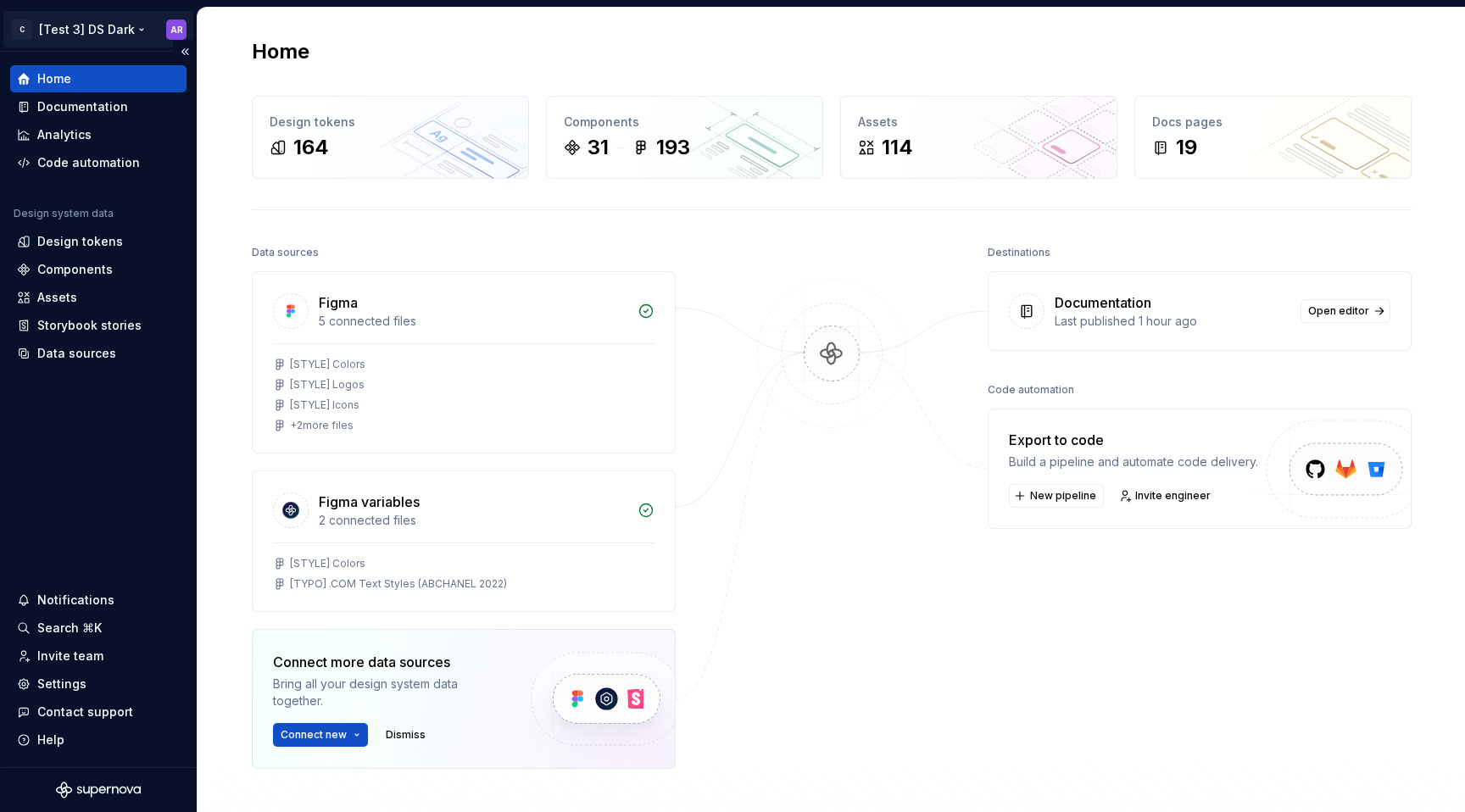
click at [90, 27] on html "C [Test 3] DS Dark AR Home Documentation Analytics Code automation Design syste…" at bounding box center [732, 406] width 1465 height 812
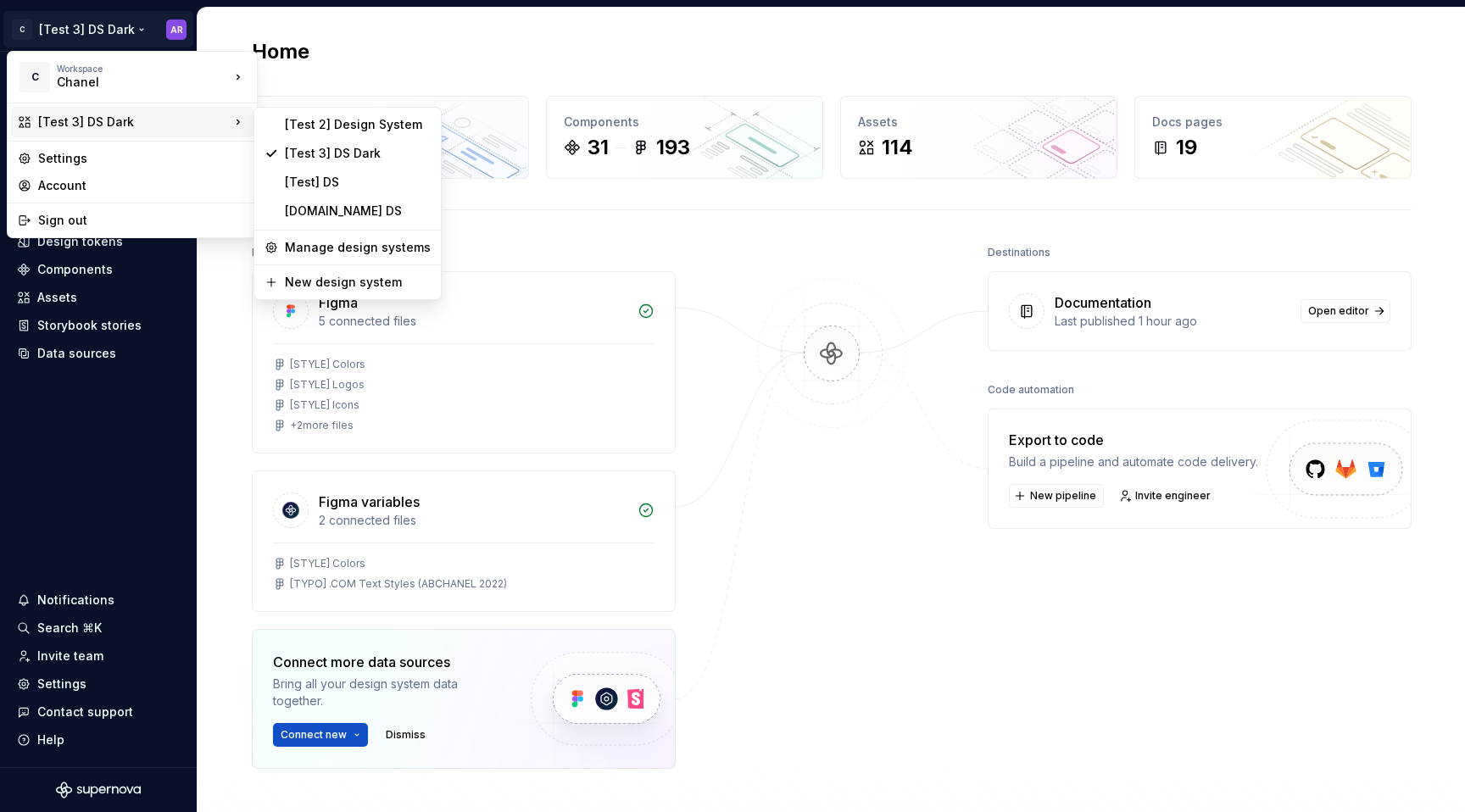
click at [95, 133] on div "[Test 3] DS Dark" at bounding box center [132, 122] width 242 height 31
click at [322, 118] on div "[Test 2] Design System" at bounding box center [358, 125] width 146 height 17
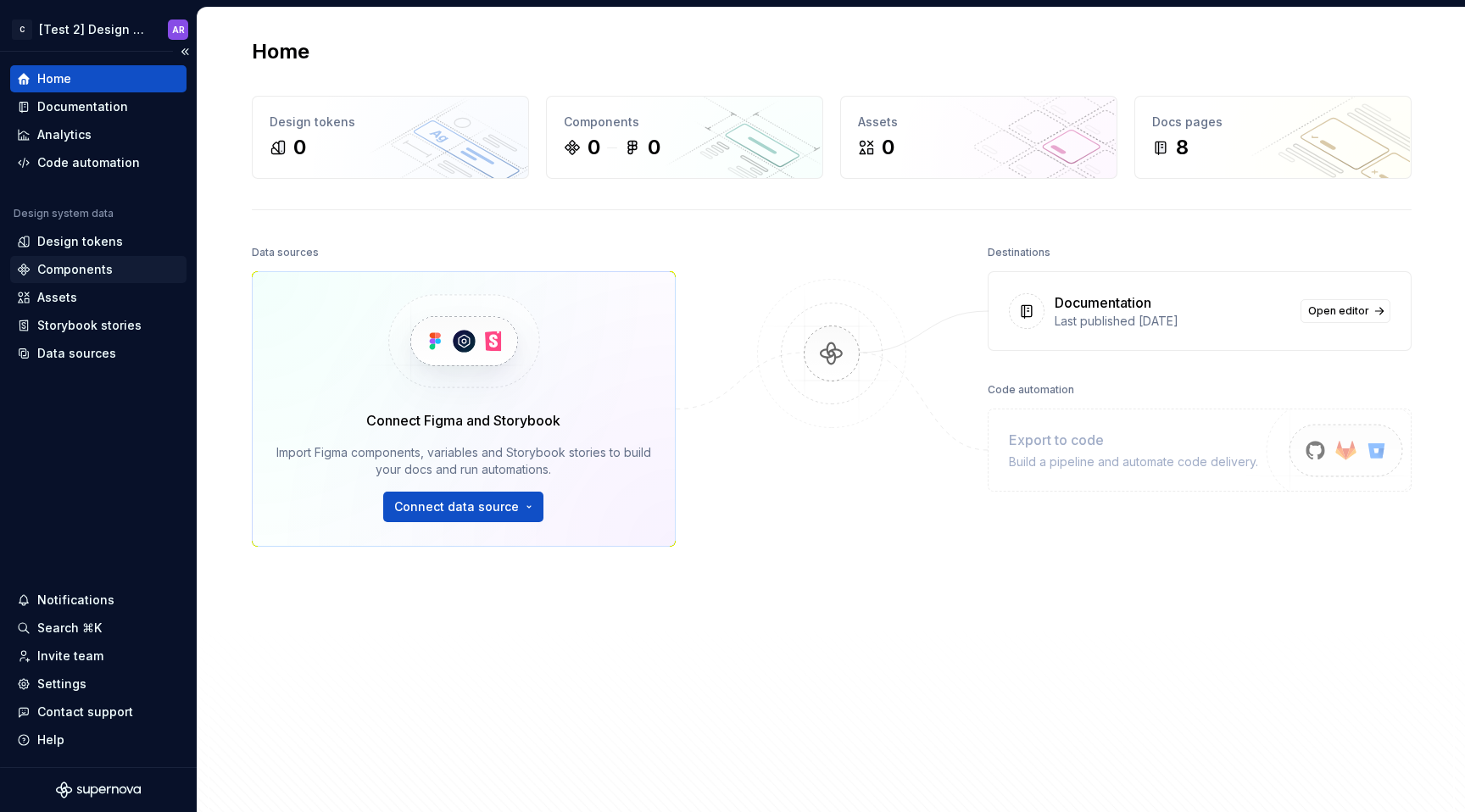
click at [100, 273] on div "Components" at bounding box center [75, 270] width 75 height 17
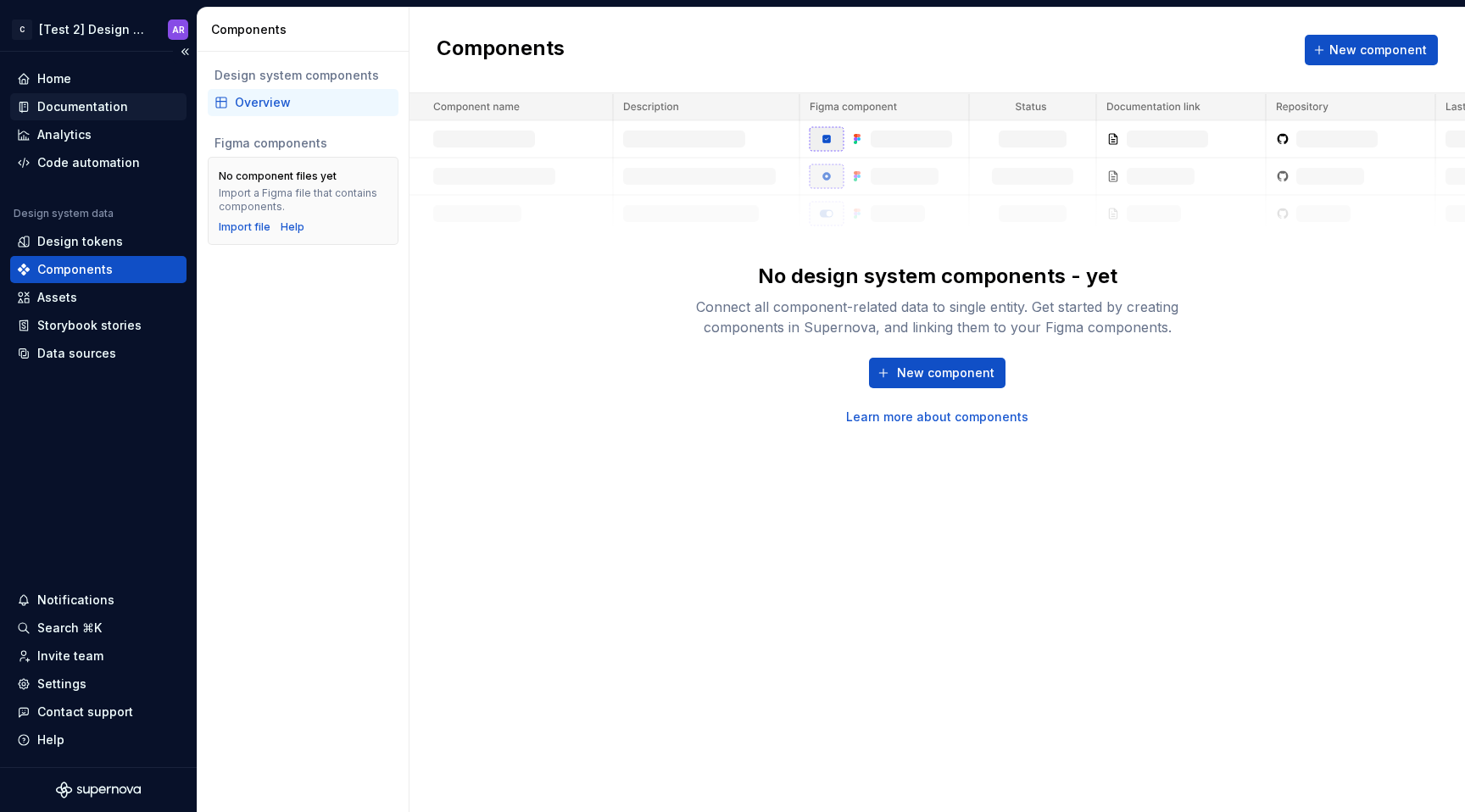
click at [104, 113] on div "Documentation" at bounding box center [83, 107] width 90 height 17
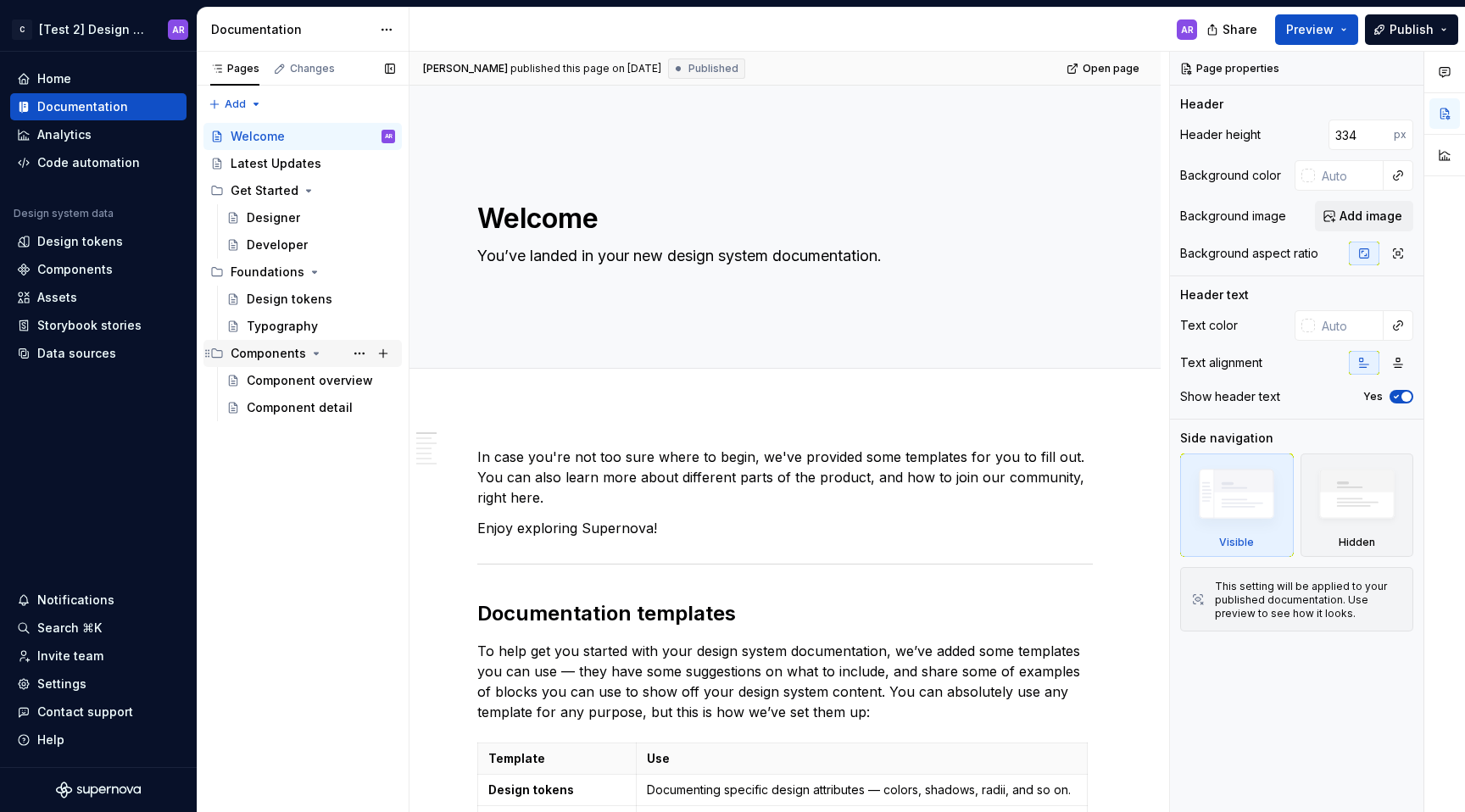
click at [270, 351] on div "Components" at bounding box center [268, 353] width 75 height 17
click at [282, 361] on div "Components" at bounding box center [268, 353] width 75 height 17
click at [282, 387] on div "Component overview" at bounding box center [310, 380] width 126 height 17
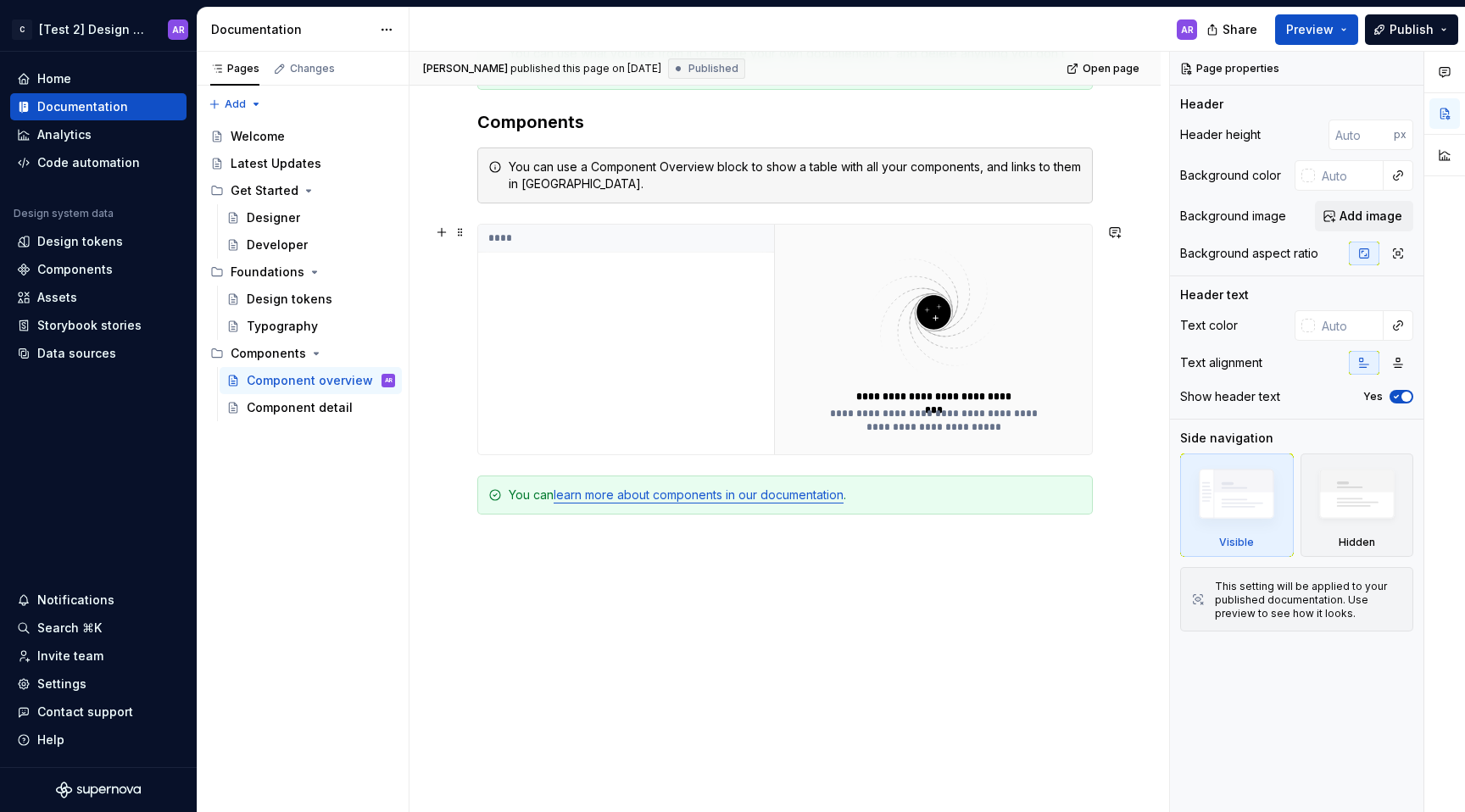
scroll to position [367, 0]
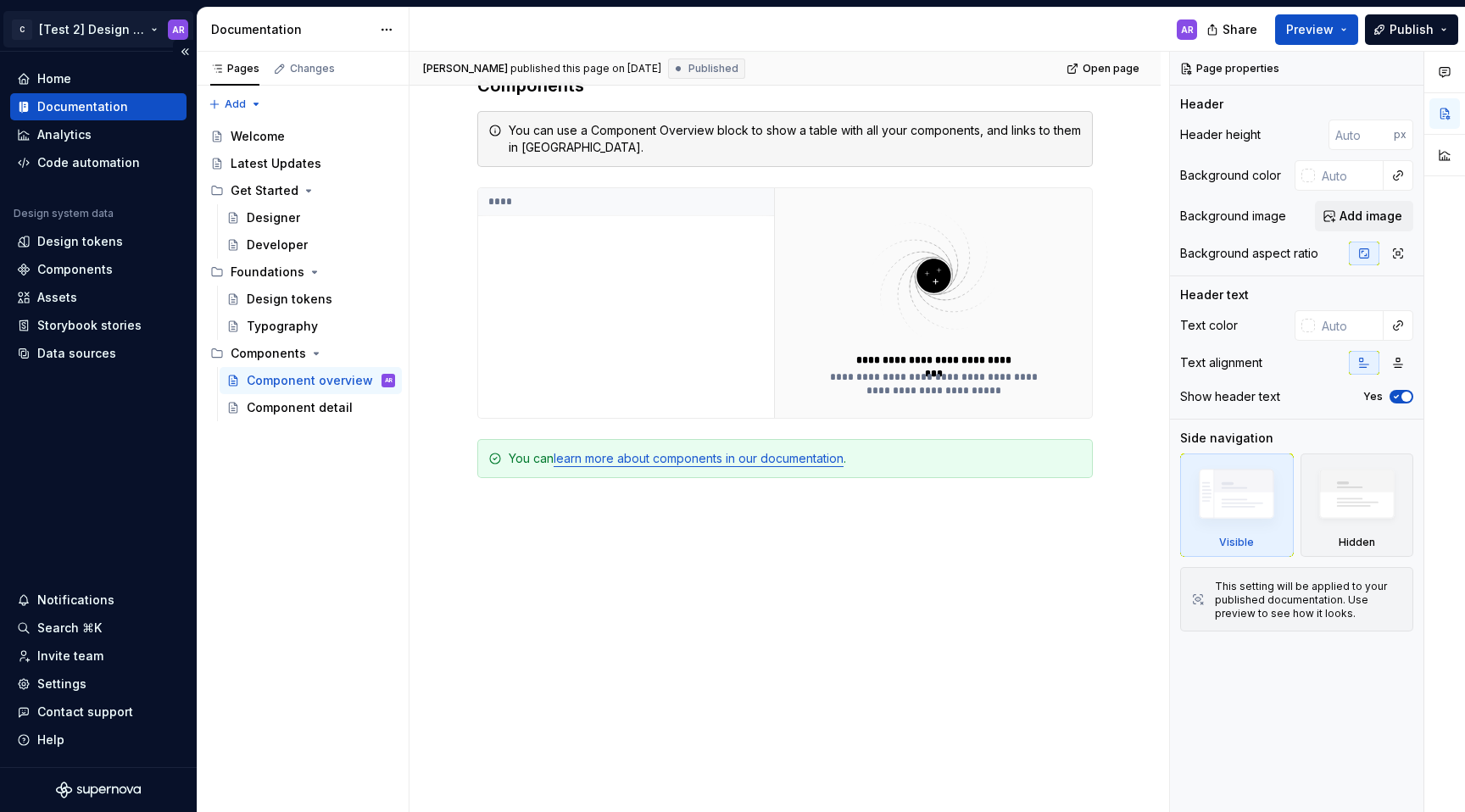
click at [119, 29] on html "C [Test 2] Design System AR Home Documentation Analytics Code automation Design…" at bounding box center [732, 406] width 1465 height 812
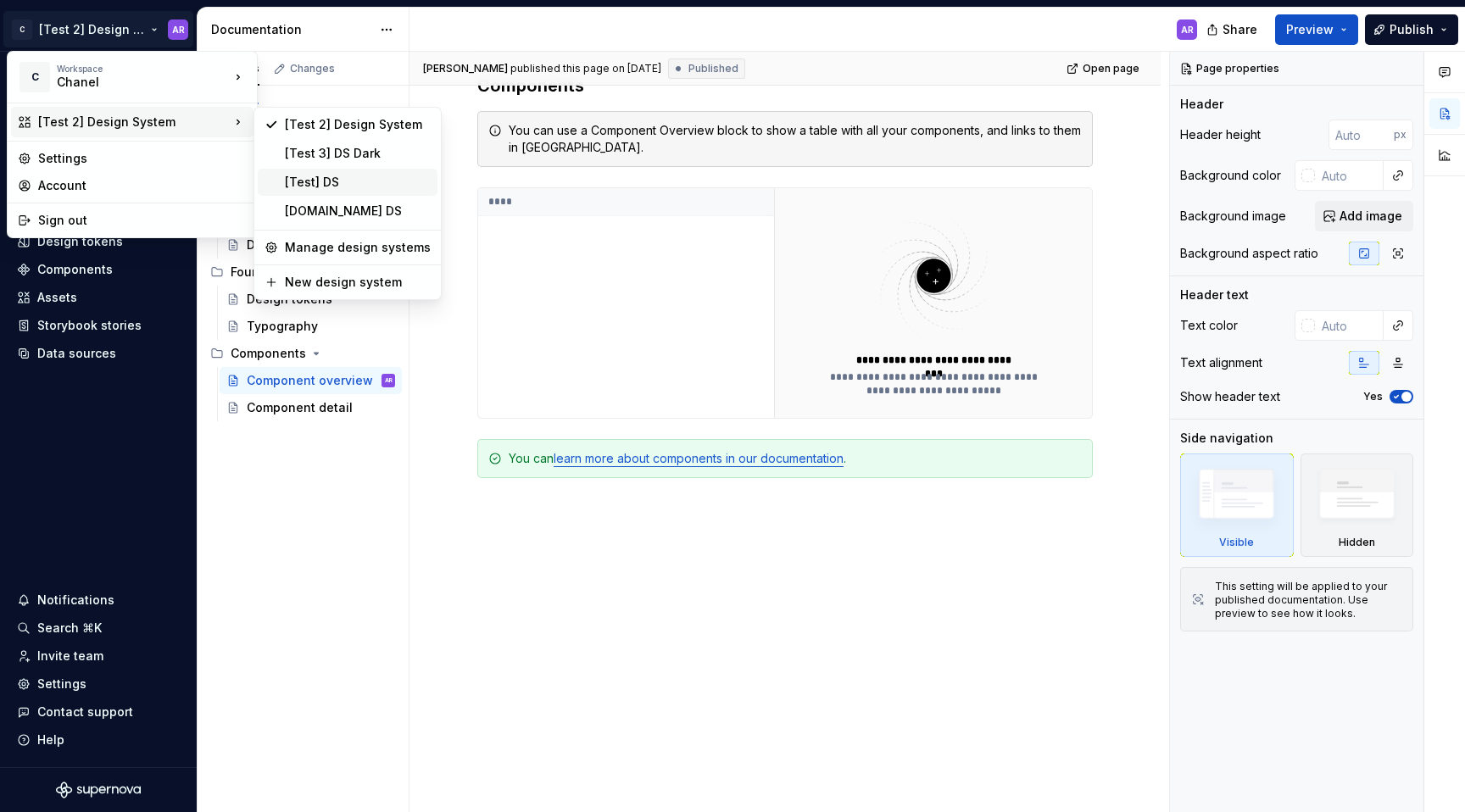
click at [349, 177] on div "[Test] DS" at bounding box center [358, 183] width 146 height 17
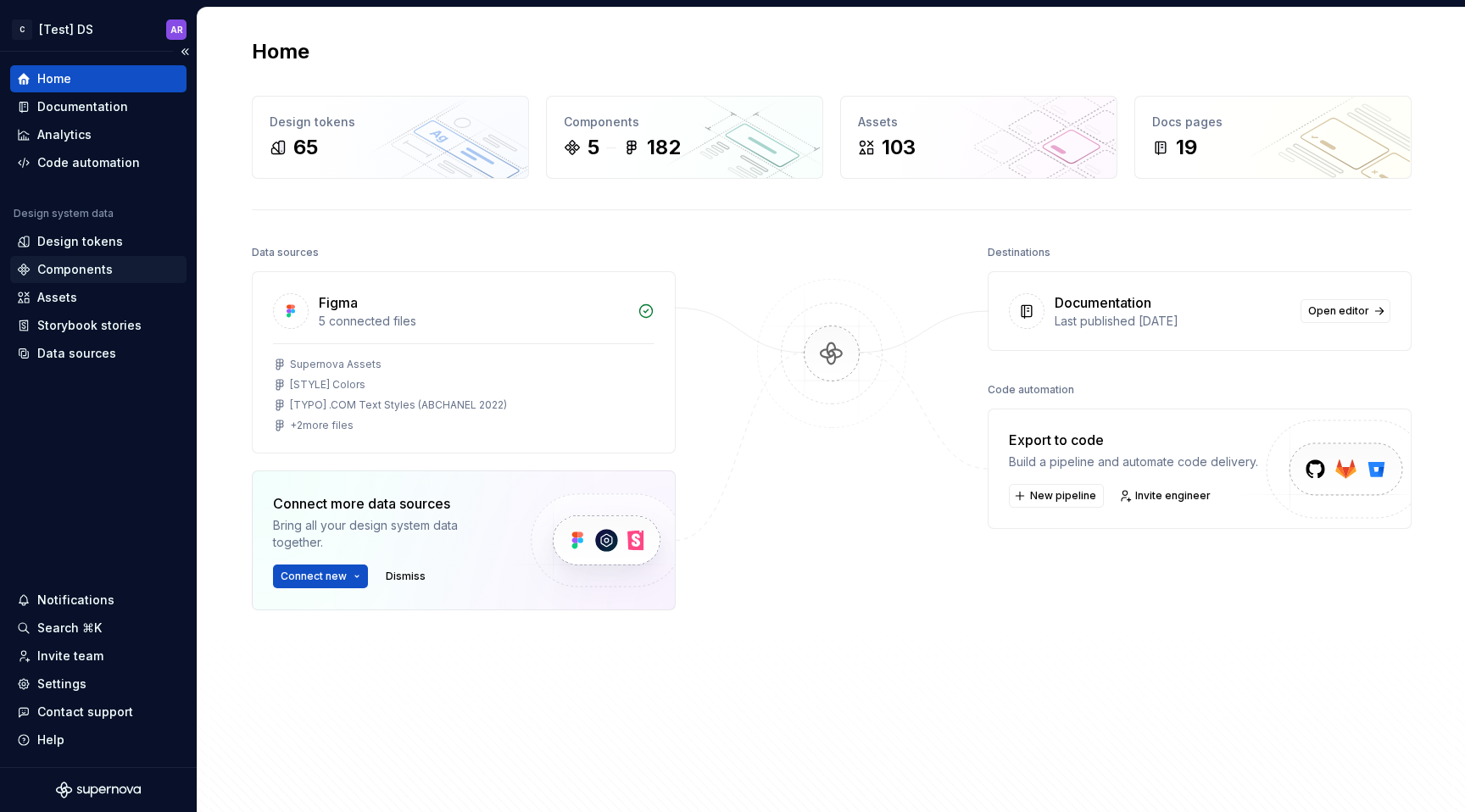
click at [112, 276] on div "Components" at bounding box center [98, 270] width 163 height 17
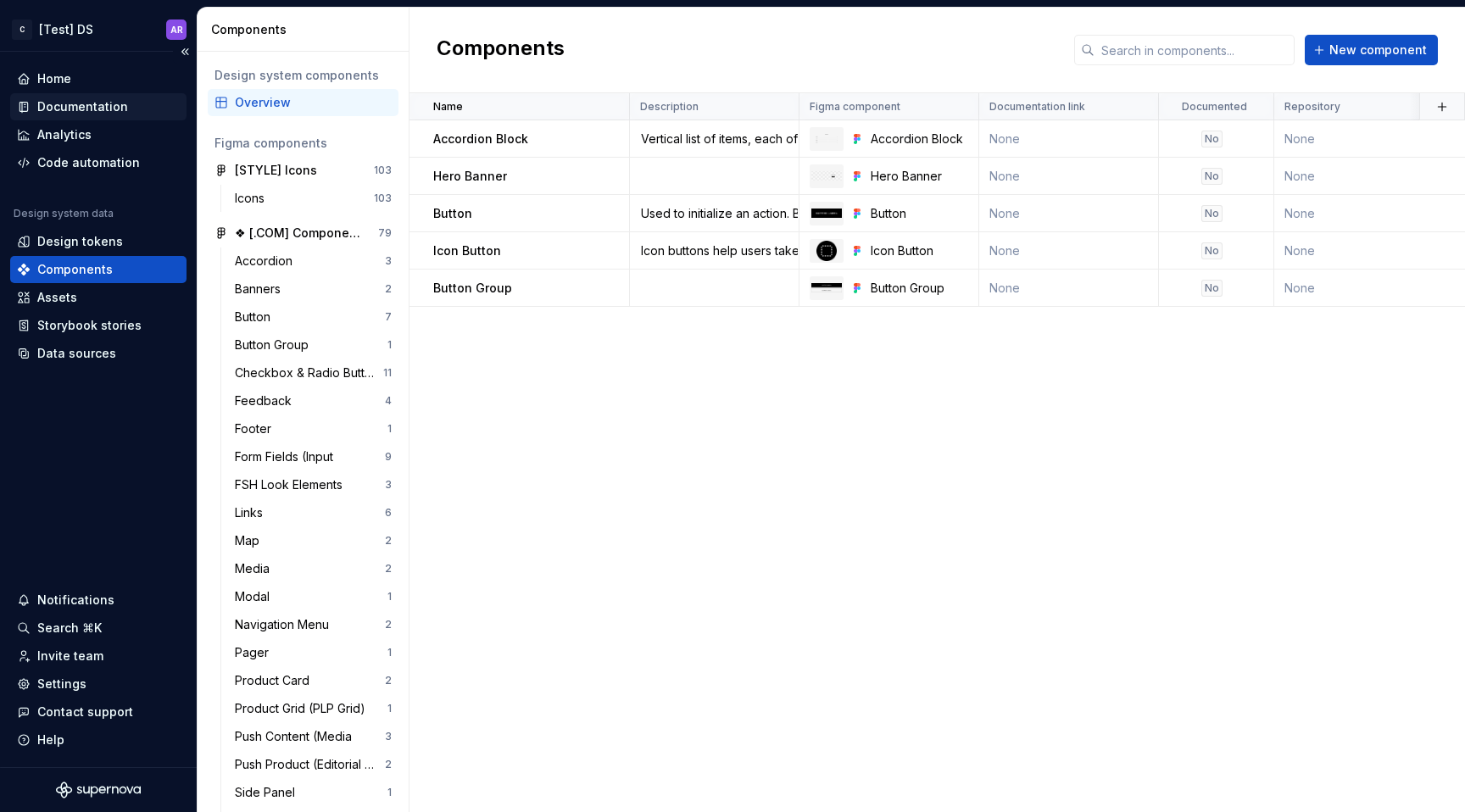
click at [106, 115] on div "Documentation" at bounding box center [98, 107] width 177 height 27
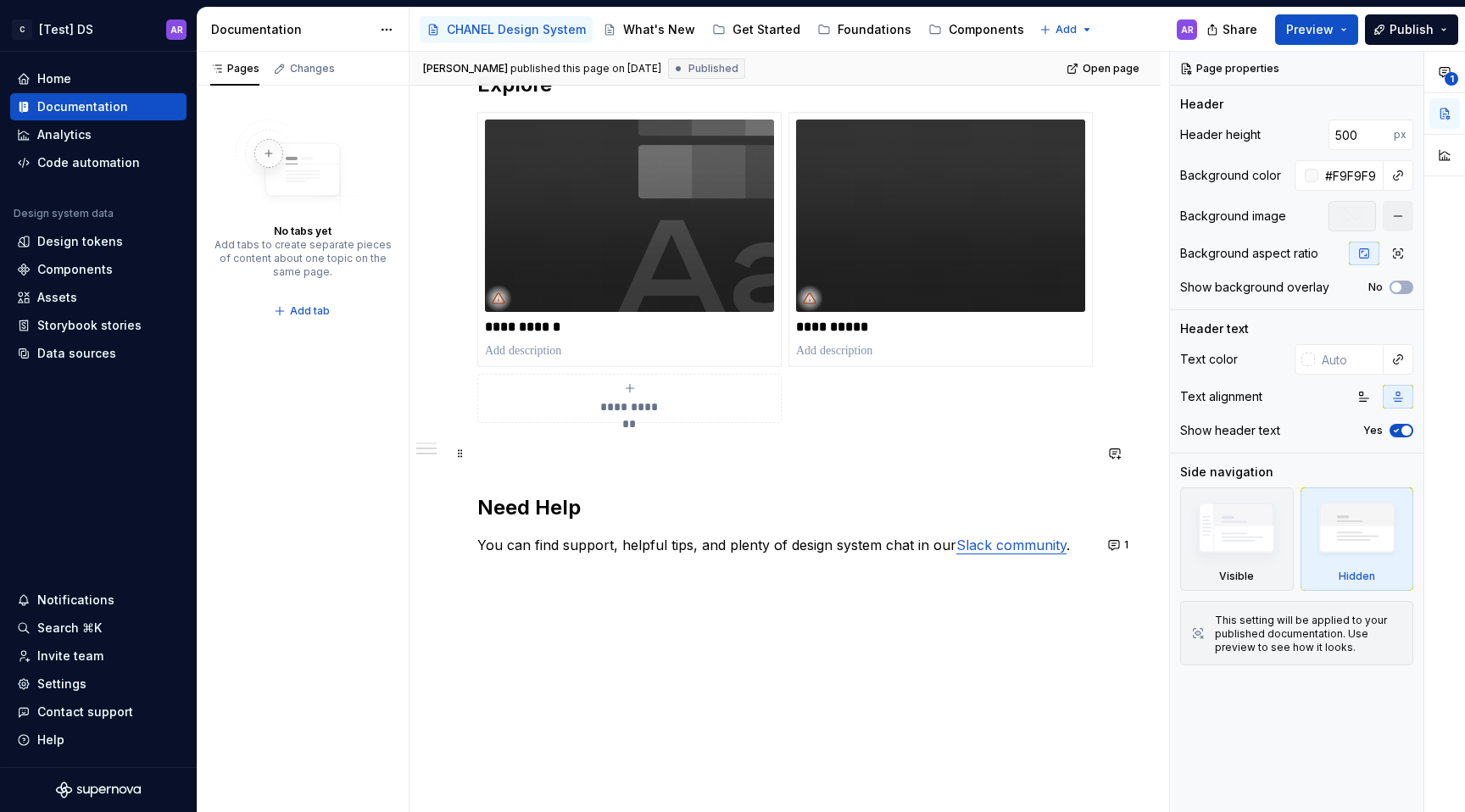
scroll to position [956, 0]
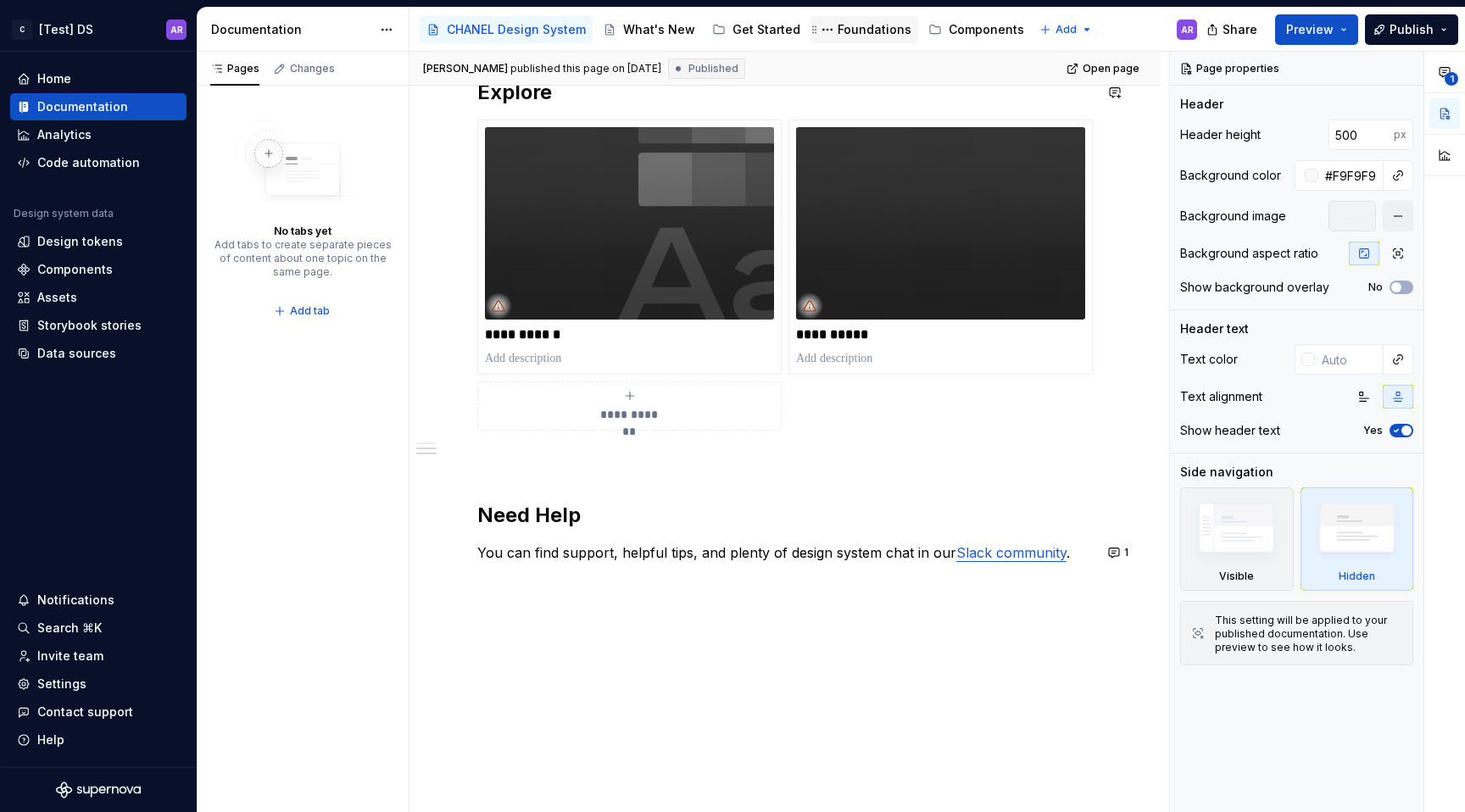
click at [838, 27] on div "Foundations" at bounding box center [875, 30] width 73 height 17
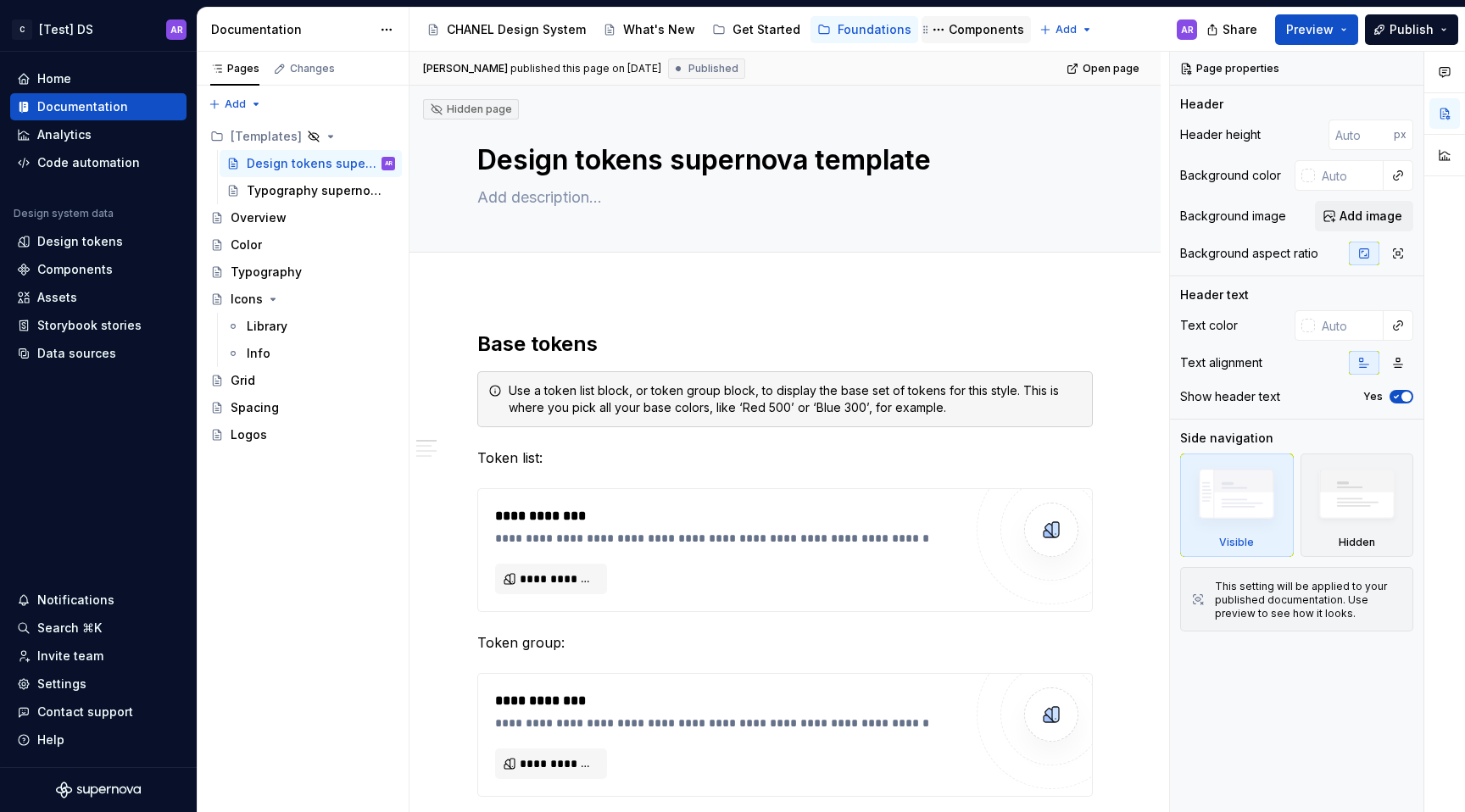
click at [964, 40] on div "Components" at bounding box center [976, 30] width 109 height 27
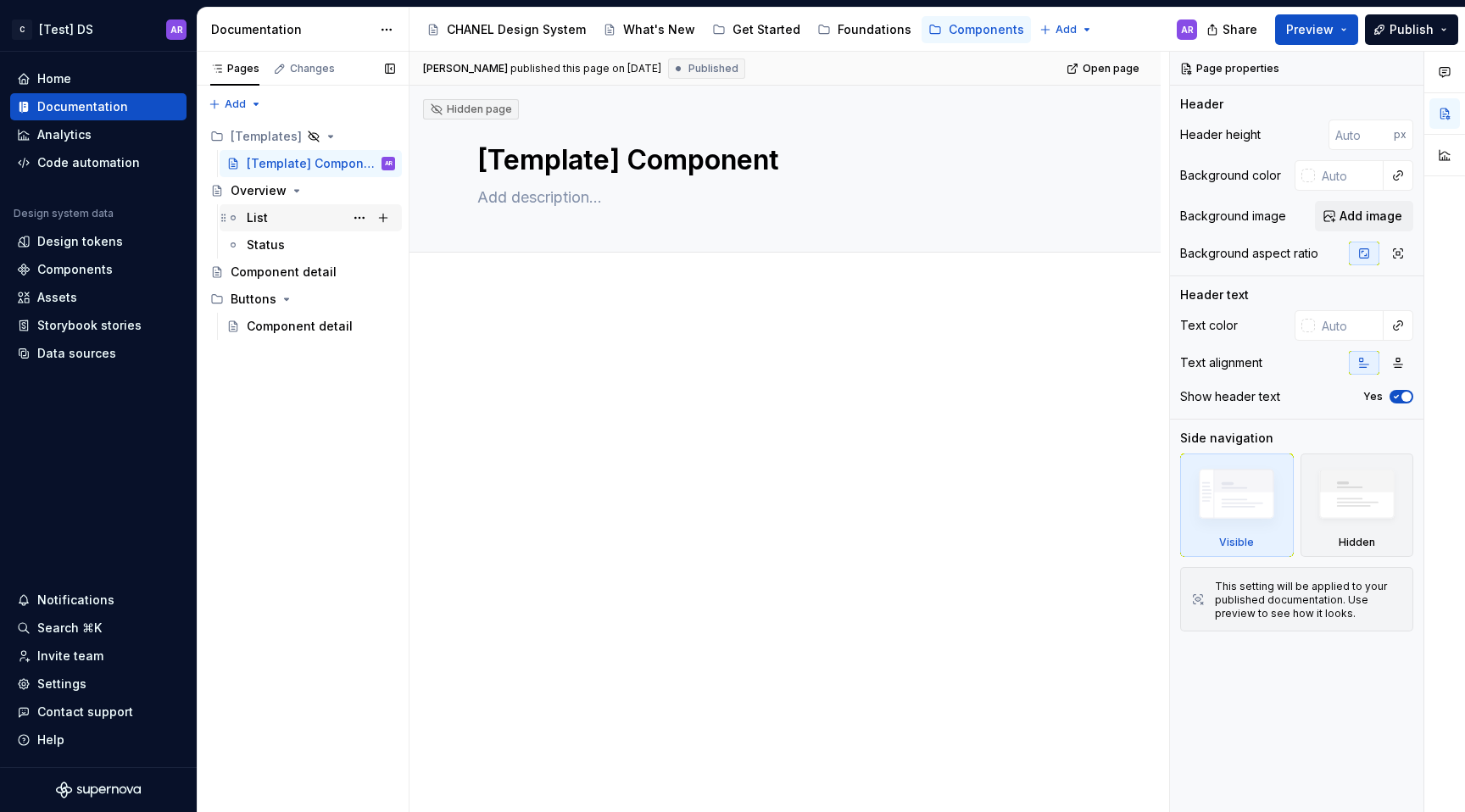
click at [269, 220] on div "List" at bounding box center [321, 218] width 148 height 24
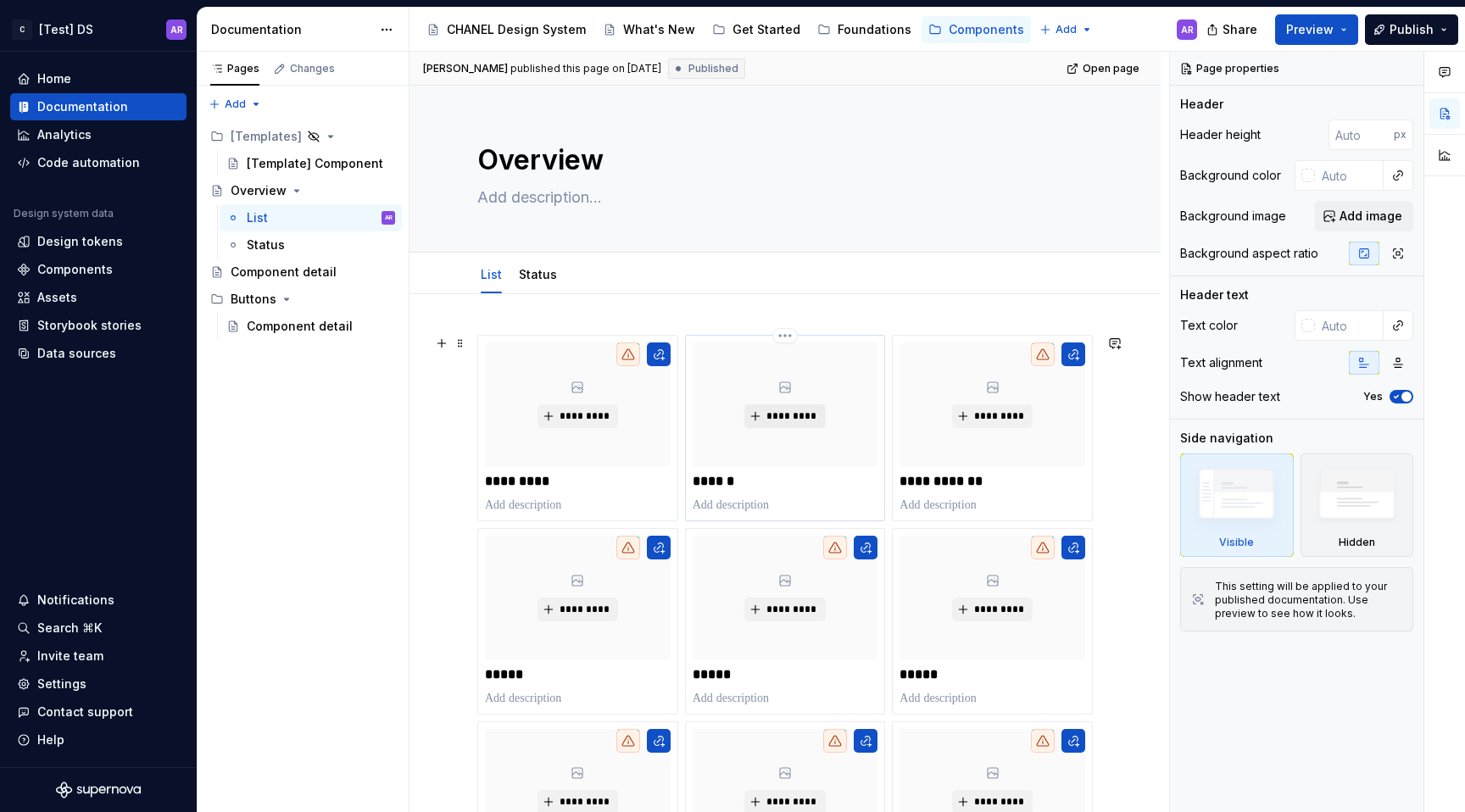
click at [786, 410] on span "*********" at bounding box center [791, 416] width 52 height 14
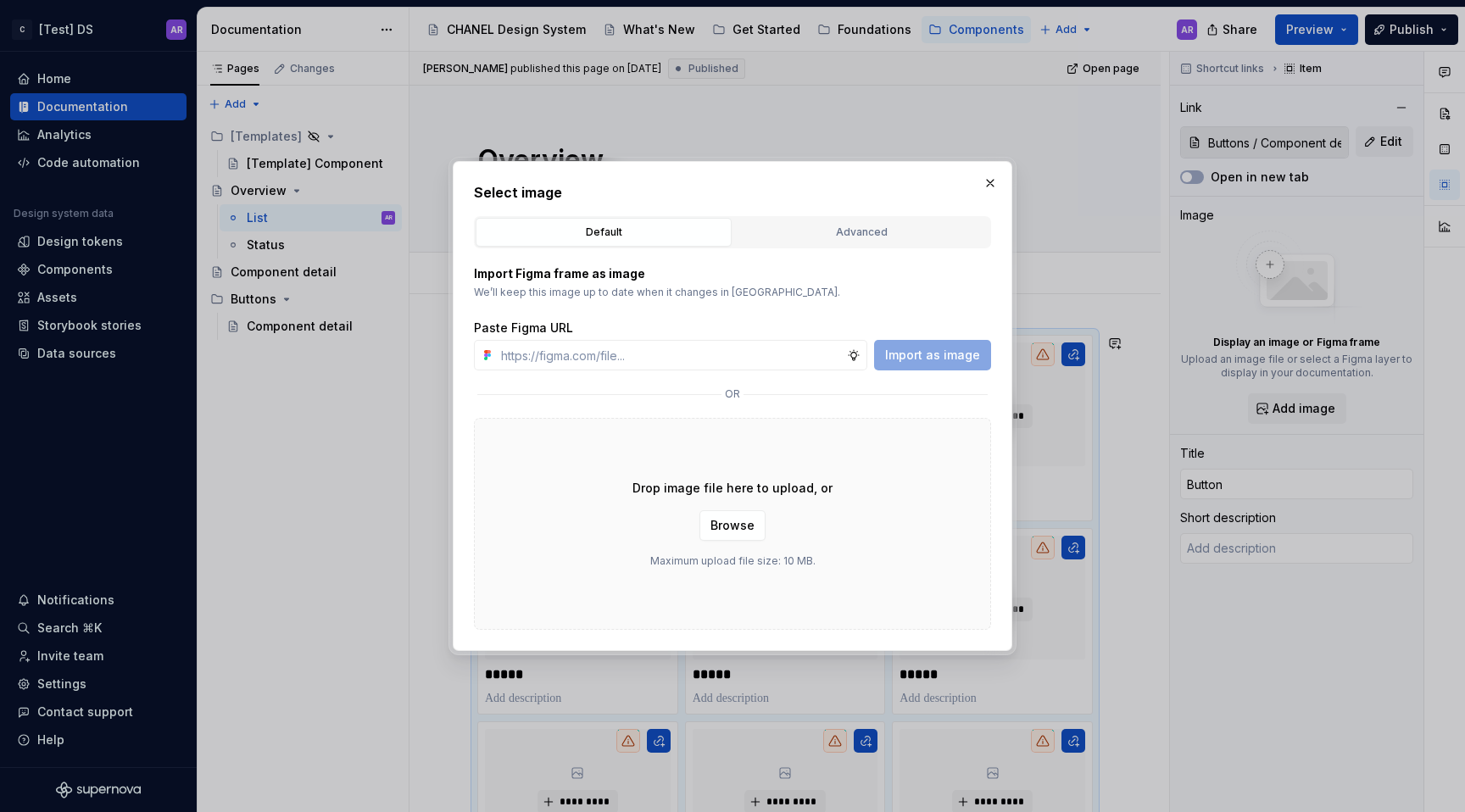
click at [739, 554] on p "Maximum upload file size: 10 MB." at bounding box center [733, 561] width 166 height 14
click at [739, 534] on button "Browse" at bounding box center [733, 525] width 67 height 31
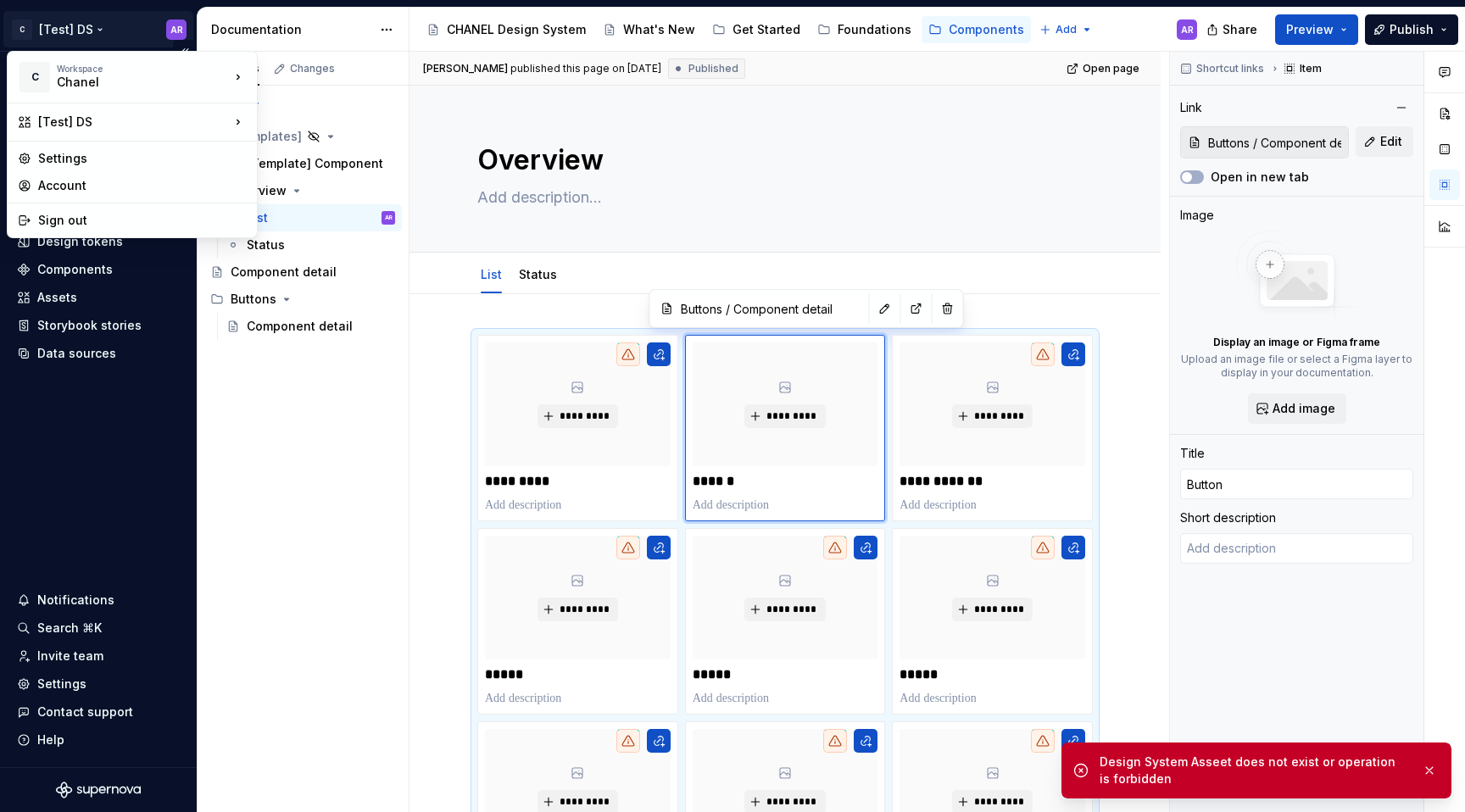
click at [72, 19] on html "C [Test] DS AR Home Documentation Analytics Code automation Design system data …" at bounding box center [732, 406] width 1465 height 812
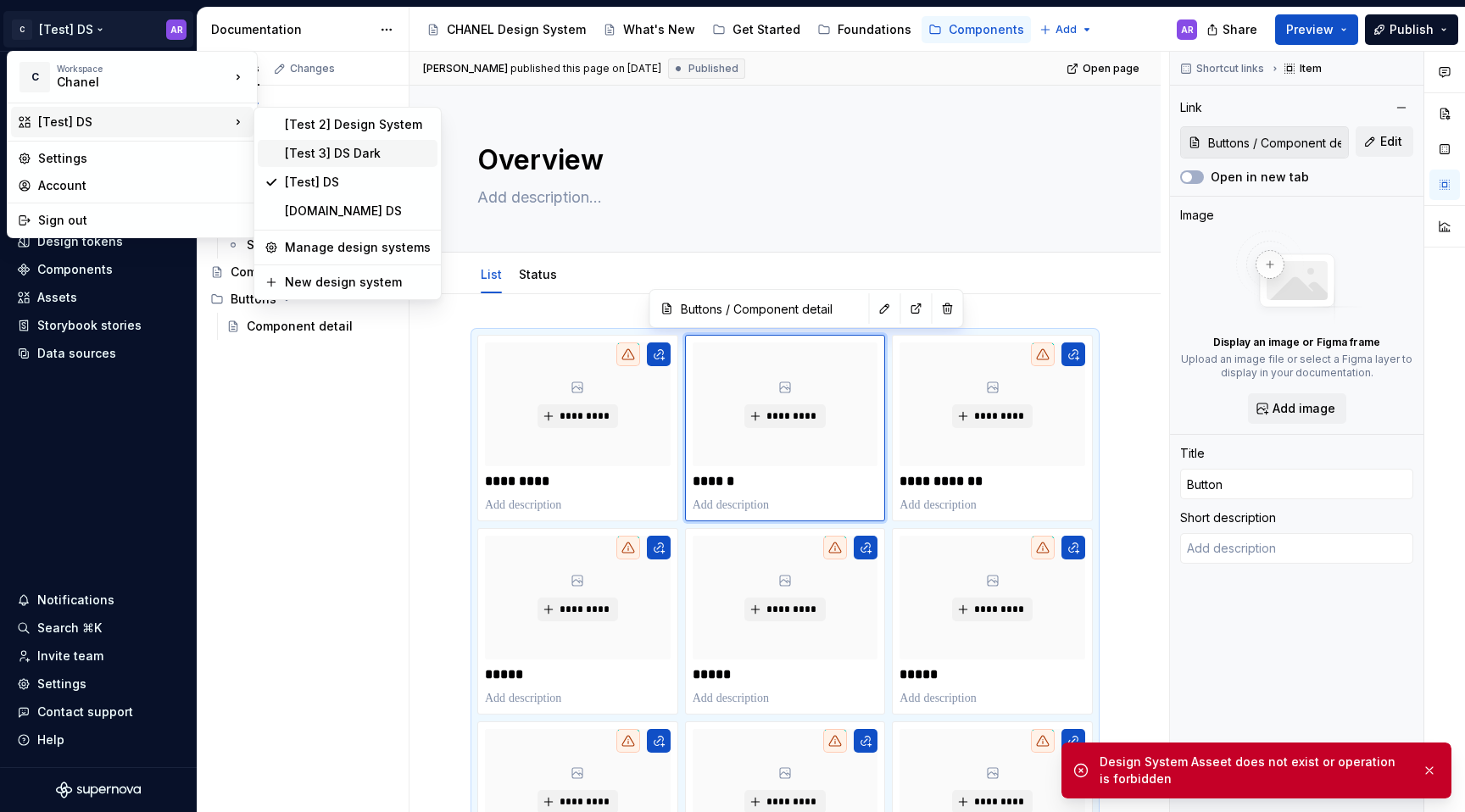
click at [329, 162] on div "[Test 3] DS Dark" at bounding box center [347, 154] width 180 height 27
type textarea "*"
